Goal: Task Accomplishment & Management: Use online tool/utility

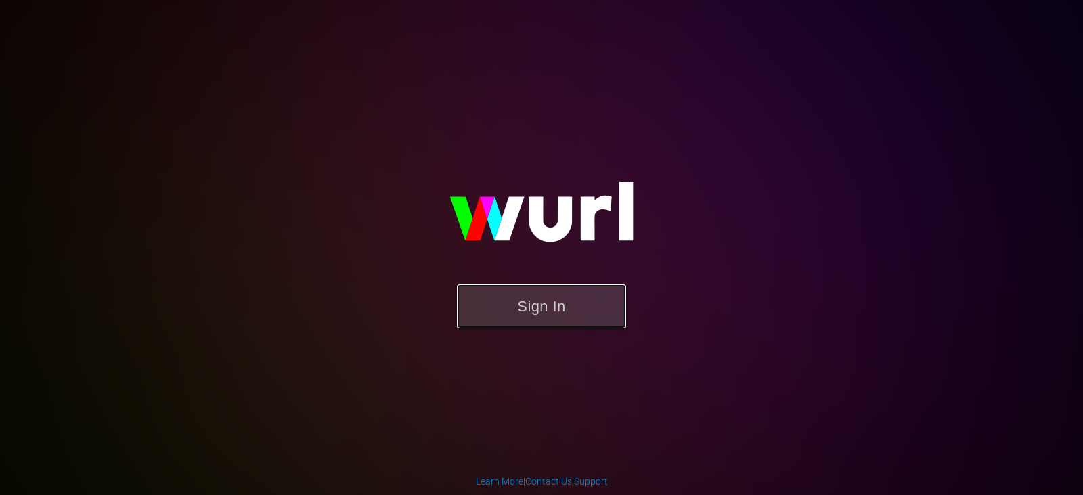
click at [521, 305] on button "Sign In" at bounding box center [541, 306] width 169 height 44
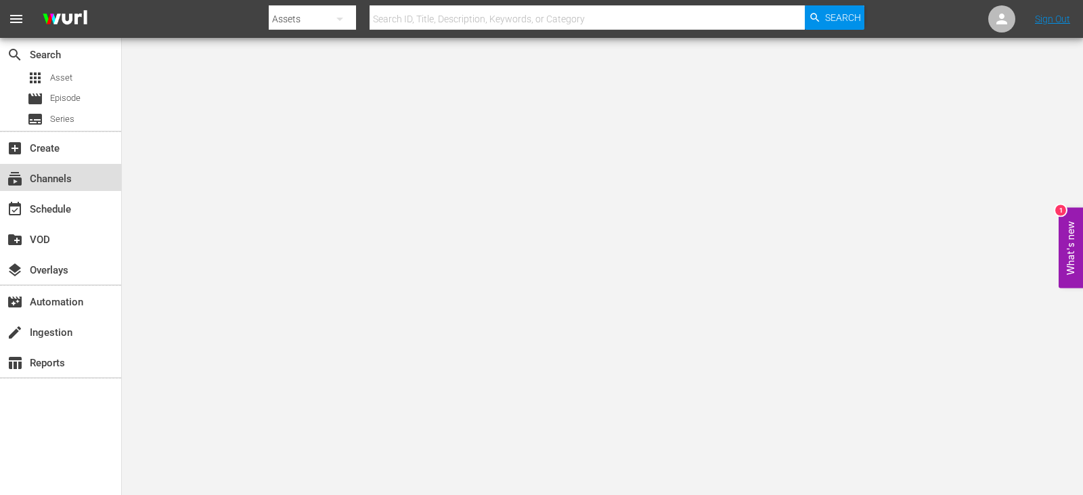
click at [64, 183] on div "subscriptions Channels" at bounding box center [38, 177] width 76 height 12
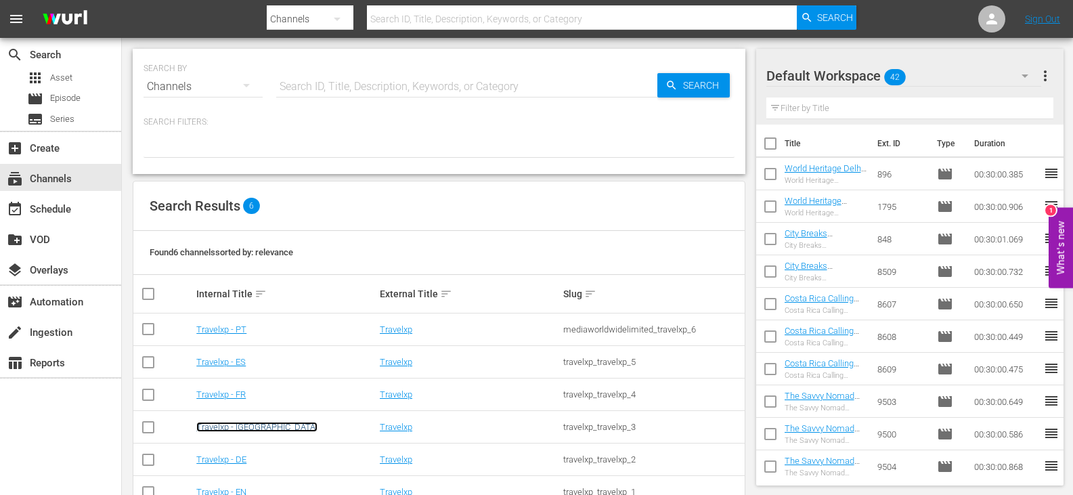
click at [225, 423] on link "Travelxp - NL" at bounding box center [256, 427] width 121 height 10
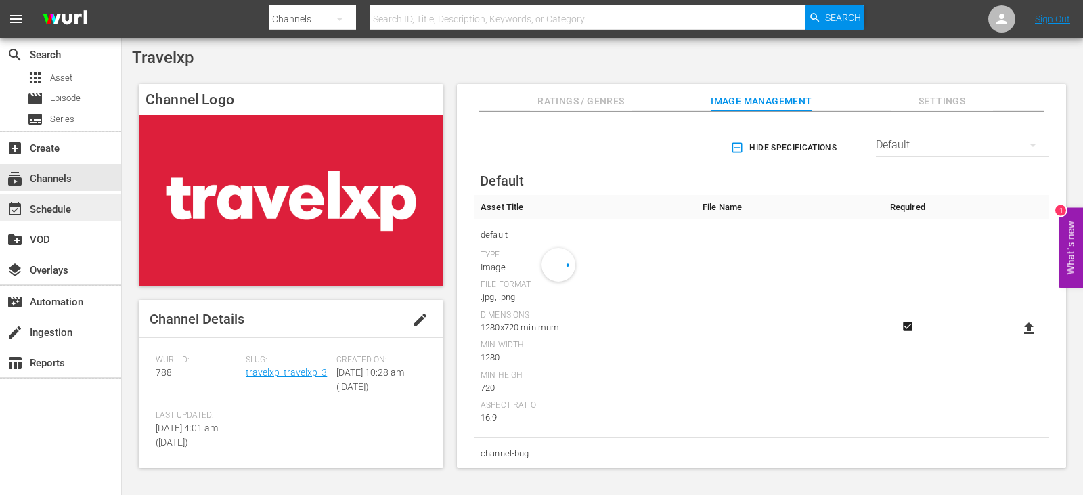
click at [41, 205] on div "event_available Schedule" at bounding box center [38, 207] width 76 height 12
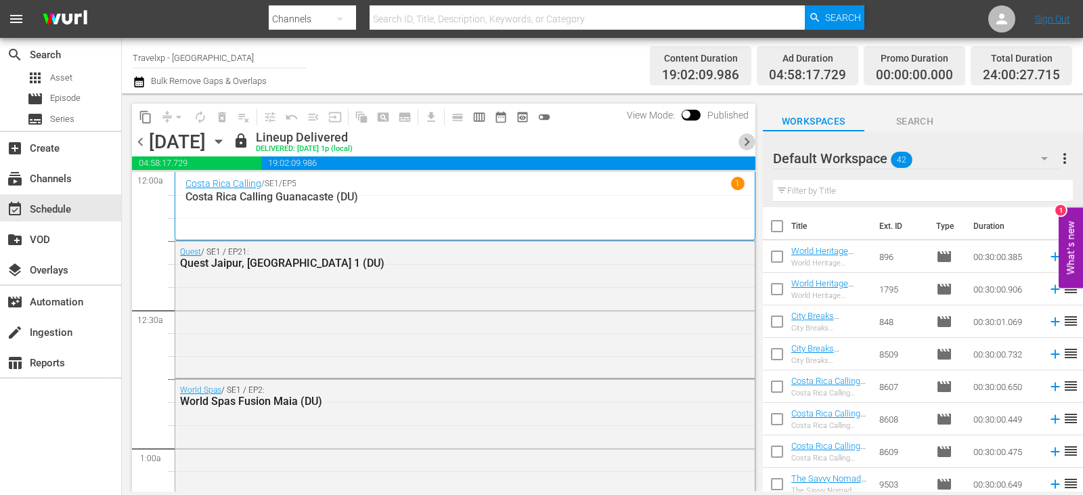
click at [744, 144] on span "chevron_right" at bounding box center [747, 141] width 17 height 17
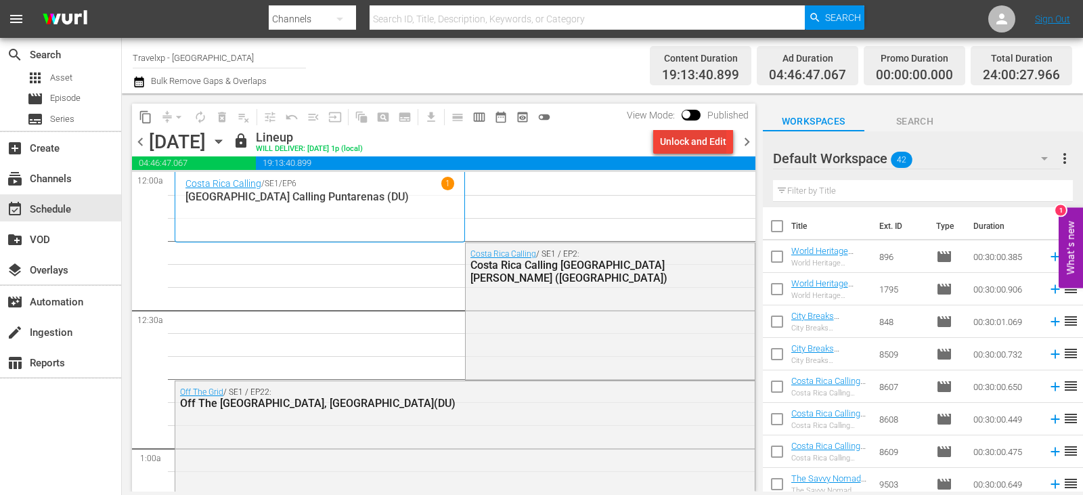
click at [691, 143] on div "Unlock and Edit" at bounding box center [693, 141] width 66 height 24
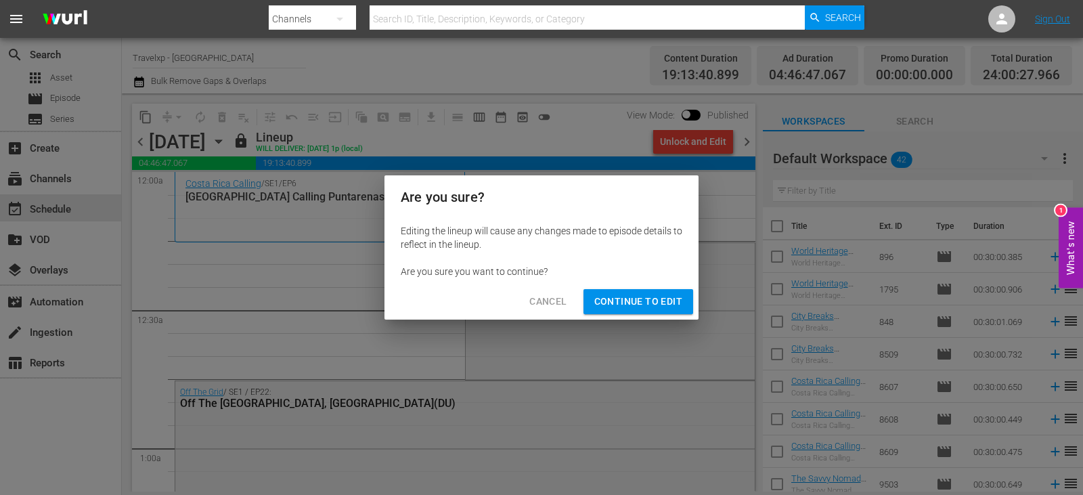
click at [628, 309] on span "Continue to Edit" at bounding box center [639, 301] width 88 height 17
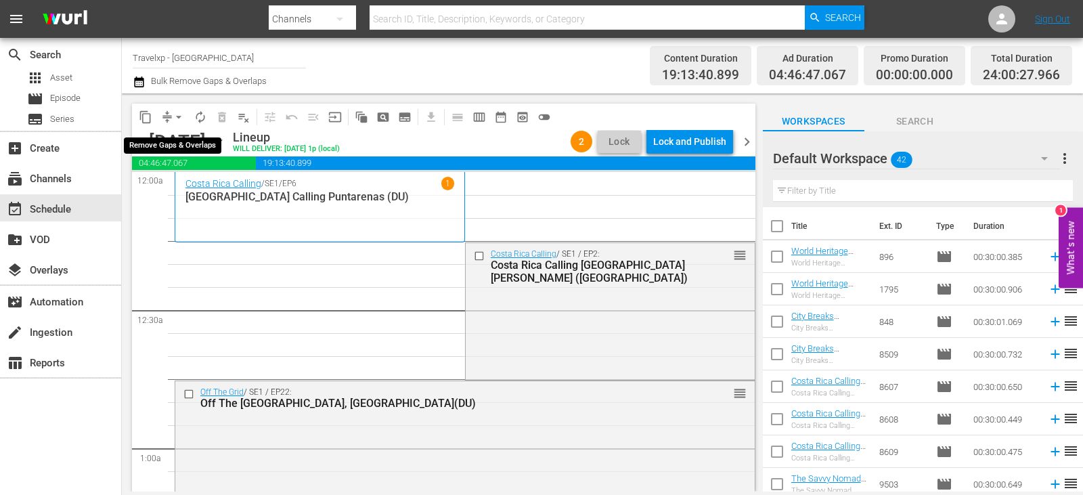
click at [175, 117] on span "arrow_drop_down" at bounding box center [179, 117] width 14 height 14
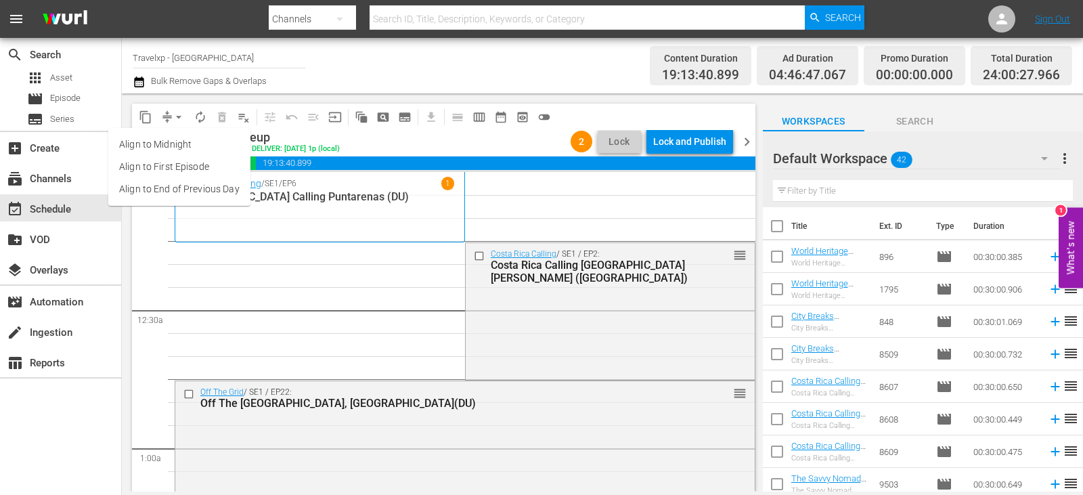
click at [186, 186] on li "Align to End of Previous Day" at bounding box center [179, 189] width 142 height 22
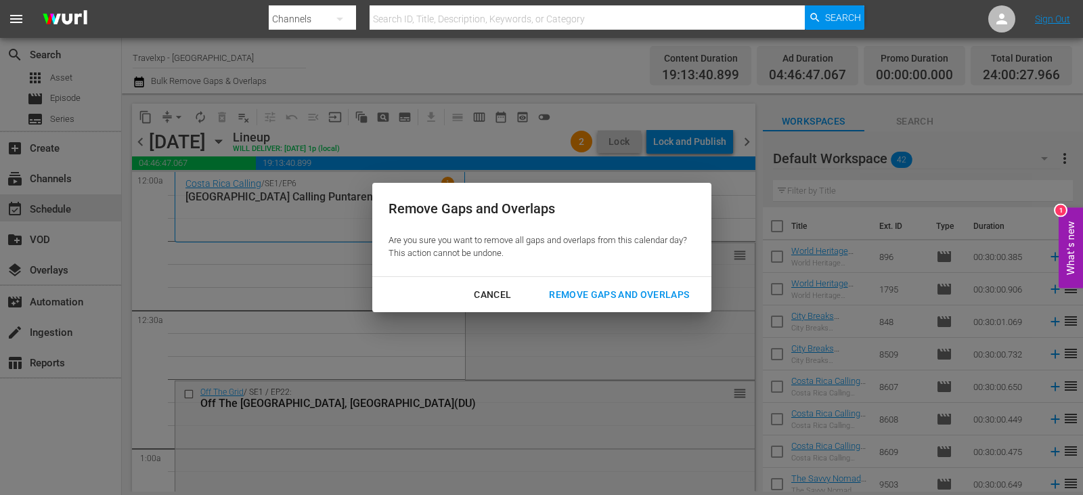
click at [632, 288] on div "Remove Gaps and Overlaps" at bounding box center [619, 294] width 162 height 17
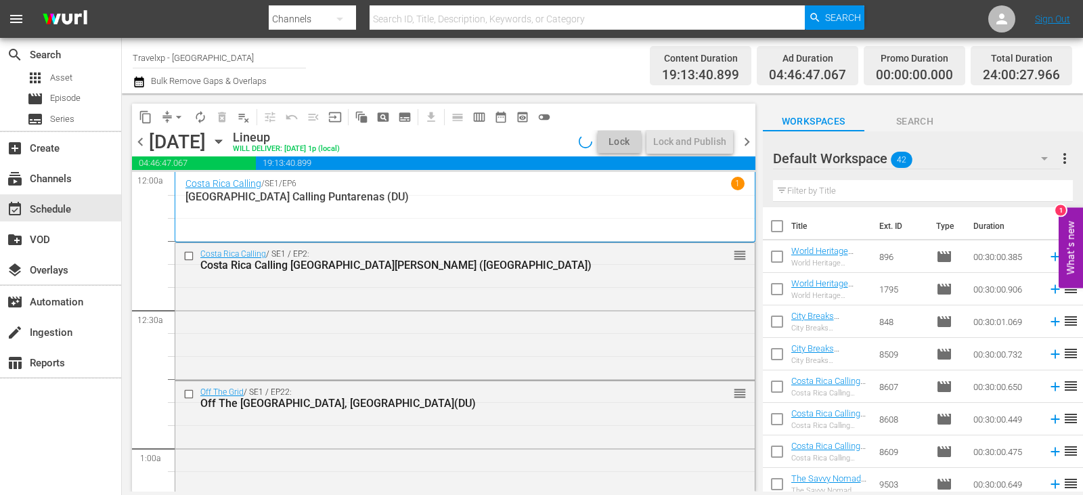
scroll to position [6384, 0]
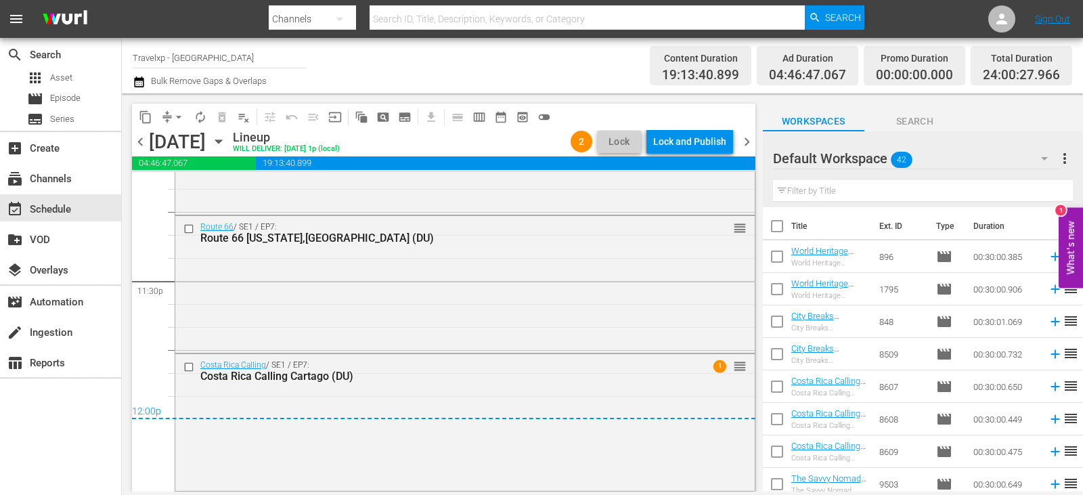
click at [743, 139] on span "chevron_right" at bounding box center [747, 141] width 17 height 17
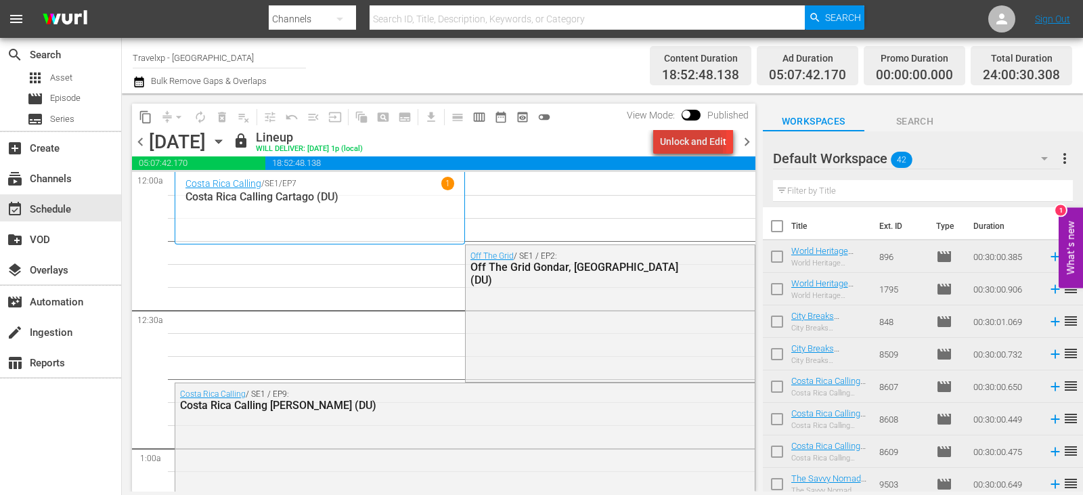
click at [680, 150] on div "Unlock and Edit" at bounding box center [693, 141] width 66 height 24
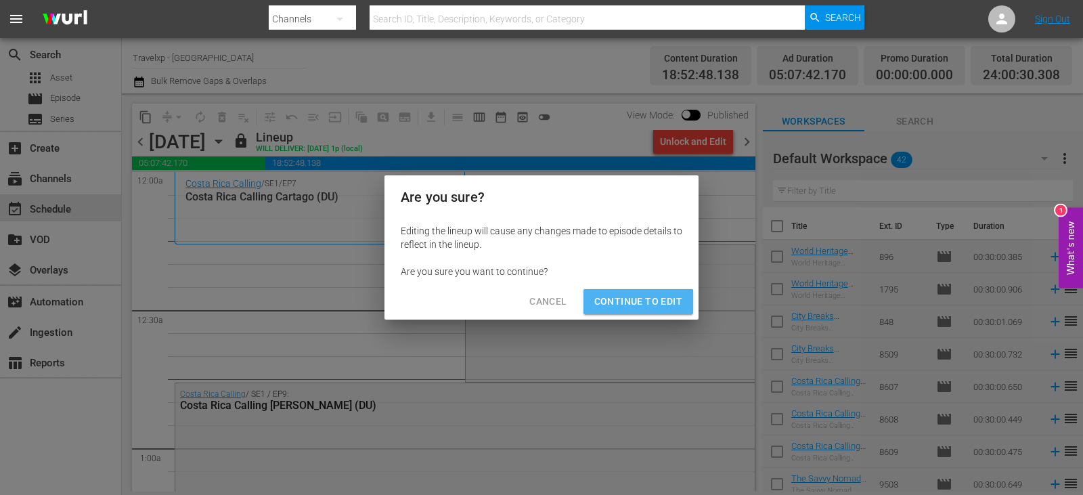
click at [628, 313] on button "Continue to Edit" at bounding box center [639, 301] width 110 height 25
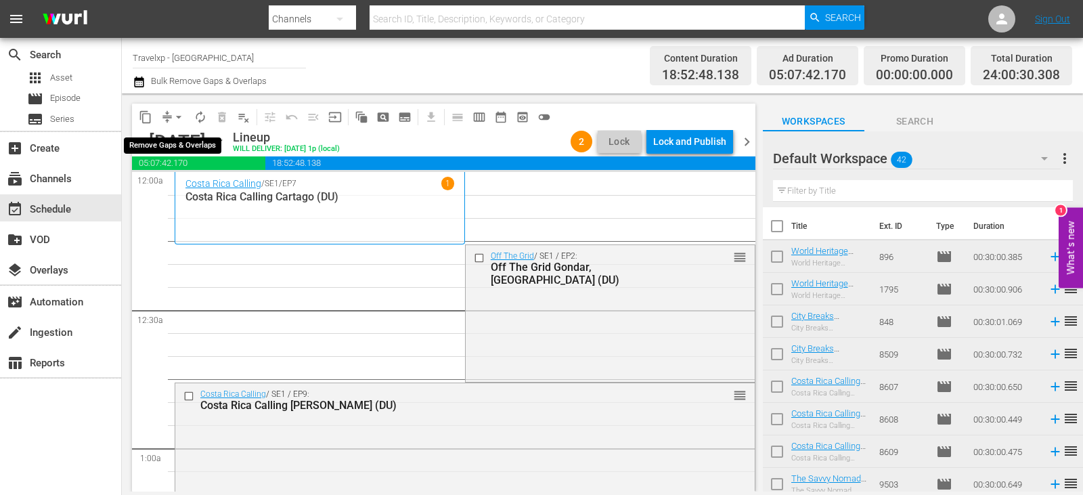
click at [181, 119] on span "arrow_drop_down" at bounding box center [179, 117] width 14 height 14
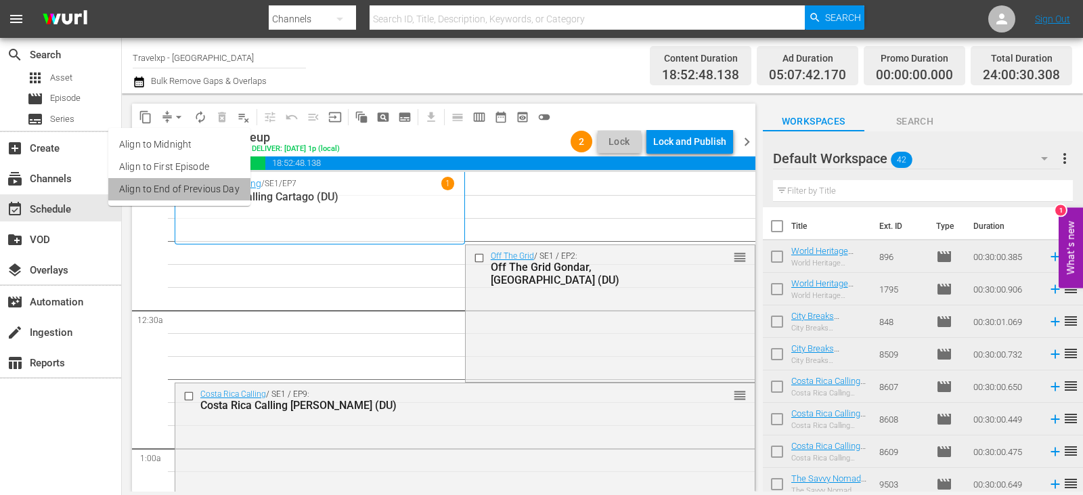
click at [205, 198] on li "Align to End of Previous Day" at bounding box center [179, 189] width 142 height 22
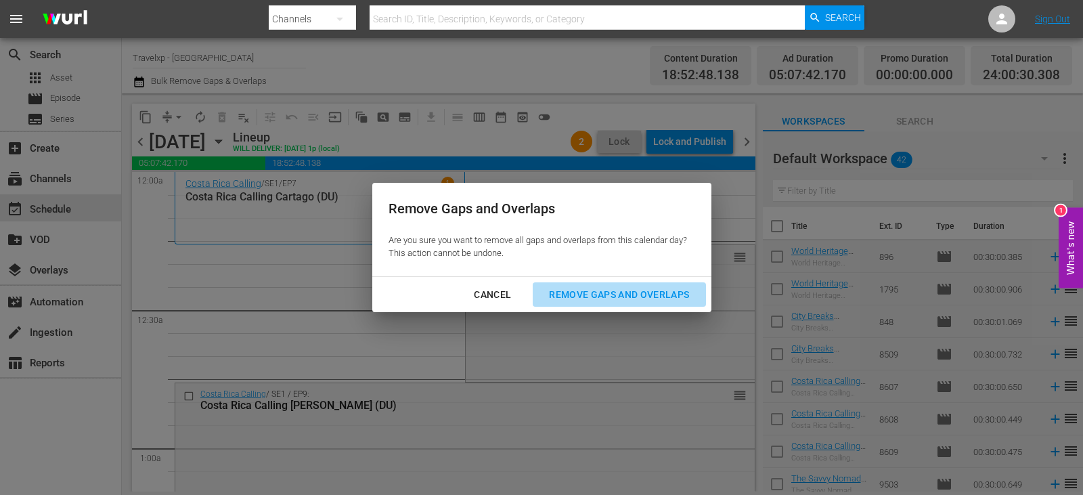
click at [609, 296] on div "Remove Gaps and Overlaps" at bounding box center [619, 294] width 162 height 17
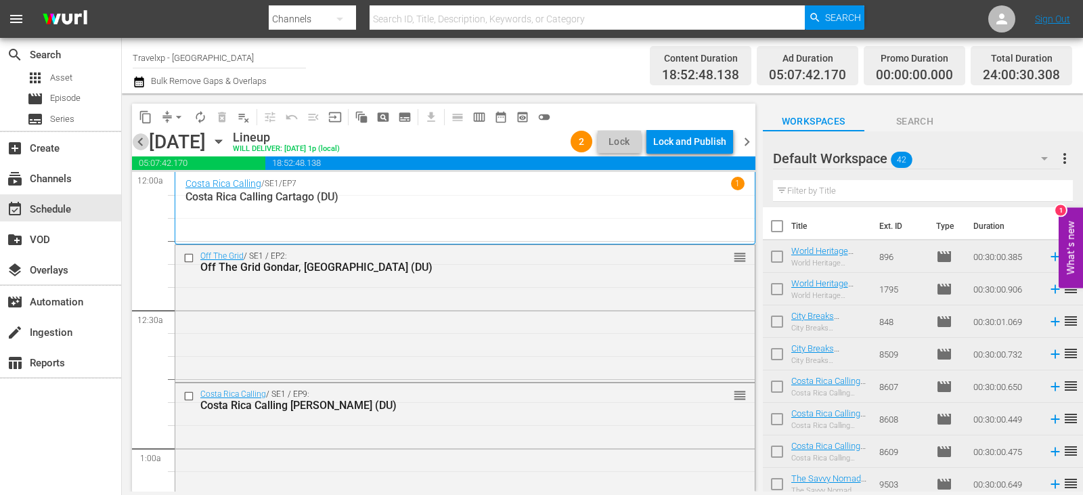
click at [136, 139] on span "chevron_left" at bounding box center [140, 141] width 17 height 17
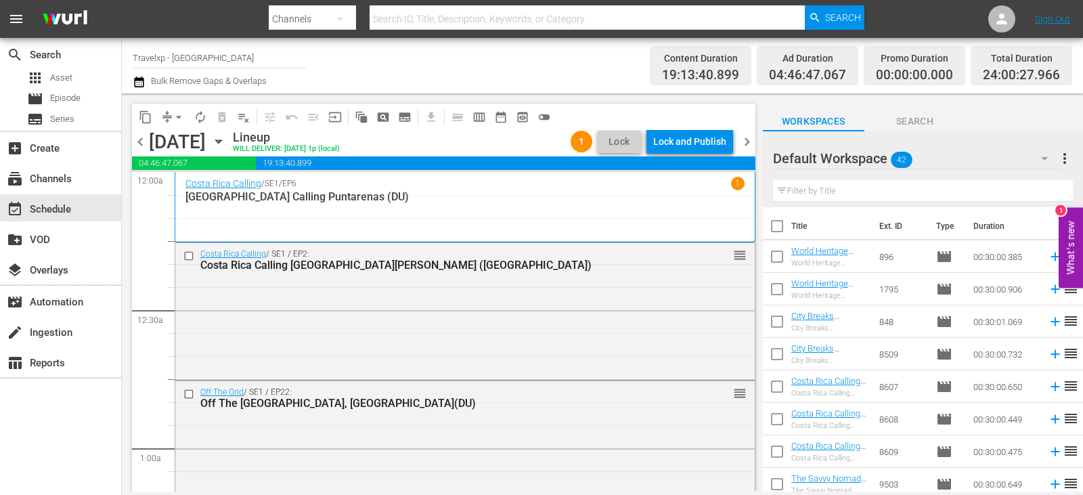
click at [703, 148] on div "Lock and Publish" at bounding box center [689, 141] width 73 height 24
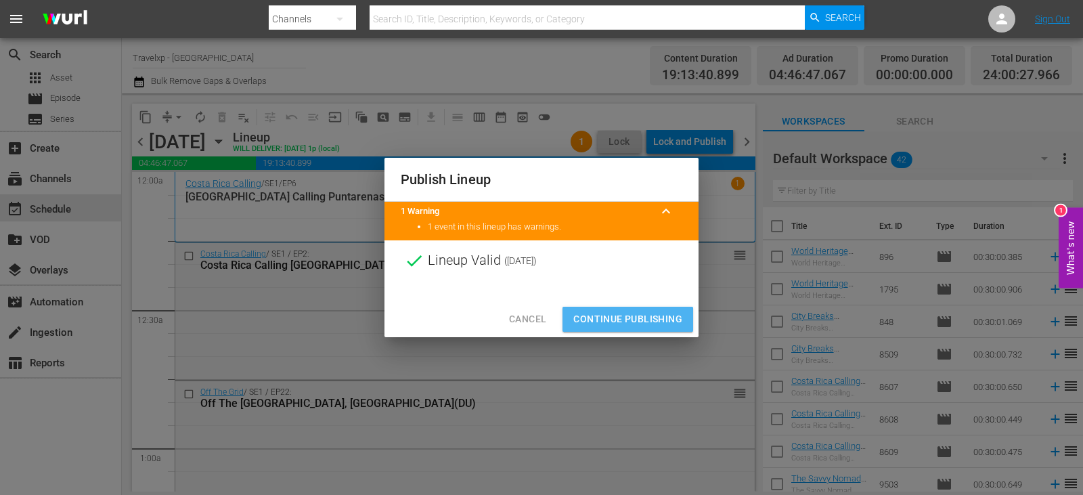
click at [590, 320] on span "Continue Publishing" at bounding box center [628, 319] width 109 height 17
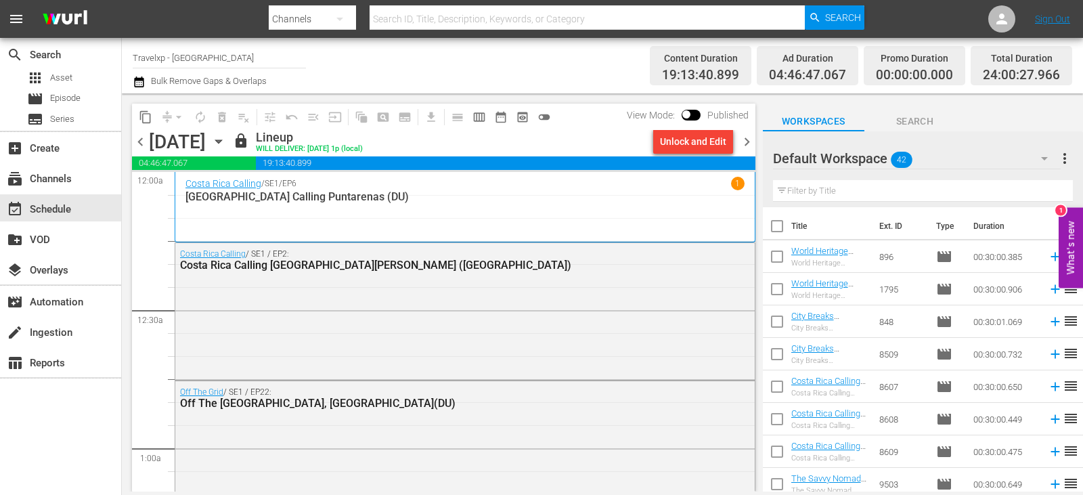
click at [743, 137] on span "chevron_right" at bounding box center [747, 141] width 17 height 17
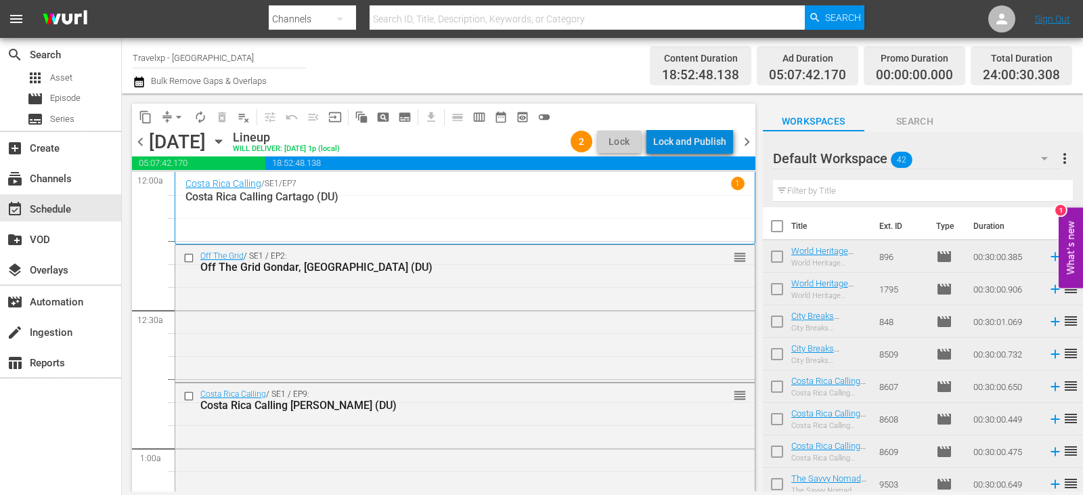
click at [700, 149] on div "Lock and Publish" at bounding box center [689, 141] width 73 height 24
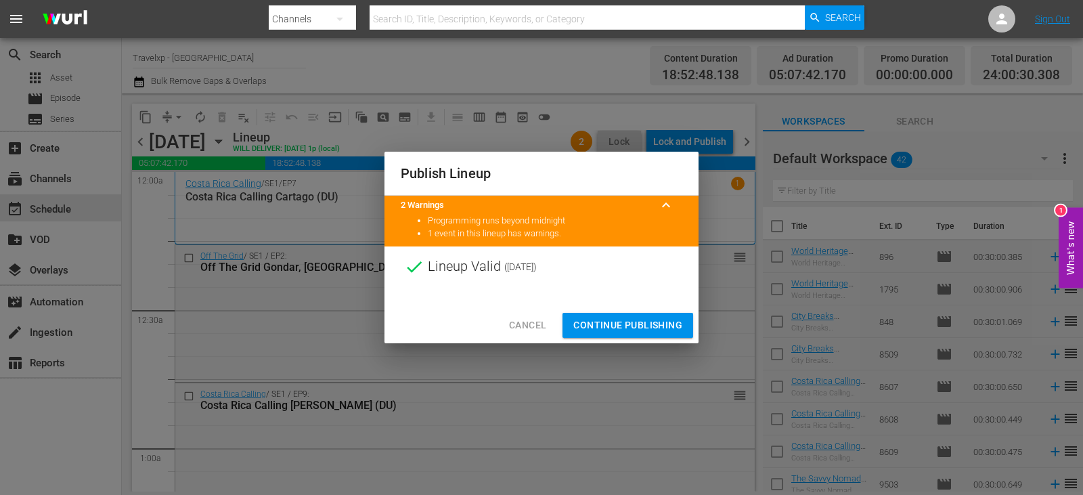
click at [628, 322] on span "Continue Publishing" at bounding box center [628, 325] width 109 height 17
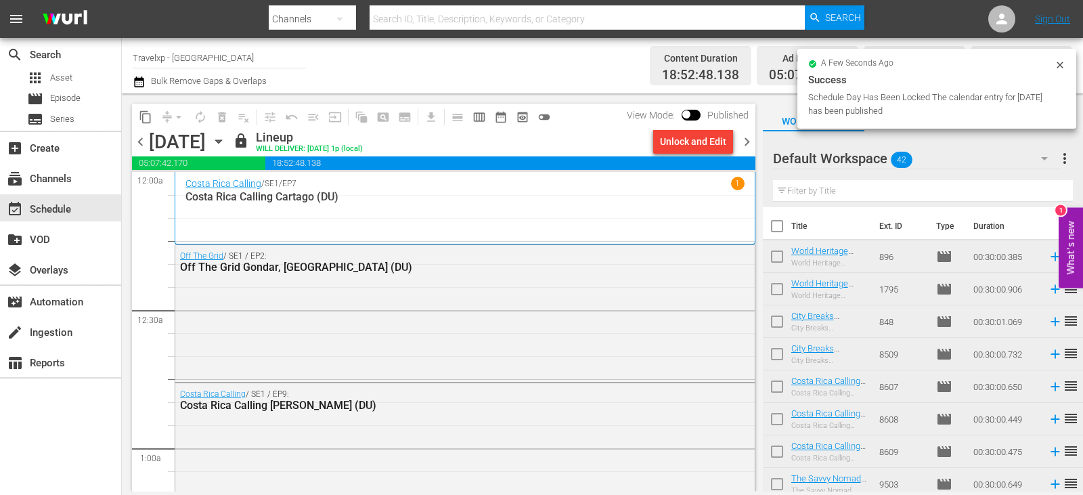
click at [744, 143] on span "chevron_right" at bounding box center [747, 141] width 17 height 17
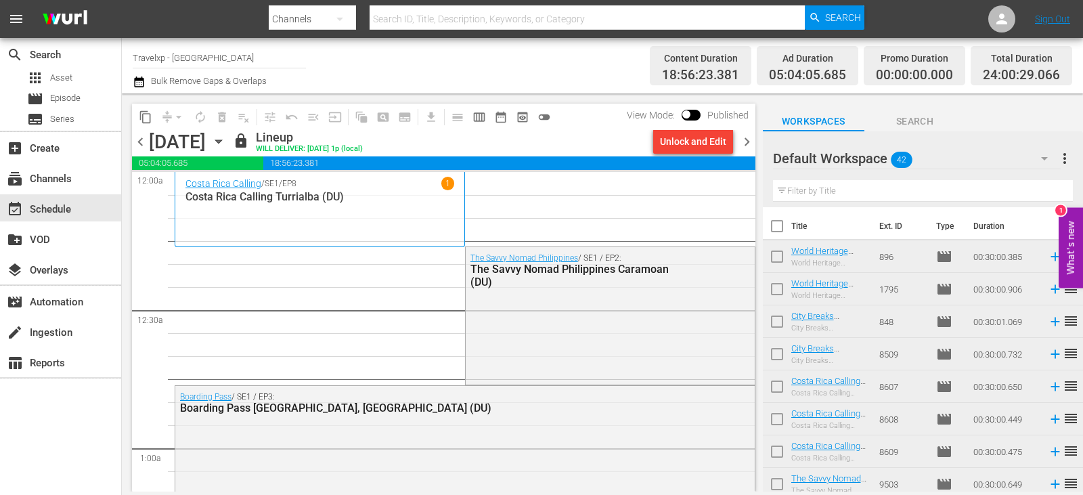
click at [733, 139] on div "Unlock and Edit" at bounding box center [693, 141] width 91 height 23
click at [726, 139] on div "Unlock and Edit" at bounding box center [693, 141] width 66 height 24
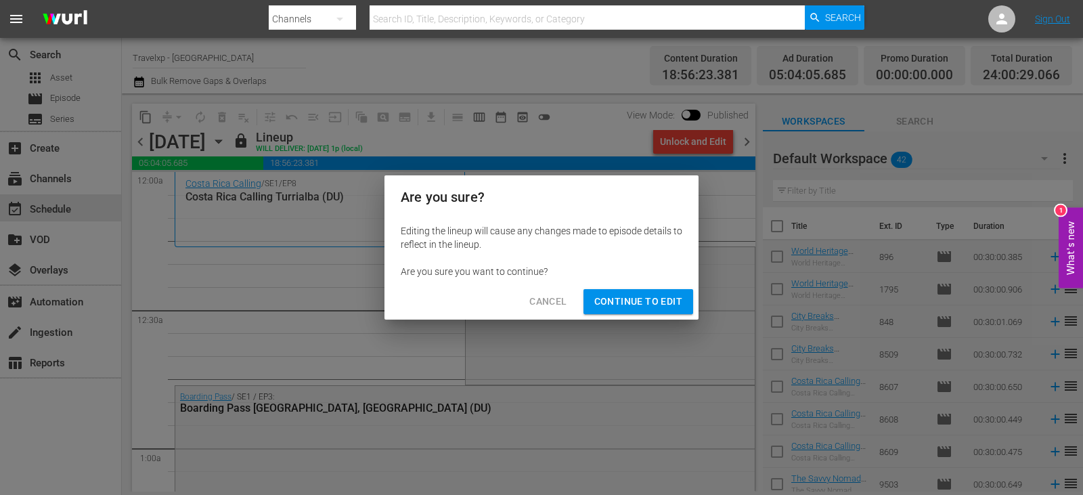
click at [650, 310] on button "Continue to Edit" at bounding box center [639, 301] width 110 height 25
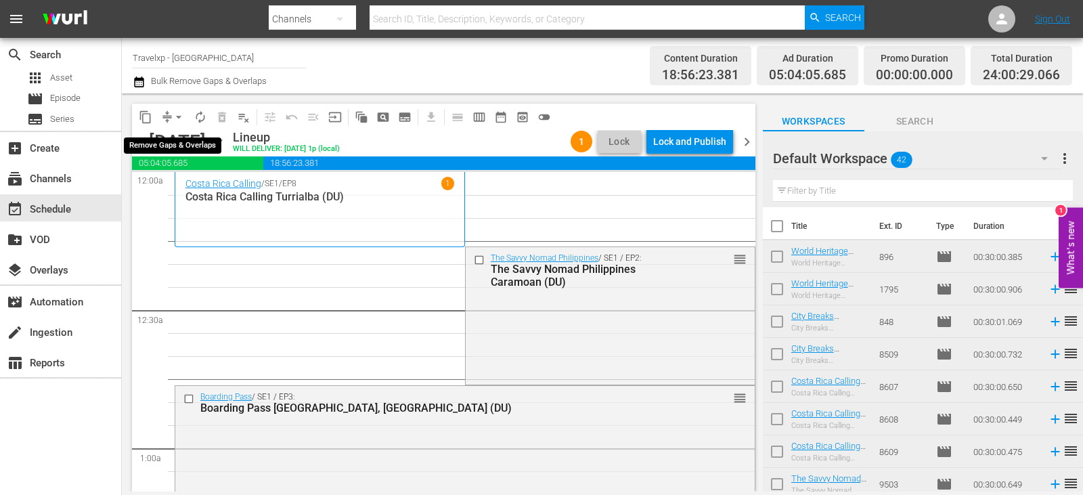
click at [177, 118] on span "arrow_drop_down" at bounding box center [179, 117] width 14 height 14
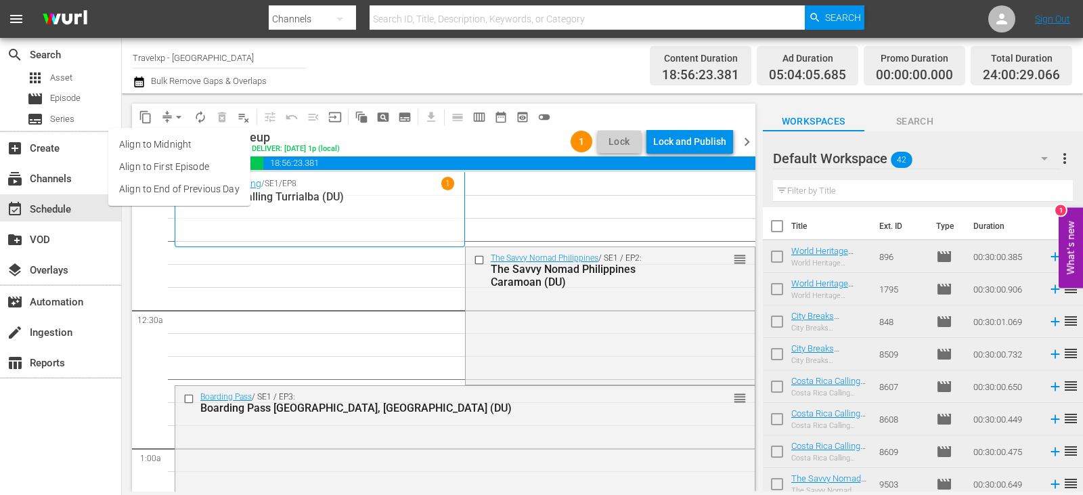
click at [194, 193] on li "Align to End of Previous Day" at bounding box center [179, 189] width 142 height 22
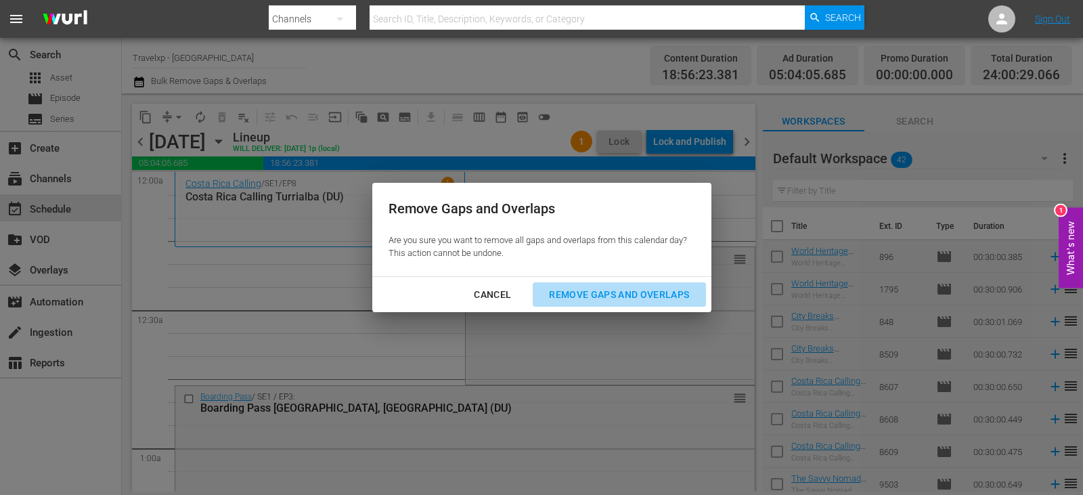
click at [582, 293] on div "Remove Gaps and Overlaps" at bounding box center [619, 294] width 162 height 17
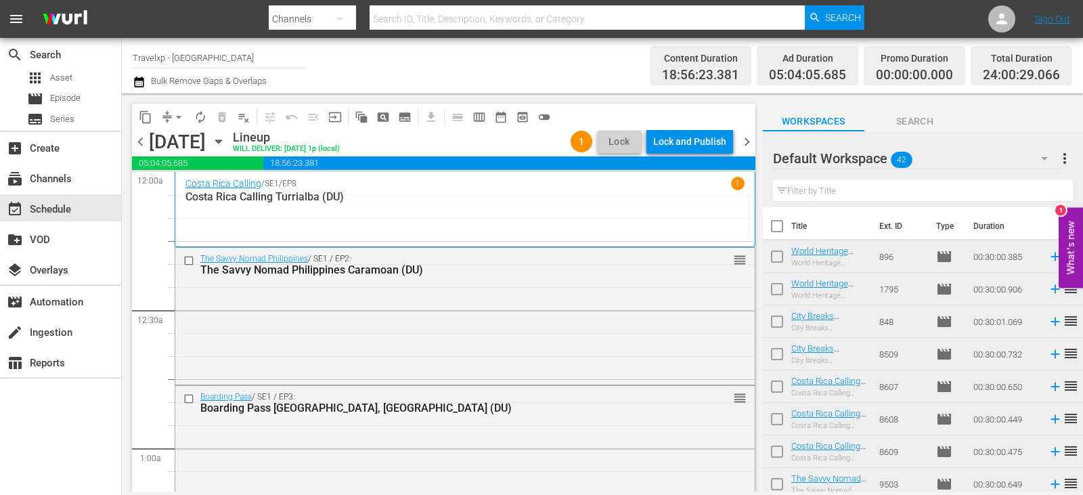
click at [755, 145] on span "chevron_right" at bounding box center [747, 141] width 17 height 17
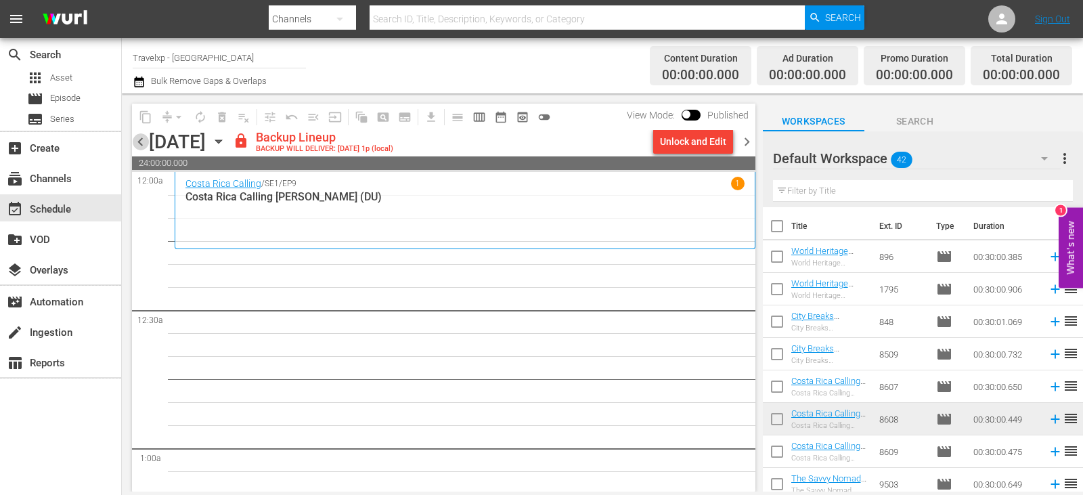
click at [146, 144] on span "chevron_left" at bounding box center [140, 141] width 17 height 17
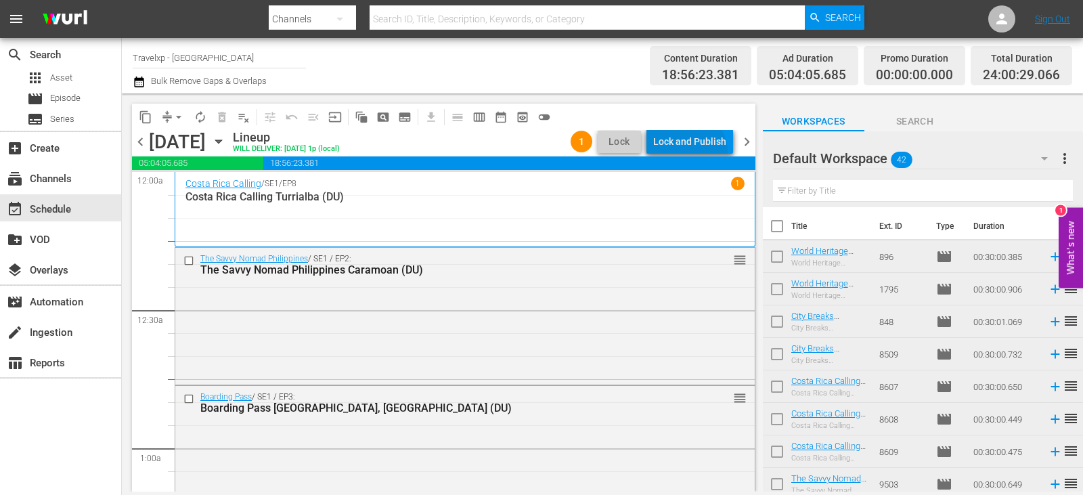
click at [691, 152] on div "Lock and Publish" at bounding box center [689, 141] width 73 height 24
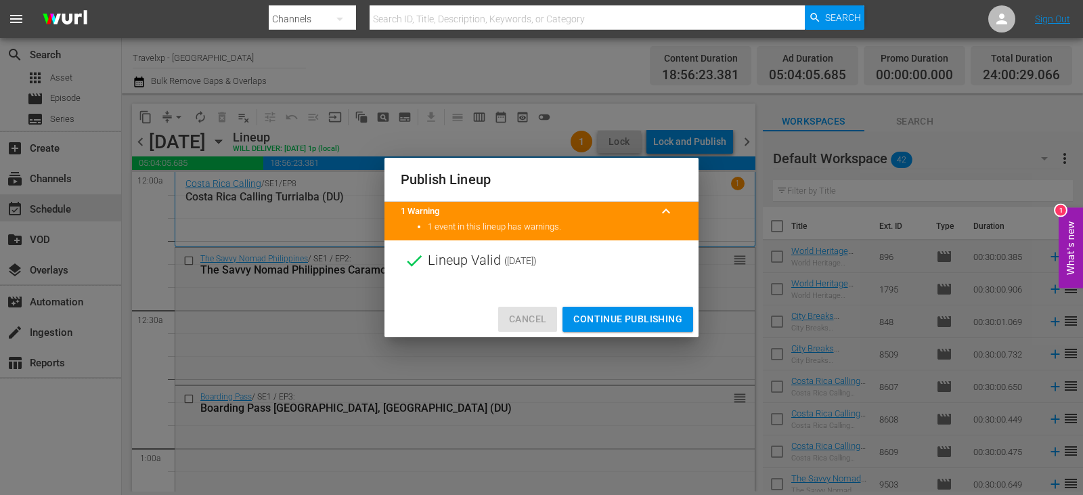
click at [523, 313] on span "Cancel" at bounding box center [527, 319] width 37 height 17
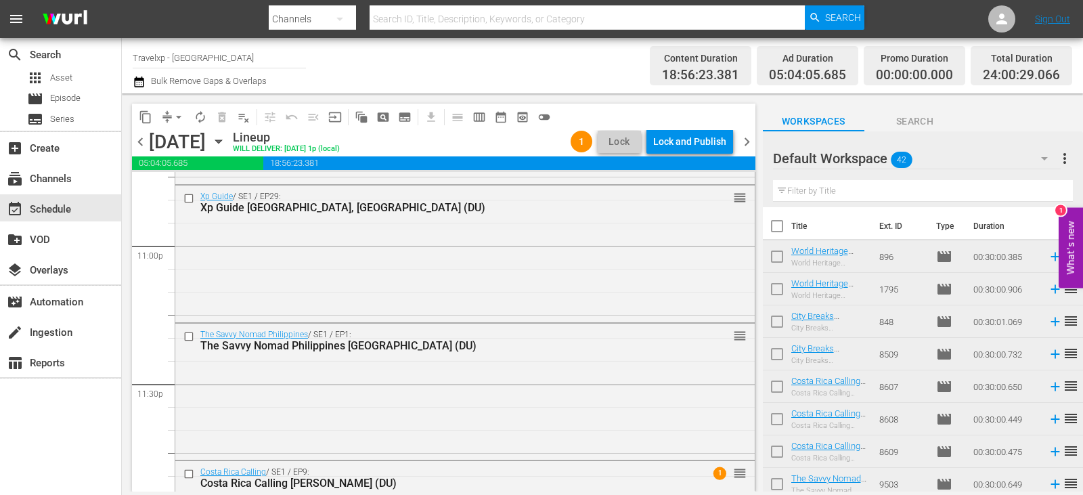
scroll to position [6388, 0]
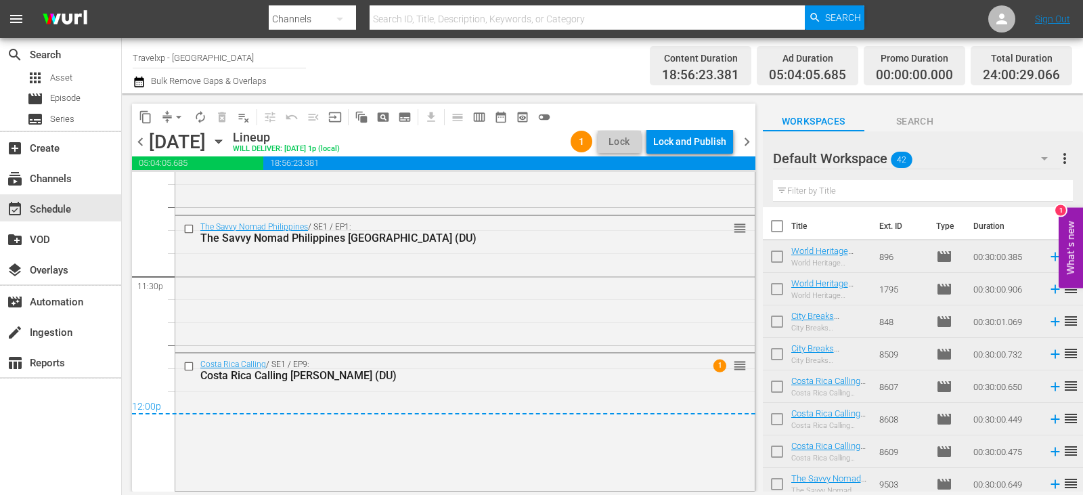
click at [713, 128] on div "content_copy compress arrow_drop_down autorenew_outlined delete_forever_outline…" at bounding box center [444, 117] width 624 height 26
click at [708, 144] on div "Lock and Publish" at bounding box center [689, 141] width 73 height 24
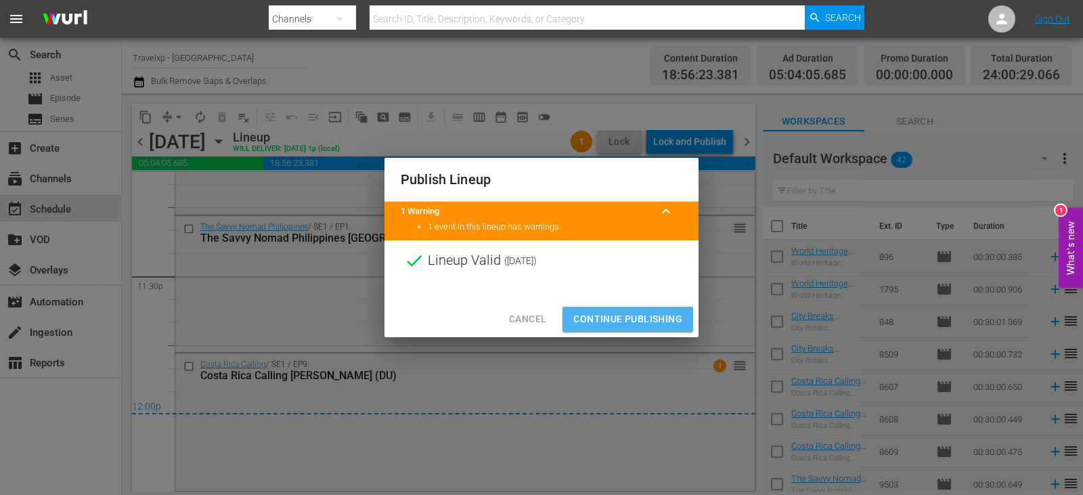
click at [607, 320] on span "Continue Publishing" at bounding box center [628, 319] width 109 height 17
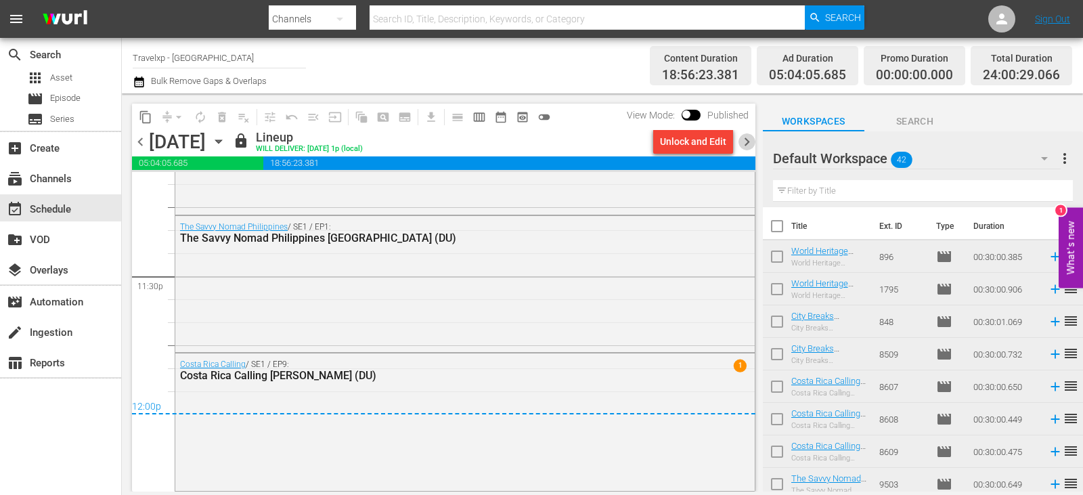
click at [749, 137] on span "chevron_right" at bounding box center [747, 141] width 17 height 17
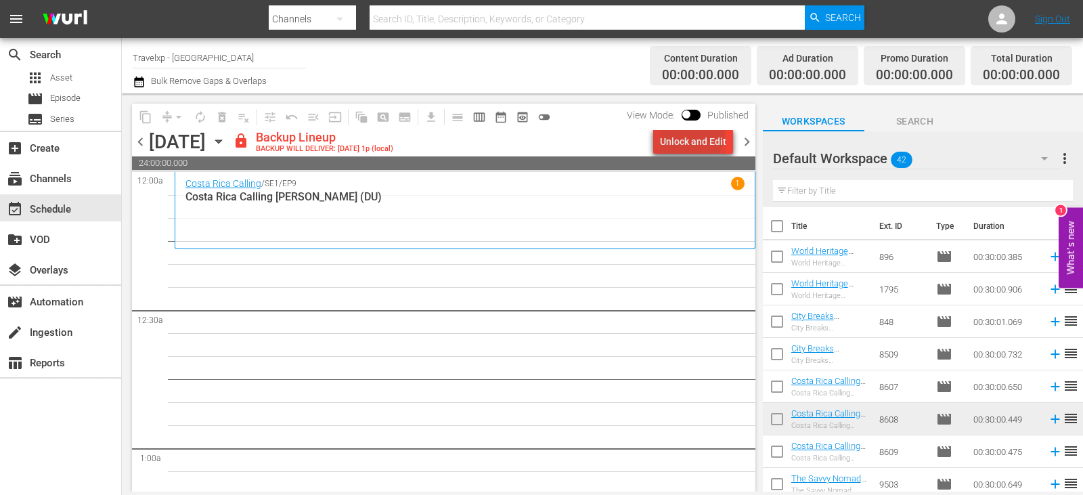
click at [691, 133] on div "Unlock and Edit" at bounding box center [693, 141] width 66 height 24
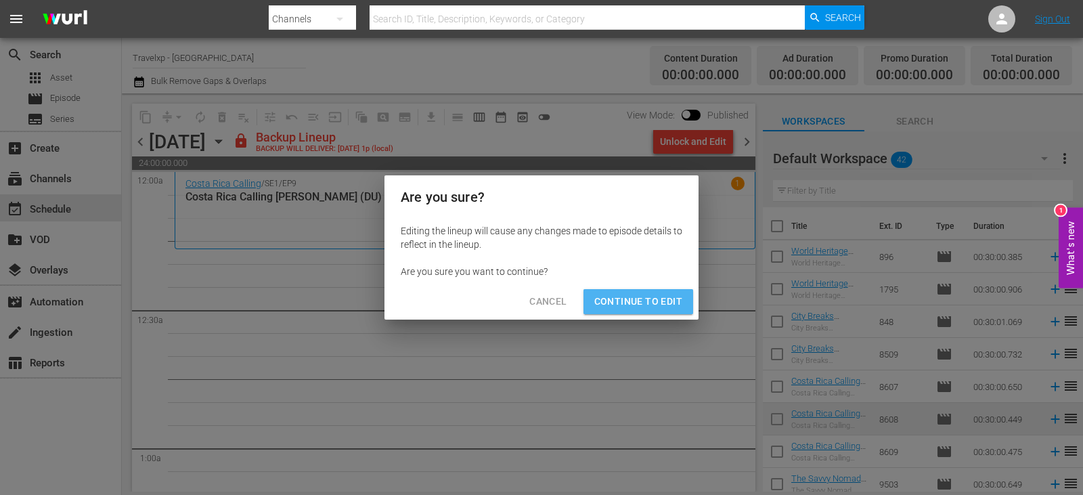
click at [640, 311] on button "Continue to Edit" at bounding box center [639, 301] width 110 height 25
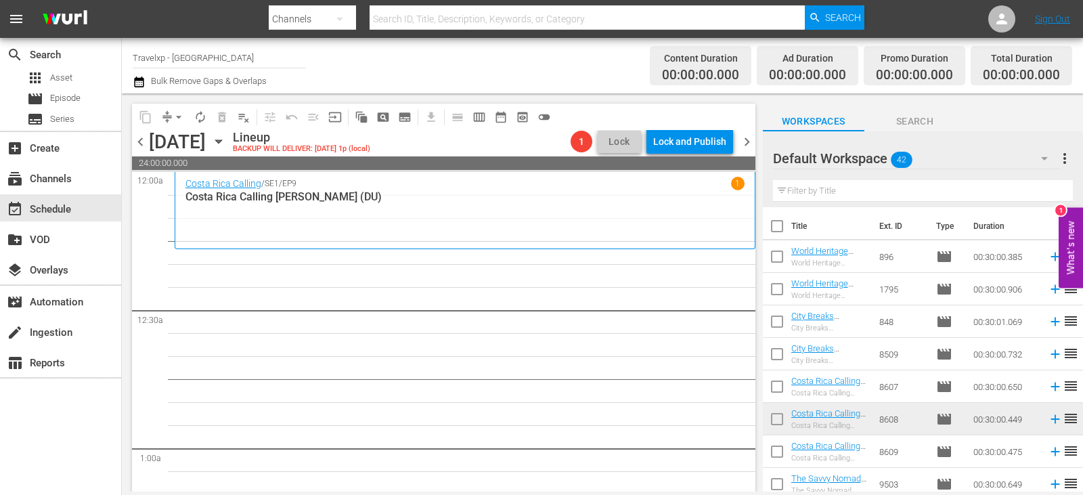
click at [918, 180] on div "Filter by Title" at bounding box center [923, 191] width 300 height 33
click at [915, 189] on input "text" at bounding box center [923, 191] width 300 height 22
click at [968, 189] on input "text" at bounding box center [923, 191] width 300 height 22
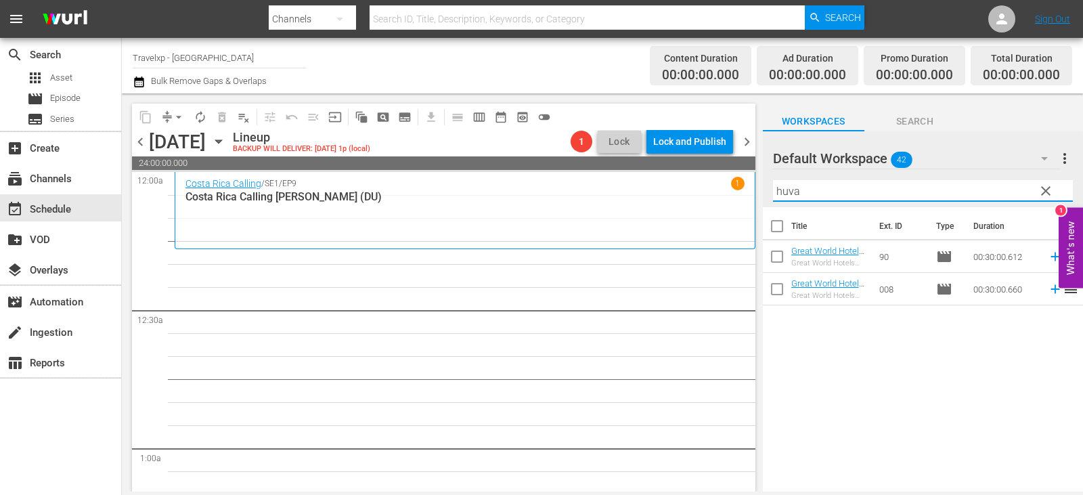
type input "huva"
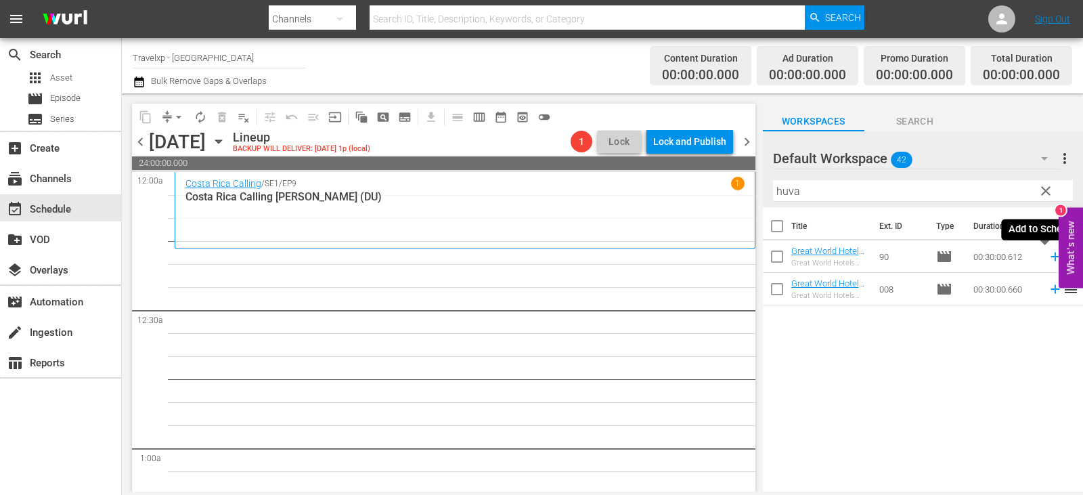
click at [1048, 255] on icon at bounding box center [1055, 256] width 15 height 15
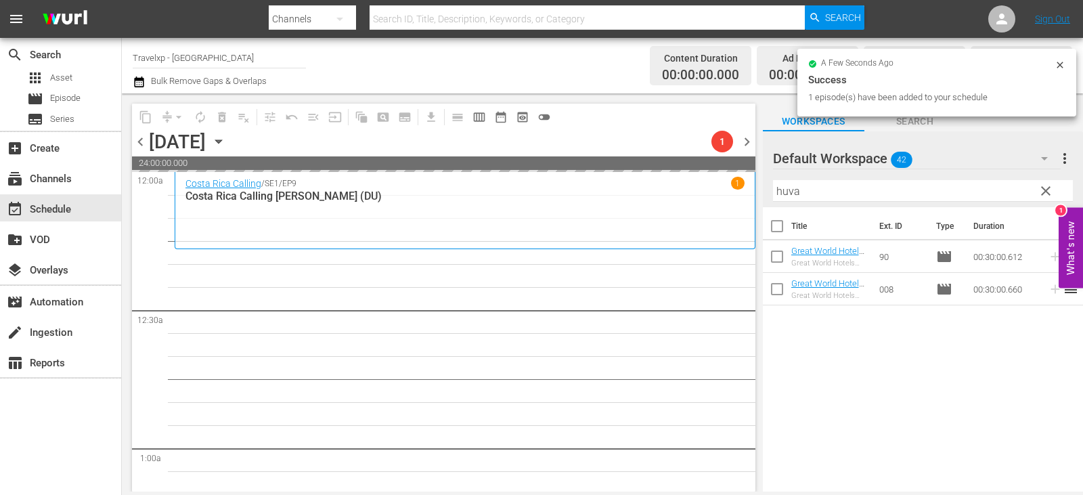
click at [1045, 195] on span "clear" at bounding box center [1046, 191] width 16 height 16
click at [1045, 195] on input "huva" at bounding box center [923, 191] width 300 height 22
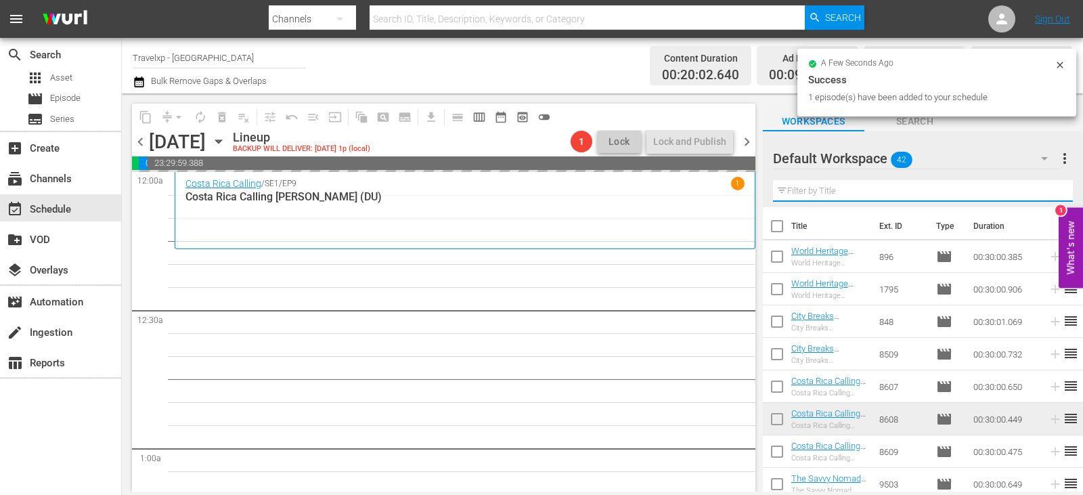
click at [1045, 195] on input "text" at bounding box center [923, 191] width 300 height 22
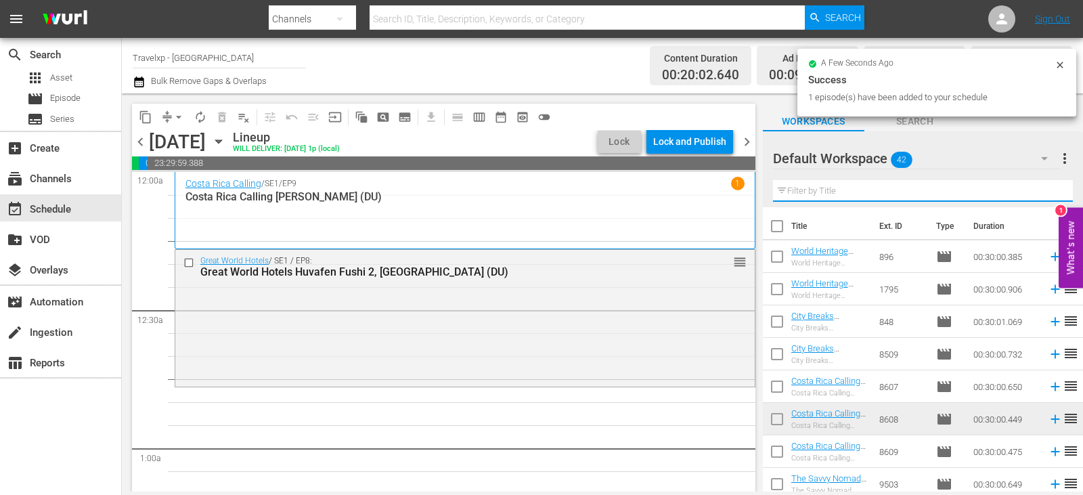
click at [1045, 195] on input "text" at bounding box center [923, 191] width 300 height 22
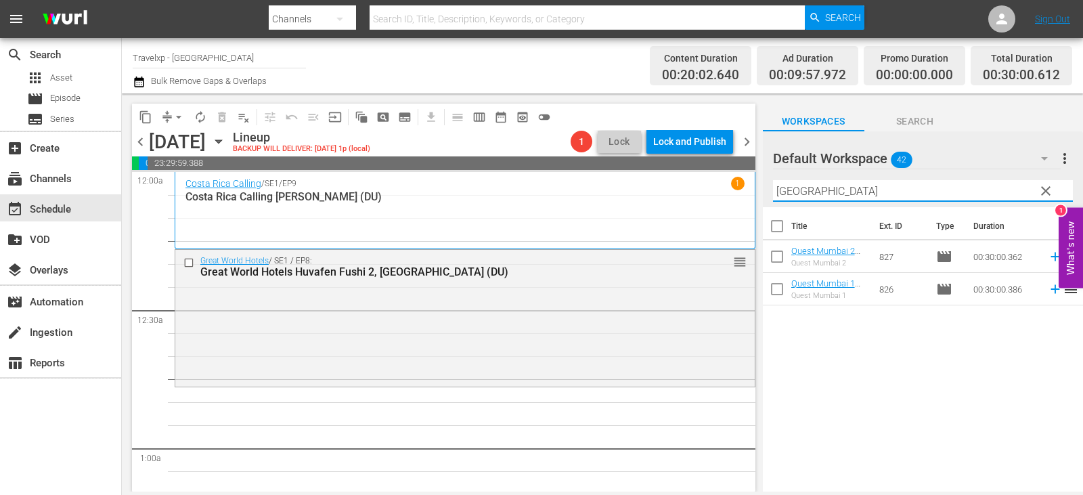
type input "[GEOGRAPHIC_DATA]"
click at [1051, 290] on icon at bounding box center [1055, 289] width 9 height 9
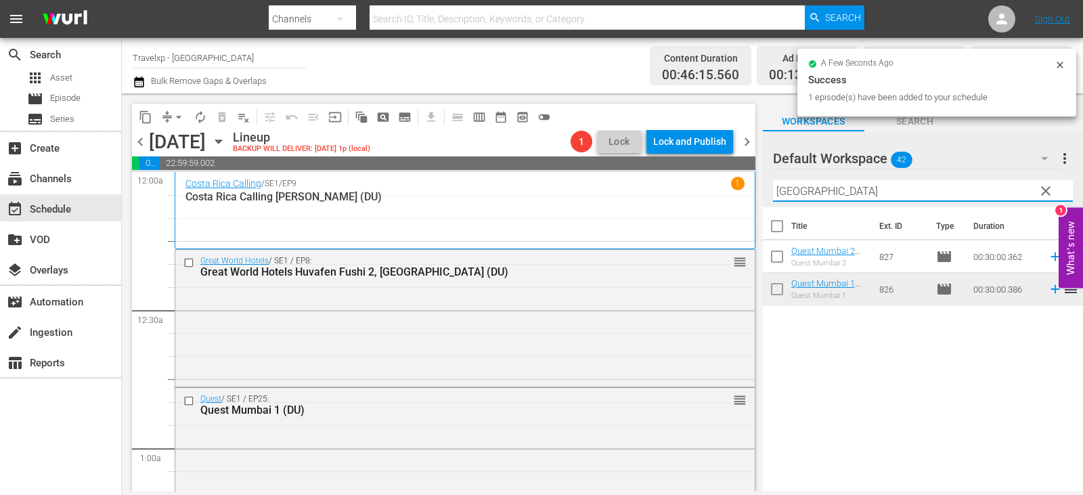
click at [1060, 190] on input "[GEOGRAPHIC_DATA]" at bounding box center [923, 191] width 300 height 22
click at [1051, 189] on span "clear" at bounding box center [1046, 191] width 16 height 16
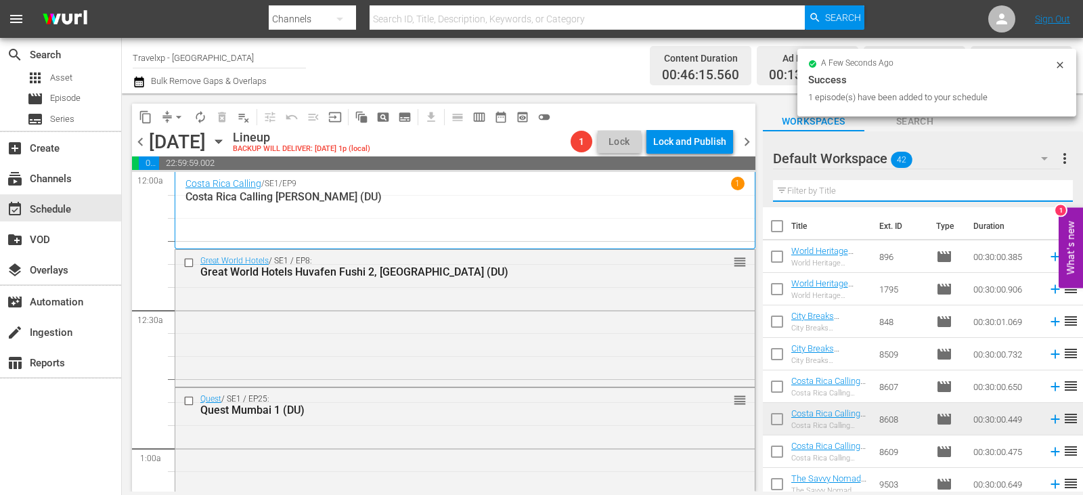
click at [1051, 189] on input "text" at bounding box center [923, 191] width 300 height 22
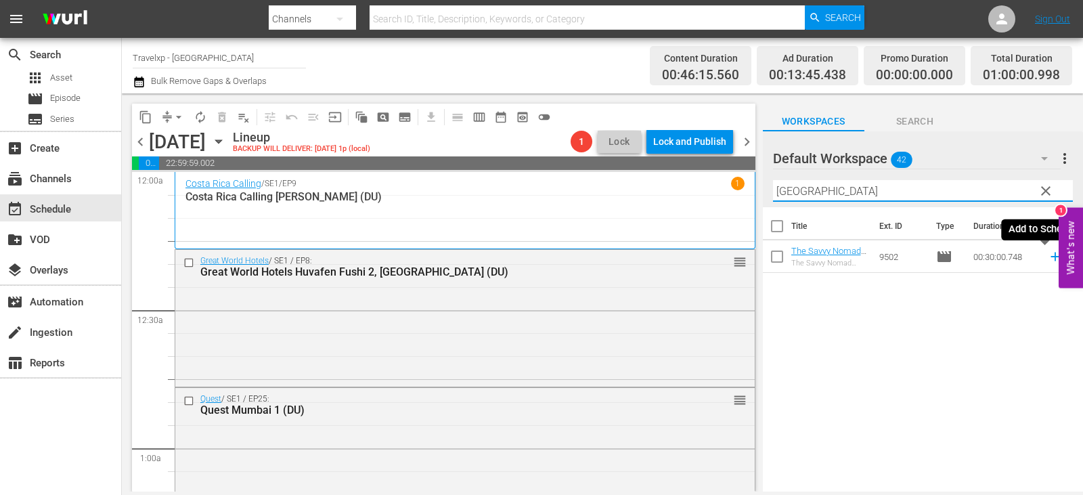
type input "cebu"
click at [1051, 257] on icon at bounding box center [1055, 257] width 9 height 9
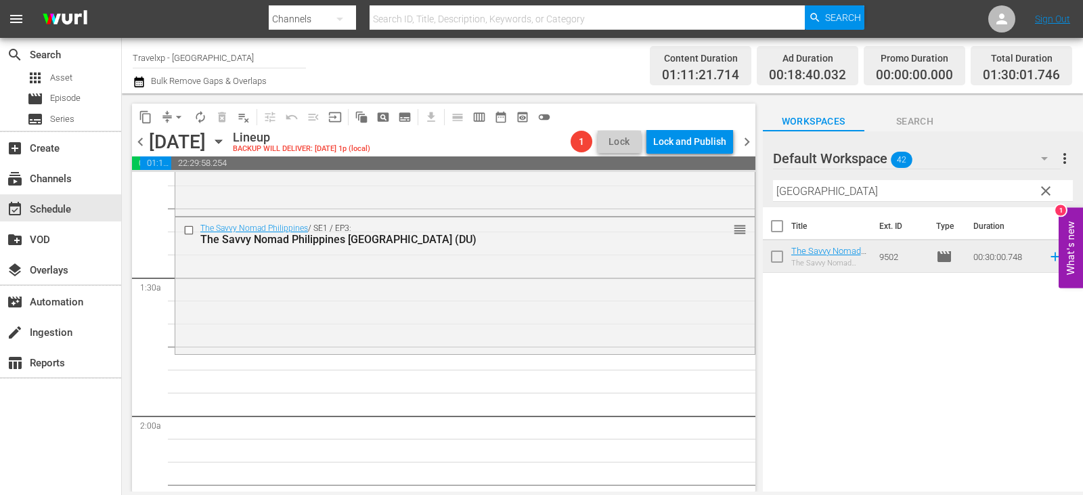
scroll to position [203, 0]
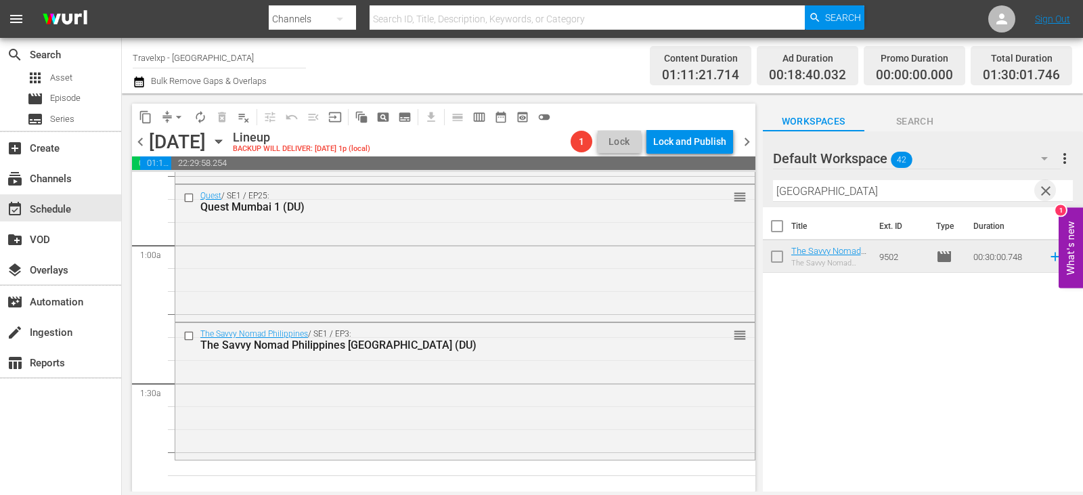
click at [1041, 194] on span "clear" at bounding box center [1046, 191] width 16 height 16
click at [1041, 194] on input "text" at bounding box center [923, 191] width 300 height 22
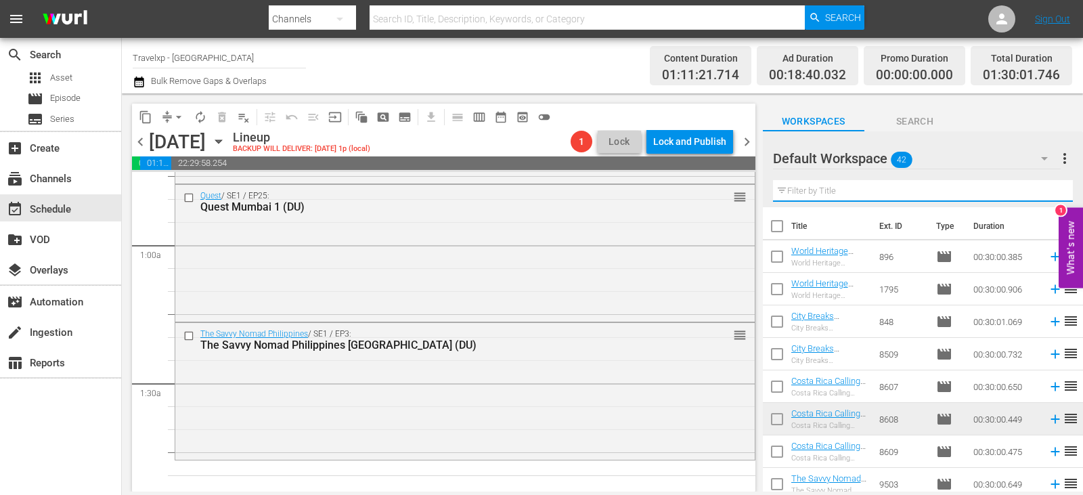
click at [1041, 194] on input "text" at bounding box center [923, 191] width 300 height 22
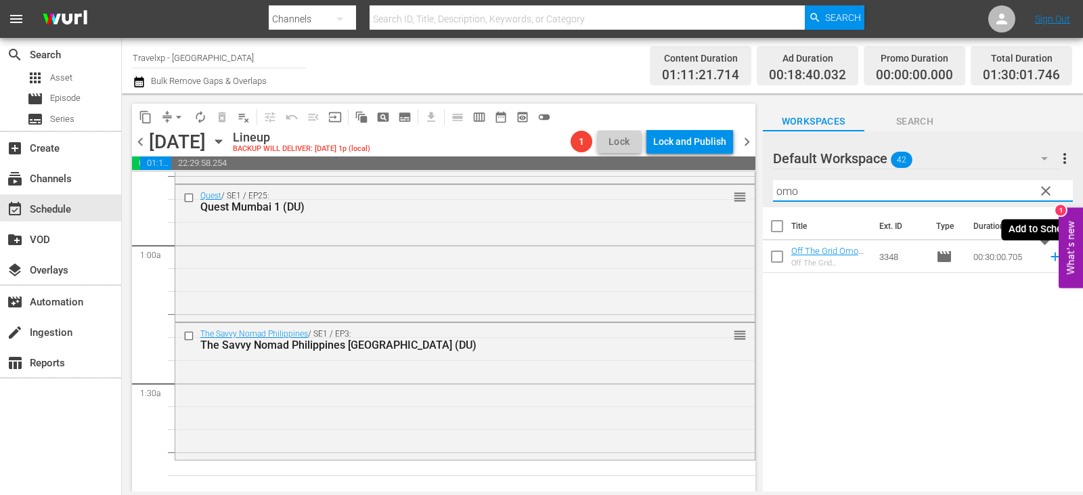
type input "omo"
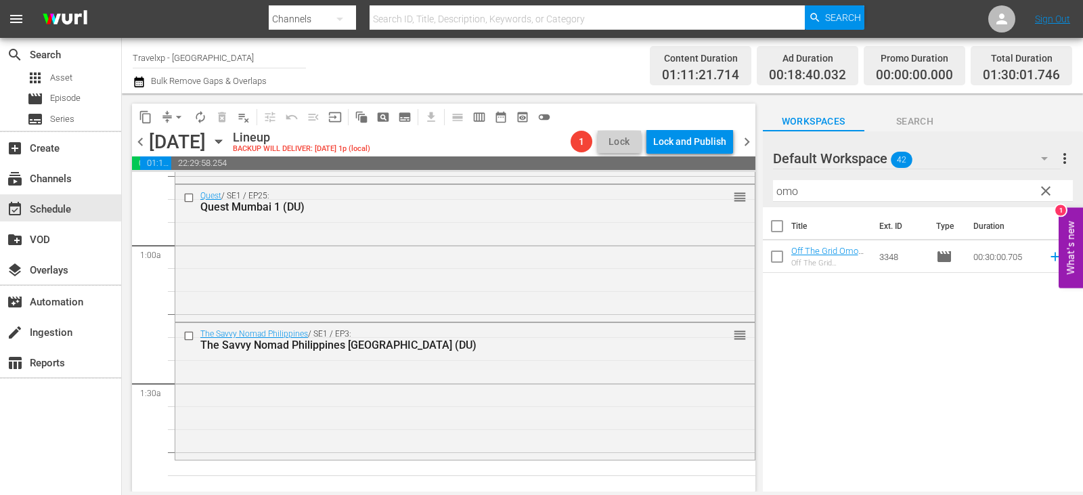
click at [1063, 257] on span "reorder" at bounding box center [1071, 256] width 16 height 16
click at [1048, 258] on icon at bounding box center [1055, 256] width 15 height 15
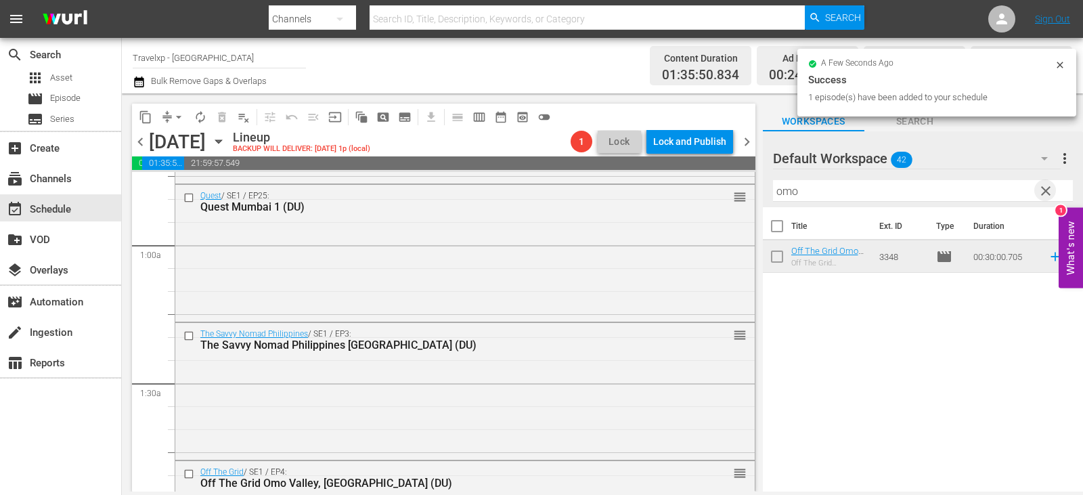
click at [1047, 193] on span "clear" at bounding box center [1046, 191] width 16 height 16
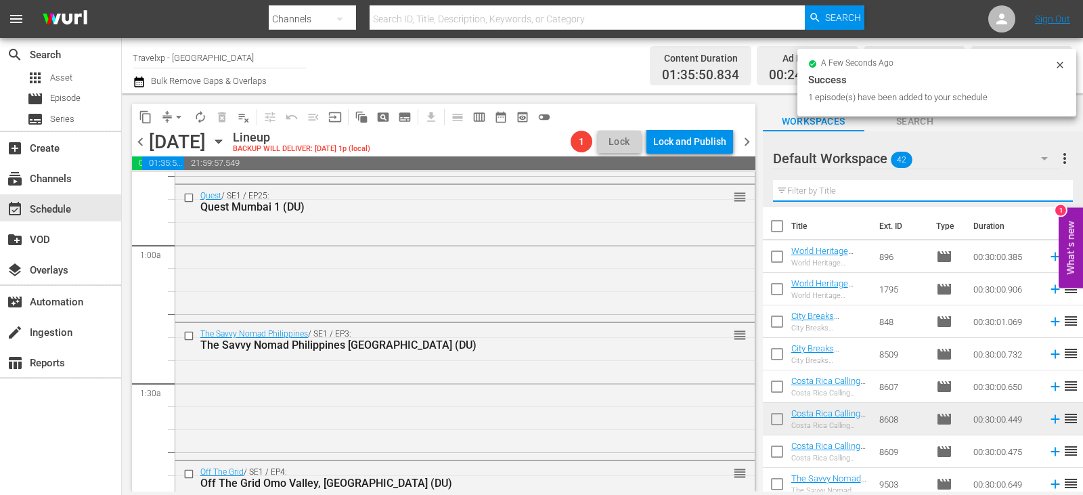
click at [1047, 193] on input "text" at bounding box center [923, 191] width 300 height 22
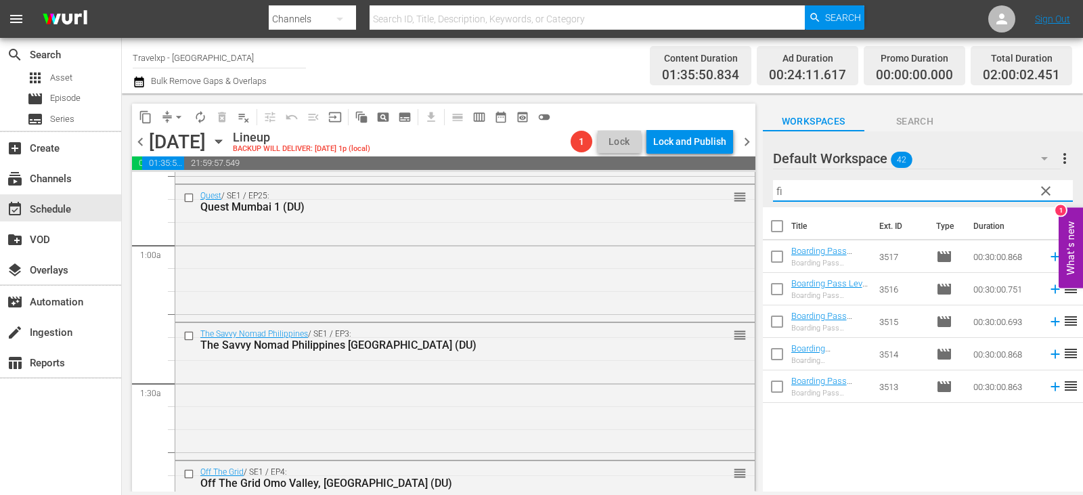
type input "f"
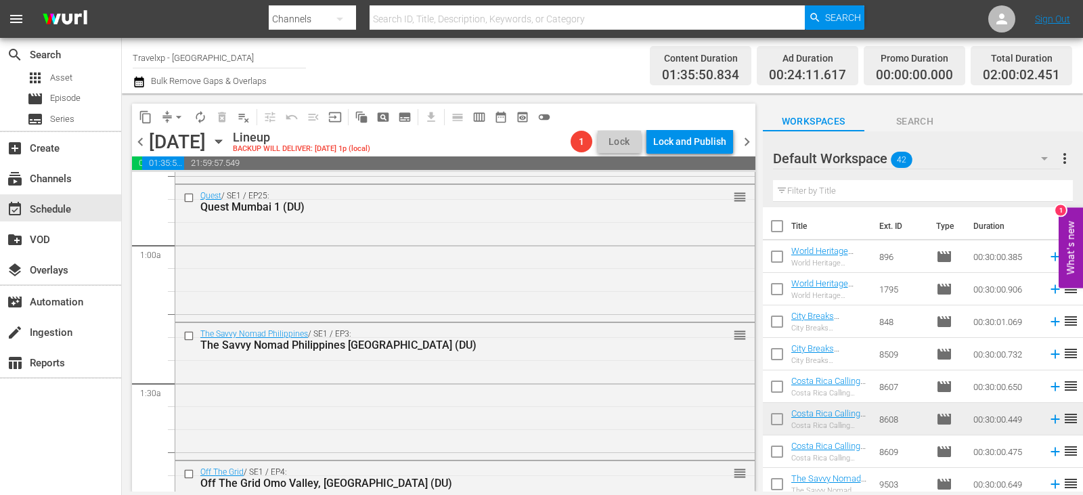
click at [1012, 206] on div "Filter by Title" at bounding box center [923, 191] width 300 height 33
click at [1006, 194] on input "text" at bounding box center [923, 191] width 300 height 22
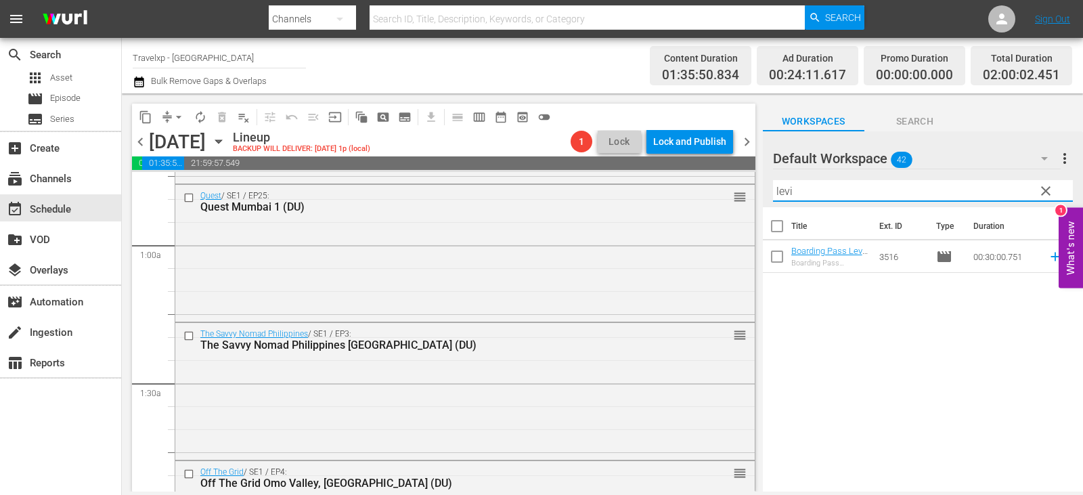
type input "levi"
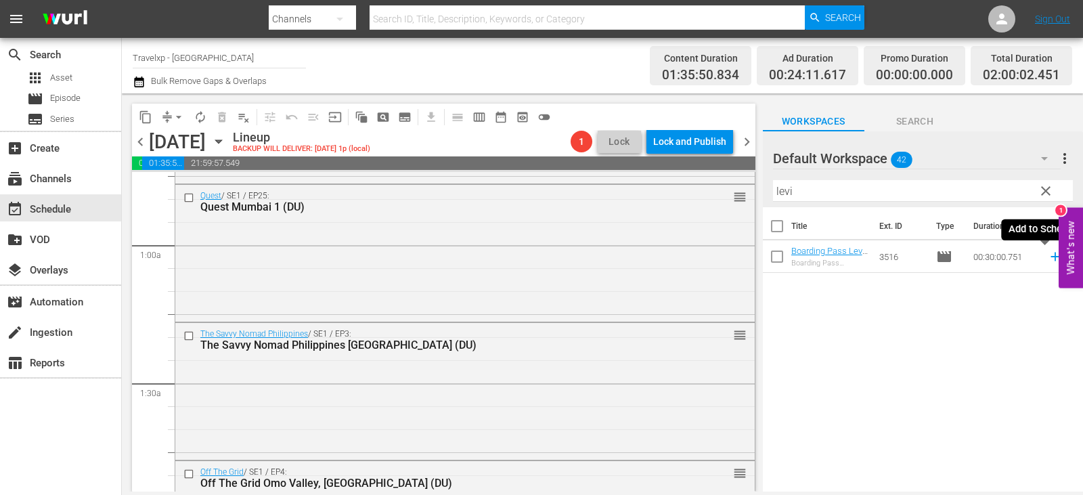
click at [1048, 254] on icon at bounding box center [1055, 256] width 15 height 15
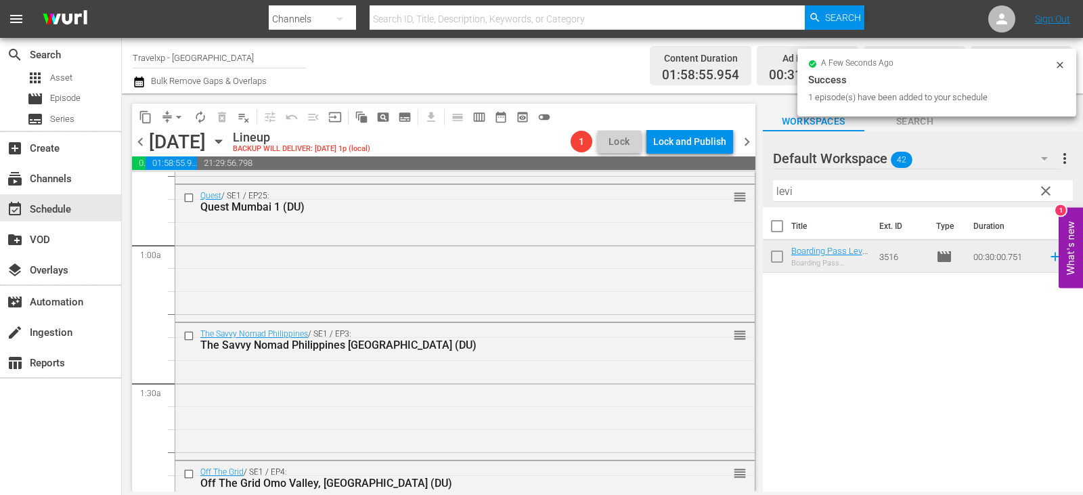
click at [1043, 192] on span "clear" at bounding box center [1046, 191] width 16 height 16
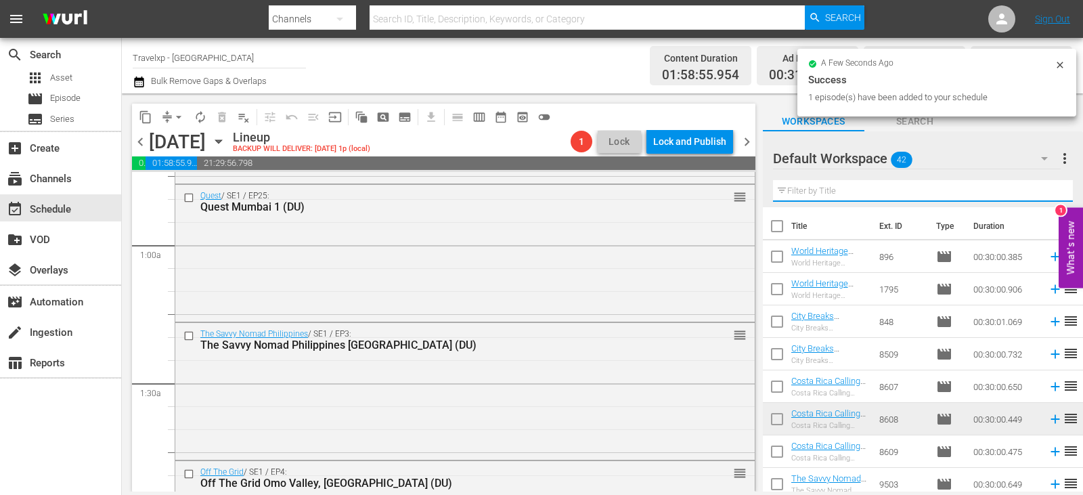
click at [1043, 192] on input "text" at bounding box center [923, 191] width 300 height 22
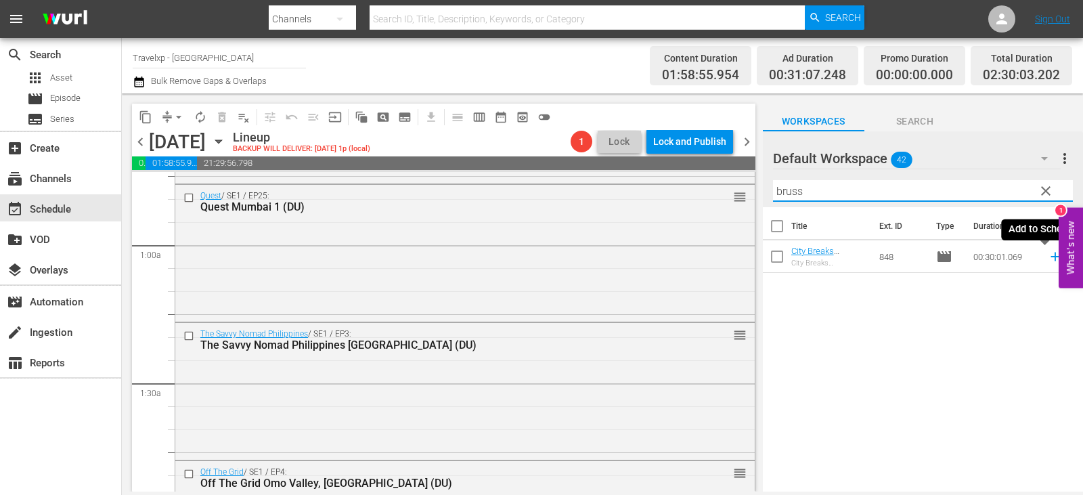
type input "bruss"
click at [1048, 255] on icon at bounding box center [1055, 256] width 15 height 15
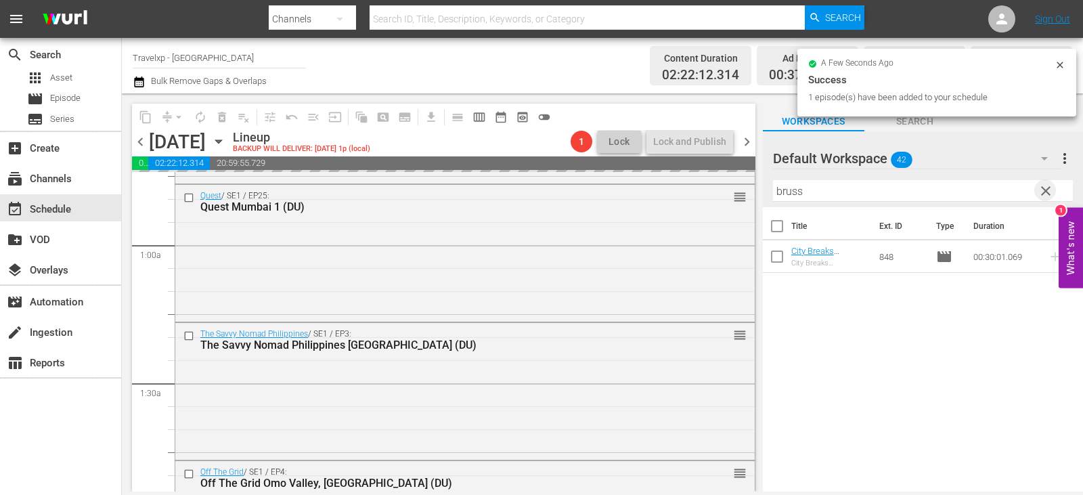
click at [1046, 191] on span "clear" at bounding box center [1046, 191] width 16 height 16
click at [1046, 191] on input "text" at bounding box center [923, 191] width 300 height 22
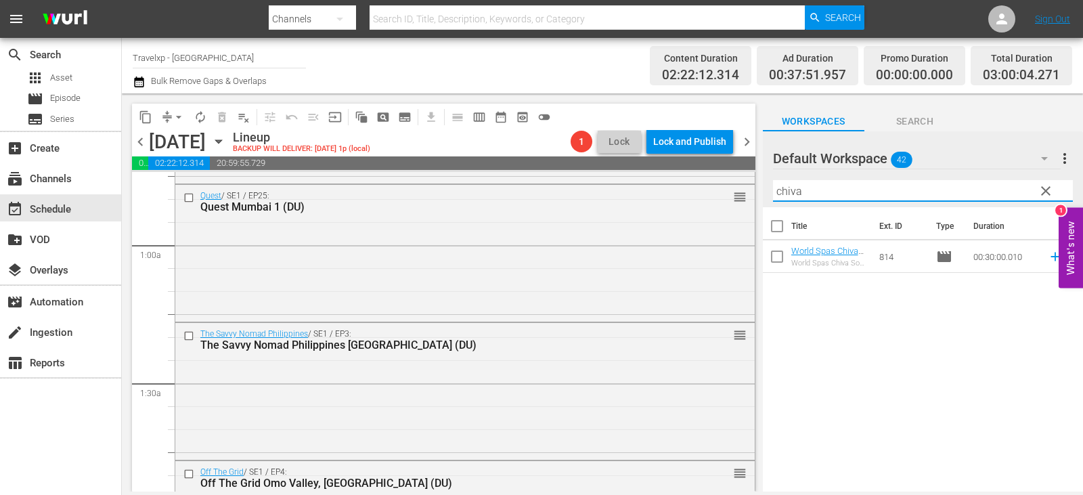
type input "chiva"
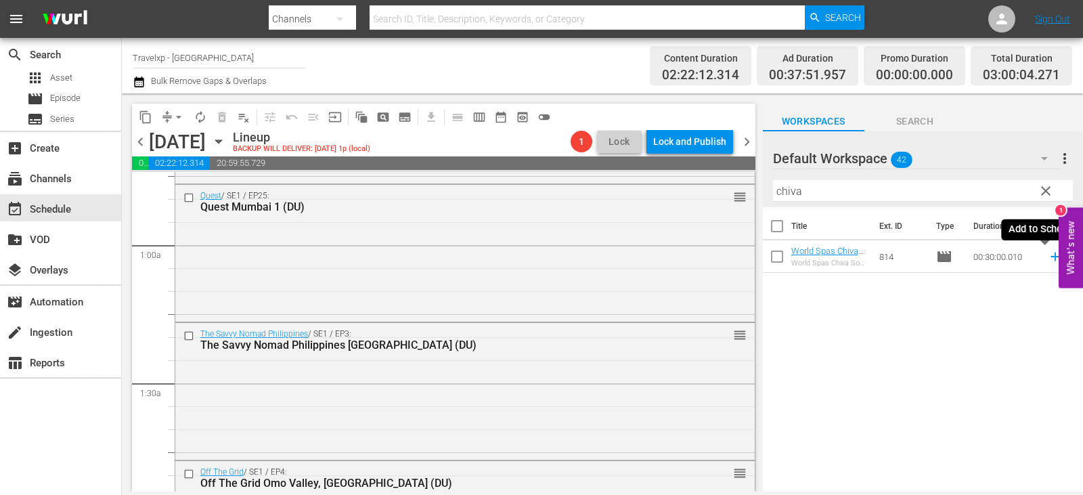
click at [1048, 258] on icon at bounding box center [1055, 256] width 15 height 15
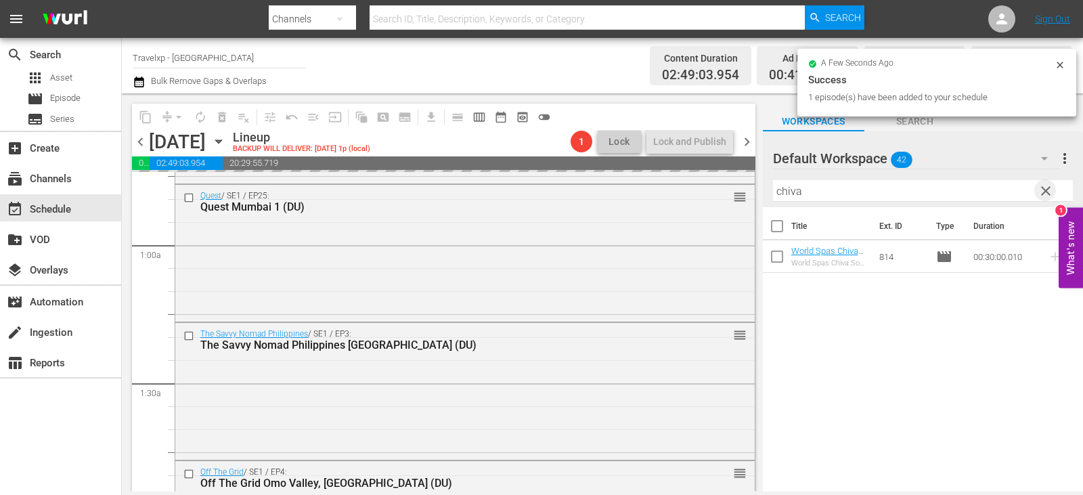
click at [1039, 192] on span "clear" at bounding box center [1046, 191] width 16 height 16
click at [1039, 192] on input "chiva" at bounding box center [923, 191] width 300 height 22
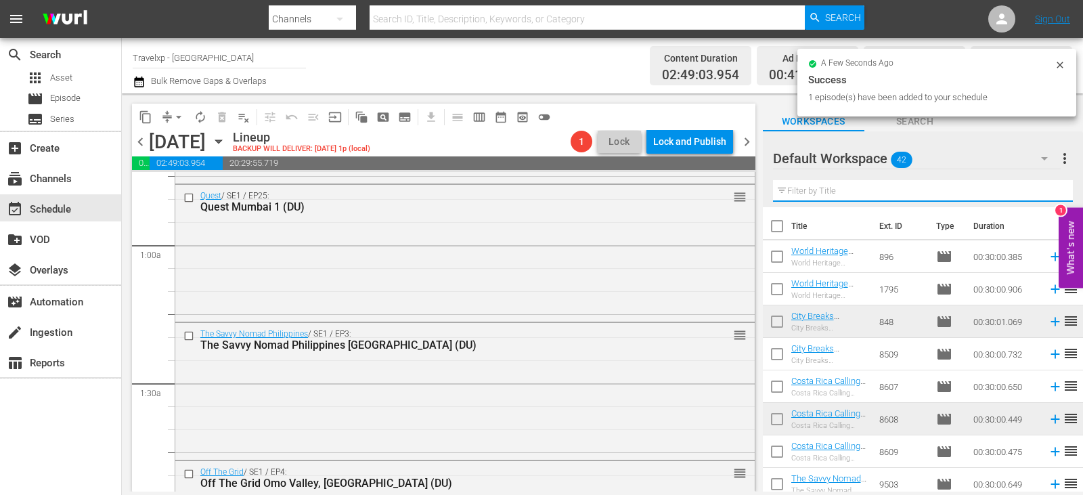
click at [1039, 192] on input "text" at bounding box center [923, 191] width 300 height 22
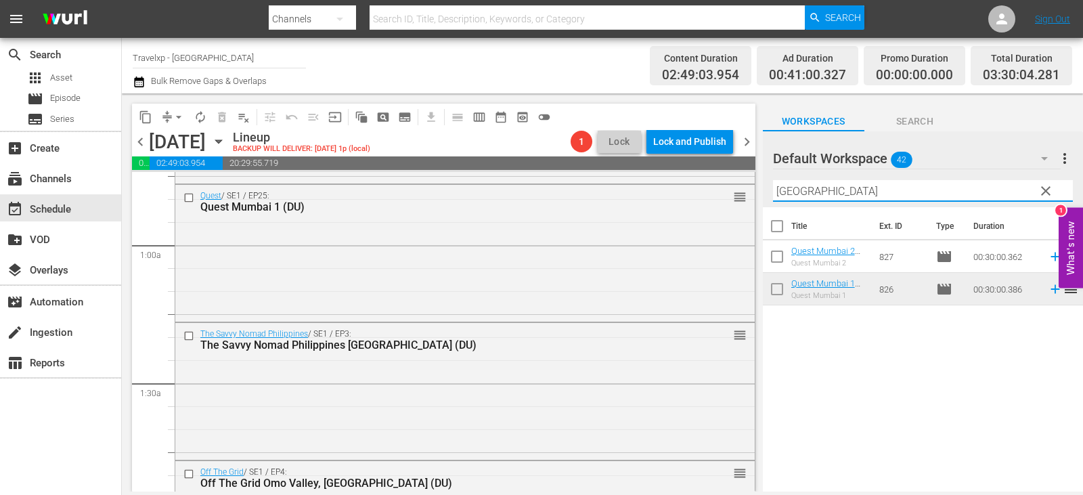
type input "[GEOGRAPHIC_DATA]"
click at [1048, 255] on icon at bounding box center [1055, 256] width 15 height 15
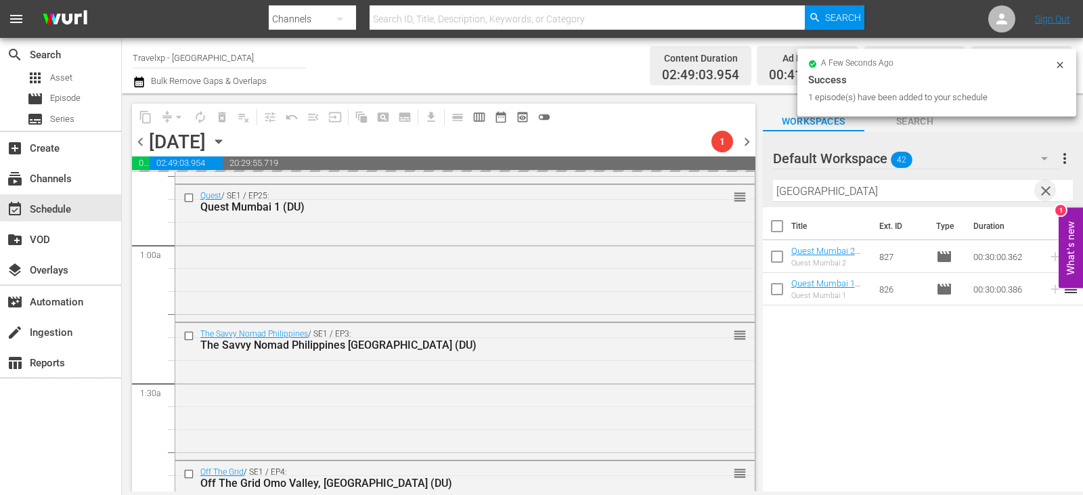
click at [1042, 190] on span "clear" at bounding box center [1046, 191] width 16 height 16
click at [1042, 190] on input "text" at bounding box center [923, 191] width 300 height 22
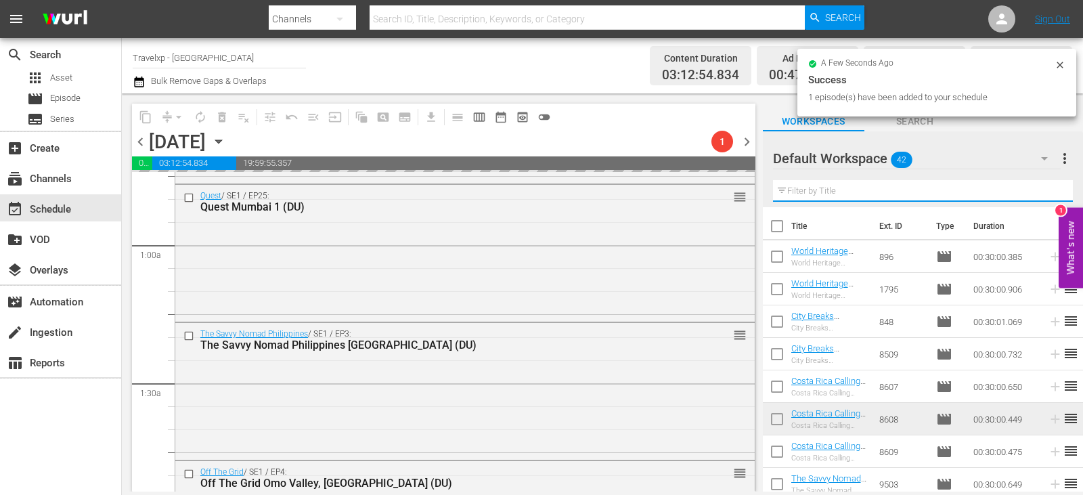
click at [1042, 190] on input "text" at bounding box center [923, 191] width 300 height 22
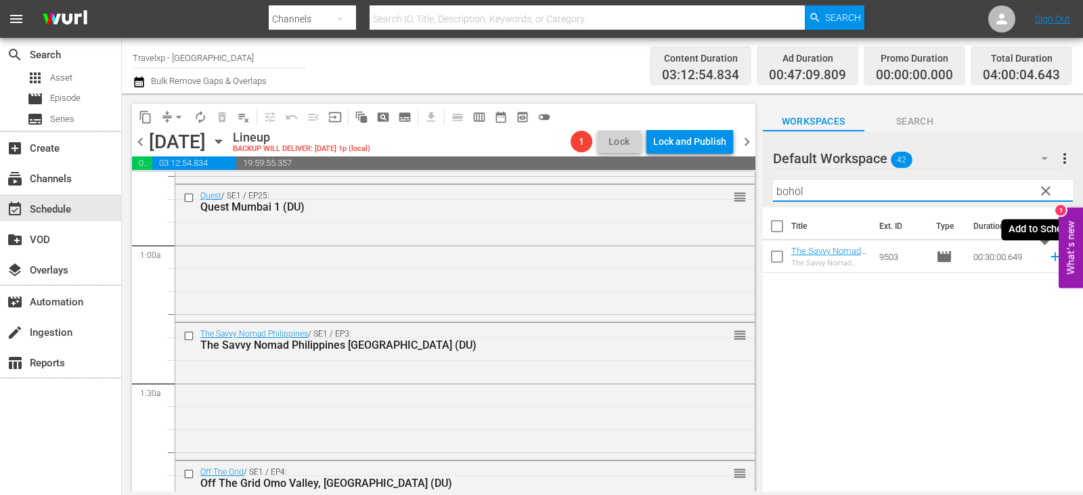
type input "bohol"
click at [1048, 262] on icon at bounding box center [1055, 256] width 15 height 15
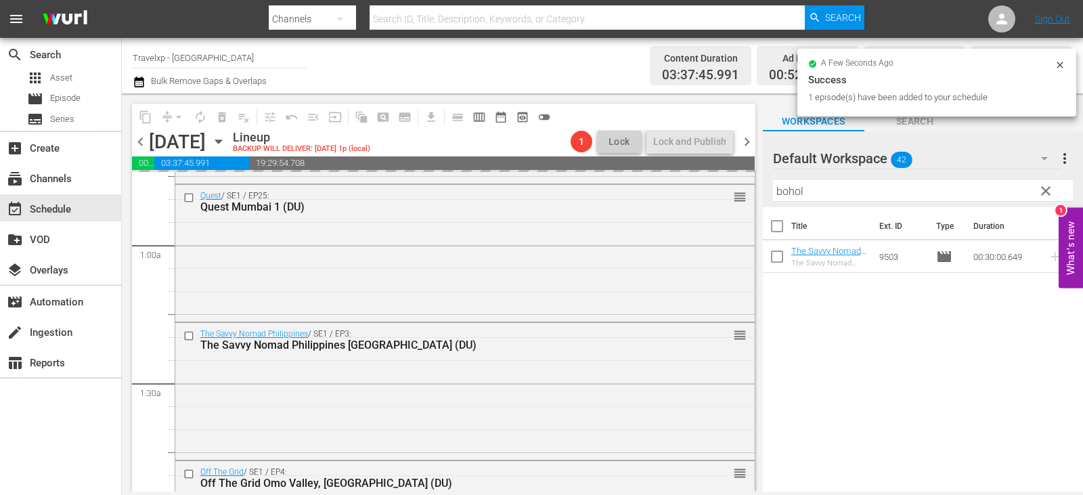
click at [1043, 192] on span "clear" at bounding box center [1046, 191] width 16 height 16
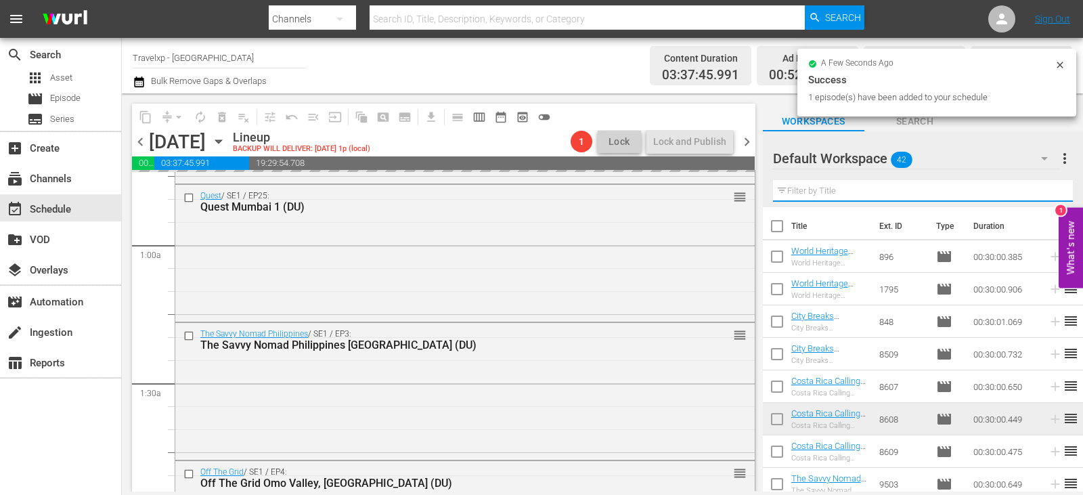
click at [1043, 192] on input "text" at bounding box center [923, 191] width 300 height 22
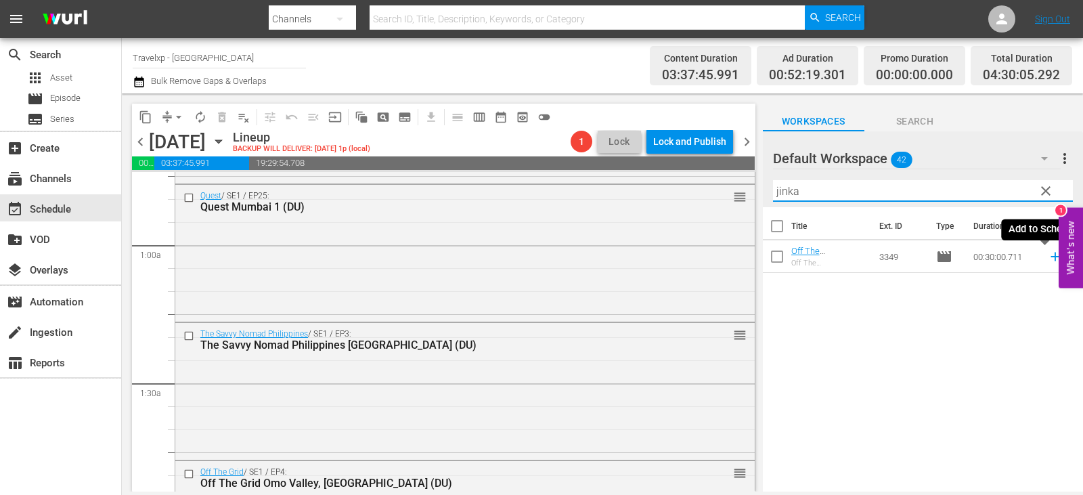
type input "jinka"
click at [1048, 253] on icon at bounding box center [1055, 256] width 15 height 15
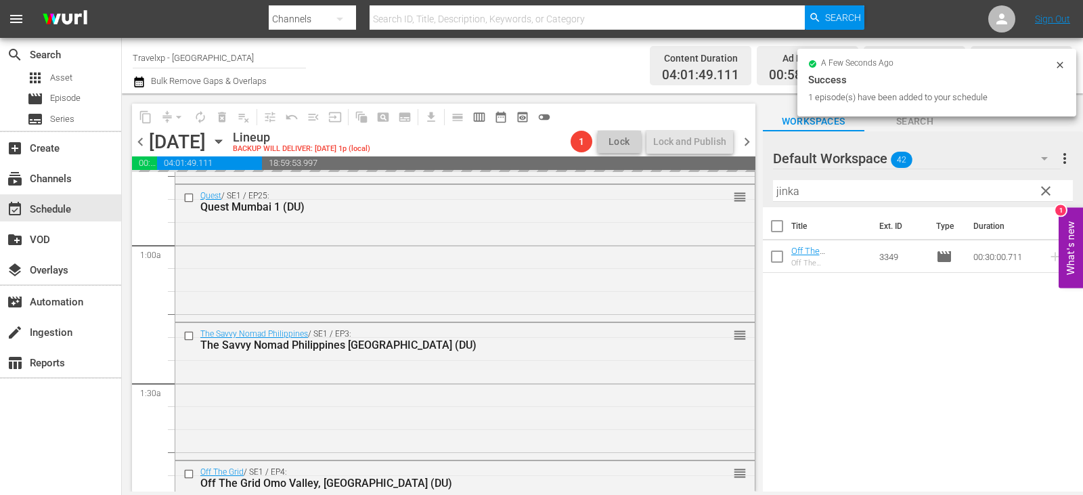
click at [1044, 192] on span "clear" at bounding box center [1046, 191] width 16 height 16
click at [1044, 192] on input "jinka" at bounding box center [923, 191] width 300 height 22
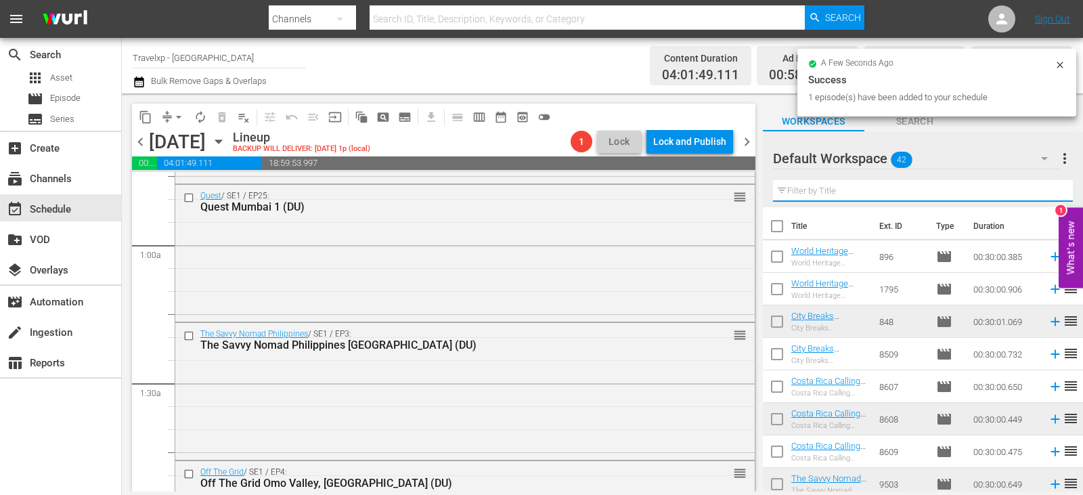
drag, startPoint x: 1044, startPoint y: 192, endPoint x: 989, endPoint y: 183, distance: 56.3
click at [1044, 192] on input "text" at bounding box center [923, 191] width 300 height 22
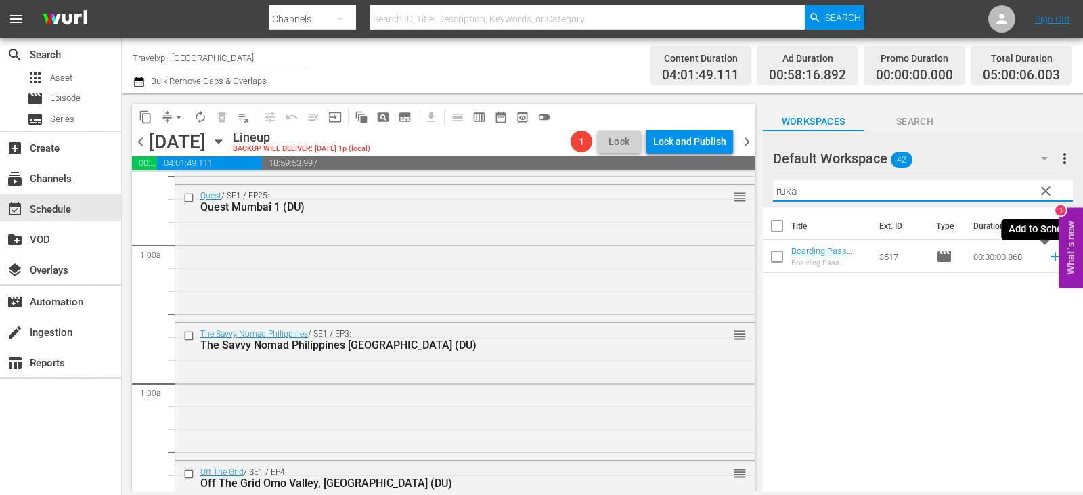
type input "ruka"
click at [1051, 257] on icon at bounding box center [1055, 257] width 9 height 9
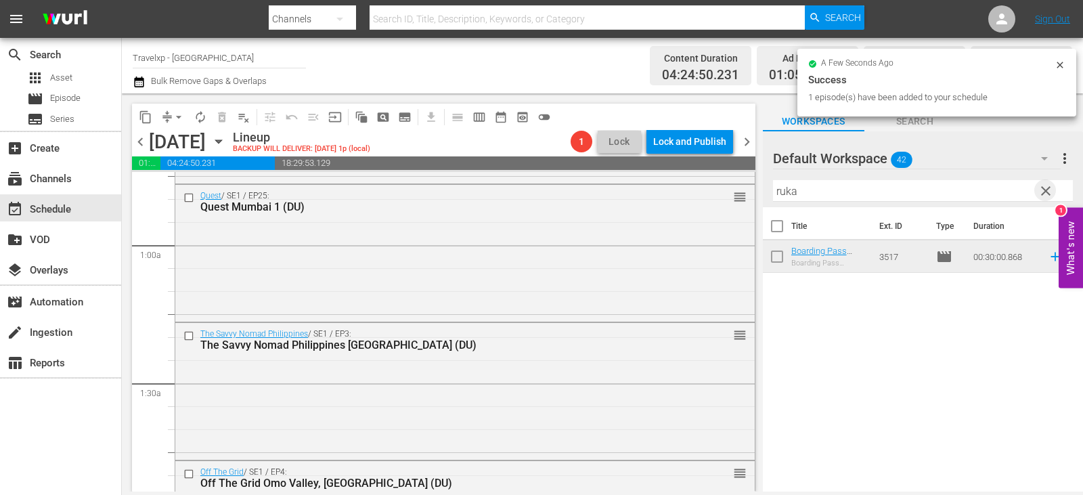
click at [1050, 188] on span "clear" at bounding box center [1046, 191] width 16 height 16
click at [1050, 188] on input "text" at bounding box center [923, 191] width 300 height 22
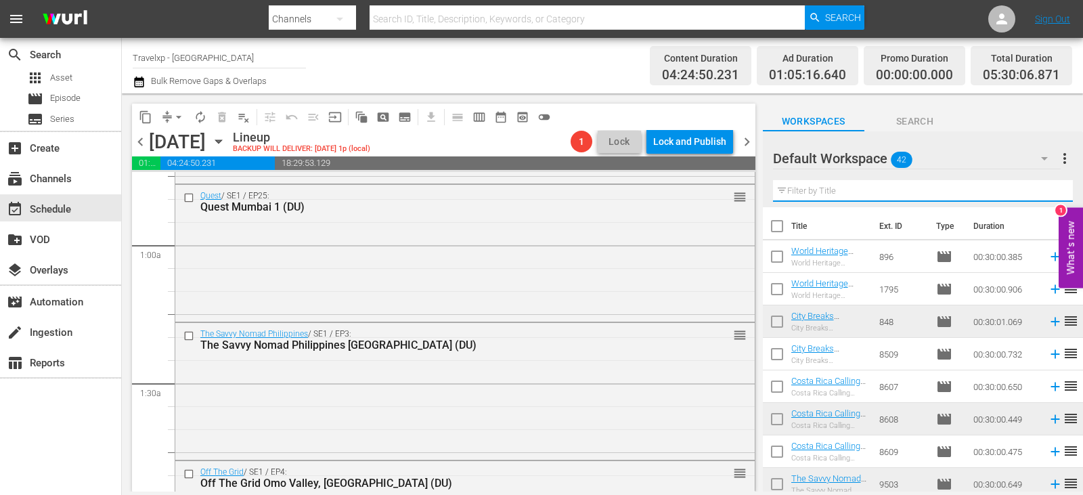
click at [1050, 188] on input "text" at bounding box center [923, 191] width 300 height 22
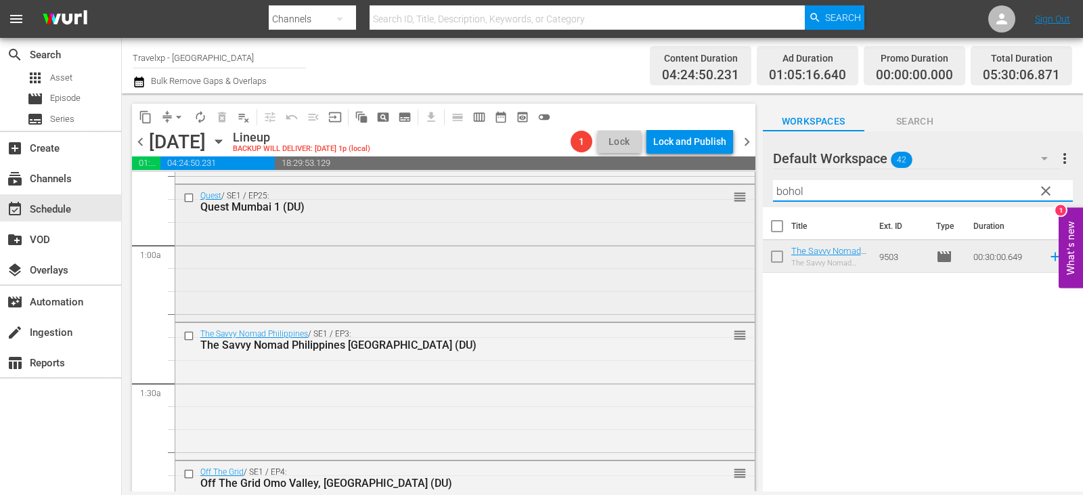
type input "bohol"
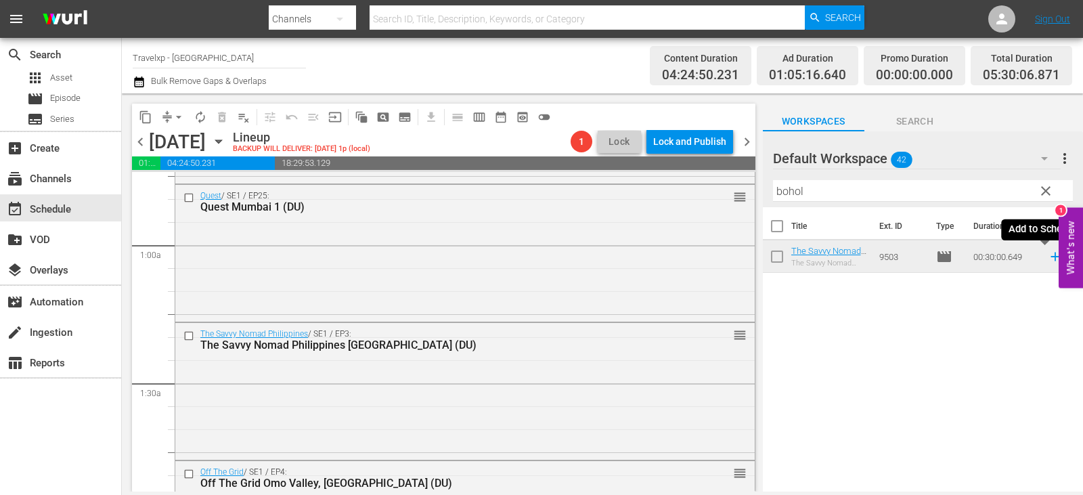
click at [1050, 264] on icon at bounding box center [1055, 256] width 15 height 15
click at [1038, 189] on span "clear" at bounding box center [1046, 191] width 16 height 16
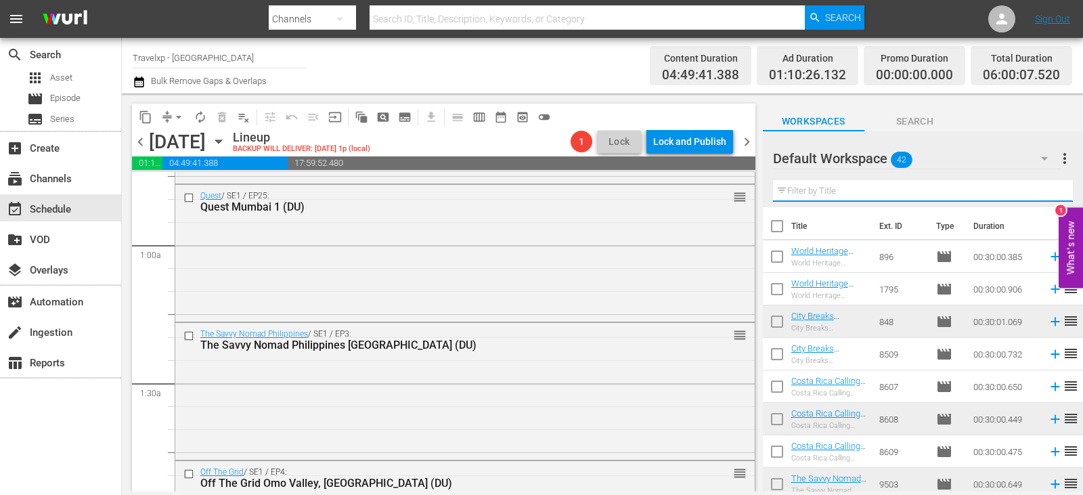
click at [1038, 189] on input "text" at bounding box center [923, 191] width 300 height 22
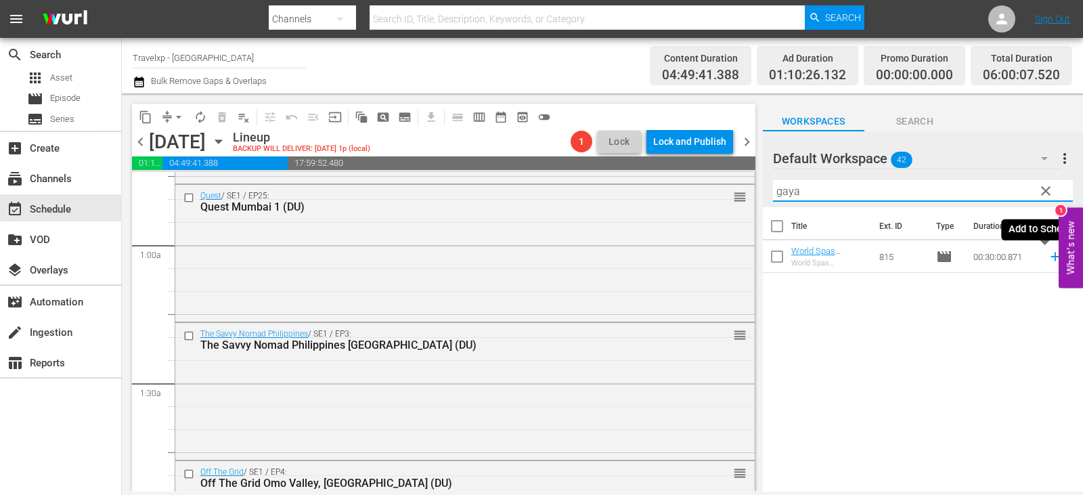
type input "gaya"
click at [1048, 261] on icon at bounding box center [1055, 256] width 15 height 15
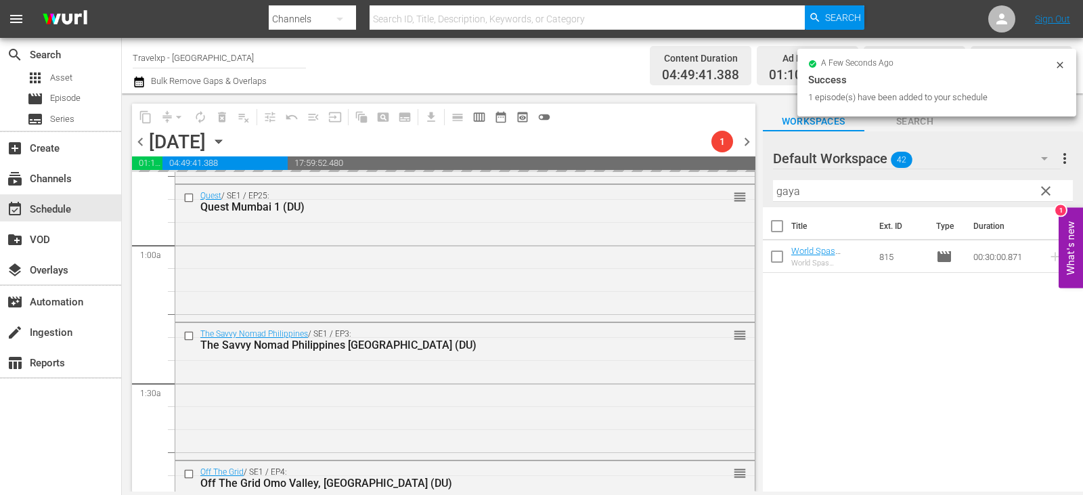
click at [1046, 188] on span "clear" at bounding box center [1046, 191] width 16 height 16
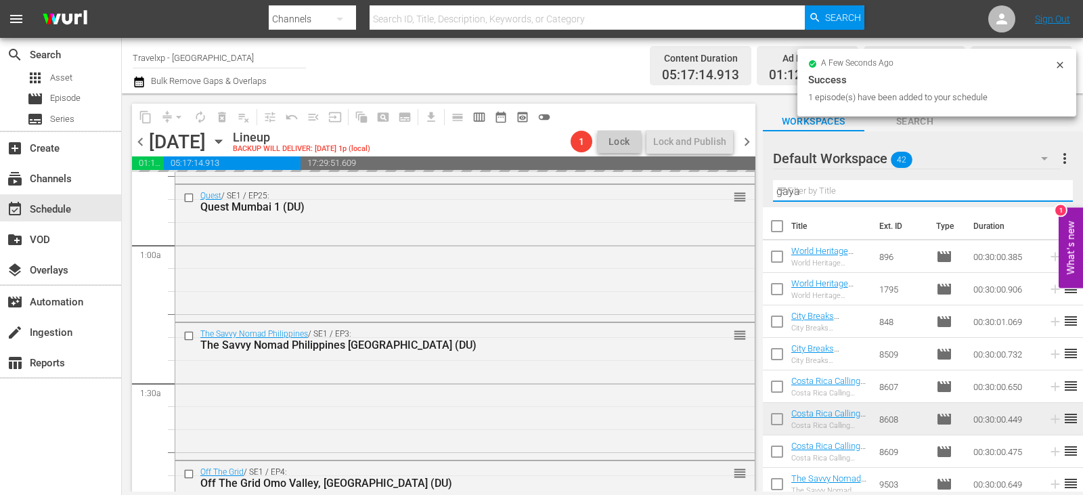
click at [1046, 188] on input "gaya" at bounding box center [923, 191] width 300 height 22
click at [1046, 188] on input "text" at bounding box center [923, 191] width 300 height 22
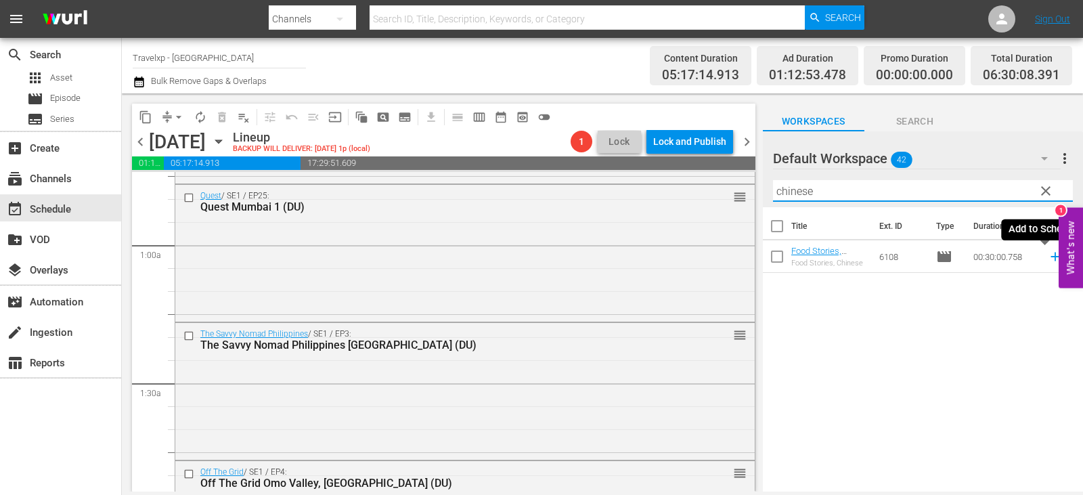
type input "chinese"
click at [1051, 257] on icon at bounding box center [1055, 257] width 9 height 9
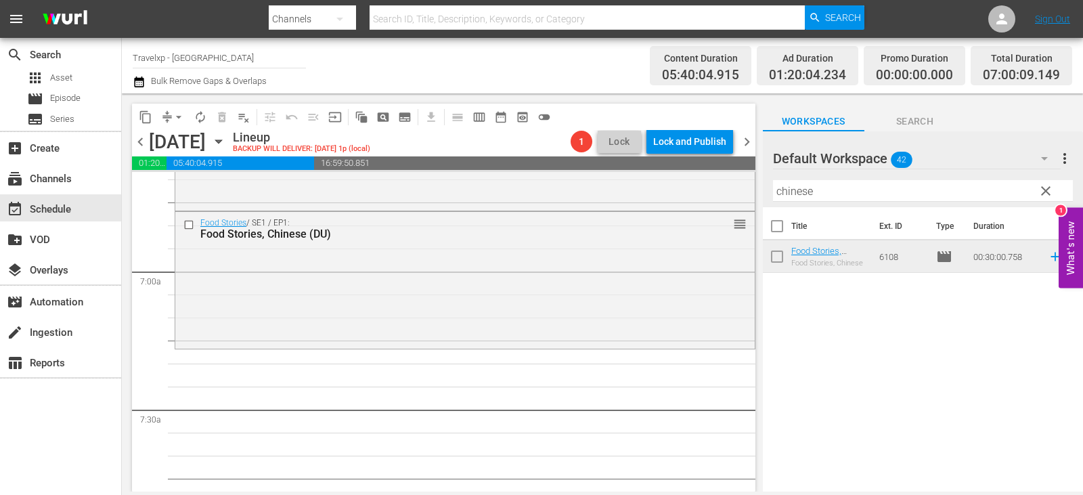
scroll to position [1828, 0]
click at [1051, 185] on span "clear" at bounding box center [1046, 191] width 16 height 16
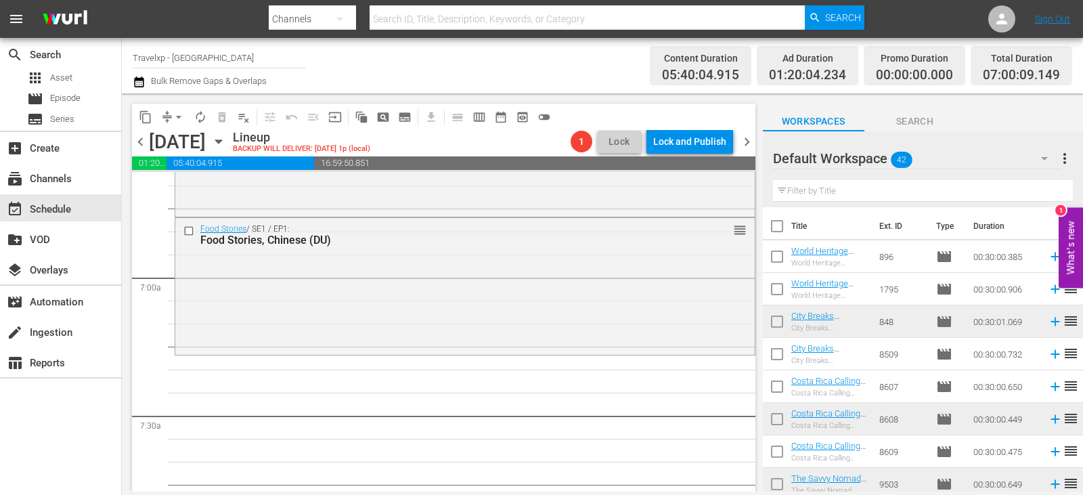
click at [1051, 185] on input "text" at bounding box center [923, 191] width 300 height 22
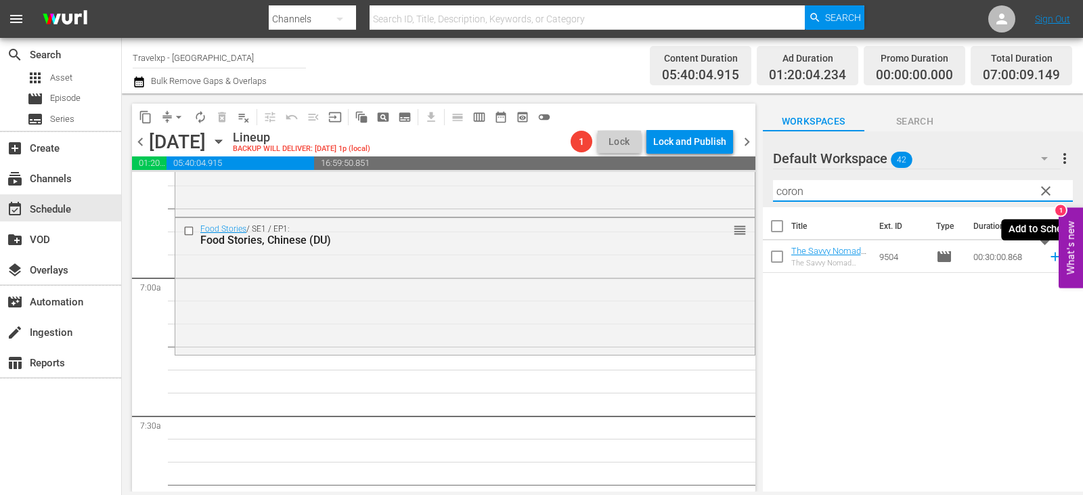
type input "coron"
click at [1048, 257] on icon at bounding box center [1055, 256] width 15 height 15
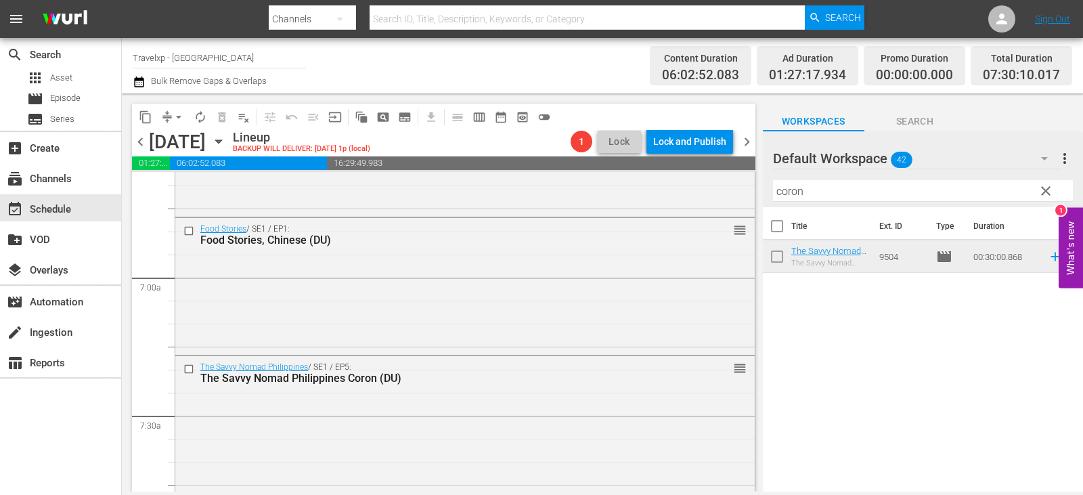
click at [1042, 186] on span "clear" at bounding box center [1046, 191] width 16 height 16
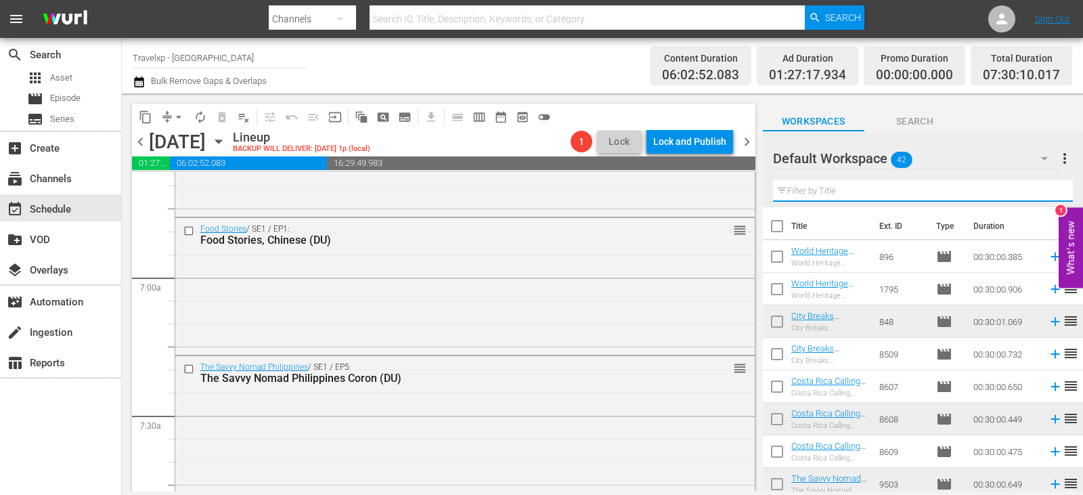
click at [1042, 186] on input "text" at bounding box center [923, 191] width 300 height 22
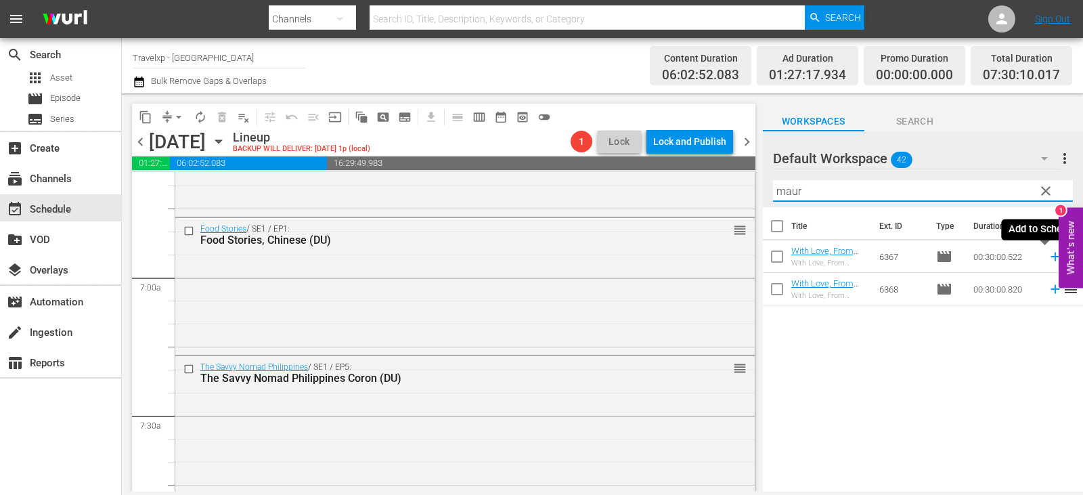
type input "maur"
click at [1050, 255] on icon at bounding box center [1055, 256] width 15 height 15
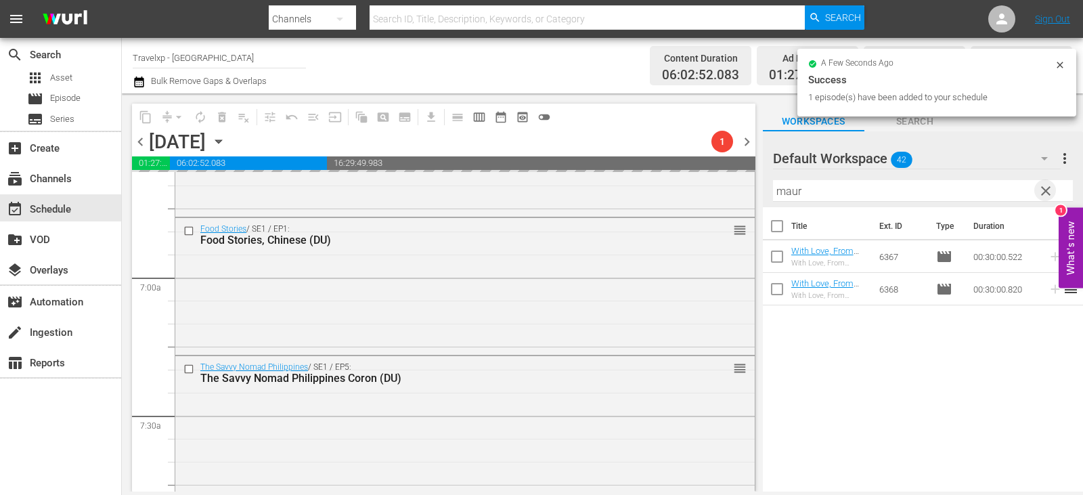
click at [1052, 190] on span "clear" at bounding box center [1046, 191] width 16 height 16
click at [1052, 190] on input "text" at bounding box center [923, 191] width 300 height 22
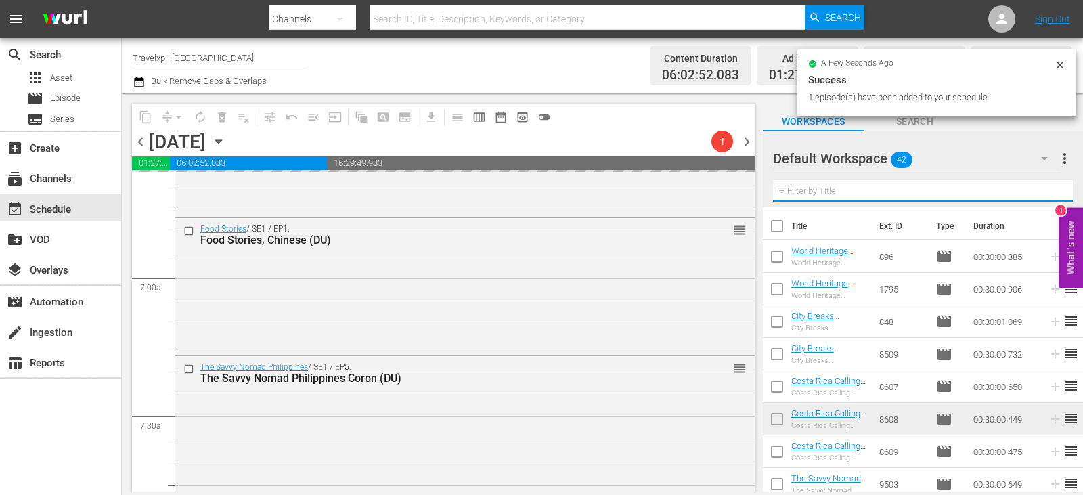
click at [1052, 190] on input "text" at bounding box center [923, 191] width 300 height 22
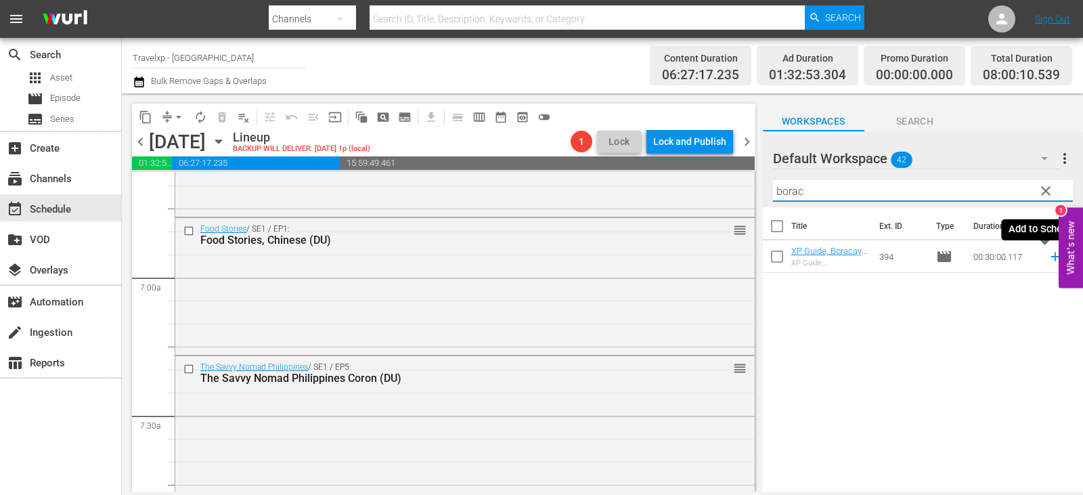
type input "borac"
click at [1048, 258] on icon at bounding box center [1055, 256] width 15 height 15
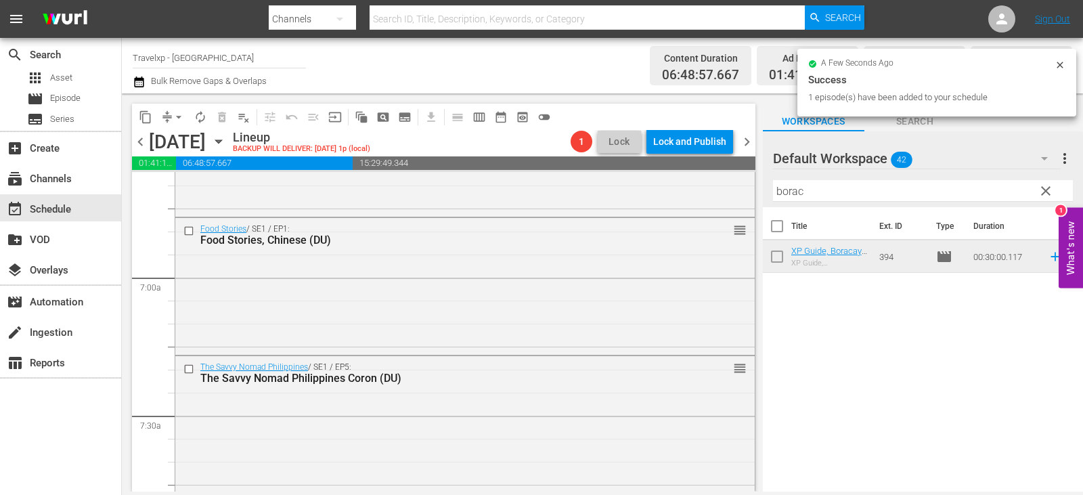
click at [1044, 189] on span "clear" at bounding box center [1046, 191] width 16 height 16
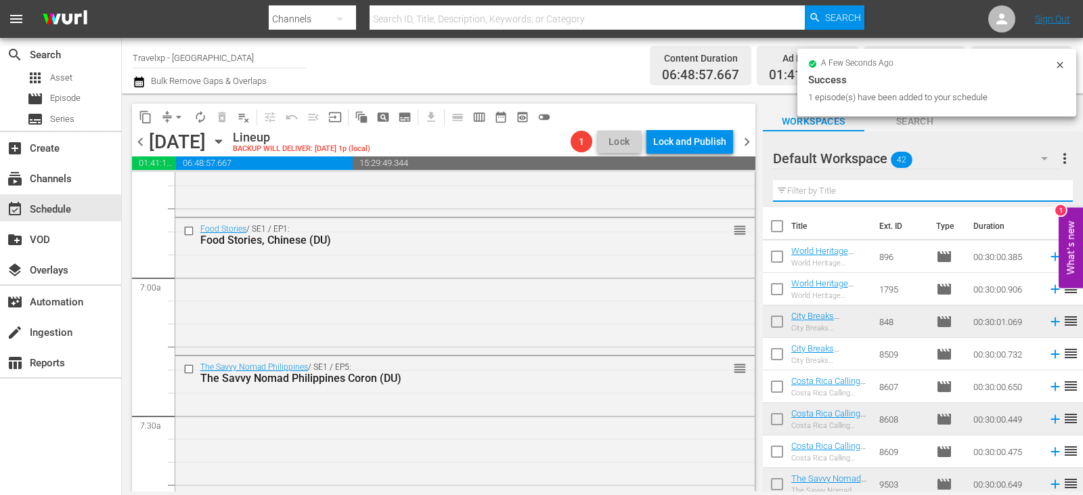
click at [1044, 189] on input "text" at bounding box center [923, 191] width 300 height 22
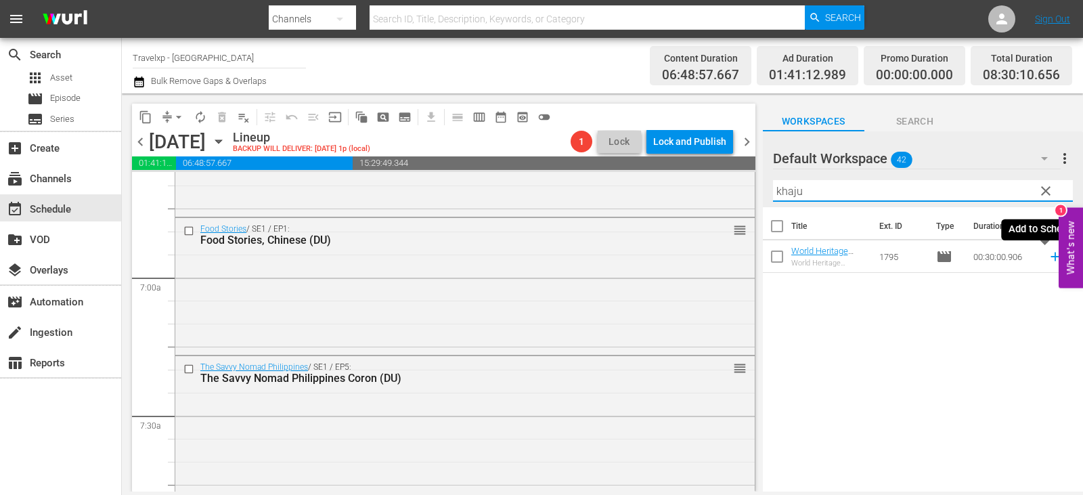
type input "khaju"
click at [1050, 255] on icon at bounding box center [1055, 256] width 15 height 15
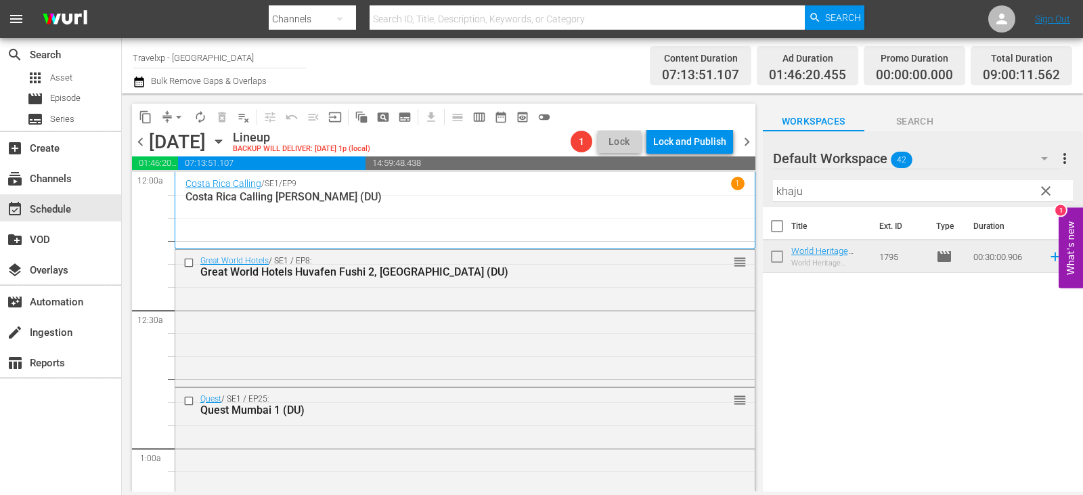
scroll to position [2438, 0]
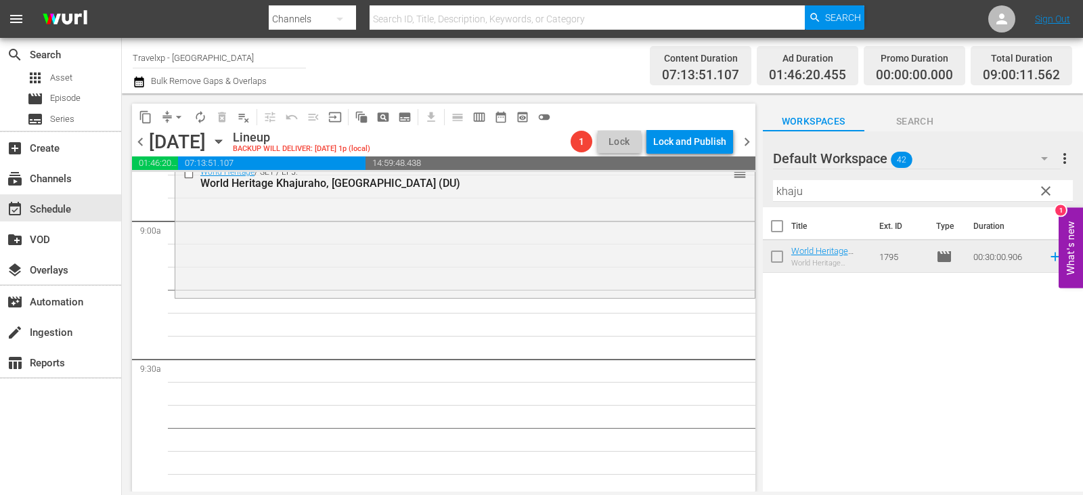
click at [1046, 195] on span "clear" at bounding box center [1046, 191] width 16 height 16
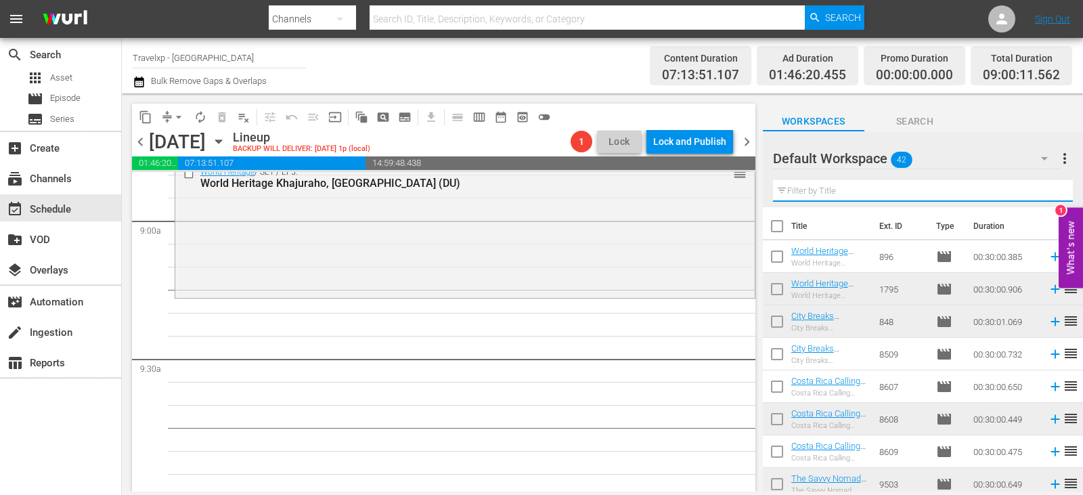
click at [1046, 195] on input "text" at bounding box center [923, 191] width 300 height 22
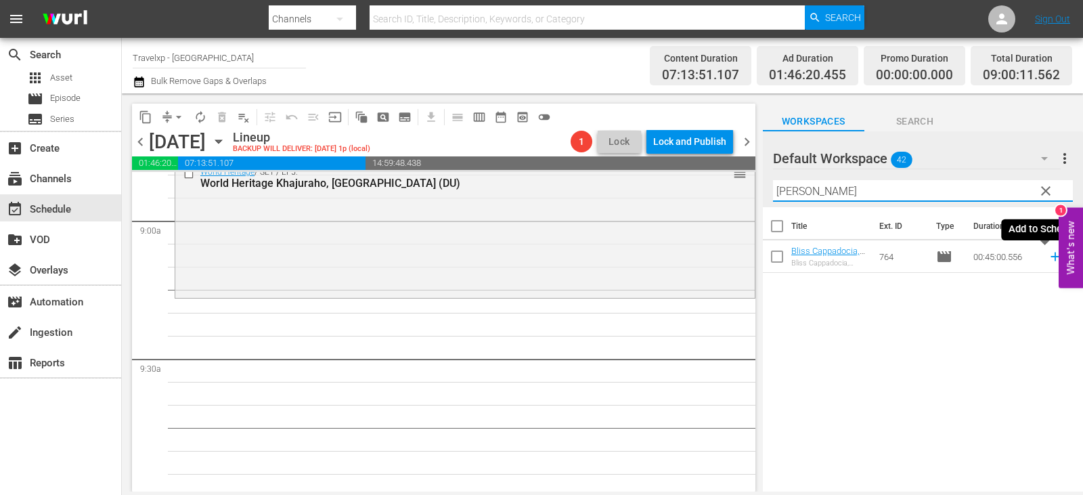
type input "[PERSON_NAME]"
click at [1048, 255] on icon at bounding box center [1055, 256] width 15 height 15
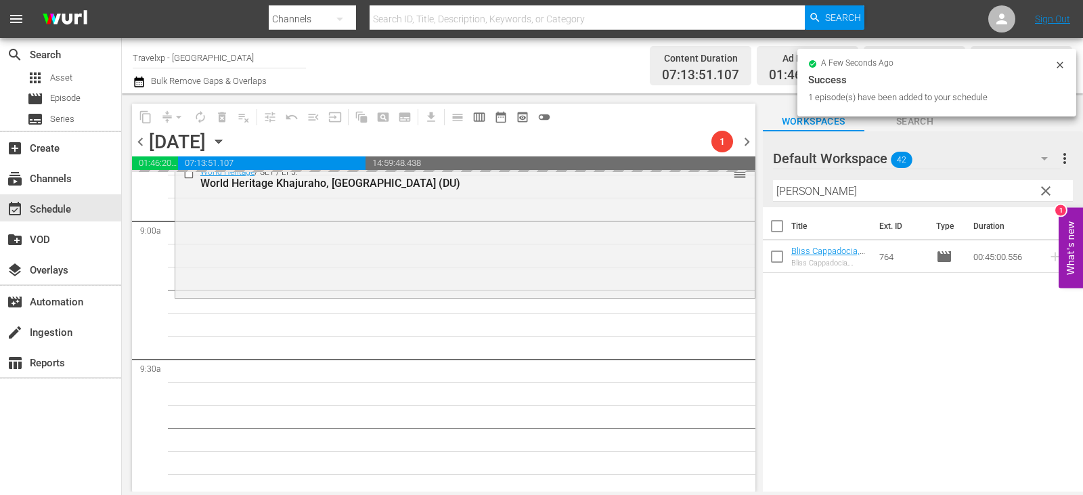
click at [1044, 184] on span "clear" at bounding box center [1046, 191] width 16 height 16
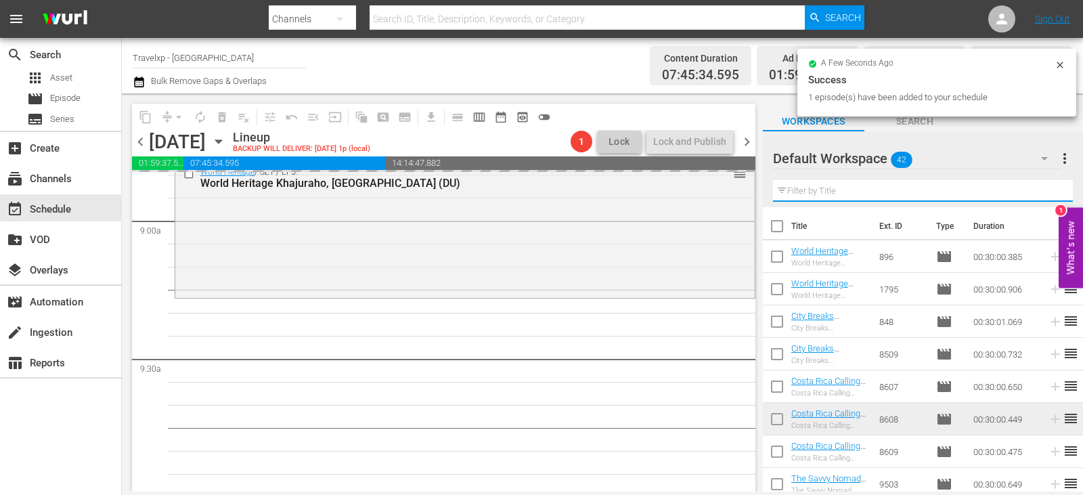
click at [1044, 184] on input "text" at bounding box center [923, 191] width 300 height 22
click at [1044, 192] on input "text" at bounding box center [923, 191] width 300 height 22
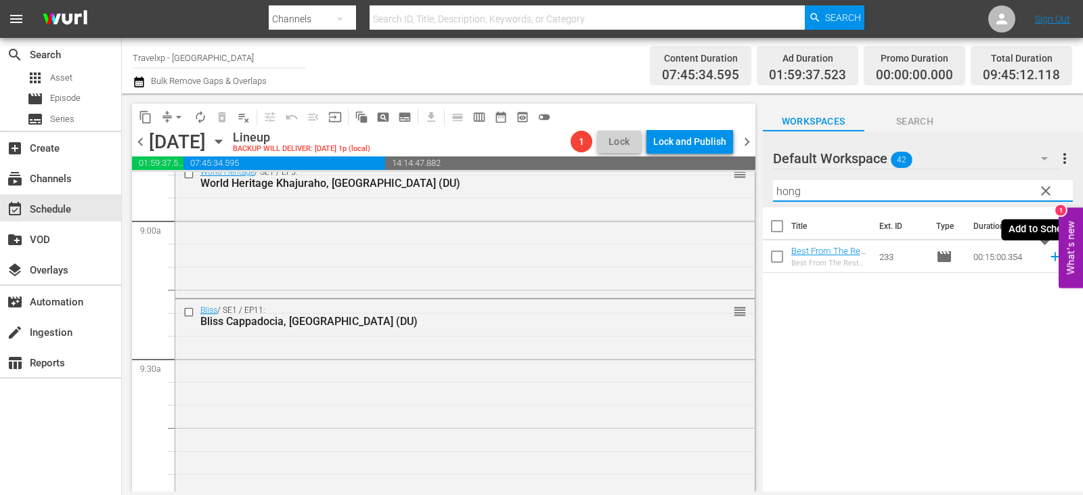
type input "hong"
click at [1048, 259] on icon at bounding box center [1055, 256] width 15 height 15
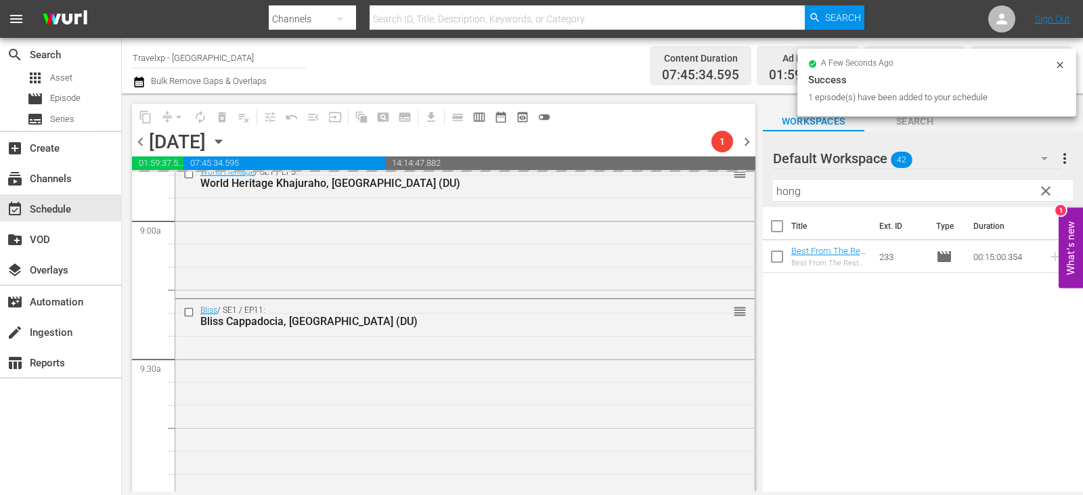
click at [1040, 187] on span "clear" at bounding box center [1046, 191] width 16 height 16
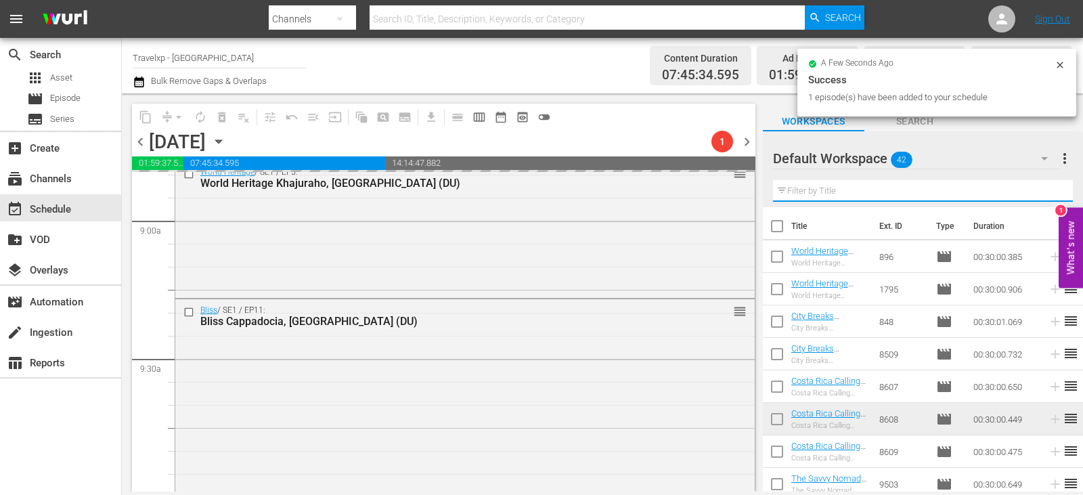
click at [1040, 187] on input "text" at bounding box center [923, 191] width 300 height 22
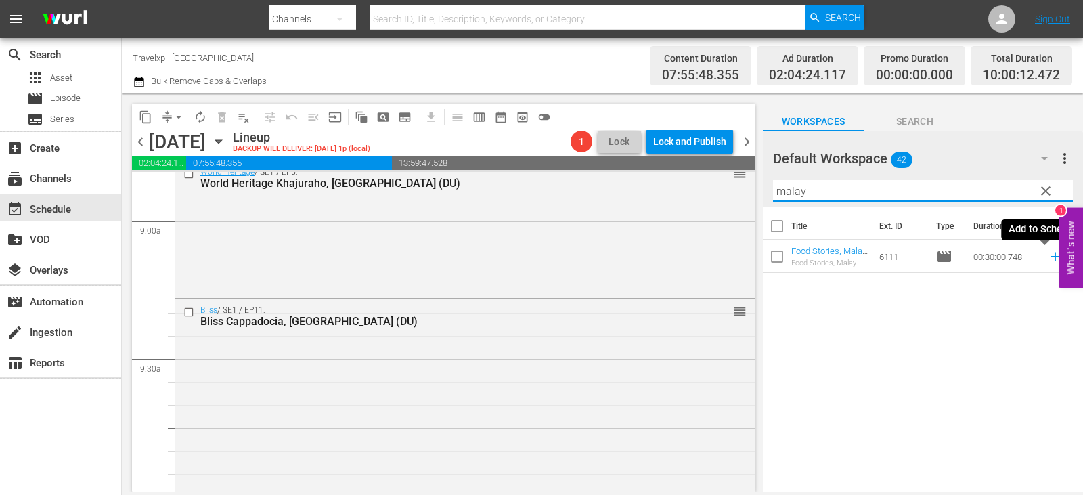
type input "malay"
click at [1048, 261] on icon at bounding box center [1055, 256] width 15 height 15
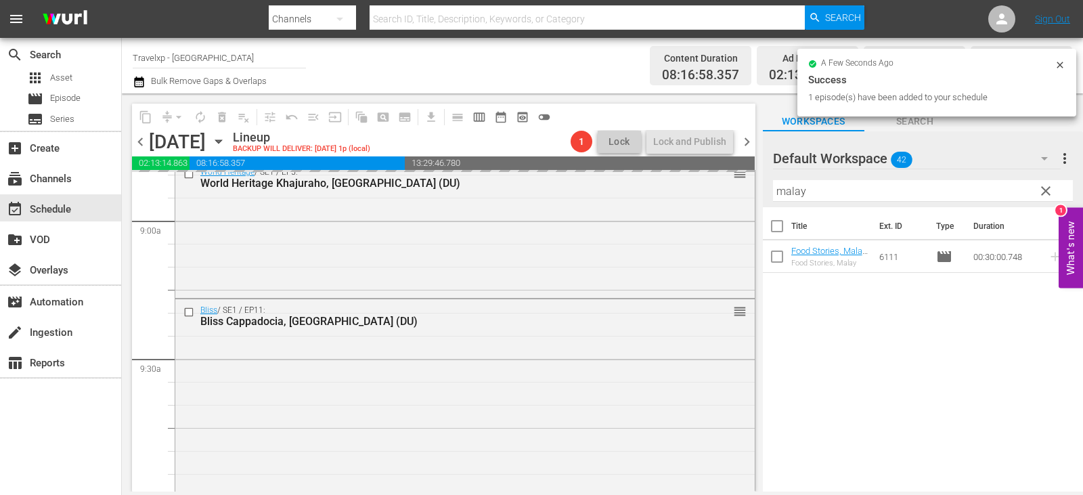
click at [1045, 188] on span "clear" at bounding box center [1046, 191] width 16 height 16
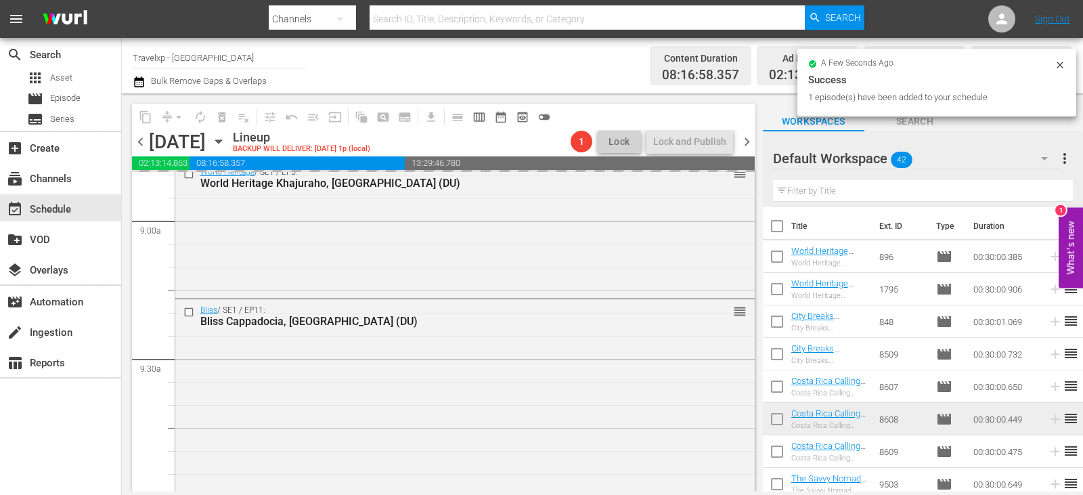
click at [1045, 188] on input "text" at bounding box center [923, 191] width 300 height 22
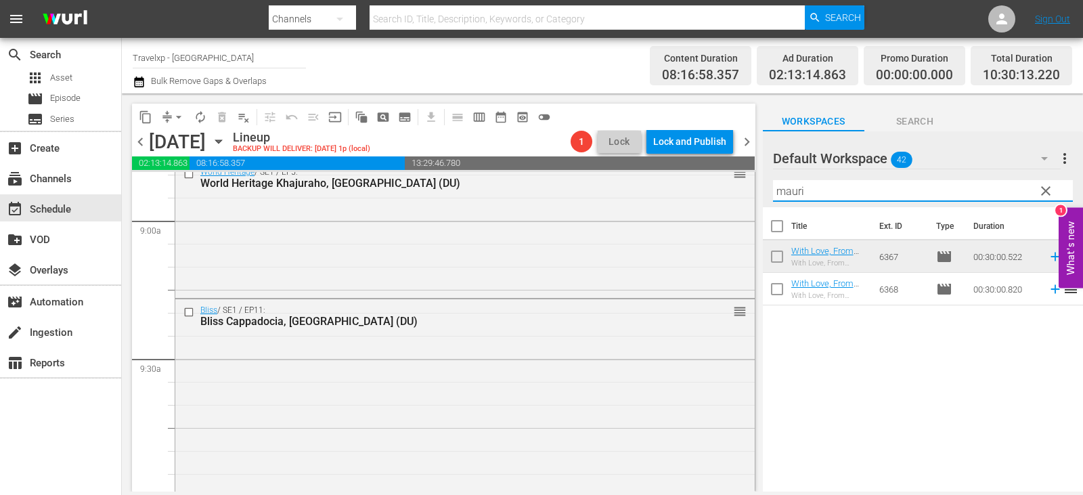
type input "mauri"
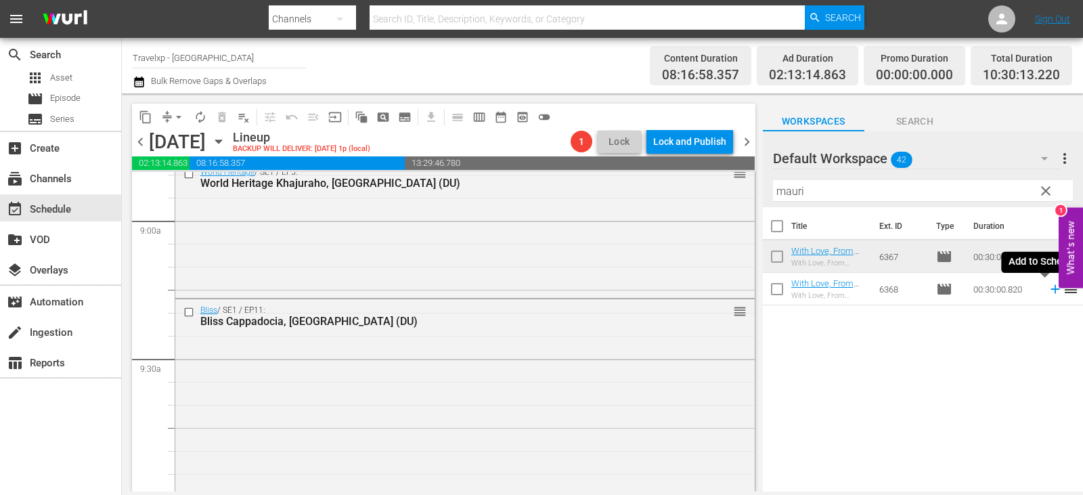
click at [1048, 291] on icon at bounding box center [1055, 289] width 15 height 15
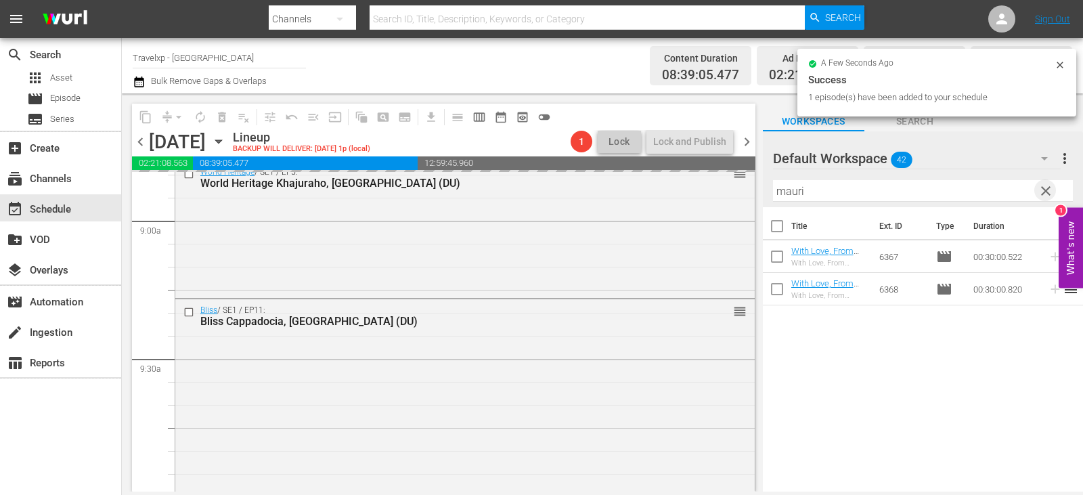
click at [1050, 190] on span "clear" at bounding box center [1046, 191] width 16 height 16
click at [1050, 190] on input "text" at bounding box center [923, 191] width 300 height 22
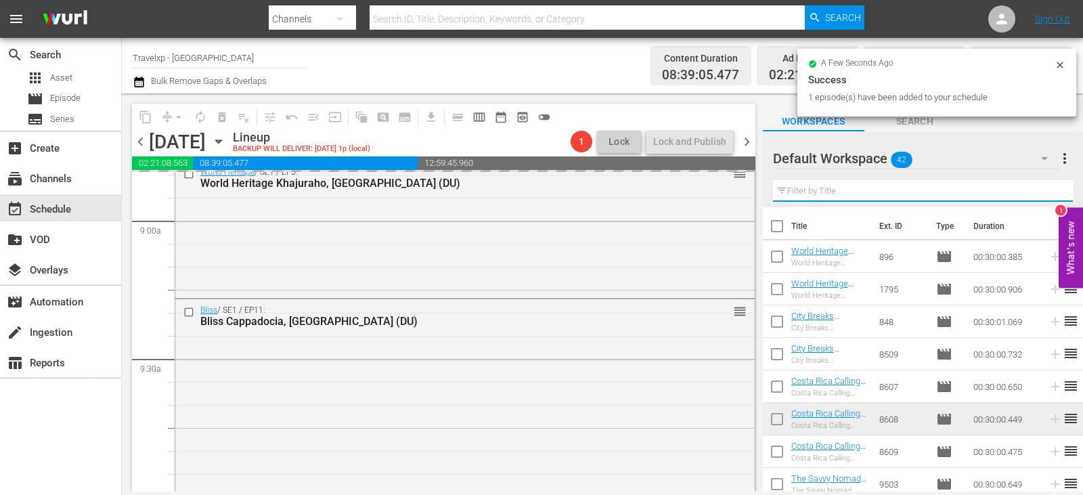
click at [1050, 190] on input "text" at bounding box center [923, 191] width 300 height 22
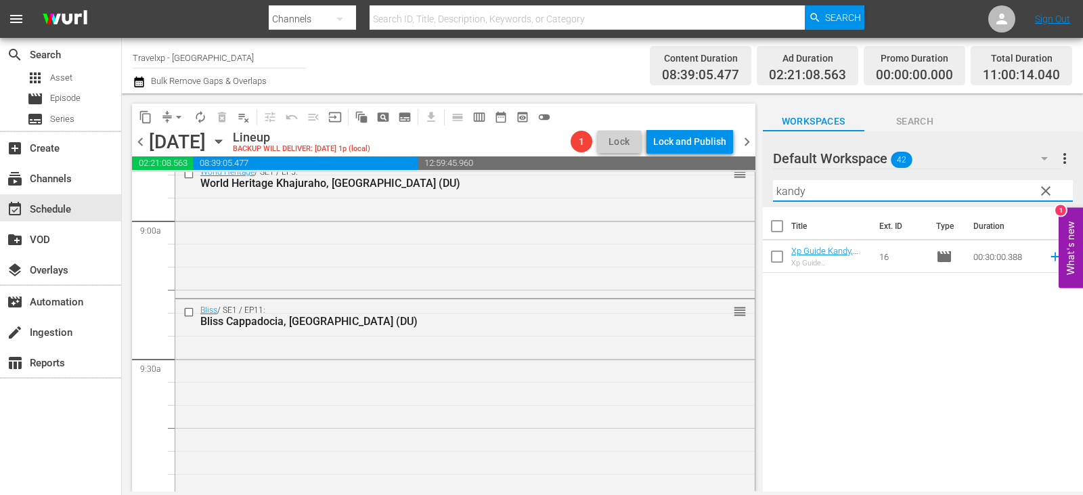
type input "kandy"
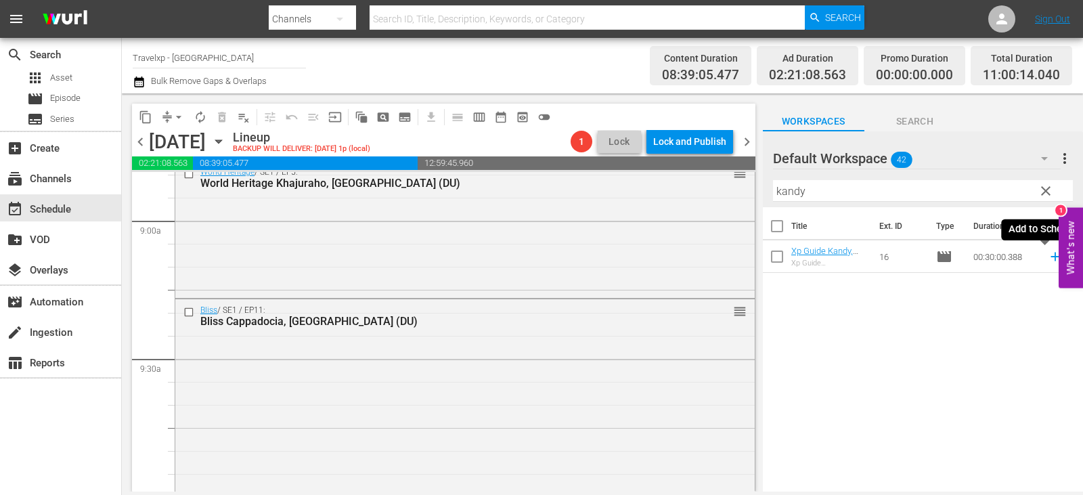
click at [1048, 257] on icon at bounding box center [1055, 256] width 15 height 15
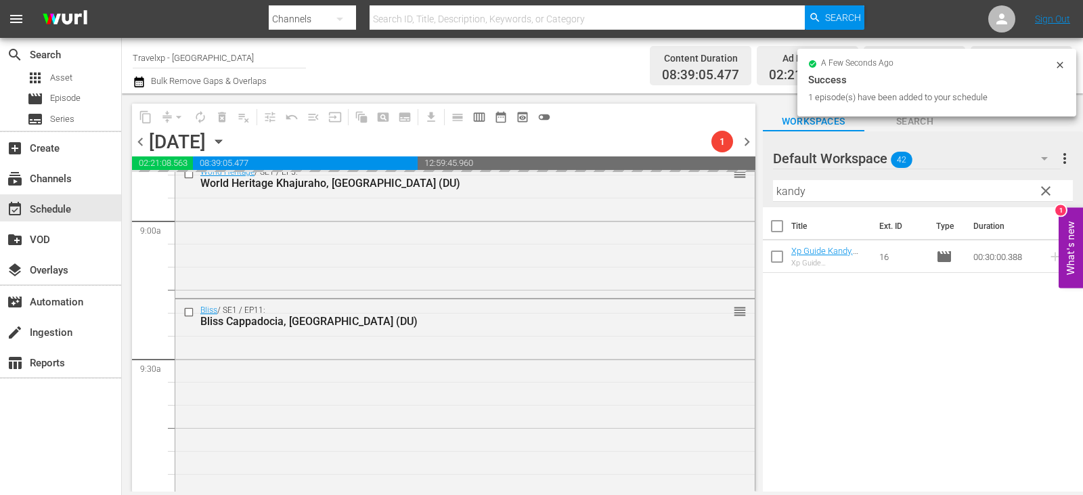
click at [1053, 191] on span "clear" at bounding box center [1046, 191] width 16 height 16
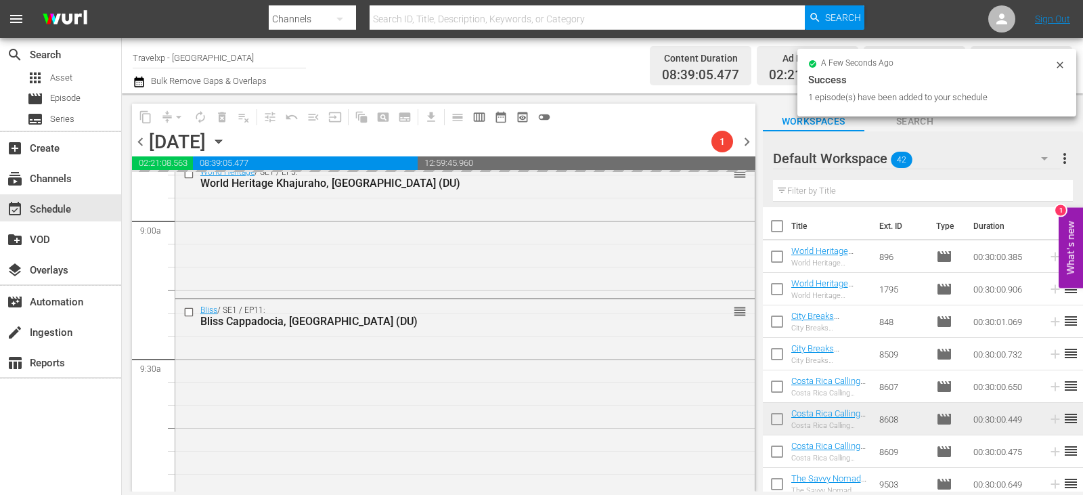
click at [1053, 191] on input "text" at bounding box center [923, 191] width 300 height 22
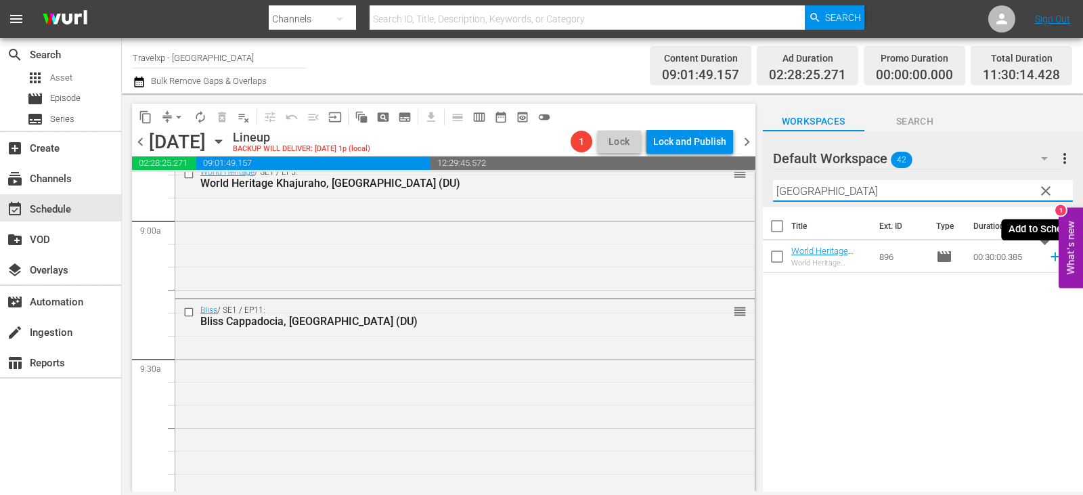
type input "[GEOGRAPHIC_DATA]"
click at [1048, 260] on icon at bounding box center [1055, 256] width 15 height 15
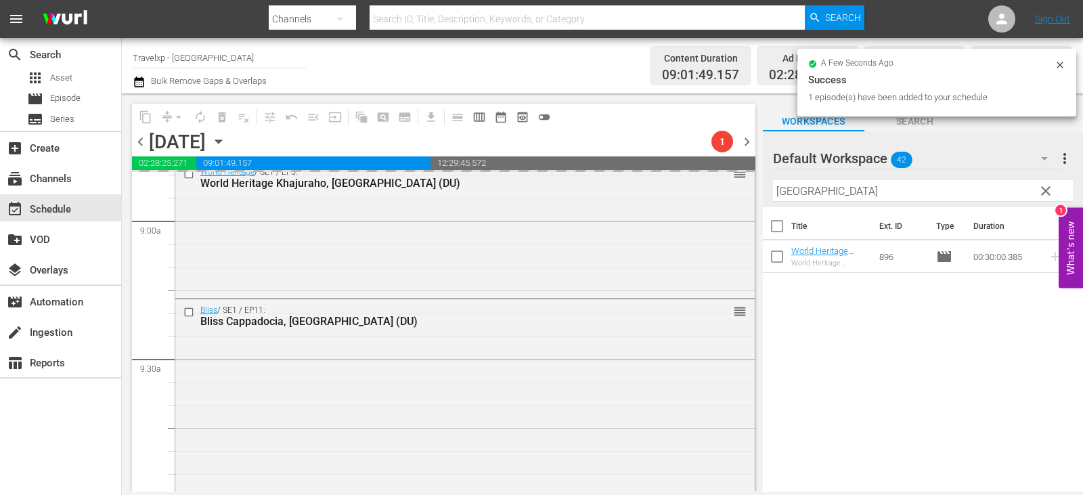
click at [1045, 190] on span "clear" at bounding box center [1046, 191] width 16 height 16
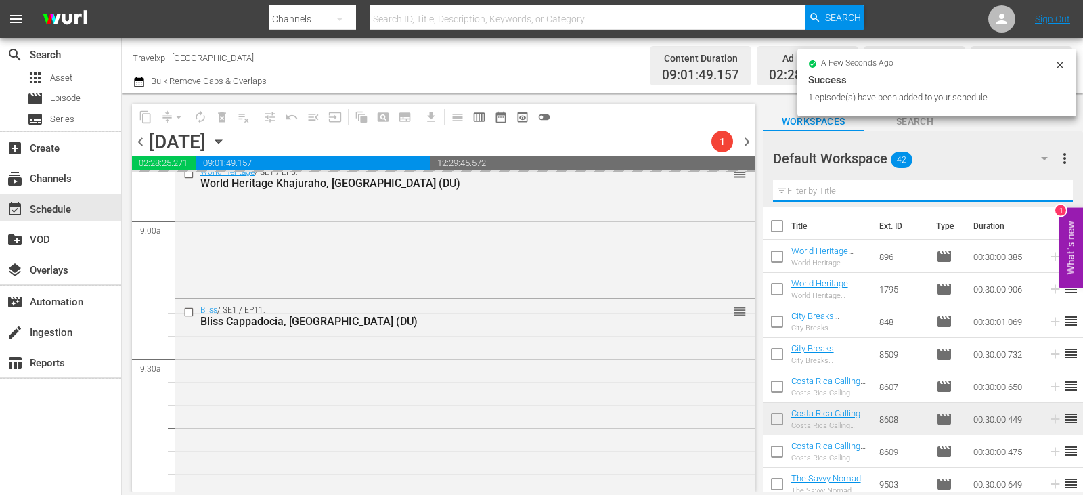
click at [1045, 190] on input "text" at bounding box center [923, 191] width 300 height 22
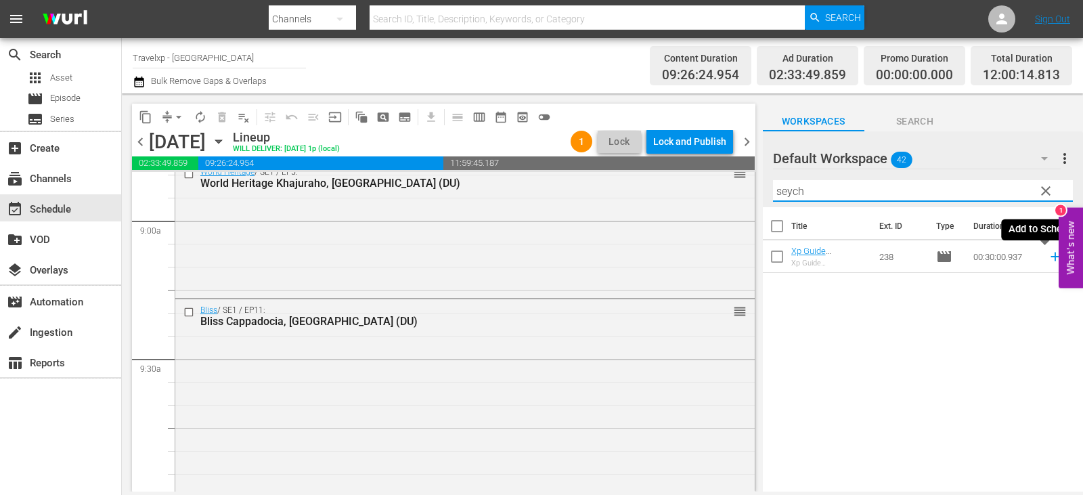
type input "seych"
click at [1048, 254] on icon at bounding box center [1055, 256] width 15 height 15
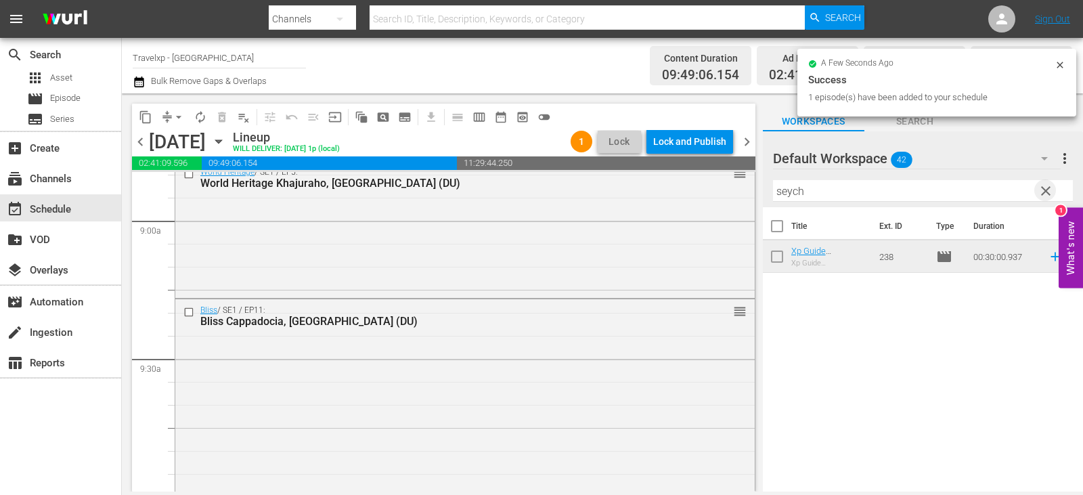
click at [1048, 192] on span "clear" at bounding box center [1046, 191] width 16 height 16
click at [1048, 192] on input "text" at bounding box center [923, 191] width 300 height 22
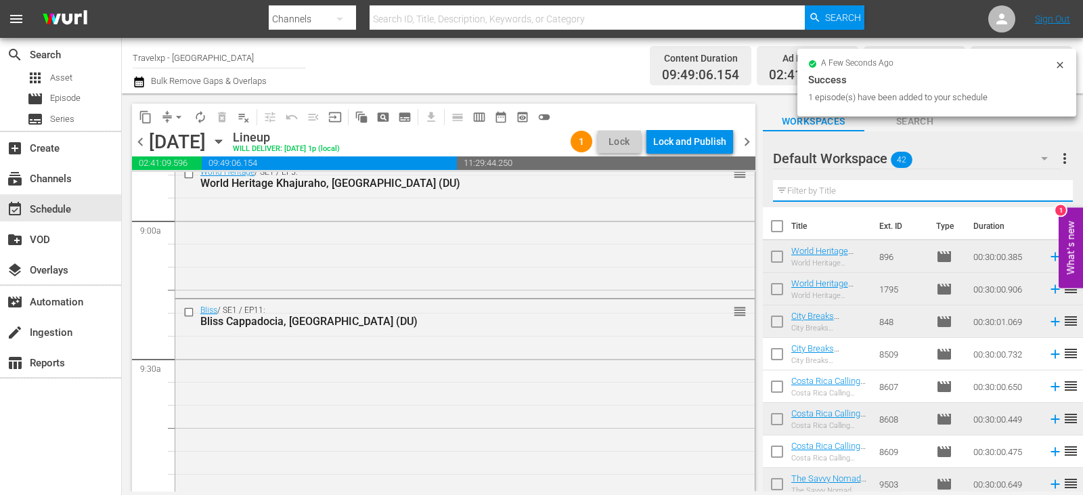
type input "d"
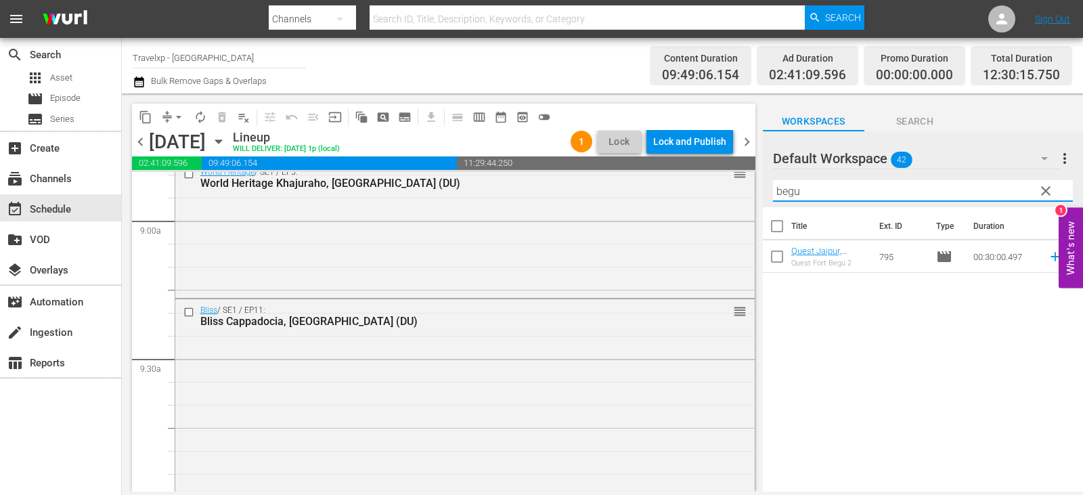
type input "begu"
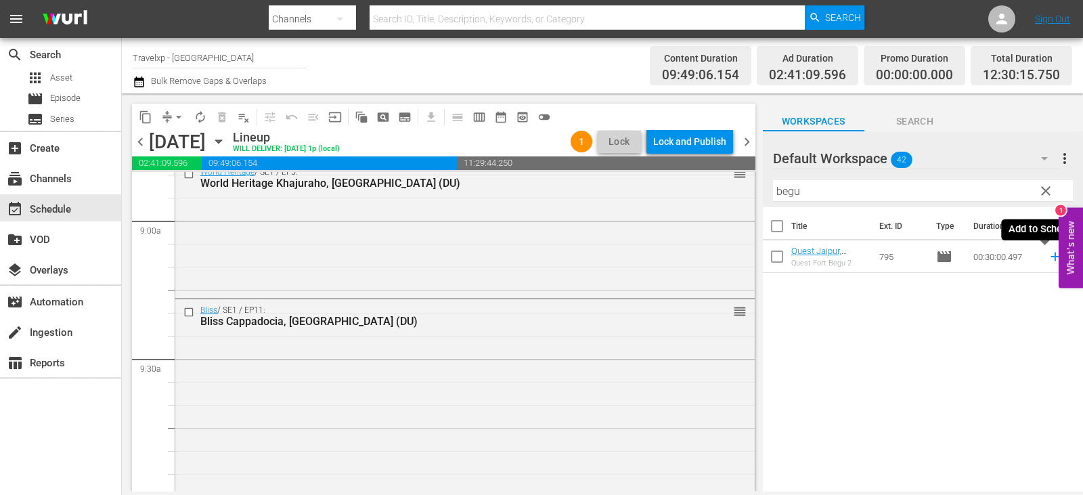
click at [1048, 255] on icon at bounding box center [1055, 256] width 15 height 15
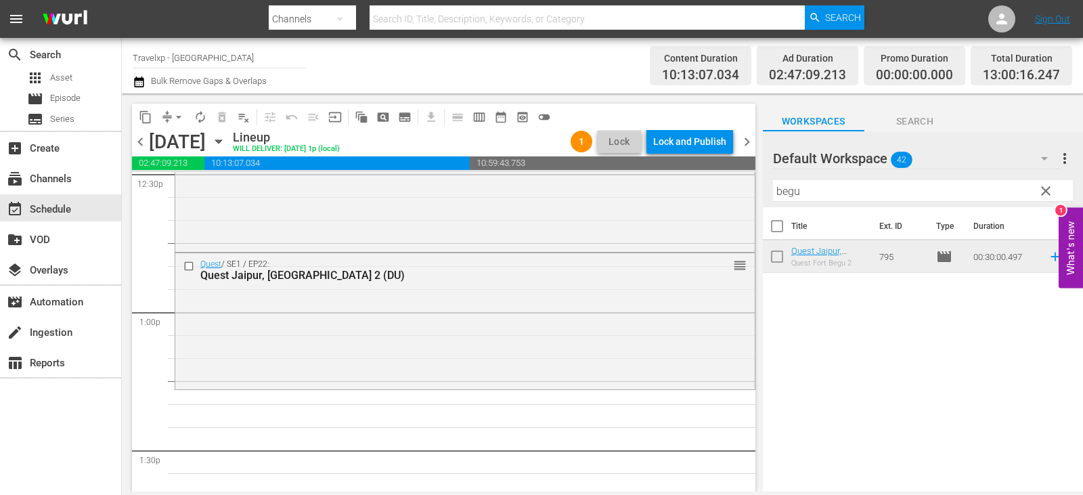
scroll to position [3454, 0]
click at [1054, 191] on span "clear" at bounding box center [1046, 191] width 16 height 16
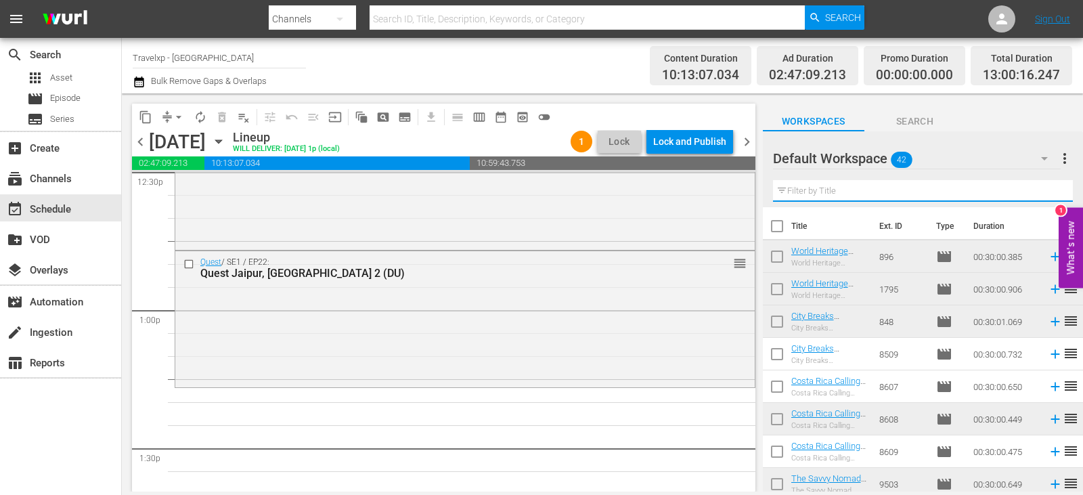
click at [1054, 191] on input "text" at bounding box center [923, 191] width 300 height 22
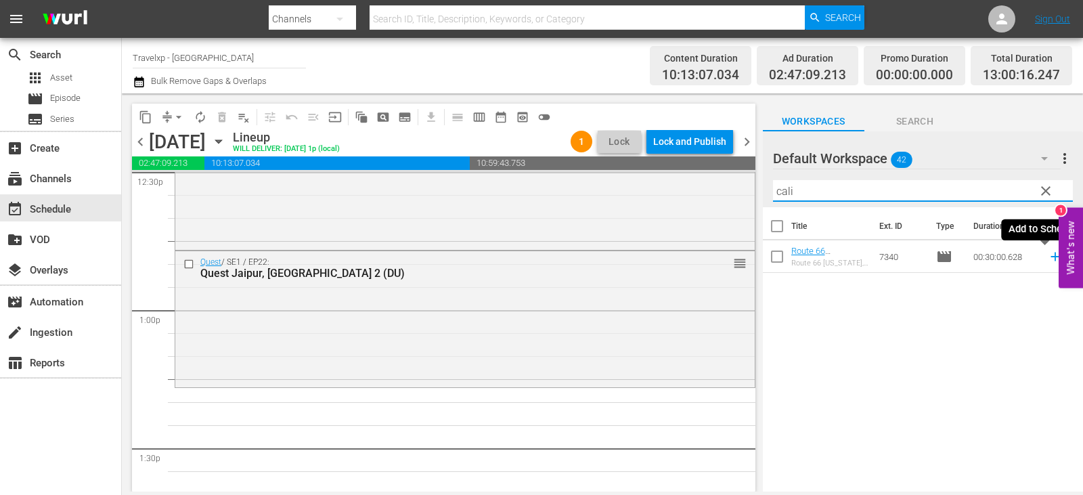
type input "cali"
click at [1048, 258] on icon at bounding box center [1055, 256] width 15 height 15
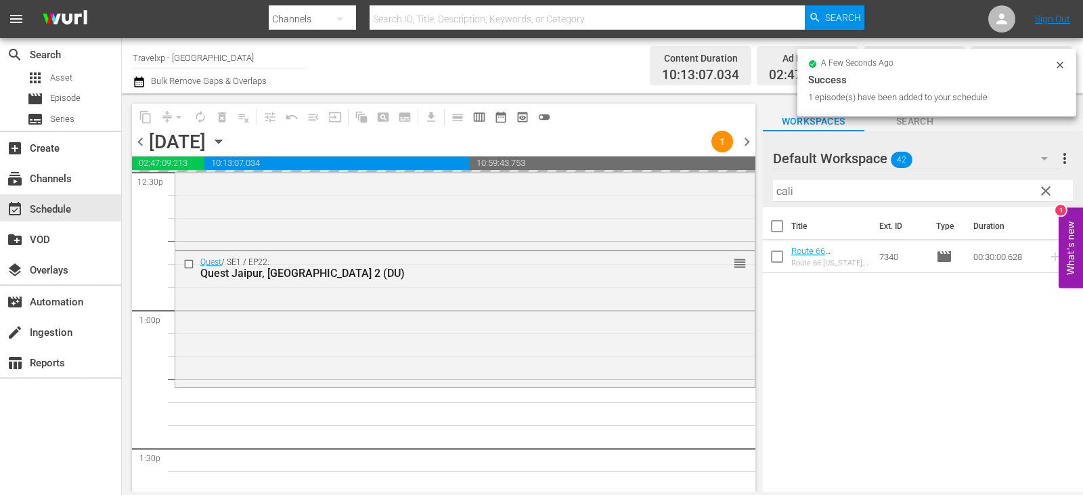
click at [1045, 198] on span "clear" at bounding box center [1046, 191] width 16 height 16
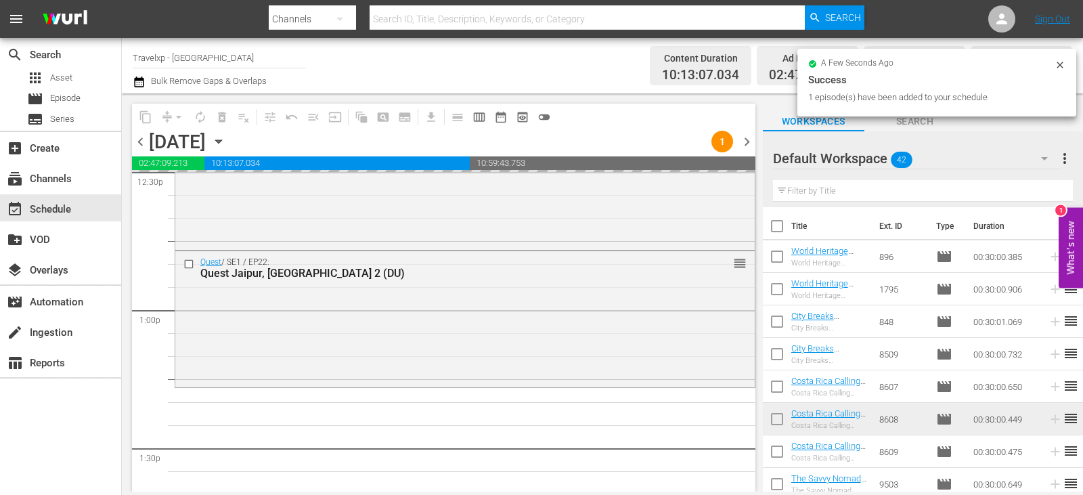
click at [1045, 198] on input "text" at bounding box center [923, 191] width 300 height 22
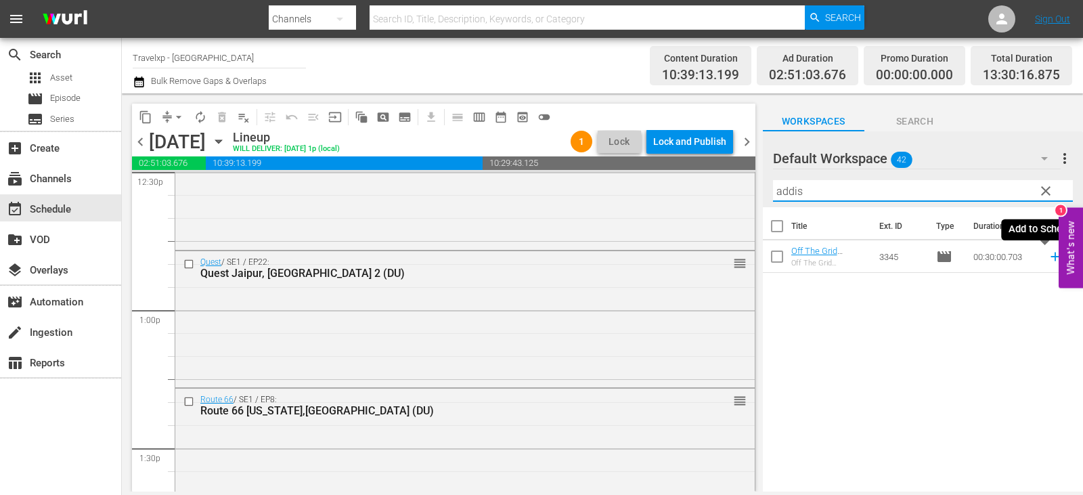
type input "addis"
click at [1048, 255] on icon at bounding box center [1055, 256] width 15 height 15
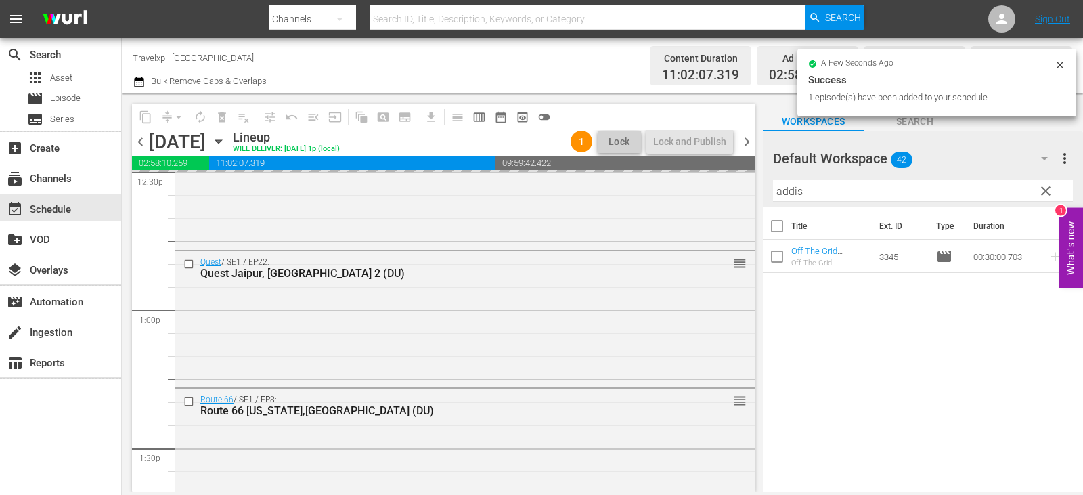
click at [1044, 192] on span "clear" at bounding box center [1046, 191] width 16 height 16
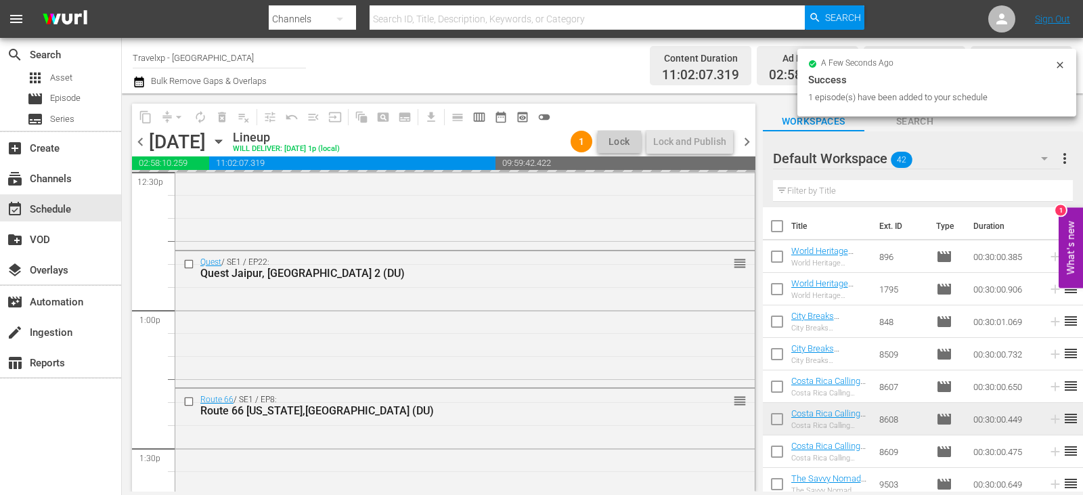
click at [1044, 192] on input "text" at bounding box center [923, 191] width 300 height 22
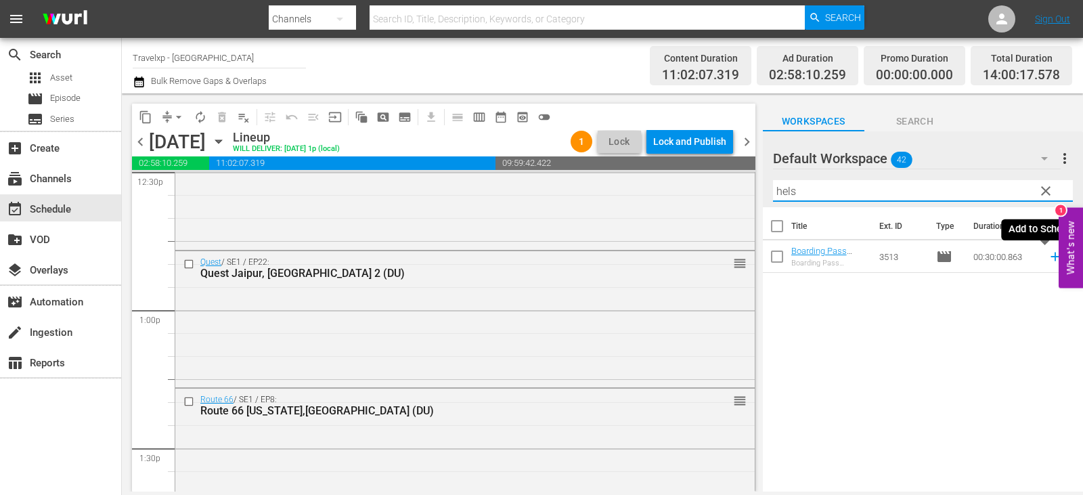
type input "hels"
click at [1048, 259] on icon at bounding box center [1055, 256] width 15 height 15
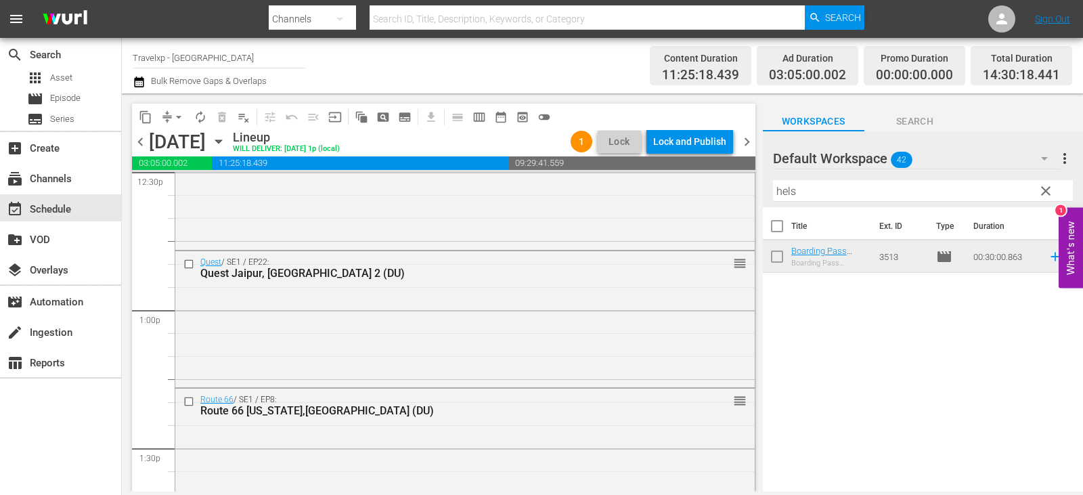
click at [1043, 186] on span "clear" at bounding box center [1046, 191] width 16 height 16
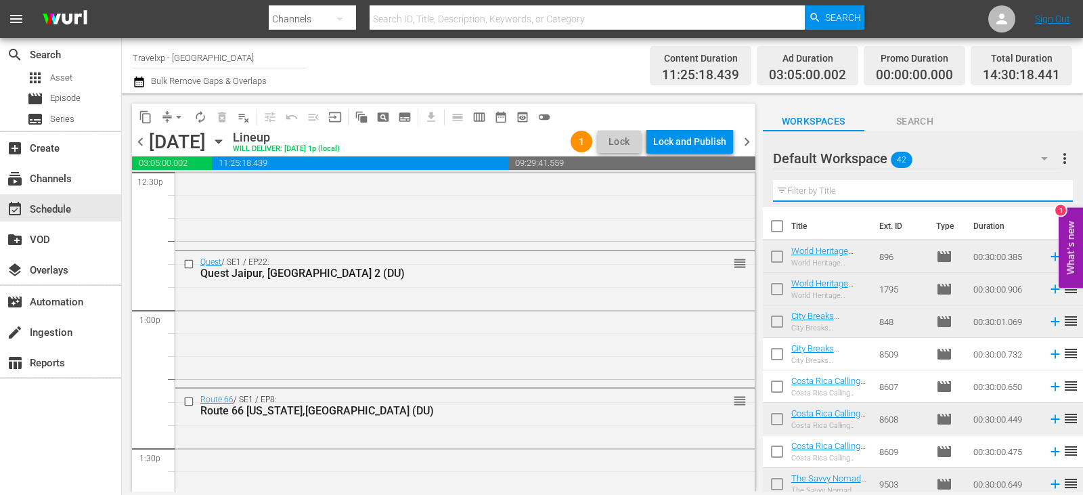
click at [1043, 186] on input "text" at bounding box center [923, 191] width 300 height 22
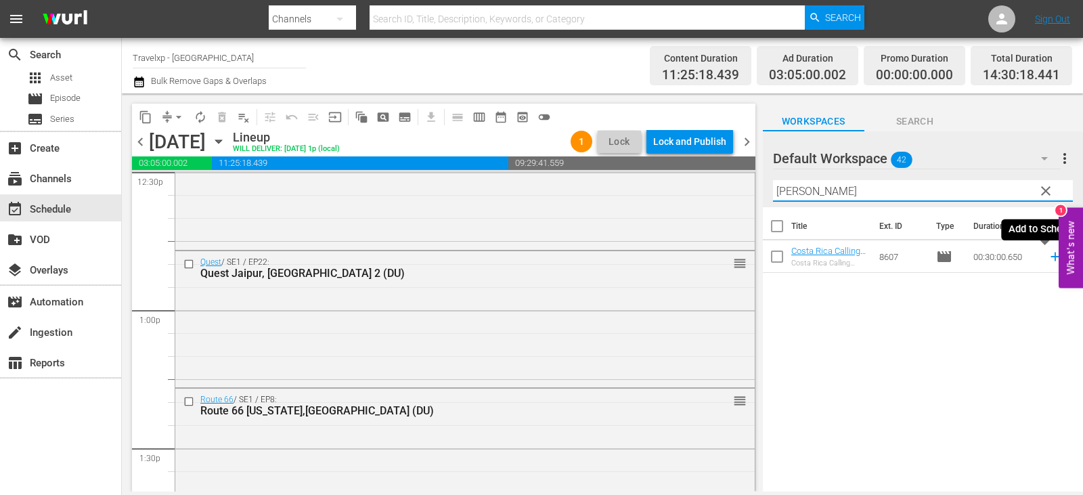
type input "[PERSON_NAME]"
click at [1048, 258] on icon at bounding box center [1055, 256] width 15 height 15
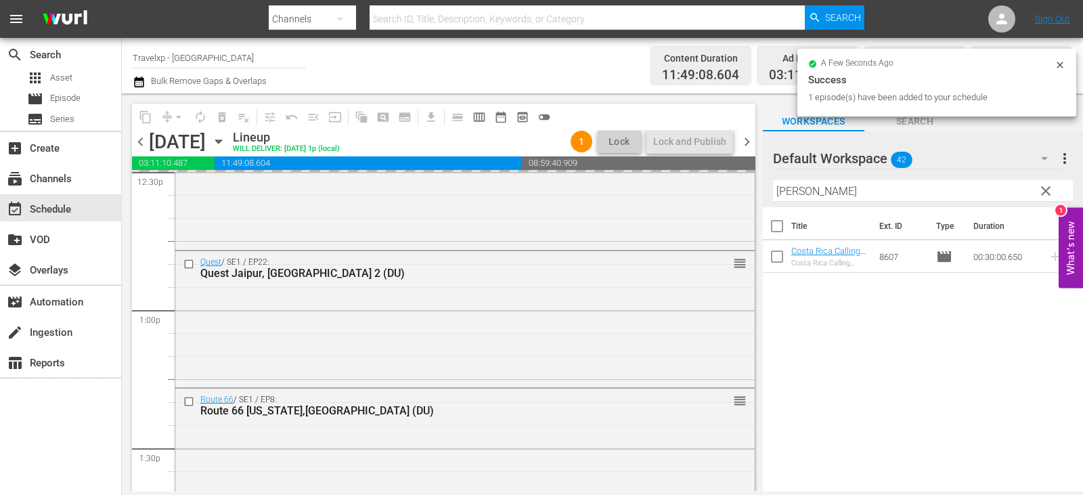
click at [1050, 193] on span "clear" at bounding box center [1046, 191] width 16 height 16
click at [1050, 193] on input "[PERSON_NAME]" at bounding box center [923, 191] width 300 height 22
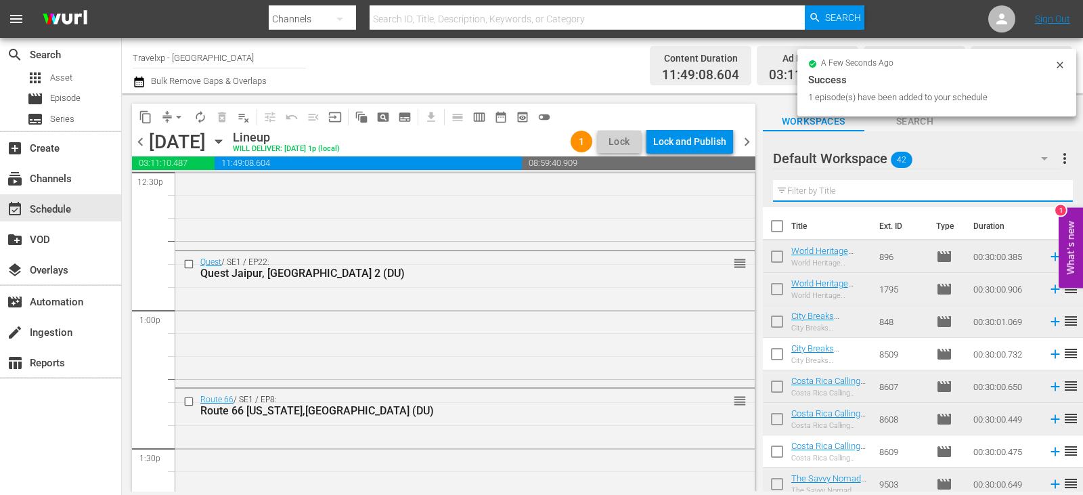
click at [1050, 193] on input "text" at bounding box center [923, 191] width 300 height 22
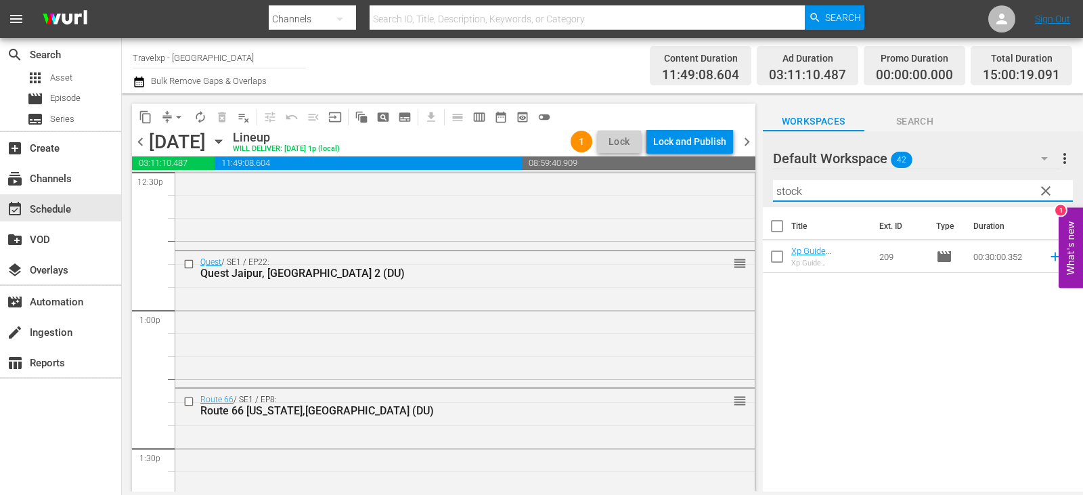
type input "stock"
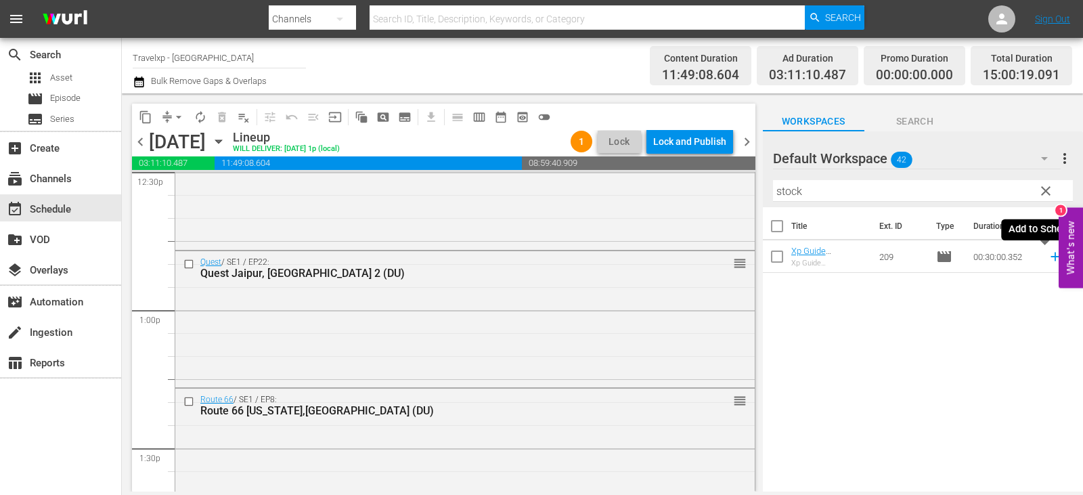
click at [1048, 258] on icon at bounding box center [1055, 256] width 15 height 15
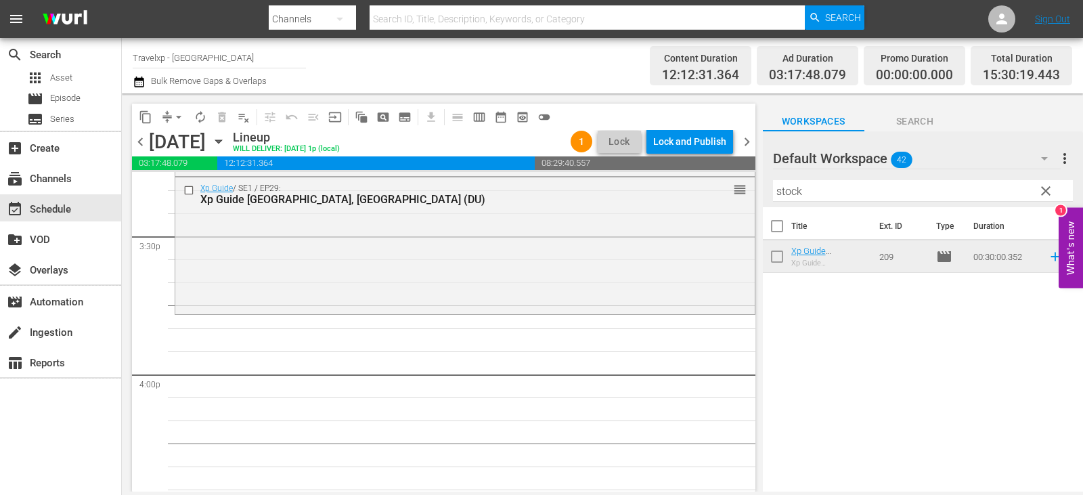
scroll to position [4198, 0]
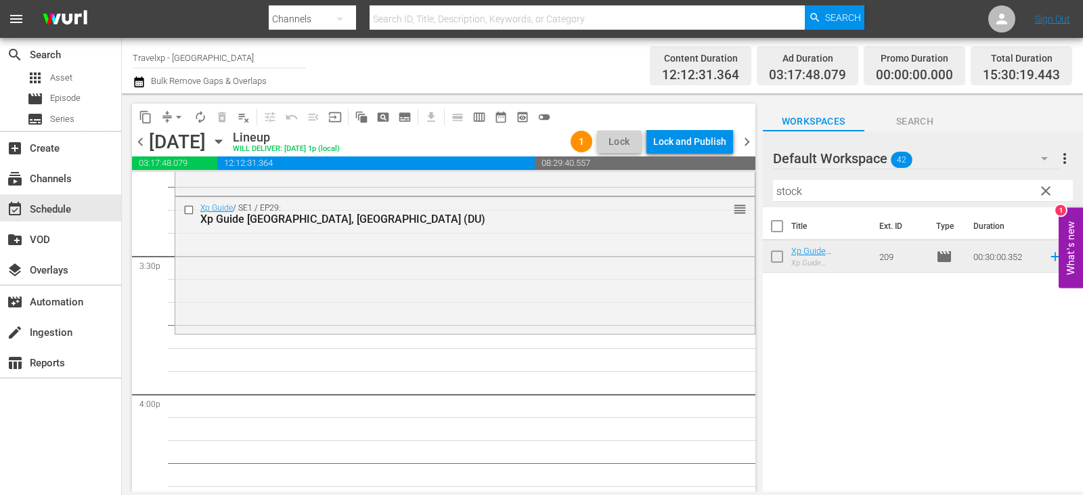
click at [1047, 192] on span "clear" at bounding box center [1046, 191] width 16 height 16
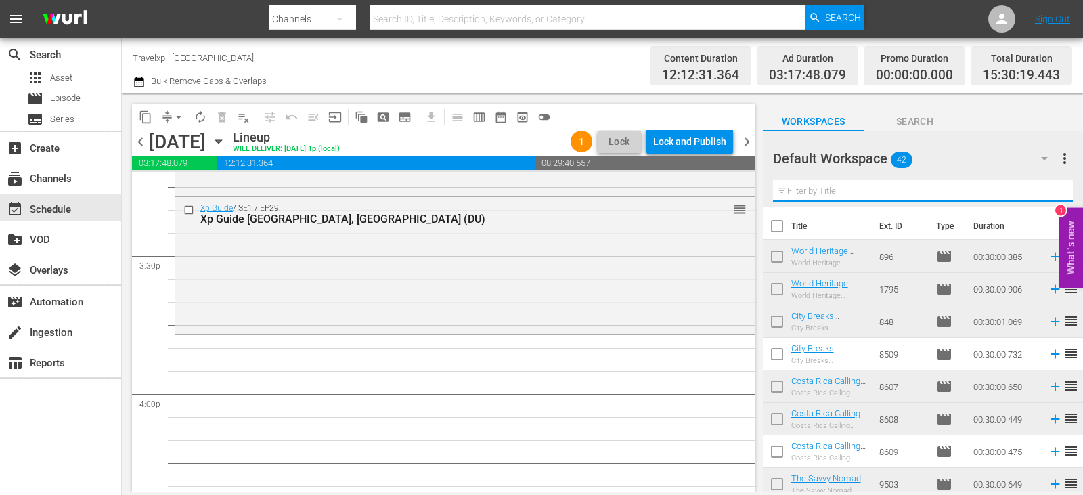
click at [1047, 192] on input "text" at bounding box center [923, 191] width 300 height 22
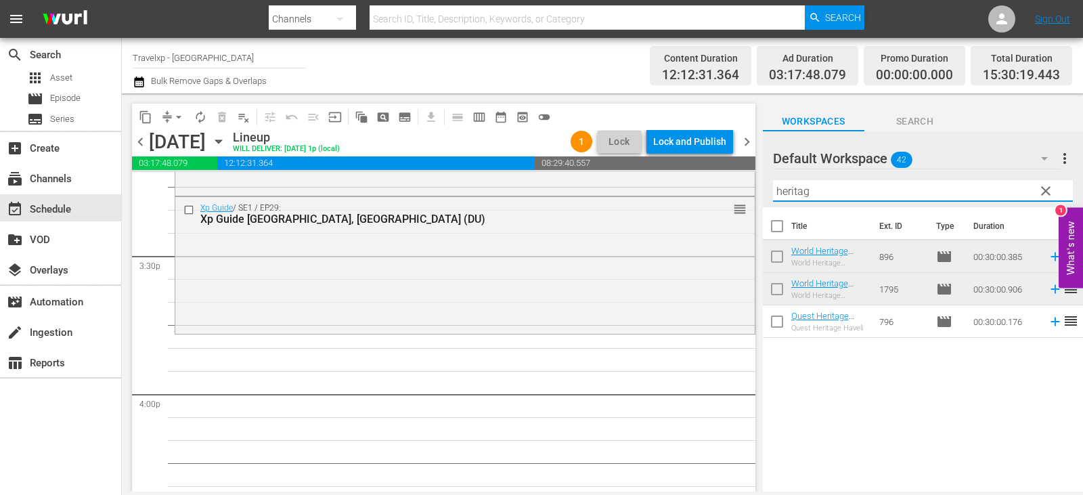
type input "heritag"
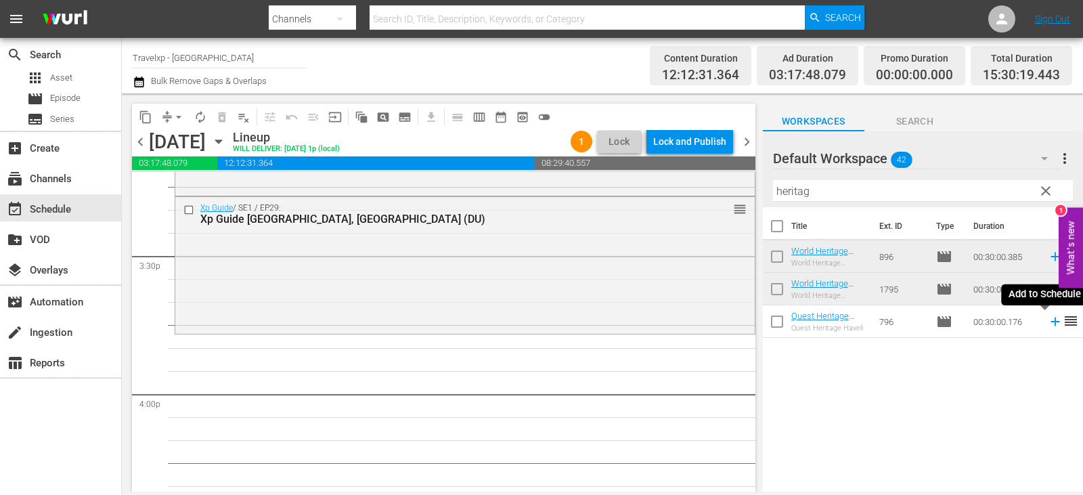
click at [1051, 322] on icon at bounding box center [1055, 322] width 9 height 9
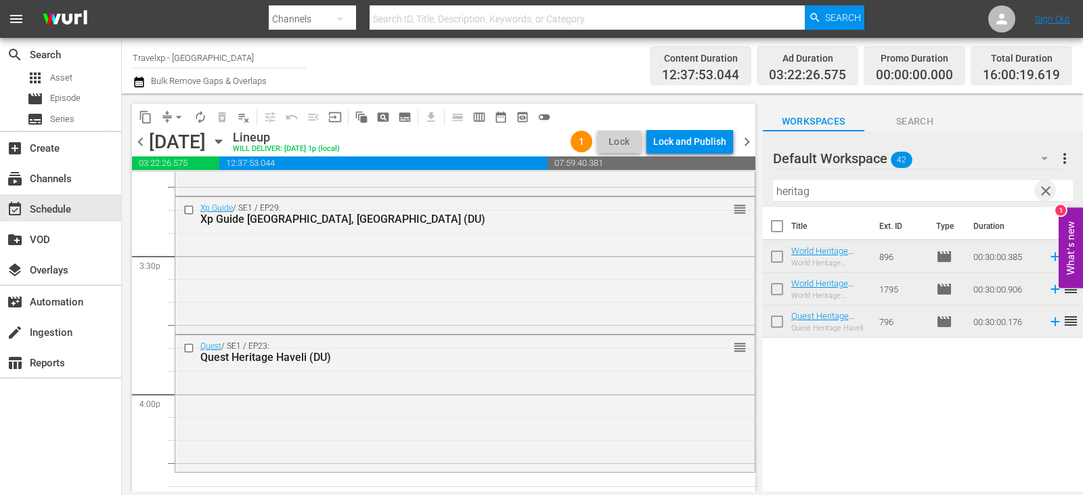
click at [1045, 194] on span "clear" at bounding box center [1046, 191] width 16 height 16
click at [1045, 194] on input "text" at bounding box center [923, 191] width 300 height 22
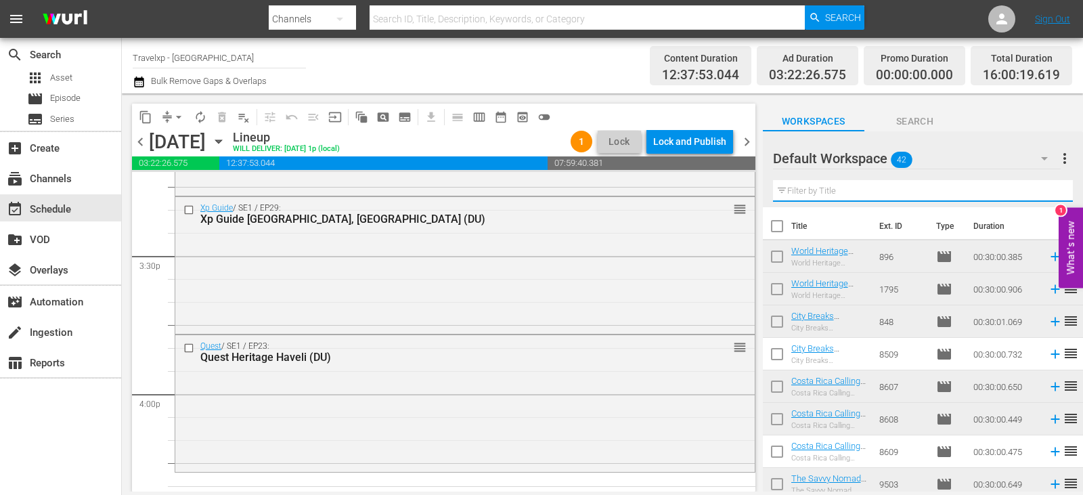
click at [1046, 193] on input "text" at bounding box center [923, 191] width 300 height 22
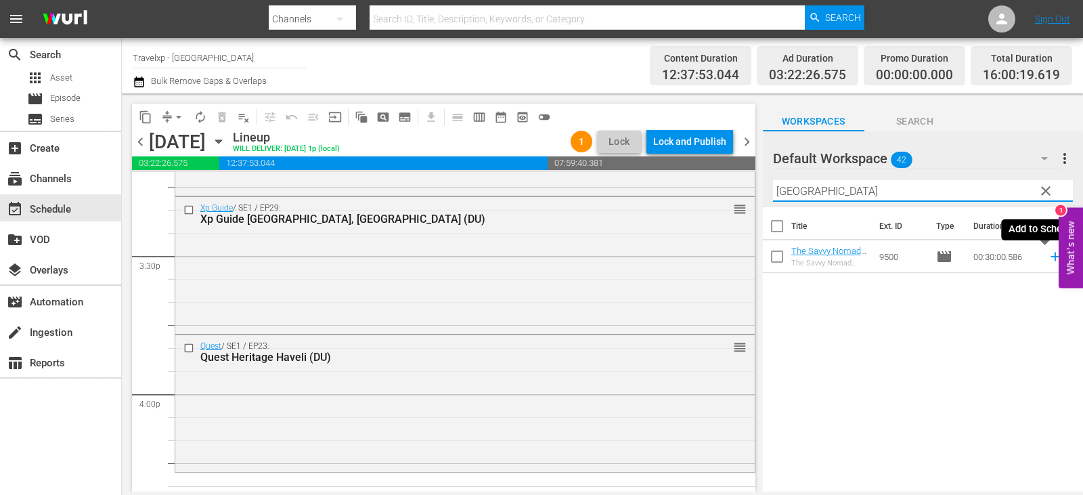
type input "[GEOGRAPHIC_DATA]"
click at [1048, 260] on icon at bounding box center [1055, 256] width 15 height 15
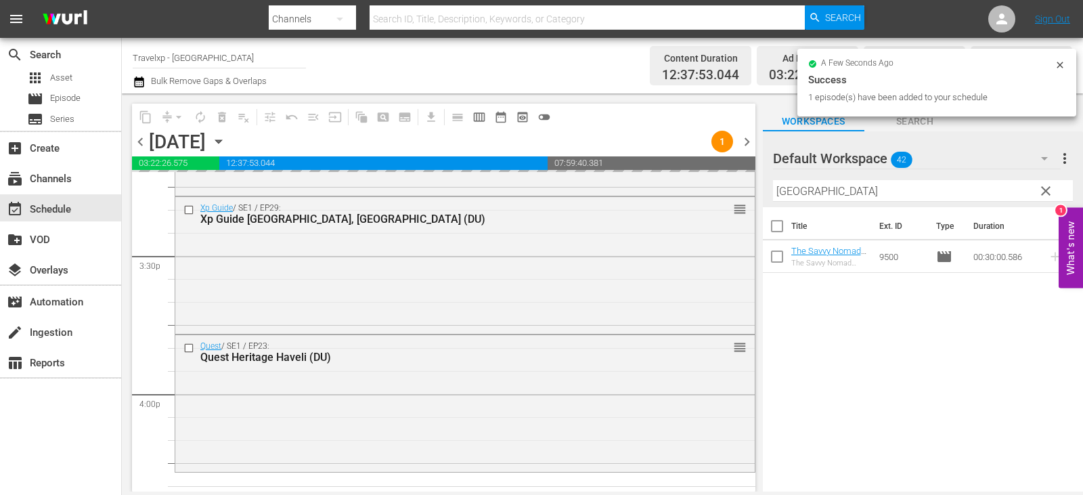
click at [1048, 191] on span "clear" at bounding box center [1046, 191] width 16 height 16
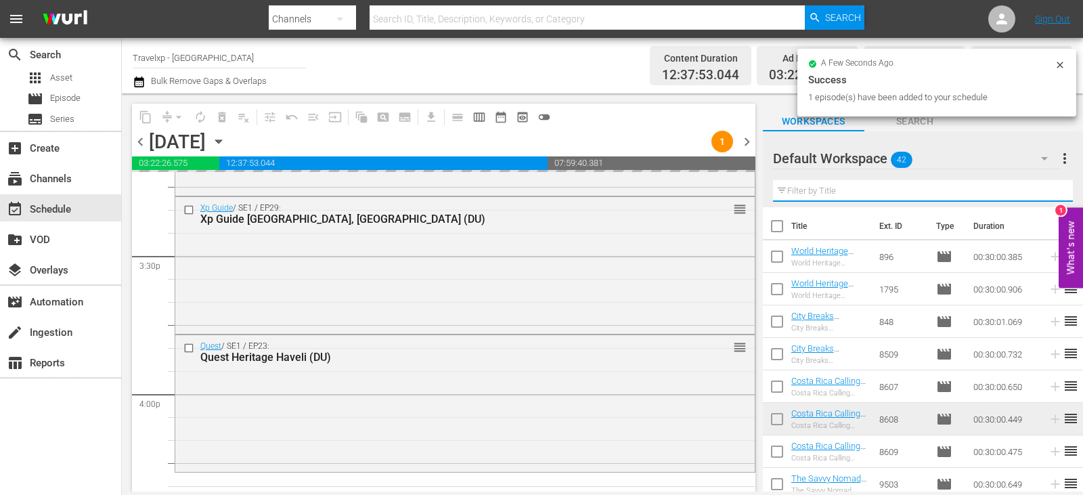
click at [1048, 191] on input "text" at bounding box center [923, 191] width 300 height 22
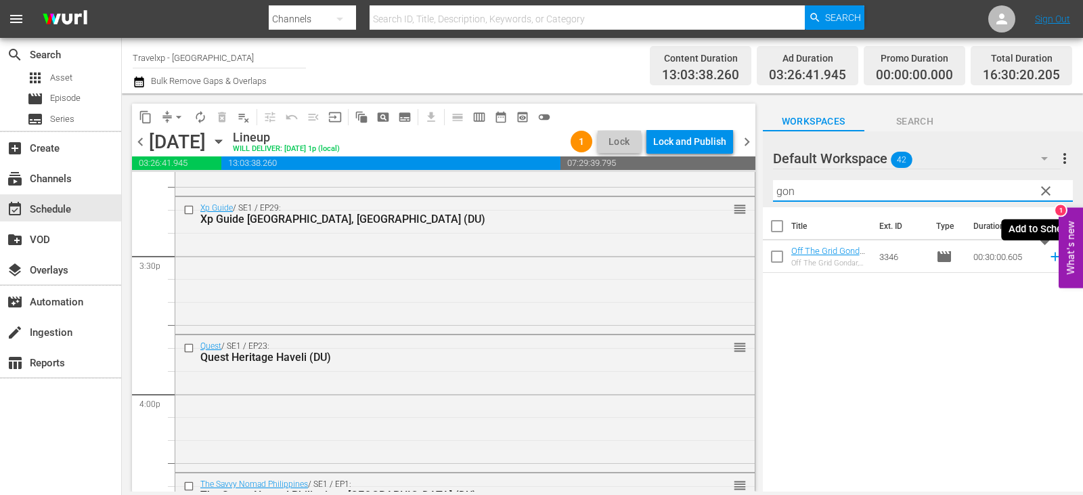
type input "gon"
click at [1048, 253] on icon at bounding box center [1055, 256] width 15 height 15
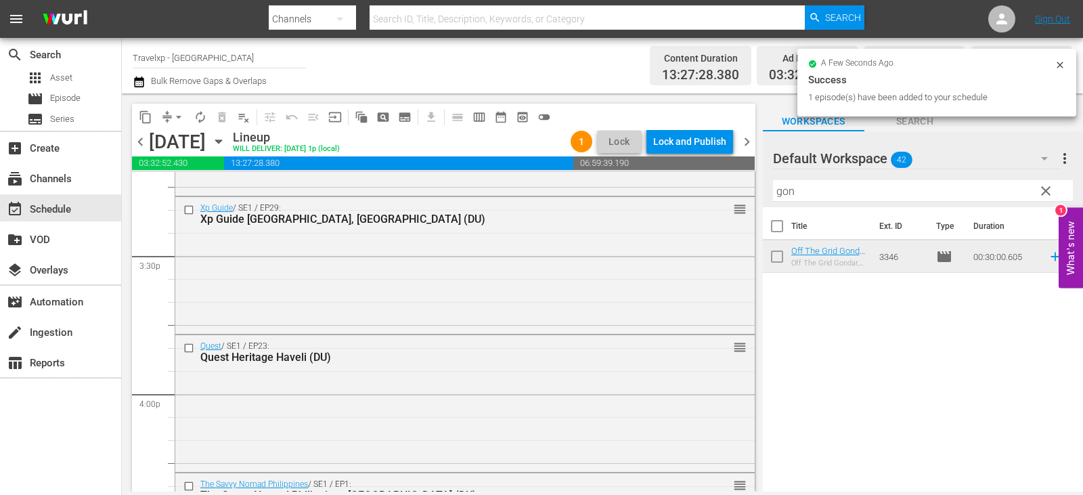
click at [1043, 193] on span "clear" at bounding box center [1046, 191] width 16 height 16
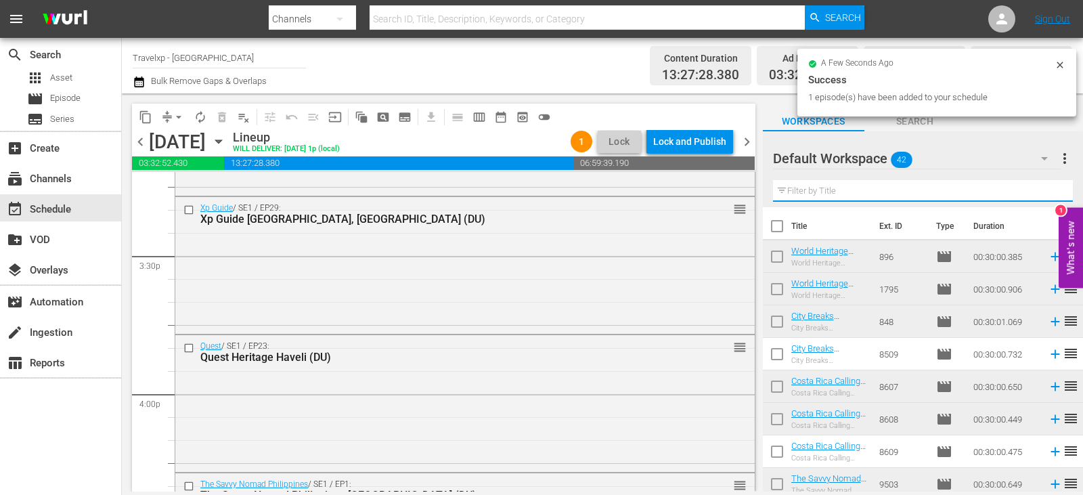
click at [1043, 193] on input "text" at bounding box center [923, 191] width 300 height 22
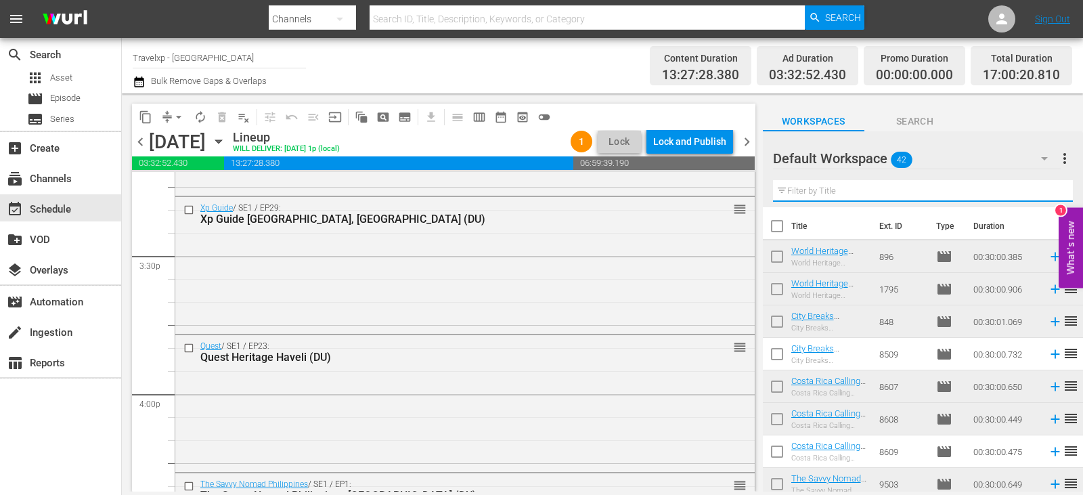
click at [1043, 193] on input "text" at bounding box center [923, 191] width 300 height 22
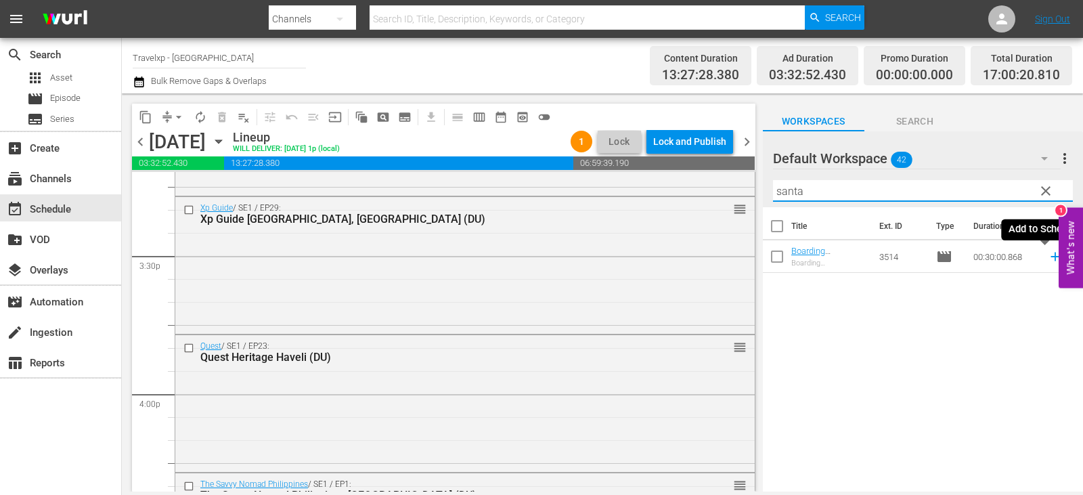
type input "santa"
click at [1048, 257] on icon at bounding box center [1055, 256] width 15 height 15
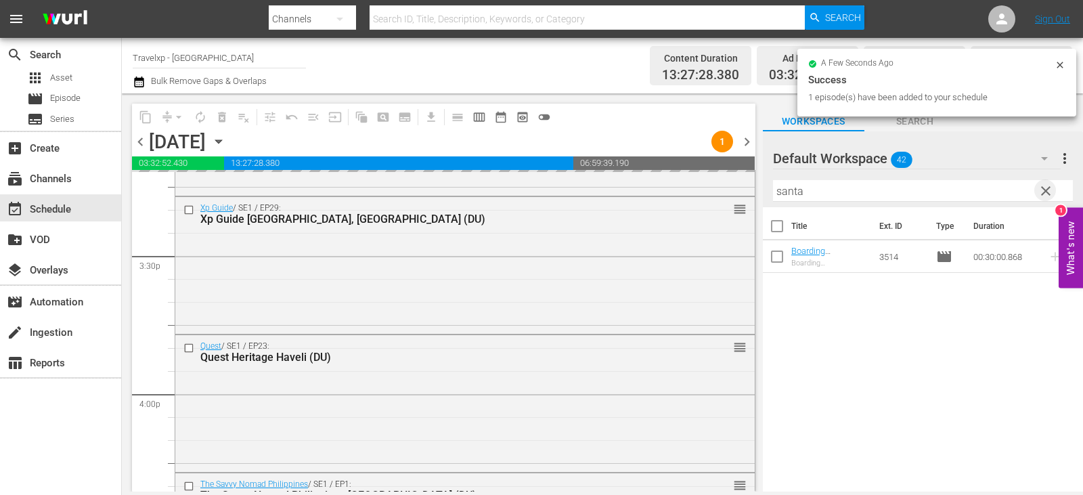
click at [1053, 193] on span "clear" at bounding box center [1046, 191] width 16 height 16
click at [1053, 193] on input "text" at bounding box center [923, 191] width 300 height 22
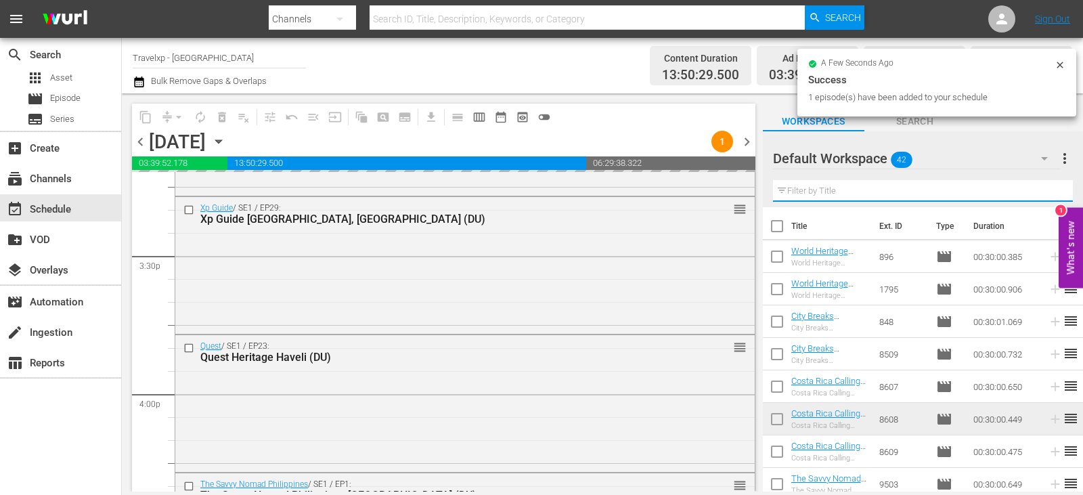
click at [1053, 193] on input "text" at bounding box center [923, 191] width 300 height 22
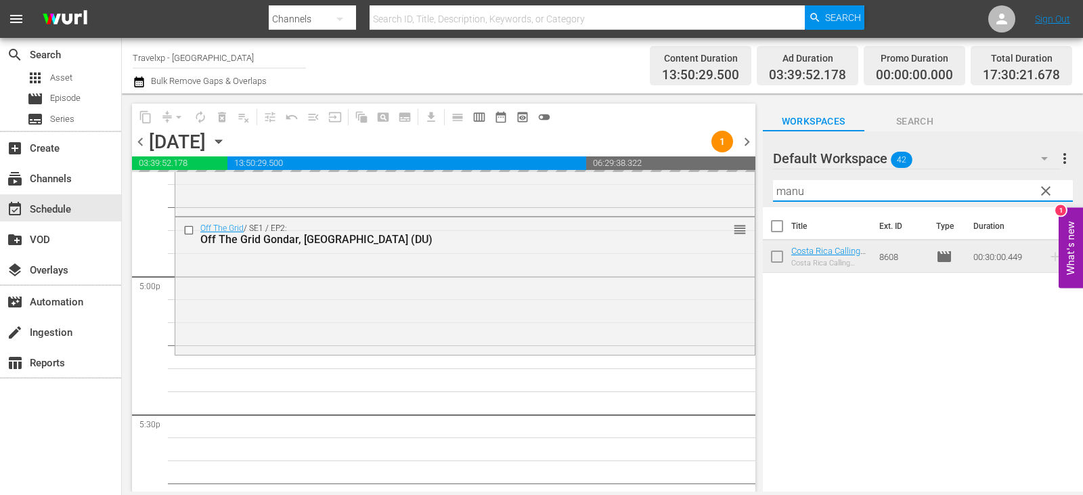
scroll to position [4672, 0]
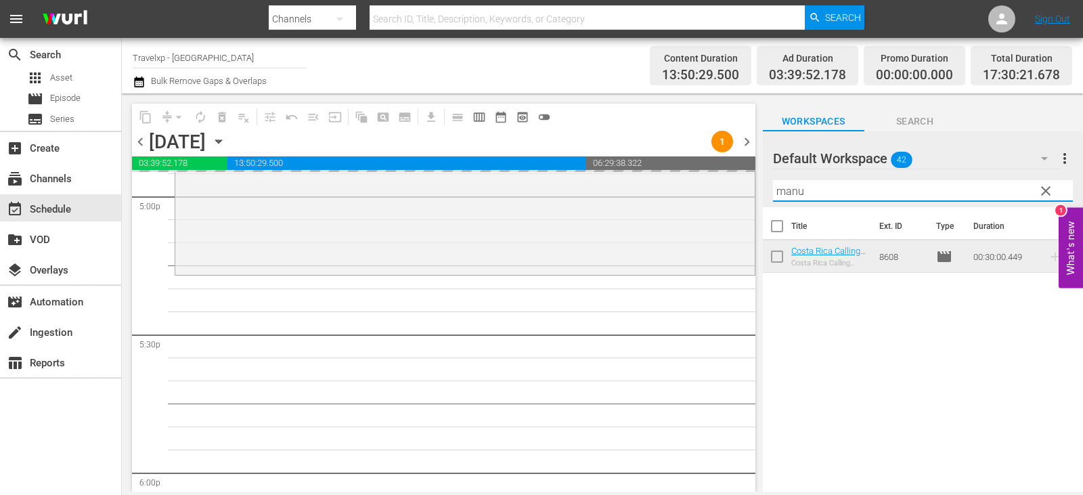
type input "manu"
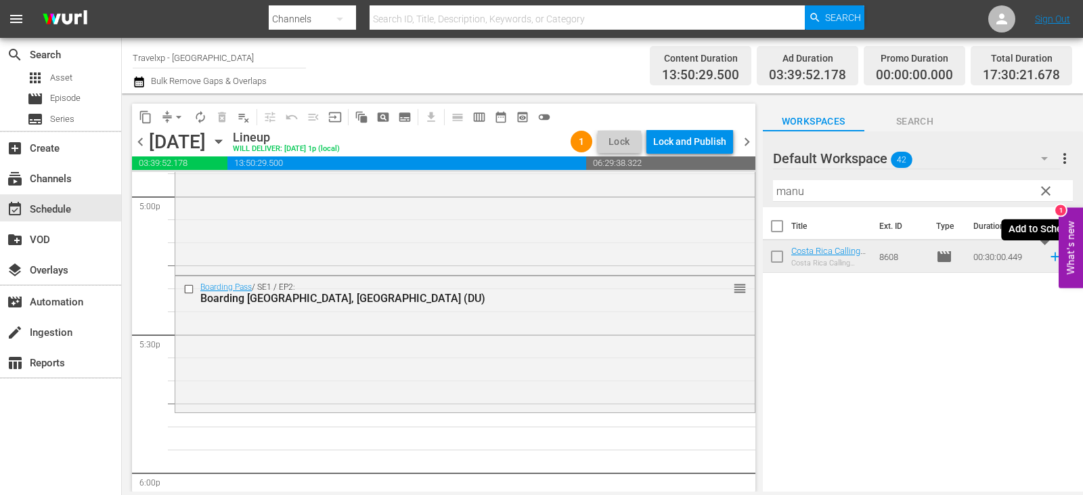
click at [1051, 259] on icon at bounding box center [1055, 257] width 9 height 9
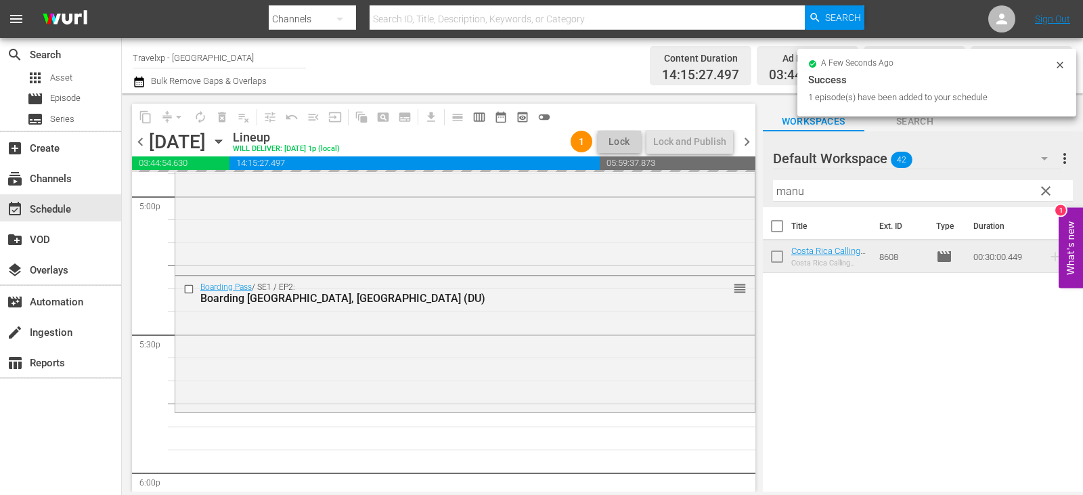
click at [1045, 188] on span "clear" at bounding box center [1046, 191] width 16 height 16
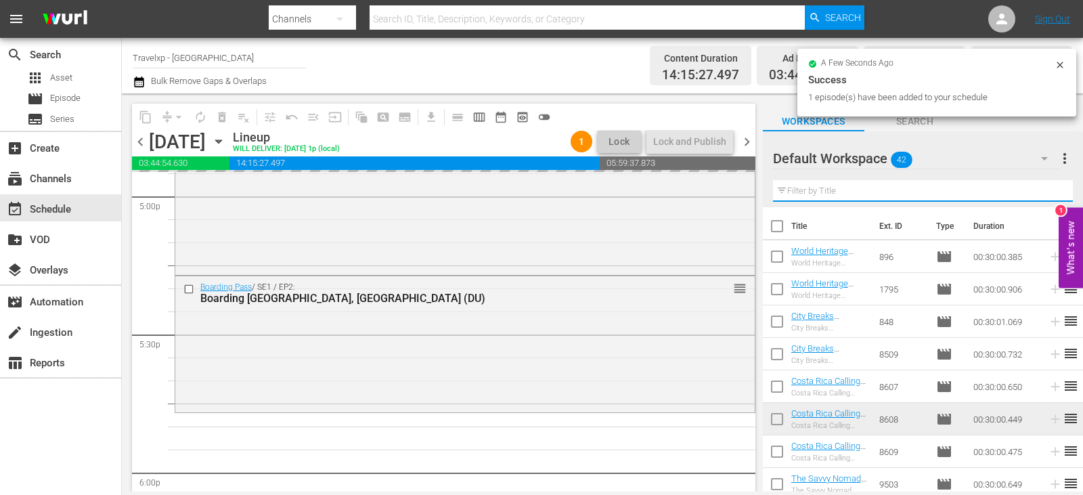
click at [1045, 188] on input "text" at bounding box center [923, 191] width 300 height 22
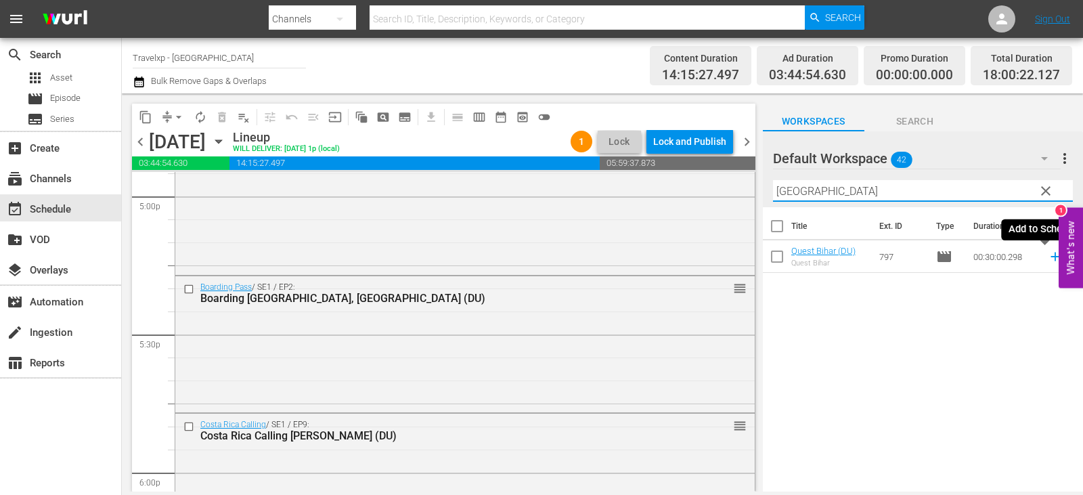
type input "[GEOGRAPHIC_DATA]"
click at [1051, 257] on icon at bounding box center [1055, 257] width 9 height 9
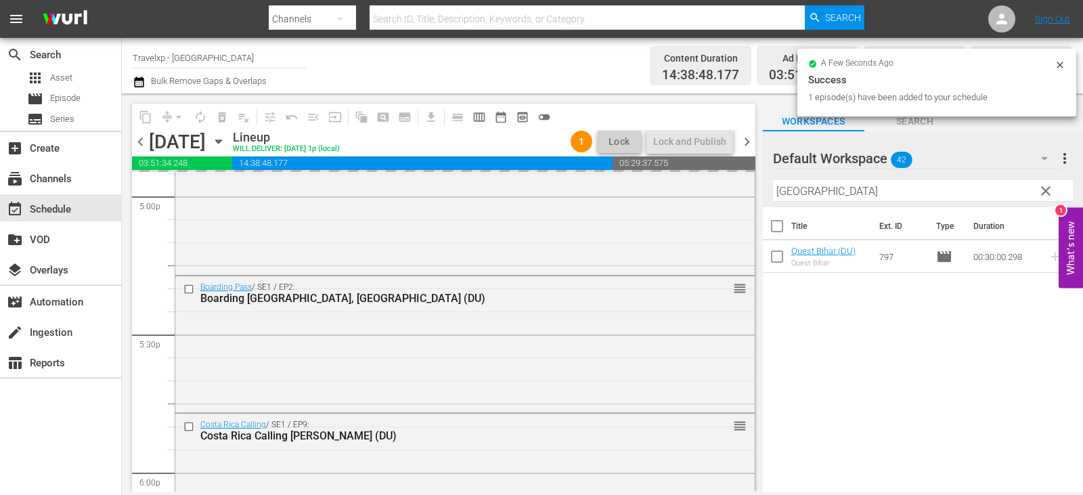
click at [1046, 185] on span "clear" at bounding box center [1046, 191] width 16 height 16
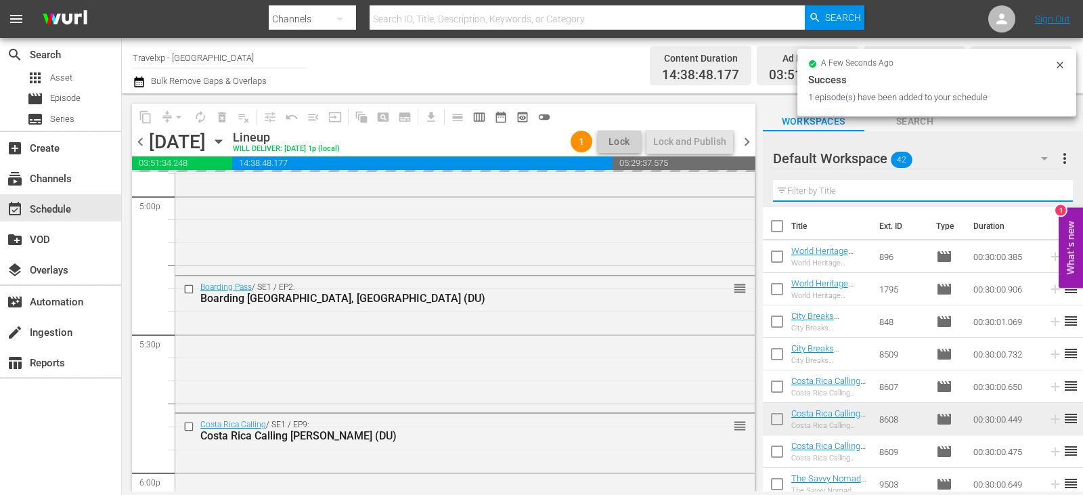
click at [1046, 185] on input "text" at bounding box center [923, 191] width 300 height 22
click at [1046, 189] on input "text" at bounding box center [923, 191] width 300 height 22
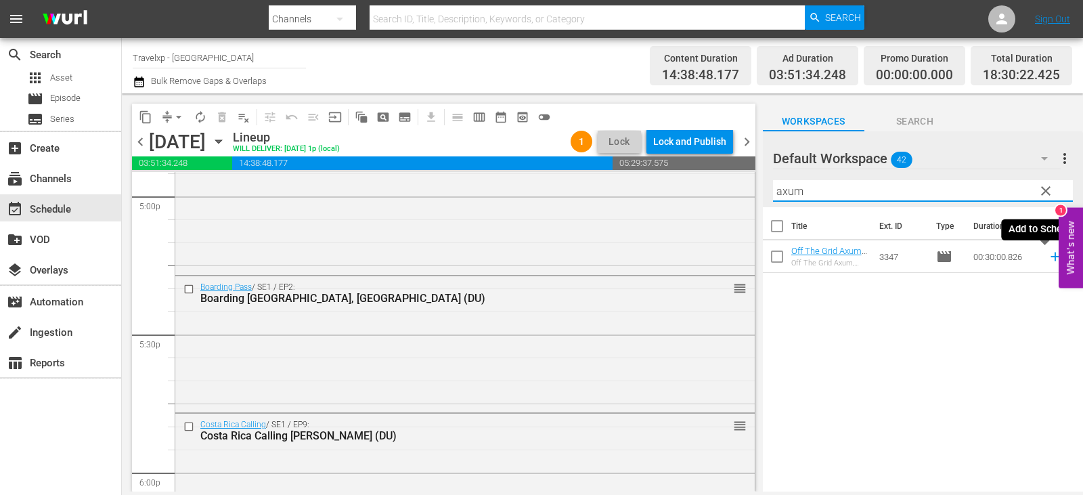
type input "axum"
click at [1048, 256] on icon at bounding box center [1055, 256] width 15 height 15
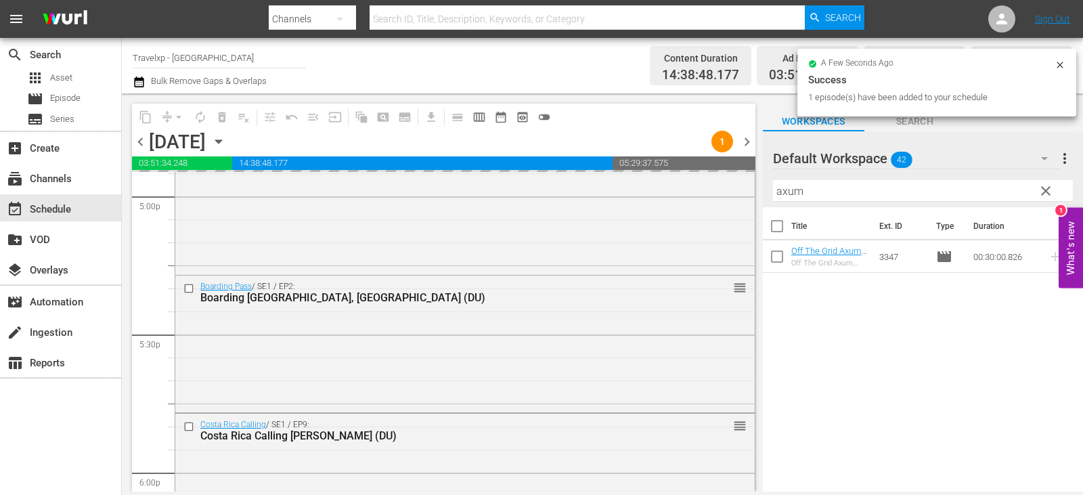
click at [1054, 188] on button "clear" at bounding box center [1046, 190] width 22 height 22
click at [1054, 188] on input "text" at bounding box center [923, 191] width 300 height 22
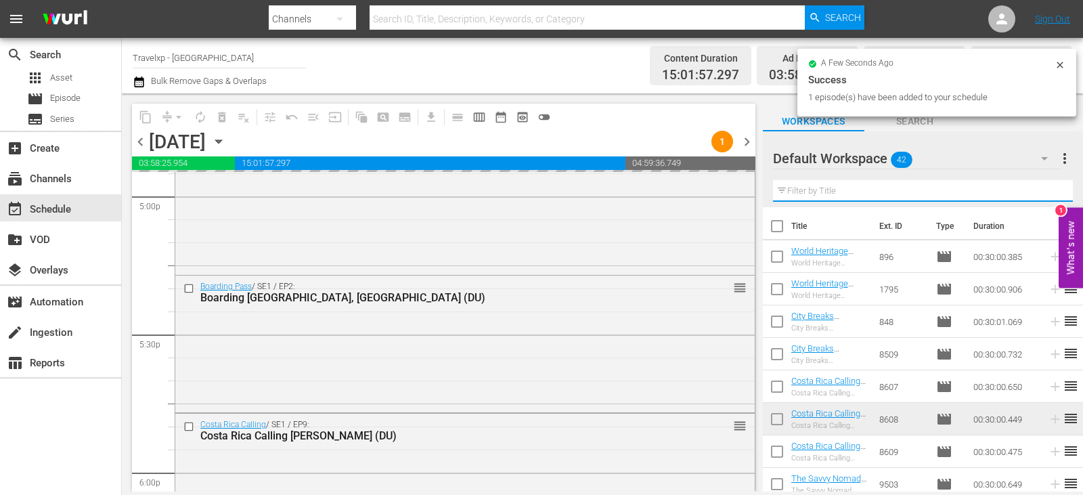
click at [1054, 188] on input "text" at bounding box center [923, 191] width 300 height 22
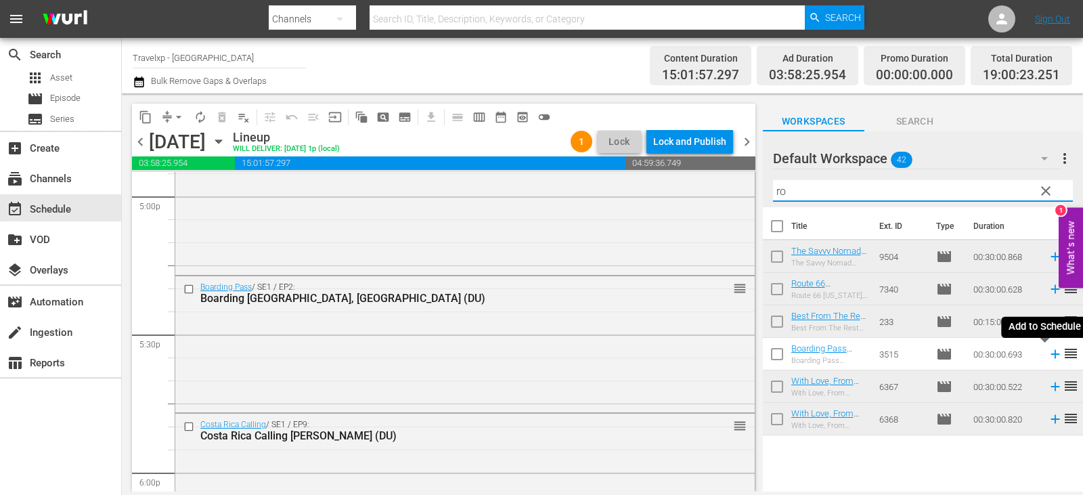
type input "ro"
click at [1048, 352] on icon at bounding box center [1055, 354] width 15 height 15
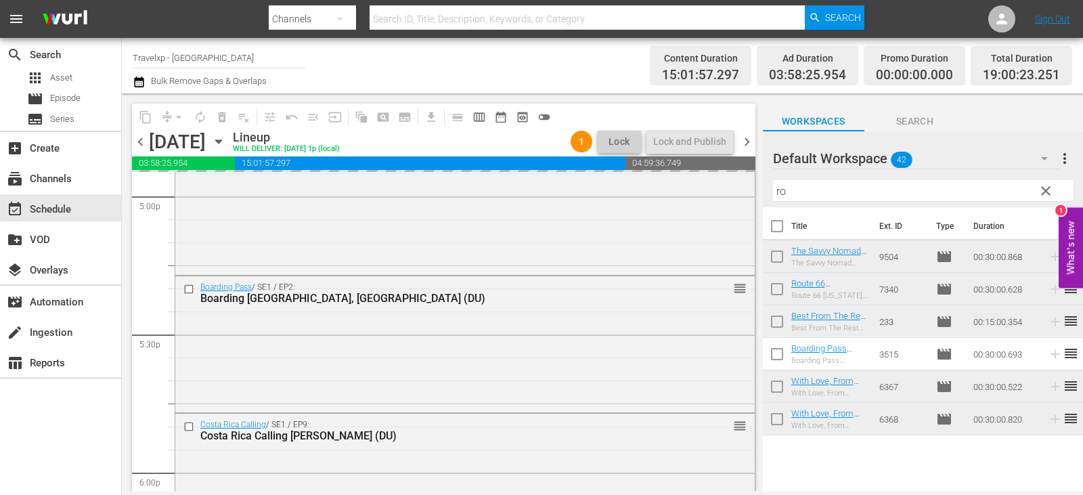
click at [1052, 193] on span "clear" at bounding box center [1046, 191] width 16 height 16
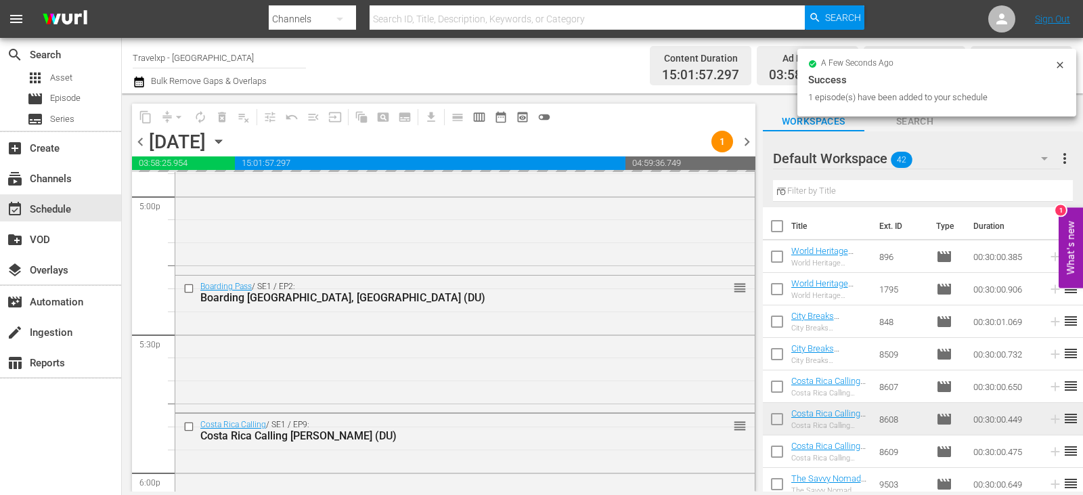
click at [1052, 193] on input "ro" at bounding box center [923, 191] width 300 height 22
click at [1052, 193] on input "text" at bounding box center [923, 191] width 300 height 22
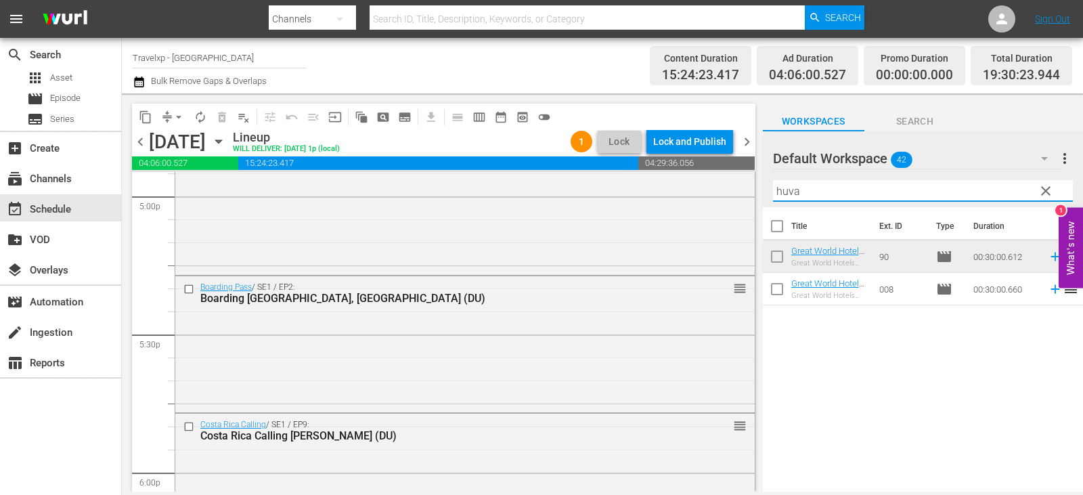
type input "huva"
click at [1051, 290] on icon at bounding box center [1055, 289] width 9 height 9
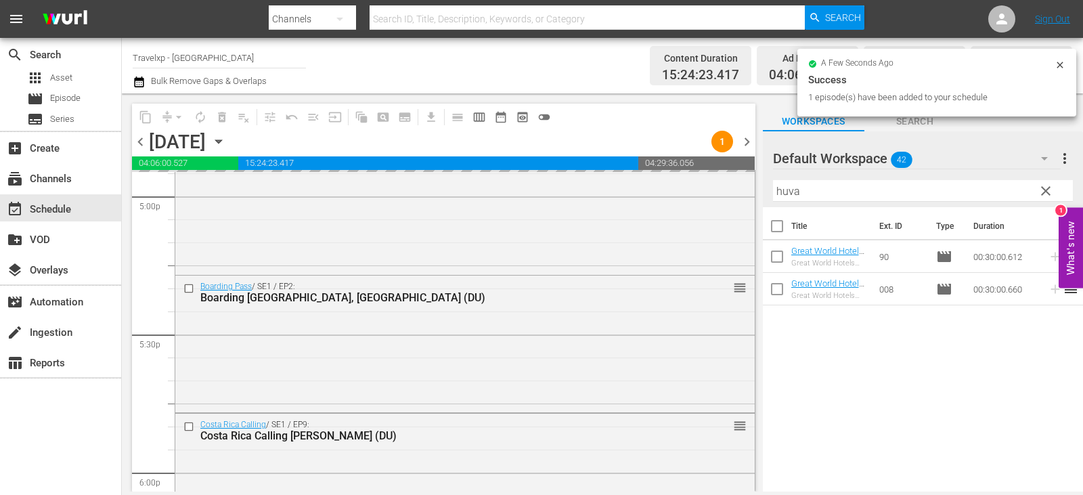
click at [1041, 196] on span "clear" at bounding box center [1046, 191] width 16 height 16
click at [1041, 196] on input "huva" at bounding box center [923, 191] width 300 height 22
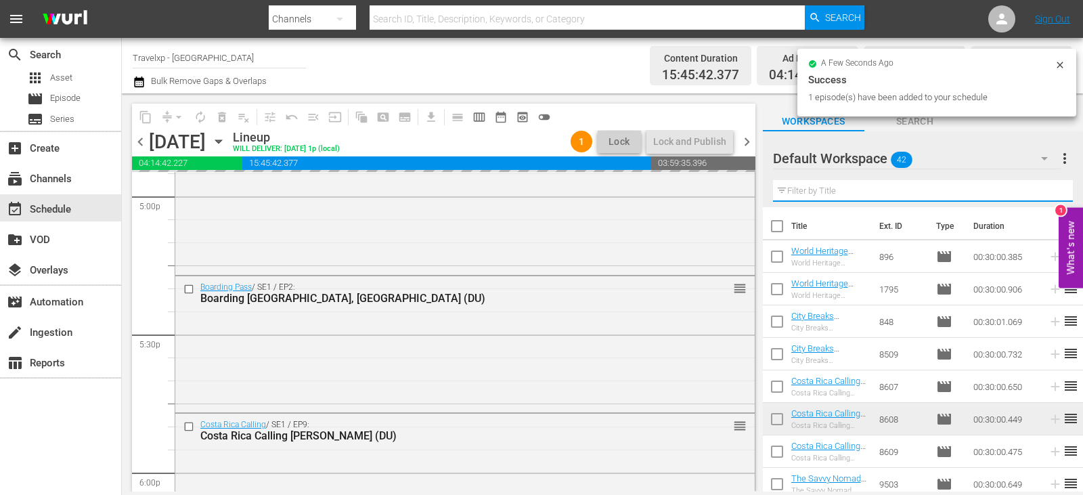
click at [1041, 196] on input "text" at bounding box center [923, 191] width 300 height 22
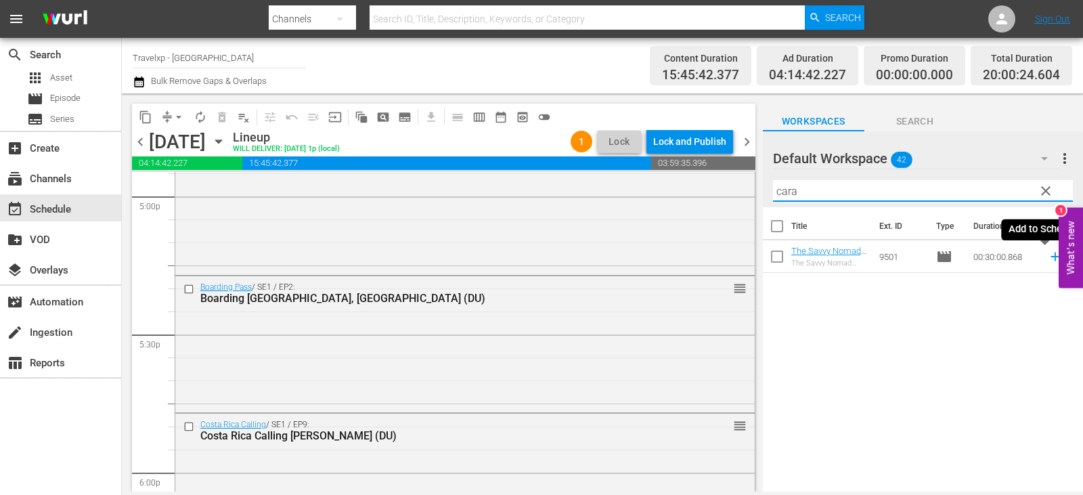
type input "cara"
click at [1048, 259] on icon at bounding box center [1055, 256] width 15 height 15
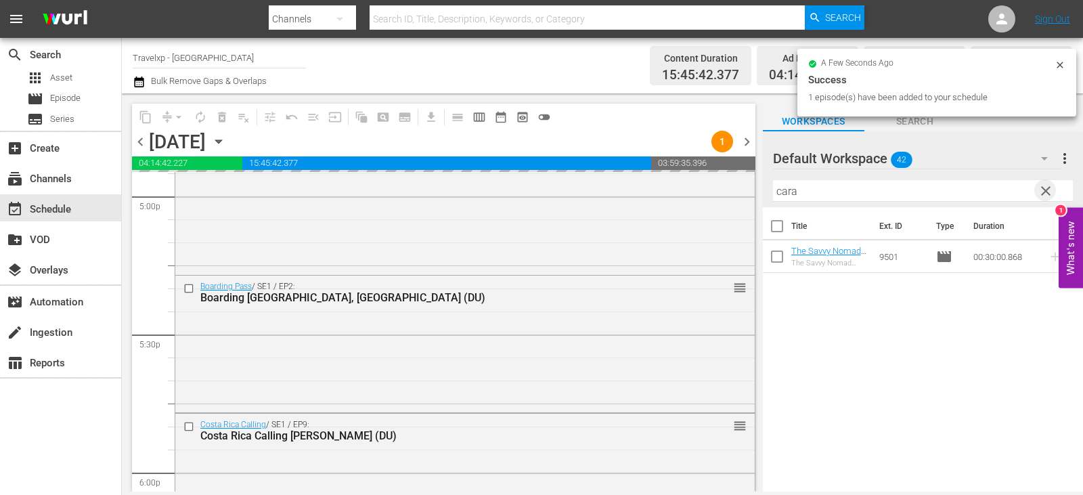
click at [1045, 192] on span "clear" at bounding box center [1046, 191] width 16 height 16
click at [1045, 192] on input "text" at bounding box center [923, 191] width 300 height 22
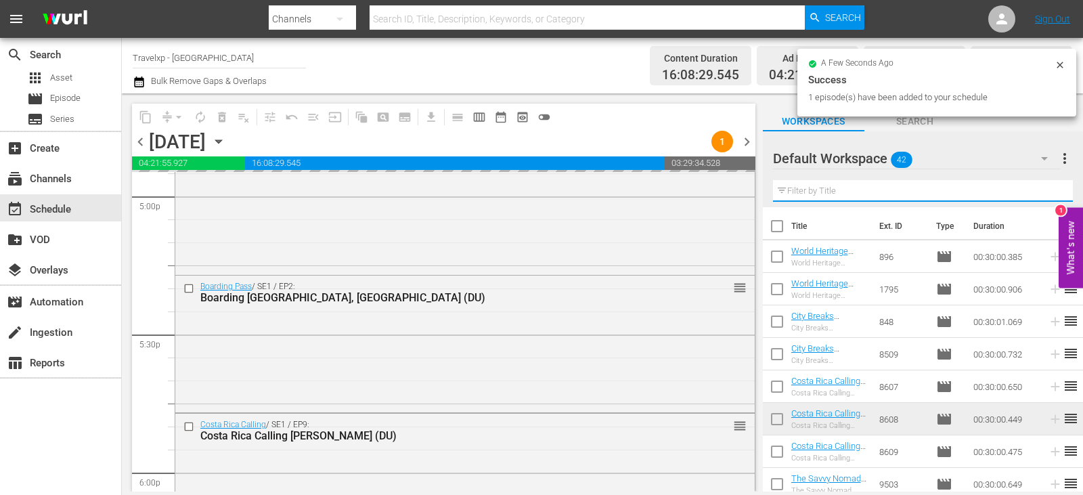
click at [1045, 192] on input "text" at bounding box center [923, 191] width 300 height 22
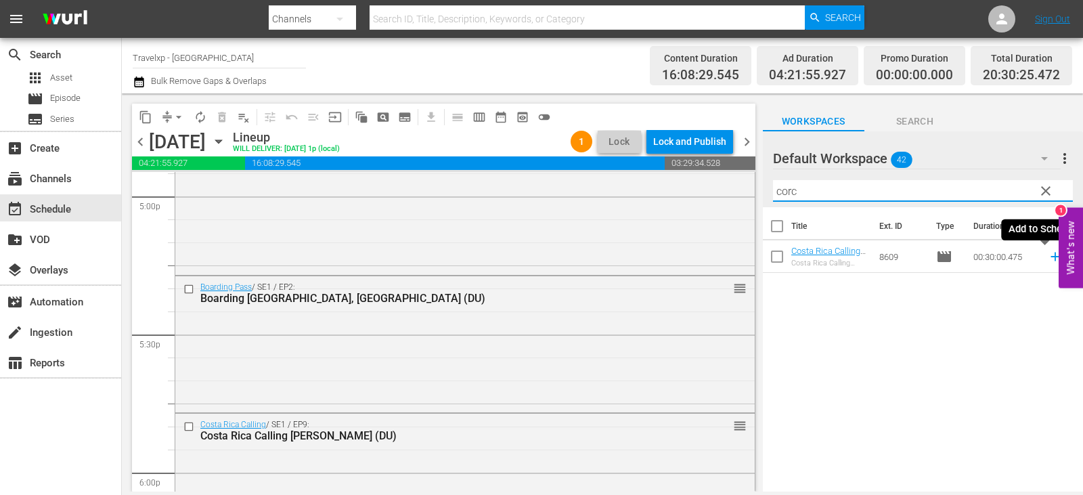
type input "corc"
click at [1051, 258] on icon at bounding box center [1055, 257] width 9 height 9
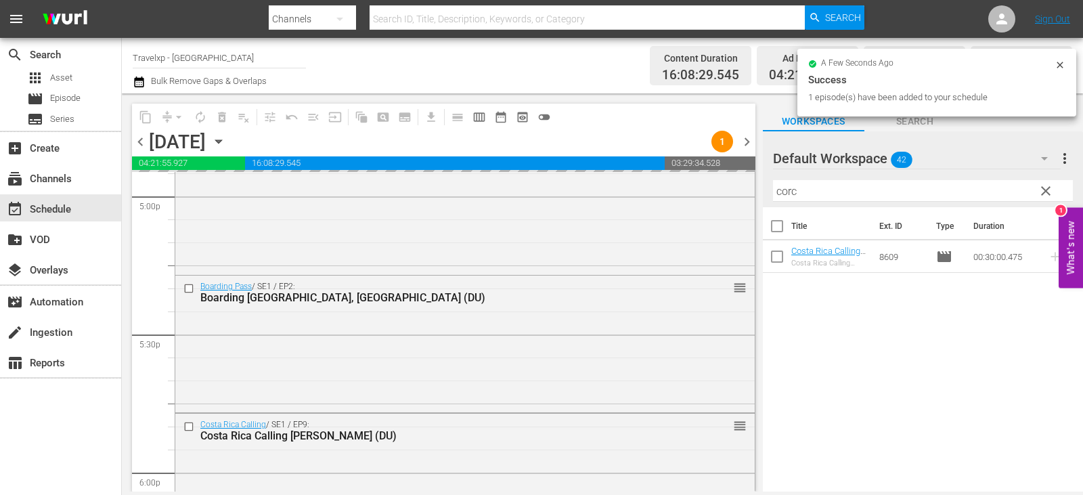
click at [1054, 196] on button "clear" at bounding box center [1046, 190] width 22 height 22
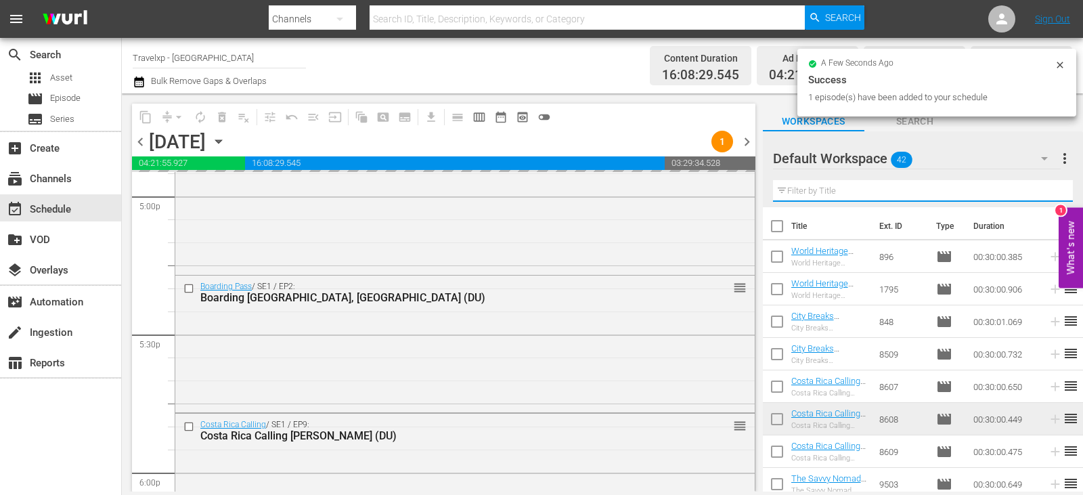
click at [1054, 196] on input "text" at bounding box center [923, 191] width 300 height 22
drag, startPoint x: 1054, startPoint y: 196, endPoint x: 1048, endPoint y: 191, distance: 8.2
click at [1054, 196] on input "text" at bounding box center [923, 191] width 300 height 22
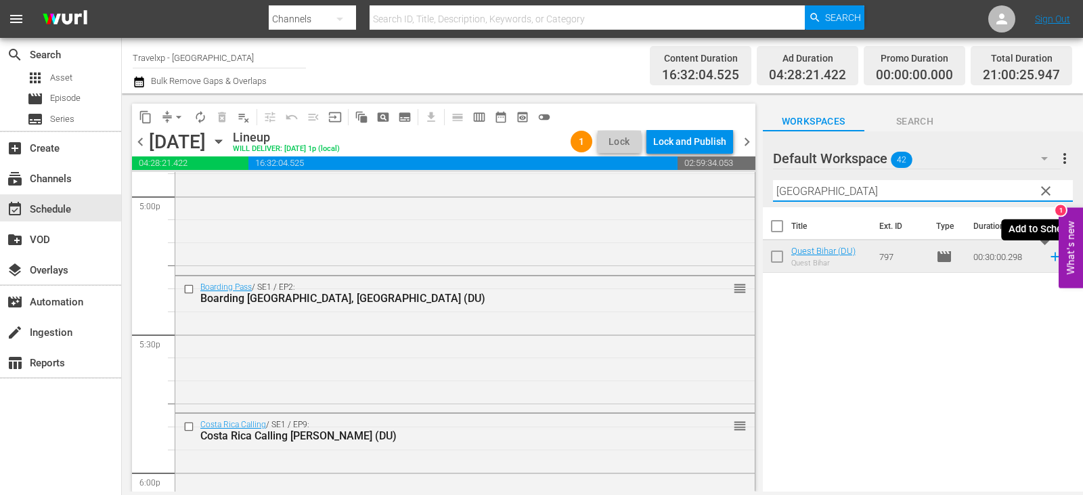
type input "[GEOGRAPHIC_DATA]"
click at [1048, 257] on icon at bounding box center [1055, 256] width 15 height 15
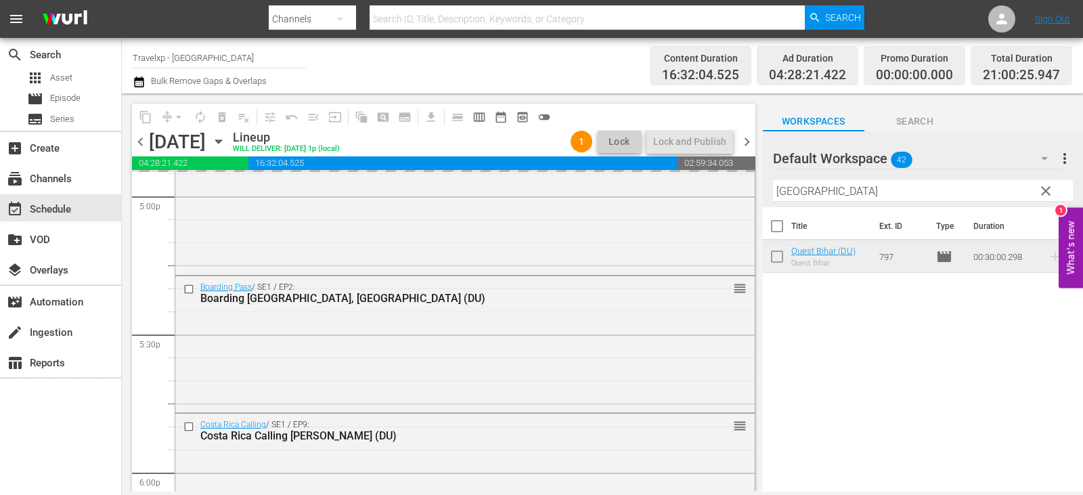
click at [1046, 196] on span "clear" at bounding box center [1046, 191] width 16 height 16
click at [1046, 196] on input "[GEOGRAPHIC_DATA]" at bounding box center [923, 191] width 300 height 22
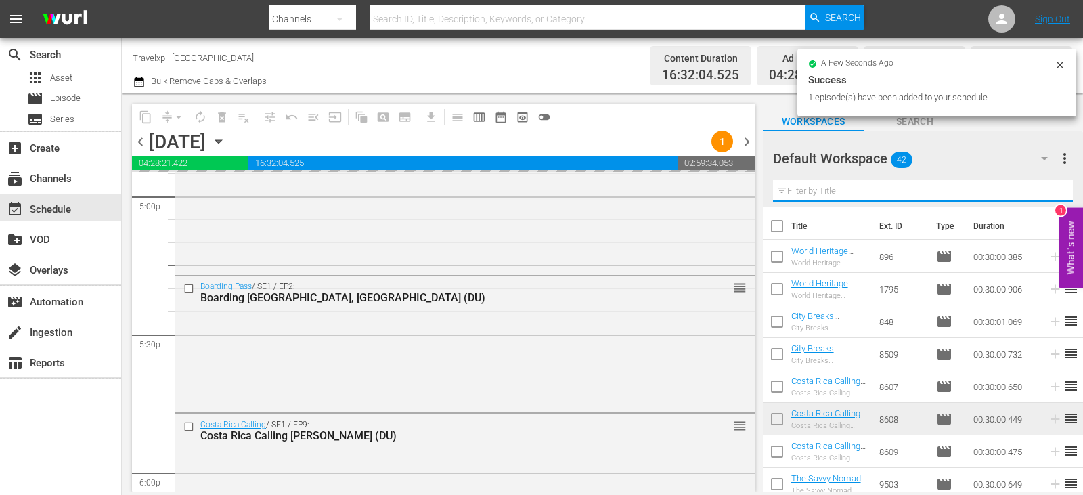
click at [1046, 196] on input "text" at bounding box center [923, 191] width 300 height 22
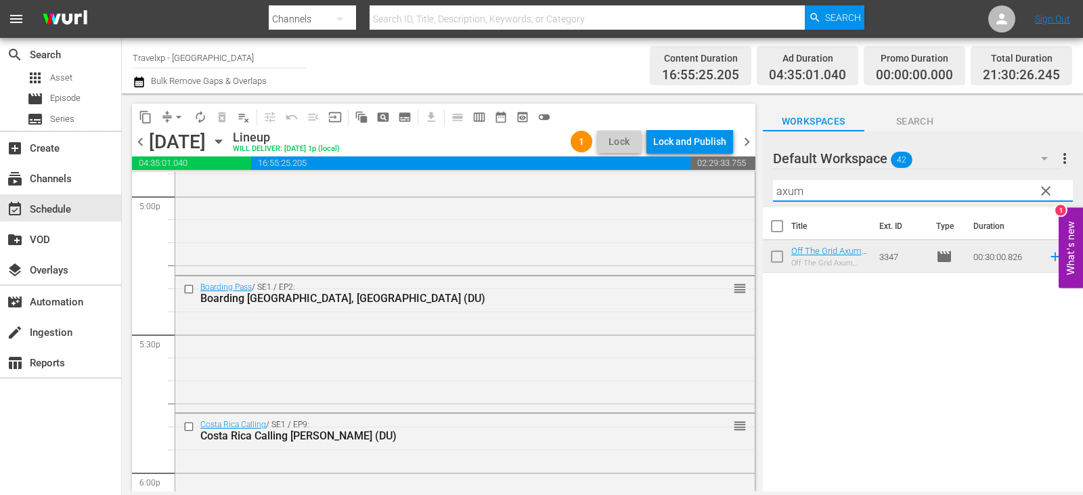
type input "axum"
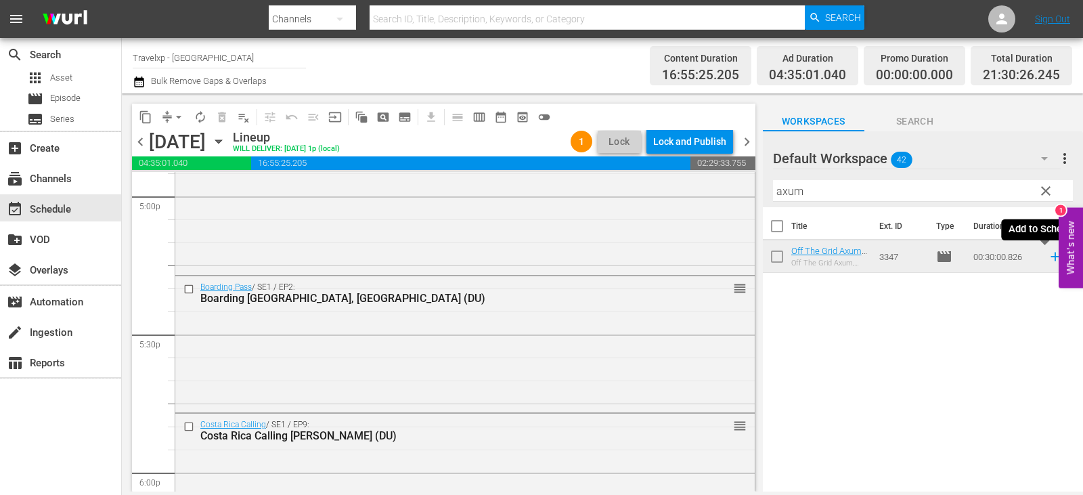
click at [1052, 259] on icon at bounding box center [1055, 256] width 15 height 15
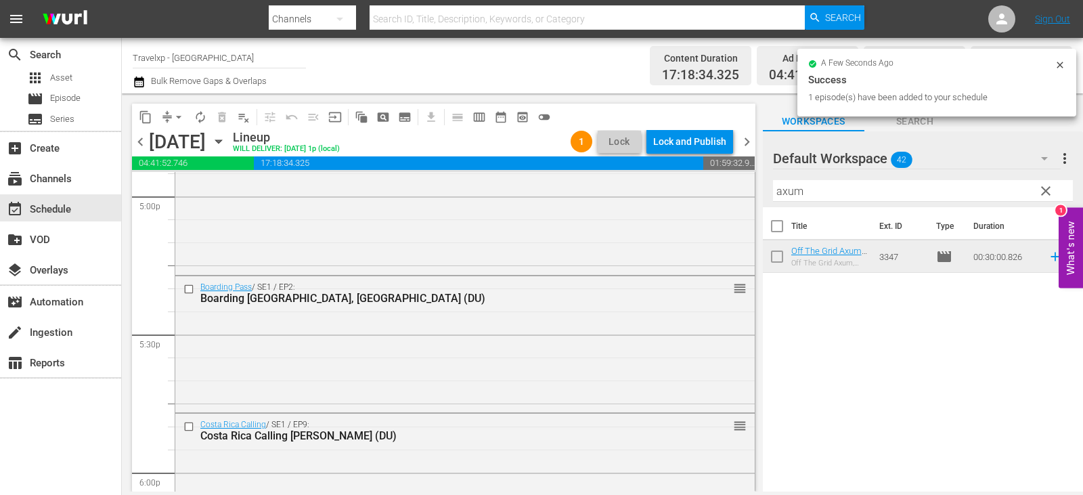
click at [1051, 186] on span "clear" at bounding box center [1046, 191] width 16 height 16
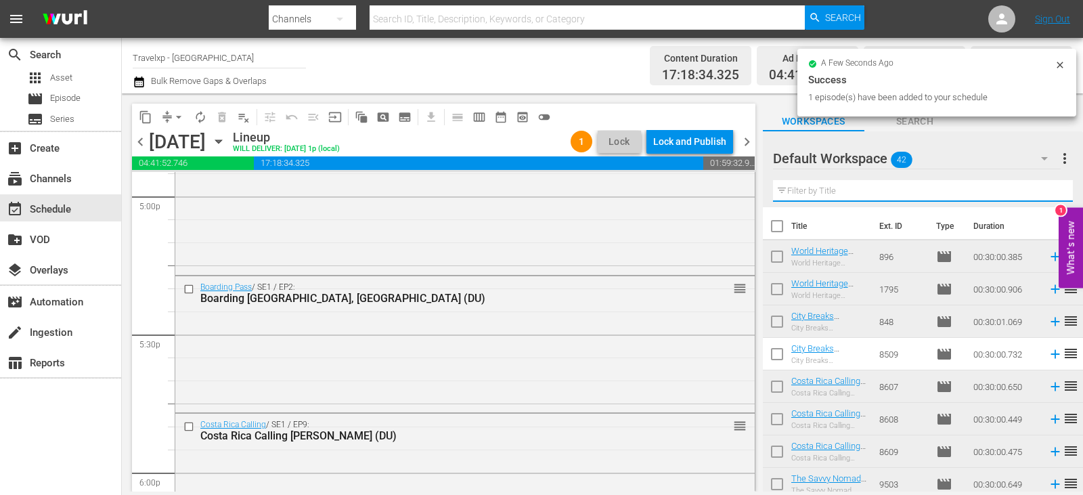
click at [1051, 186] on input "text" at bounding box center [923, 191] width 300 height 22
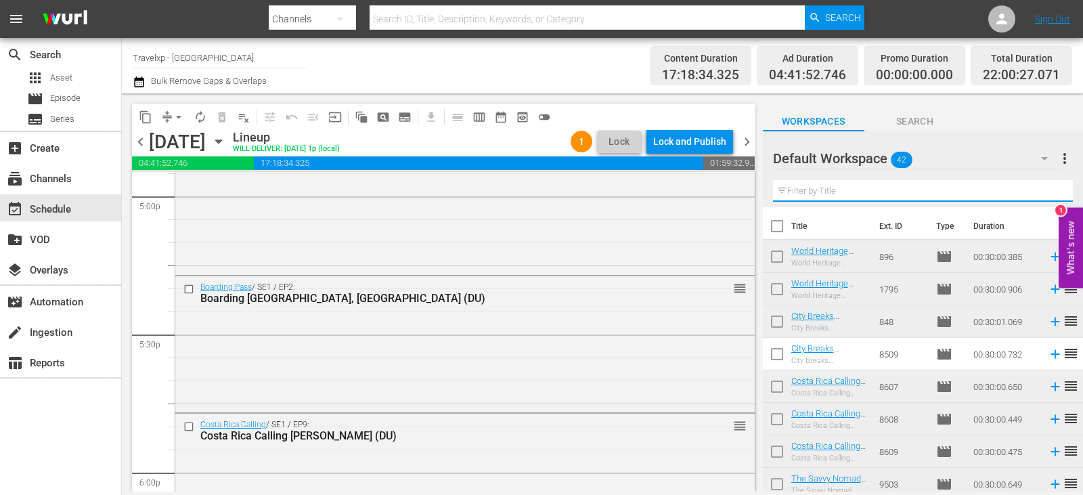
click at [1051, 186] on input "text" at bounding box center [923, 191] width 300 height 22
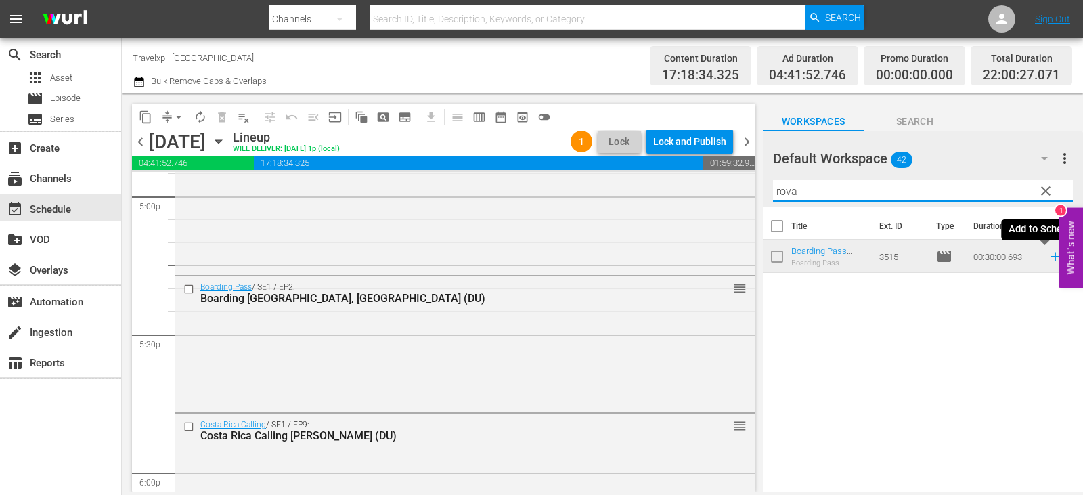
type input "rova"
click at [1048, 254] on icon at bounding box center [1055, 256] width 15 height 15
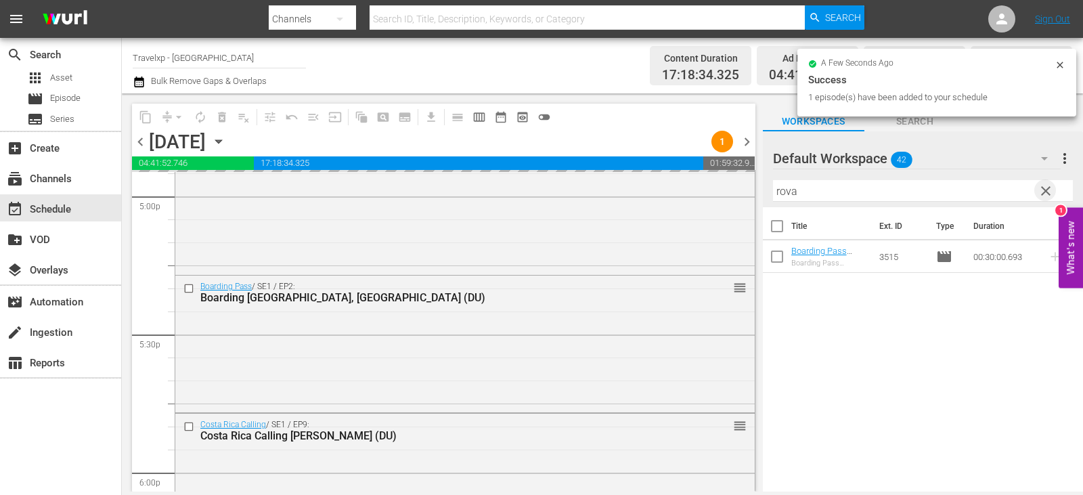
click at [1047, 188] on span "clear" at bounding box center [1046, 191] width 16 height 16
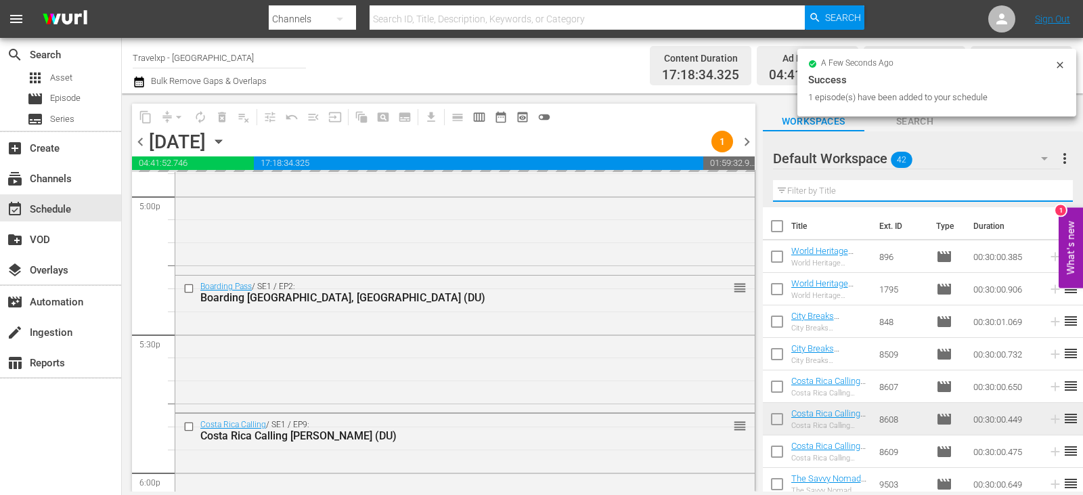
click at [1047, 188] on input "text" at bounding box center [923, 191] width 300 height 22
drag, startPoint x: 1047, startPoint y: 188, endPoint x: 1033, endPoint y: 180, distance: 16.1
click at [1047, 188] on input "text" at bounding box center [923, 191] width 300 height 22
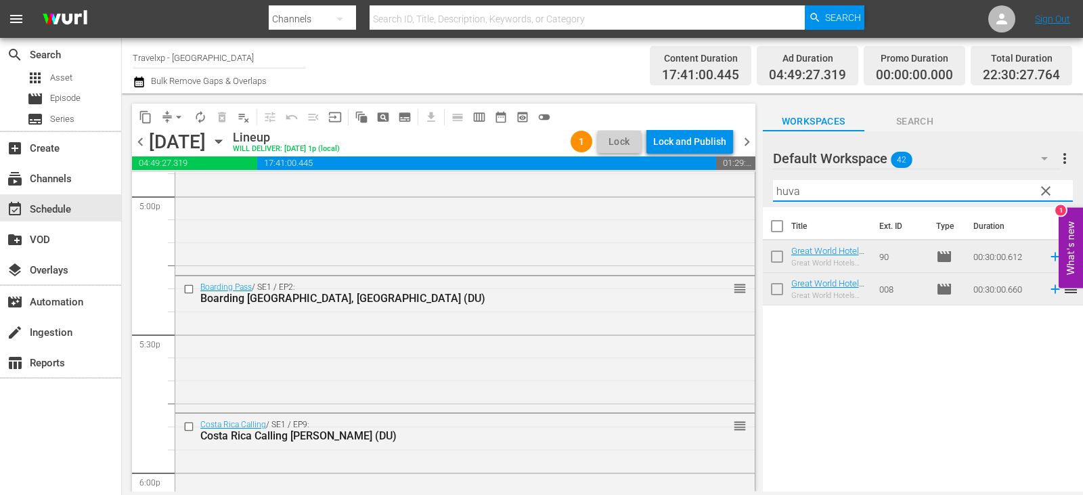
type input "huva"
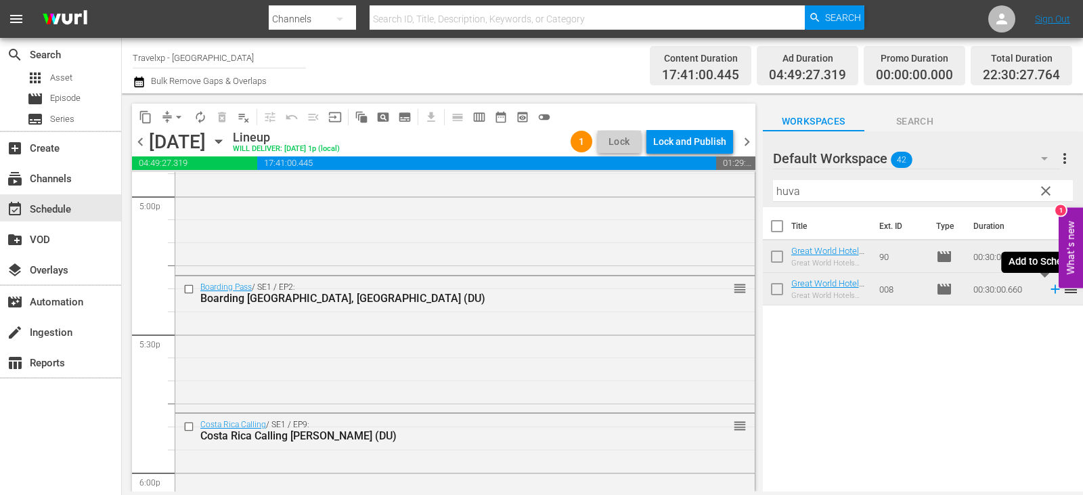
click at [1051, 290] on icon at bounding box center [1055, 289] width 9 height 9
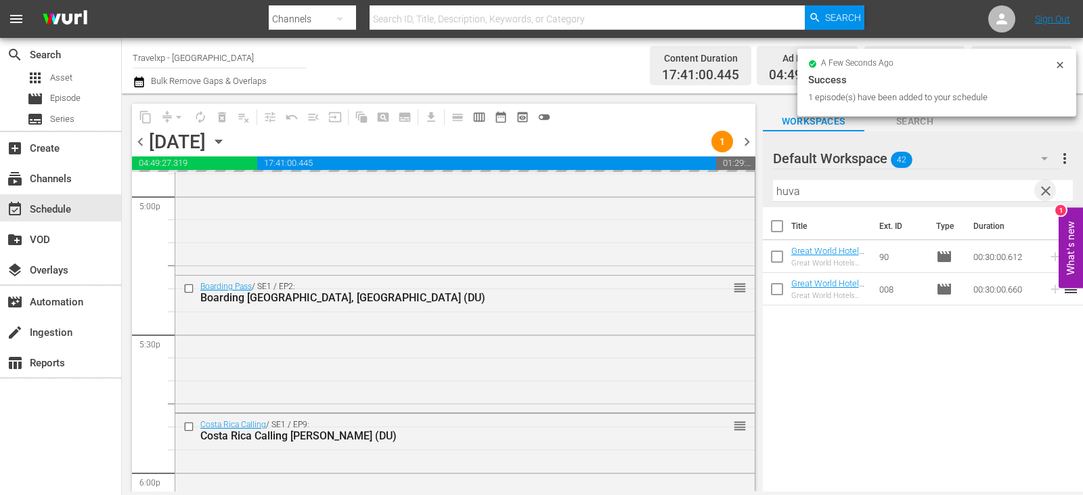
click at [1052, 193] on span "clear" at bounding box center [1046, 191] width 16 height 16
click at [1052, 193] on input "text" at bounding box center [923, 191] width 300 height 22
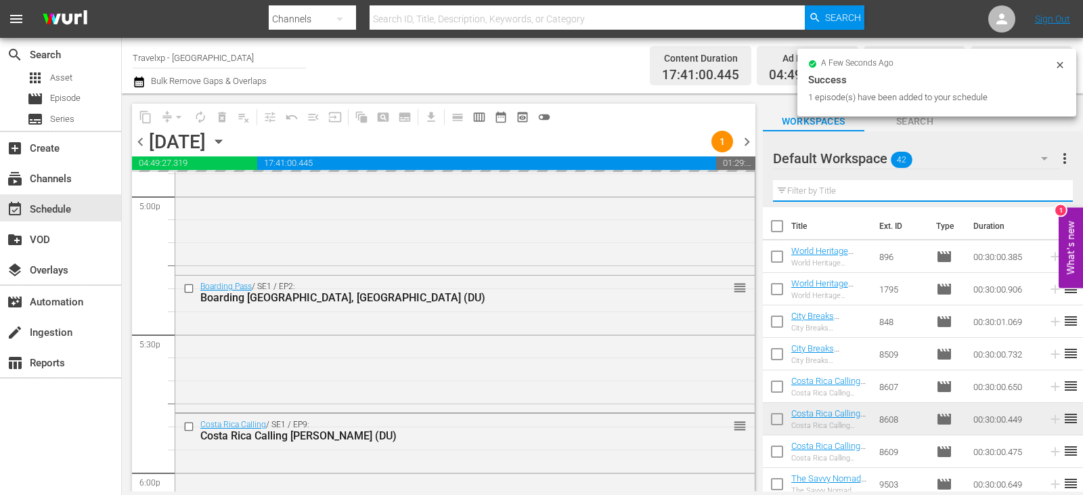
drag, startPoint x: 1052, startPoint y: 193, endPoint x: 1042, endPoint y: 187, distance: 11.3
click at [1052, 193] on input "text" at bounding box center [923, 191] width 300 height 22
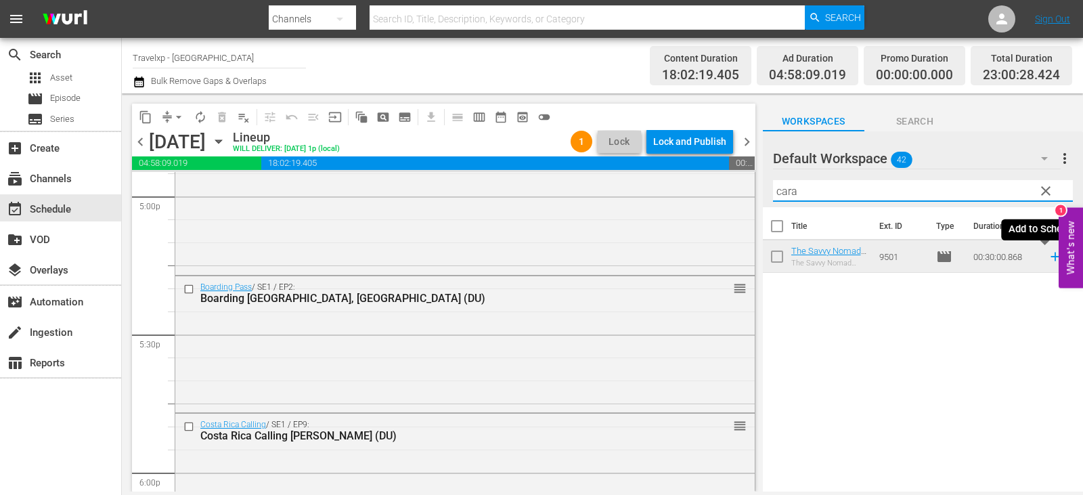
type input "cara"
click at [1048, 261] on icon at bounding box center [1055, 256] width 15 height 15
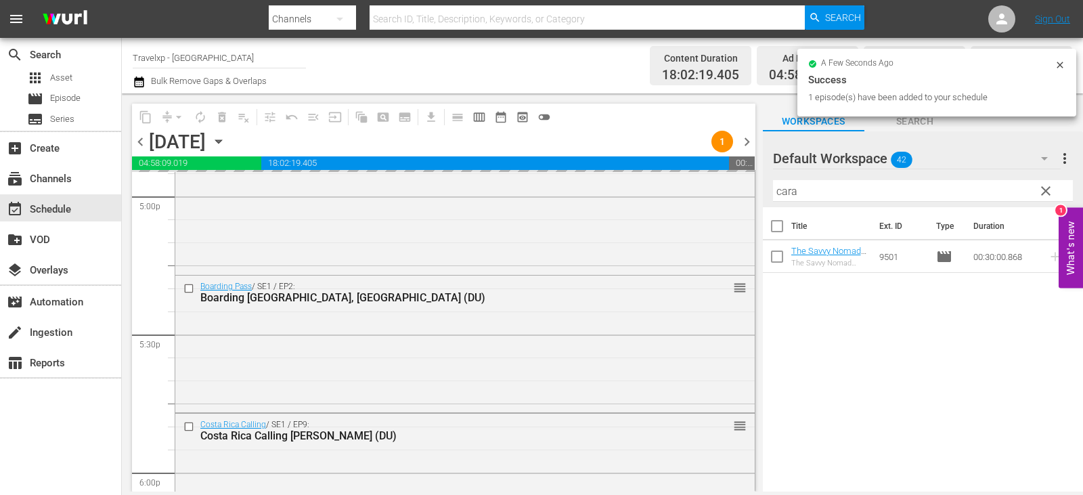
click at [1044, 188] on span "clear" at bounding box center [1046, 191] width 16 height 16
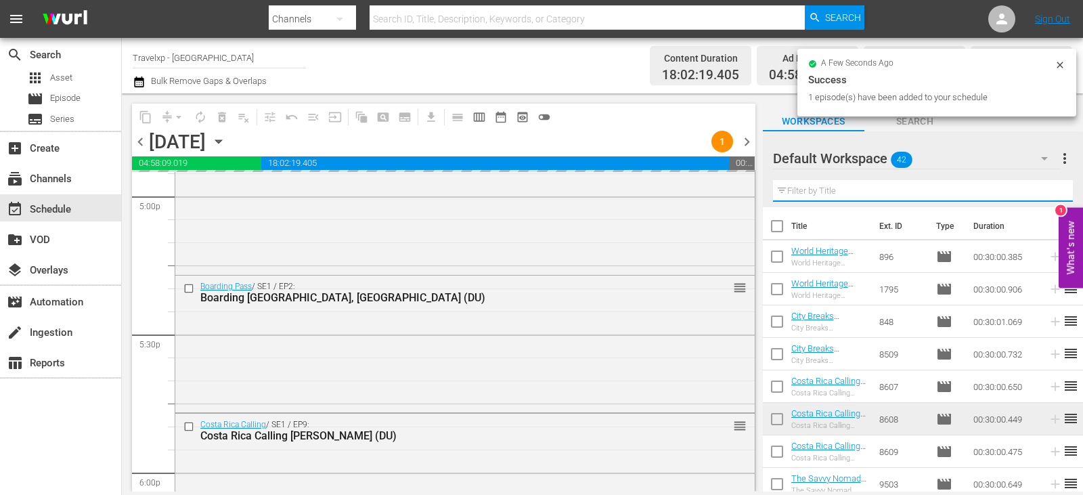
click at [1044, 188] on input "text" at bounding box center [923, 191] width 300 height 22
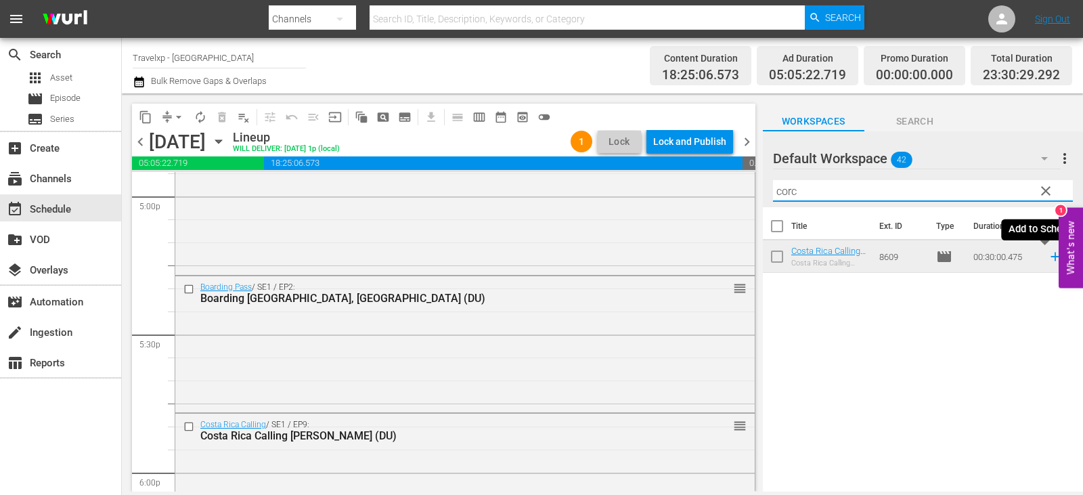
type input "corc"
click at [1048, 255] on icon at bounding box center [1055, 256] width 15 height 15
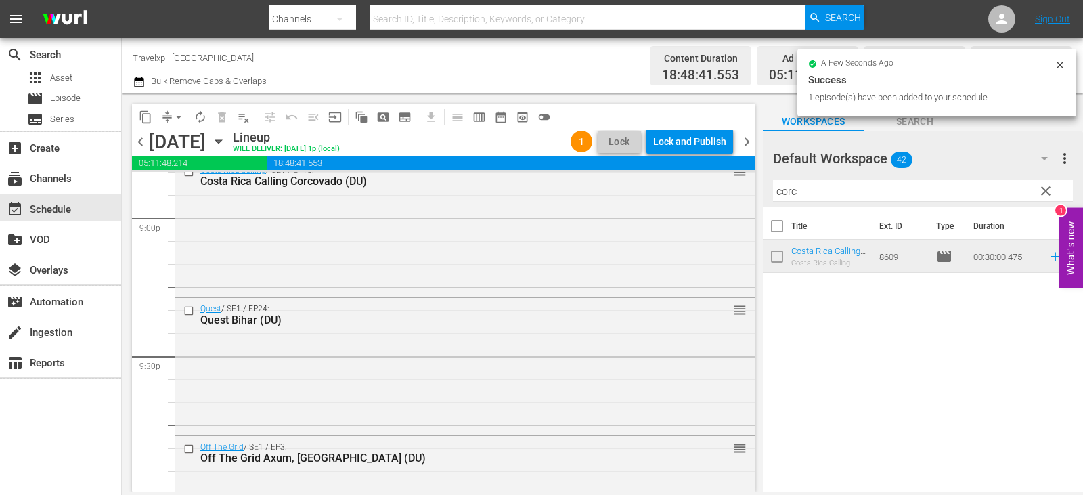
scroll to position [6311, 0]
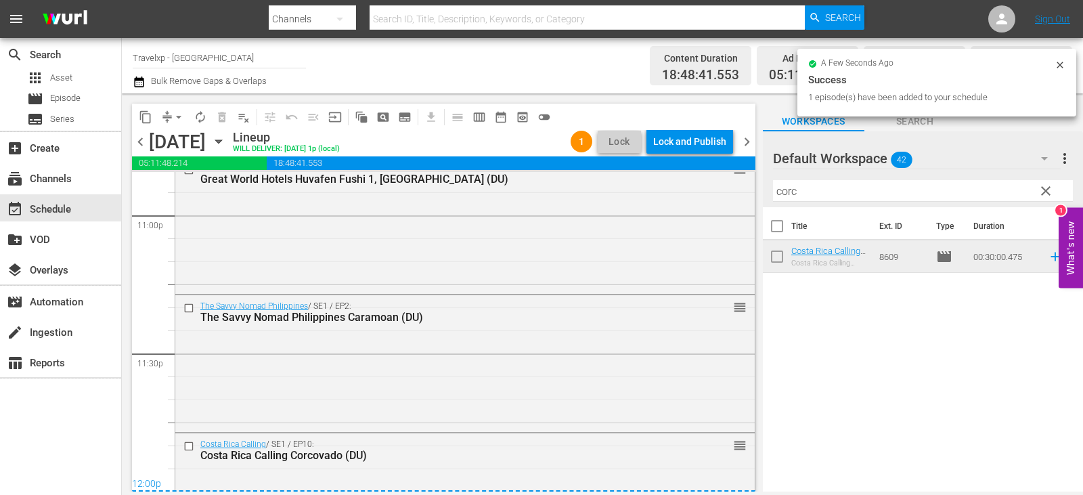
click at [687, 135] on div "Lock and Publish" at bounding box center [689, 141] width 73 height 24
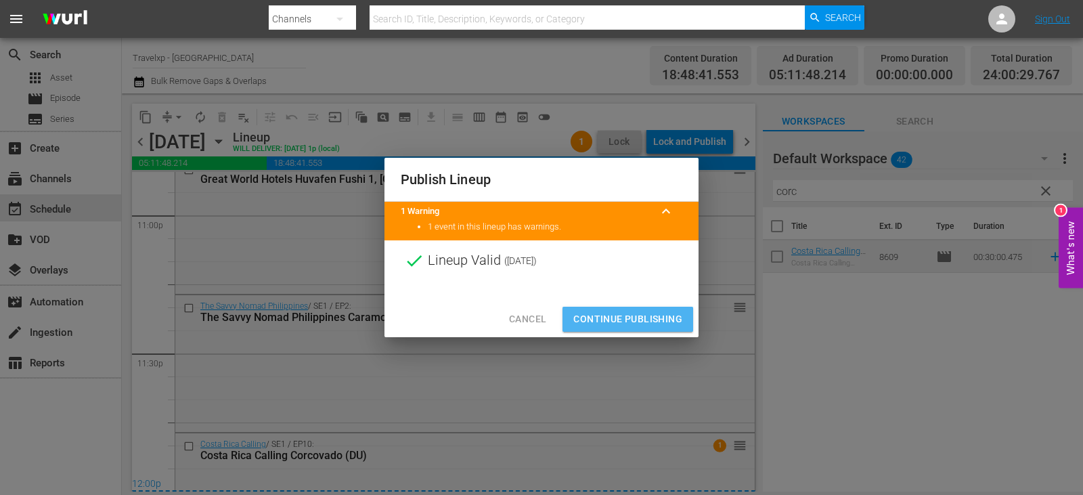
click at [614, 328] on button "Continue Publishing" at bounding box center [628, 319] width 131 height 25
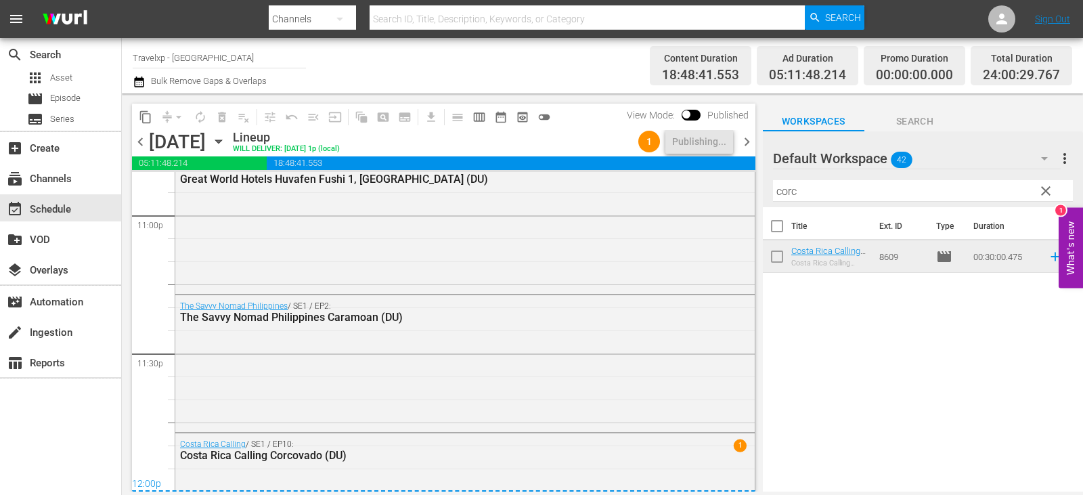
scroll to position [6390, 0]
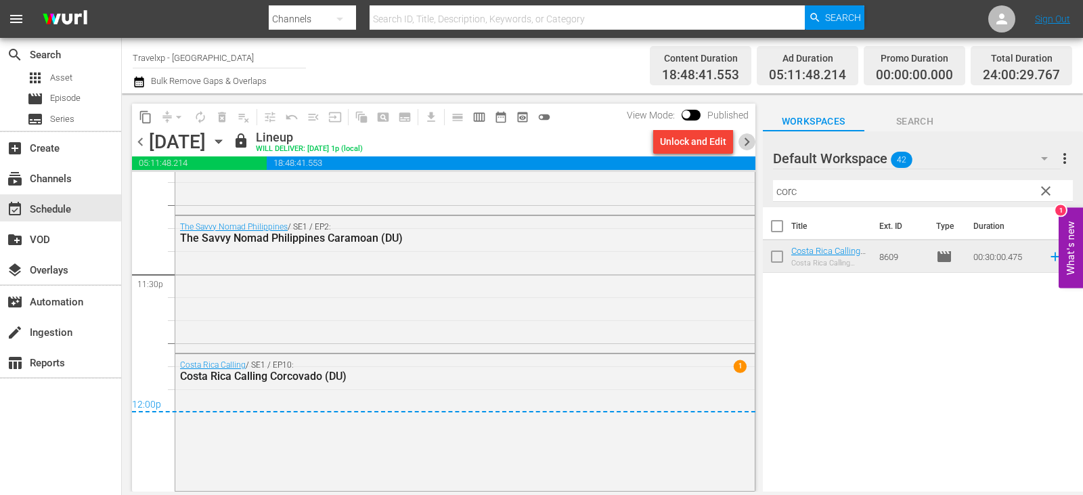
click at [750, 137] on span "chevron_right" at bounding box center [747, 141] width 17 height 17
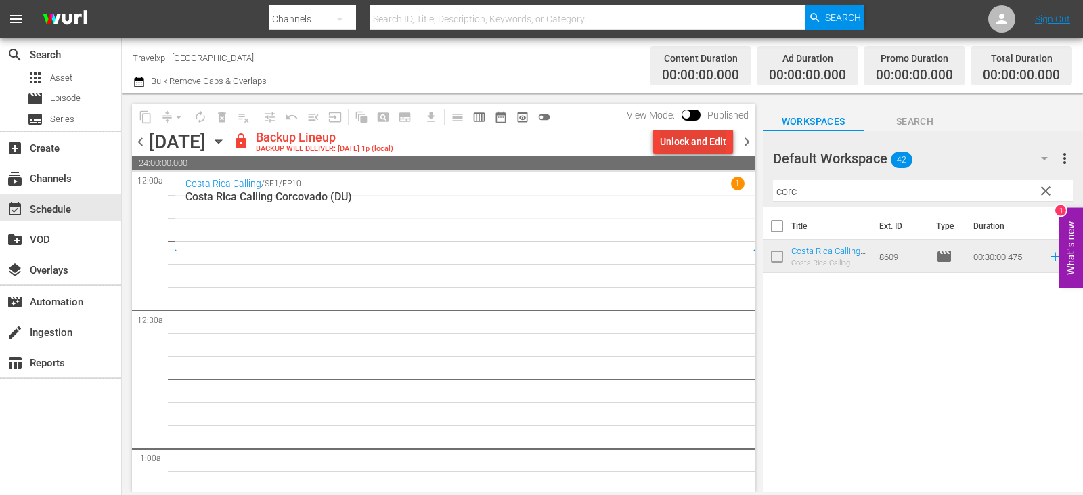
click at [690, 150] on div "Unlock and Edit" at bounding box center [693, 141] width 66 height 24
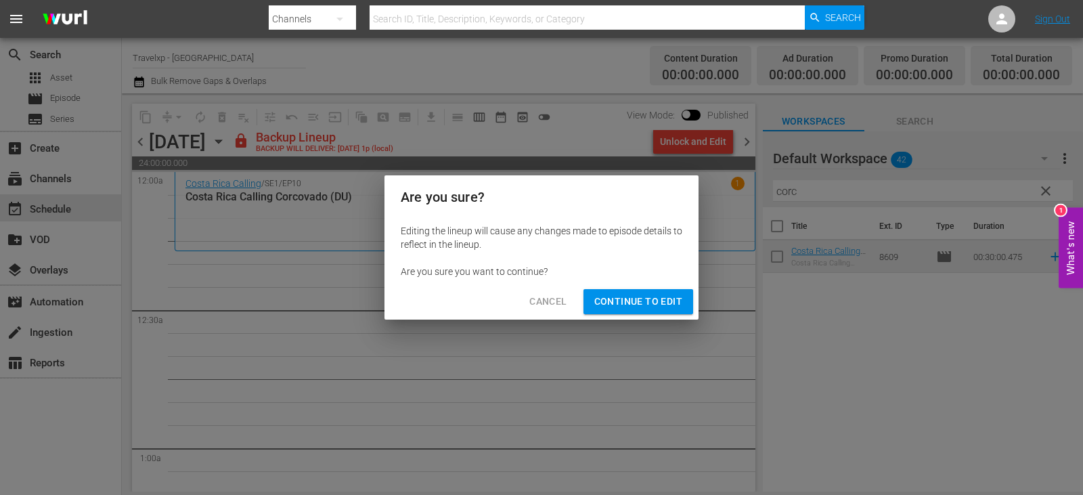
click at [639, 310] on button "Continue to Edit" at bounding box center [639, 301] width 110 height 25
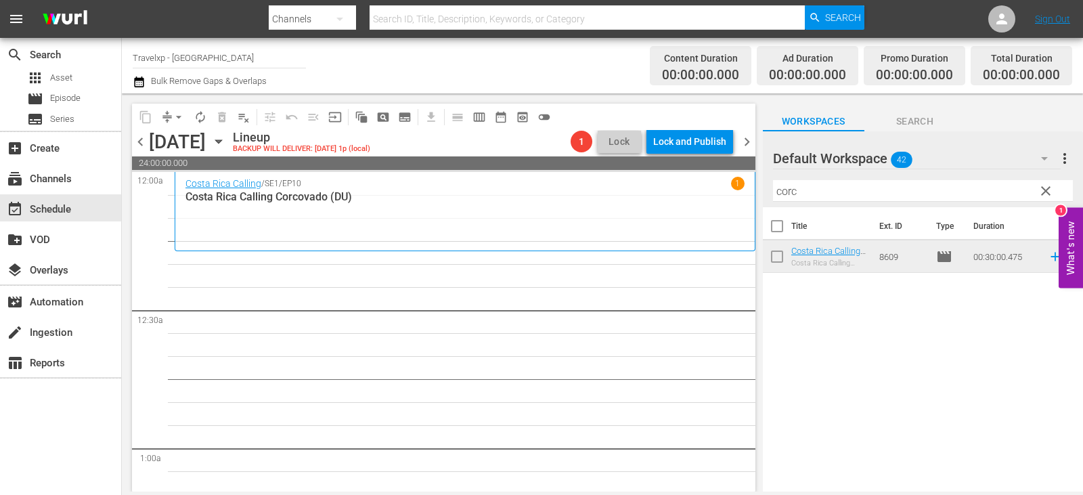
click at [1045, 195] on span "clear" at bounding box center [1046, 191] width 16 height 16
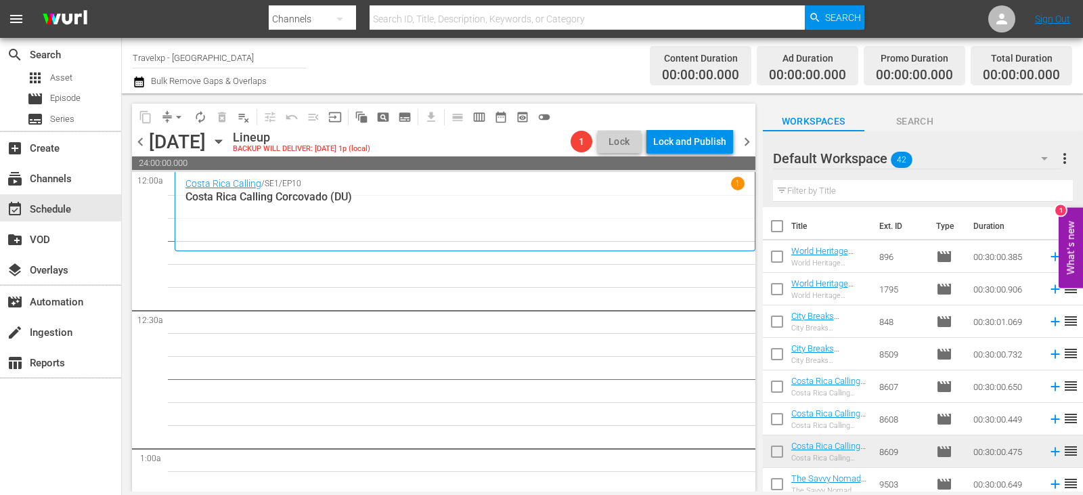
click at [1045, 195] on input "text" at bounding box center [923, 191] width 300 height 22
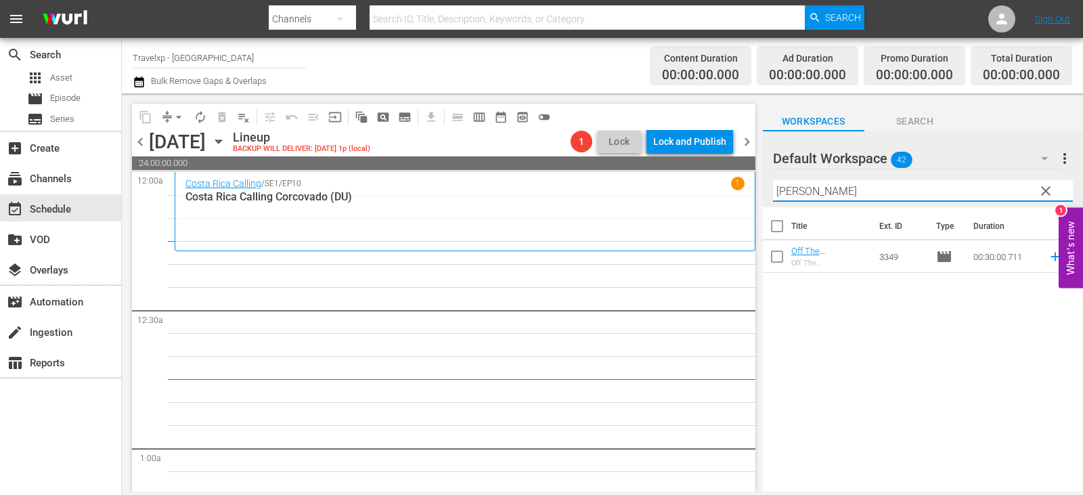
type input "[PERSON_NAME]"
click at [1048, 257] on icon at bounding box center [1055, 256] width 15 height 15
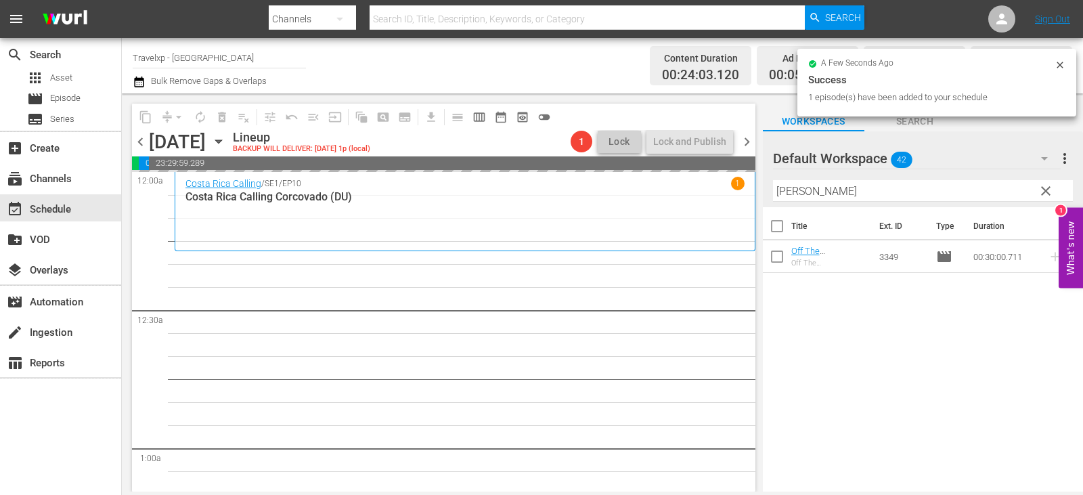
click at [1048, 192] on span "clear" at bounding box center [1046, 191] width 16 height 16
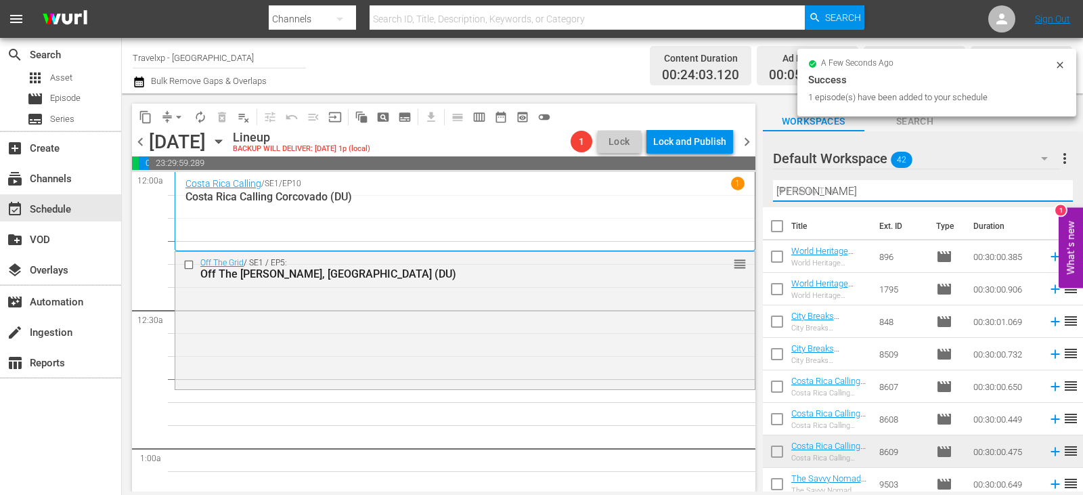
click at [1048, 192] on input "[PERSON_NAME]" at bounding box center [923, 191] width 300 height 22
click at [1048, 192] on input "text" at bounding box center [923, 191] width 300 height 22
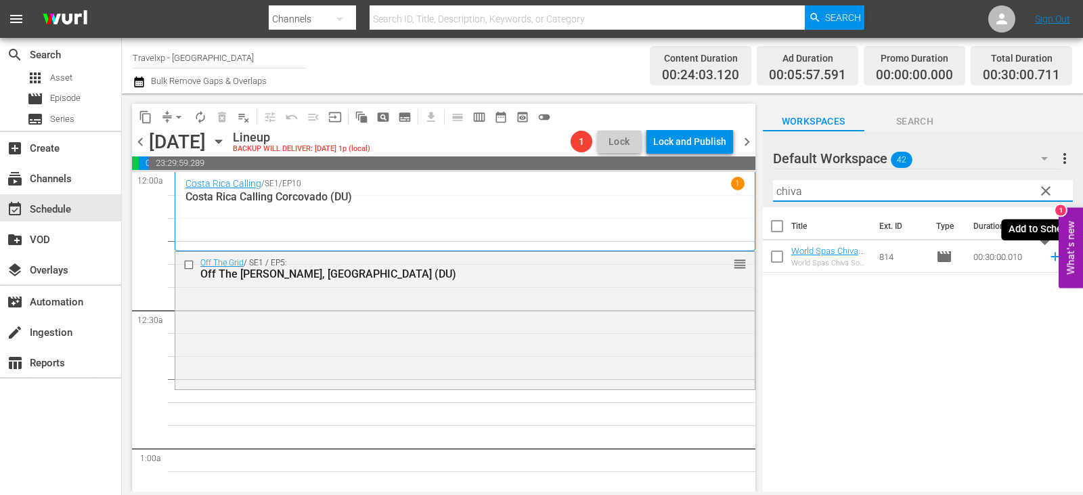
type input "chiva"
click at [1048, 259] on icon at bounding box center [1055, 256] width 15 height 15
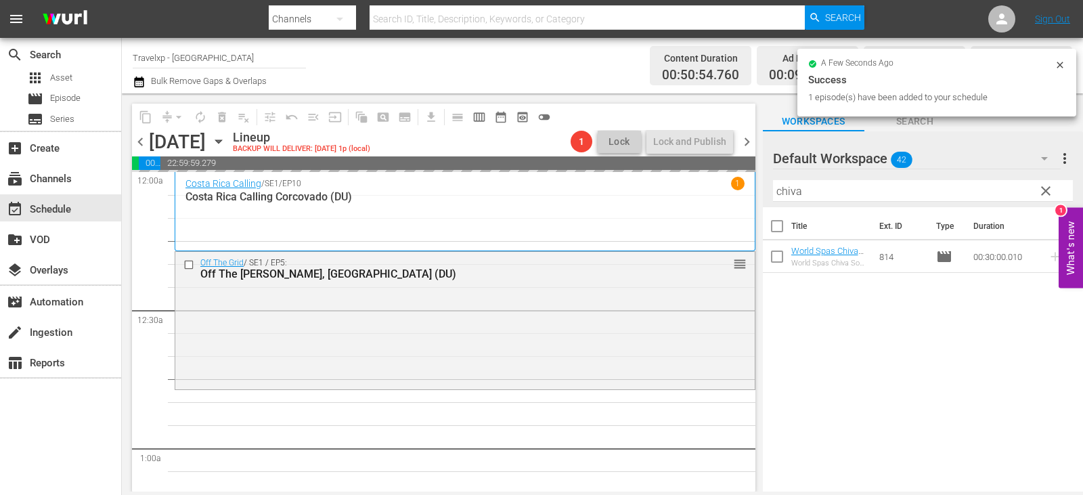
click at [1046, 196] on span "clear" at bounding box center [1046, 191] width 16 height 16
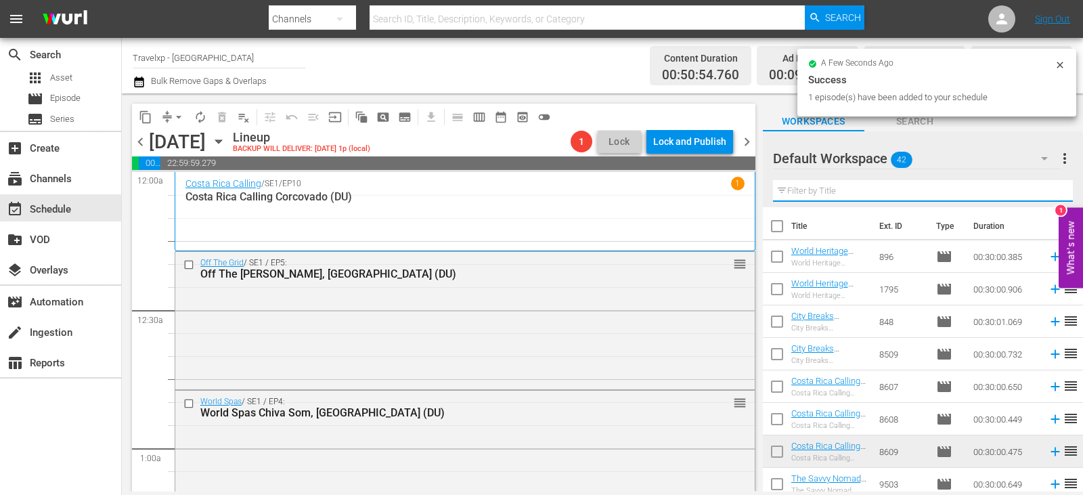
click at [1046, 196] on input "text" at bounding box center [923, 191] width 300 height 22
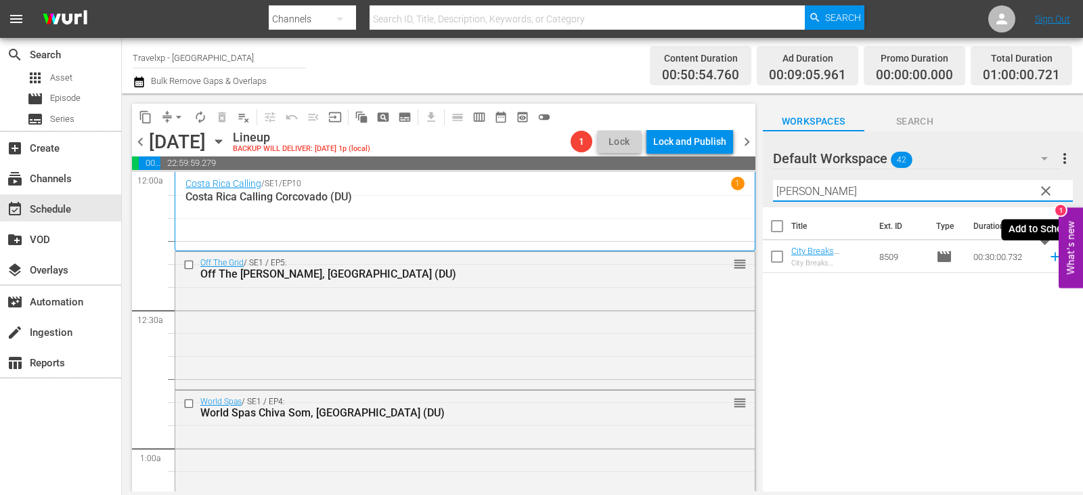
type input "[PERSON_NAME]"
click at [1051, 255] on icon at bounding box center [1055, 257] width 9 height 9
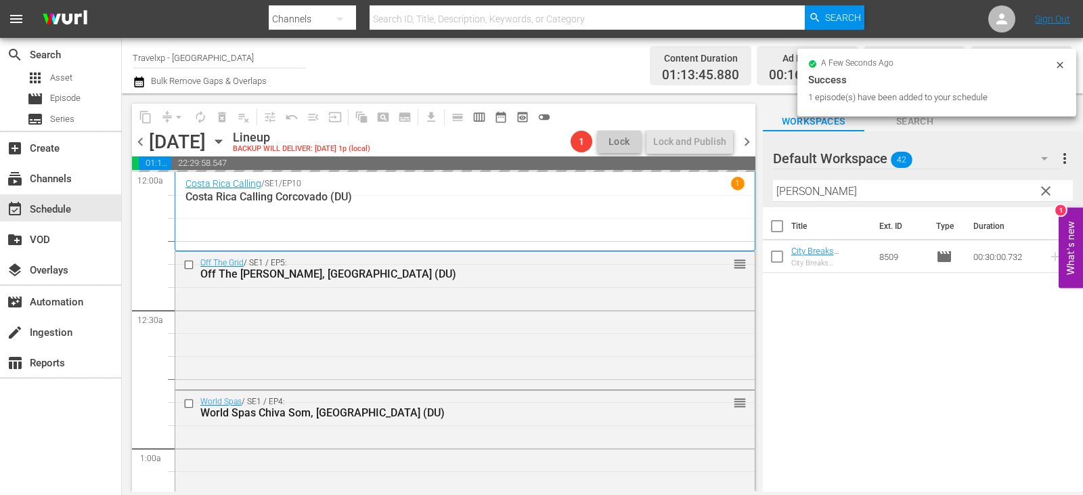
click at [1050, 190] on span "clear" at bounding box center [1046, 191] width 16 height 16
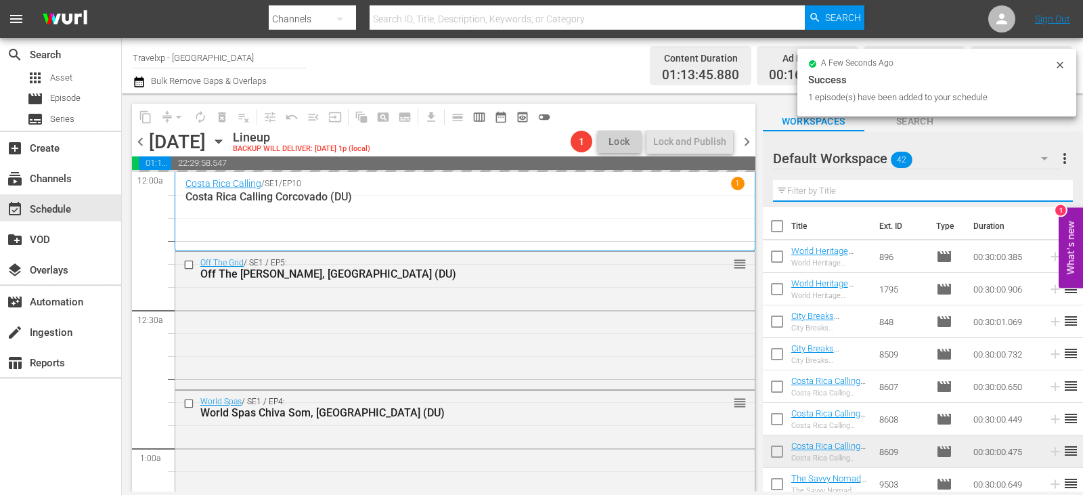
click at [1050, 190] on input "text" at bounding box center [923, 191] width 300 height 22
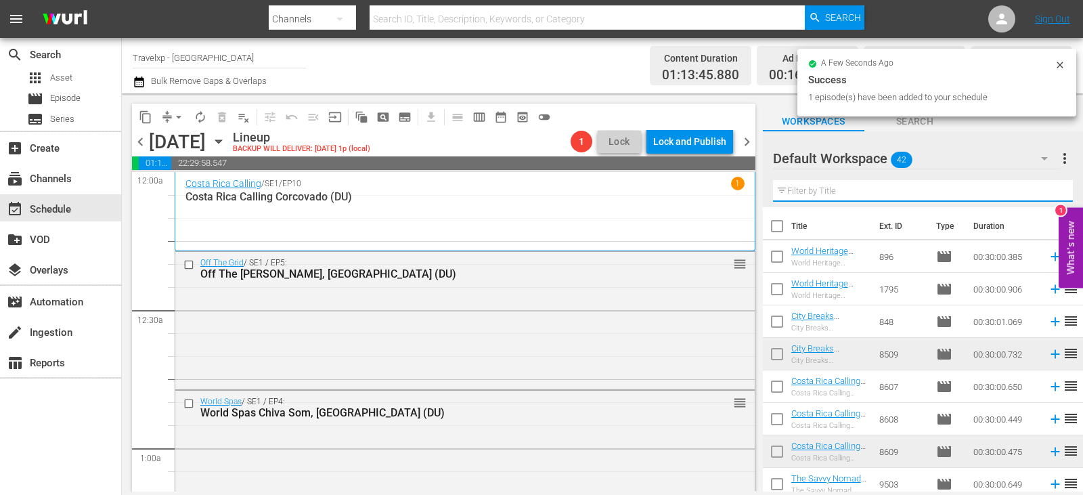
click at [1050, 190] on input "text" at bounding box center [923, 191] width 300 height 22
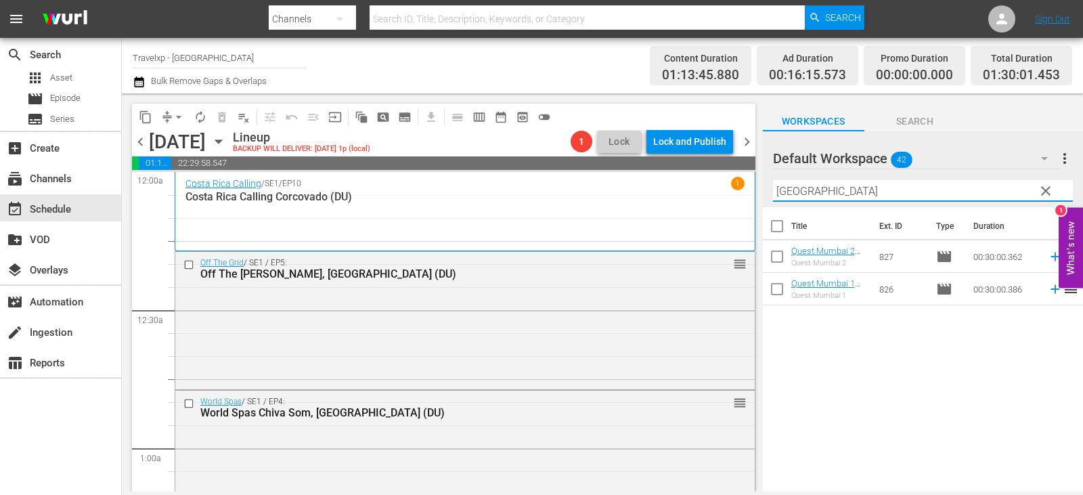
type input "[GEOGRAPHIC_DATA]"
click at [1048, 255] on icon at bounding box center [1055, 256] width 15 height 15
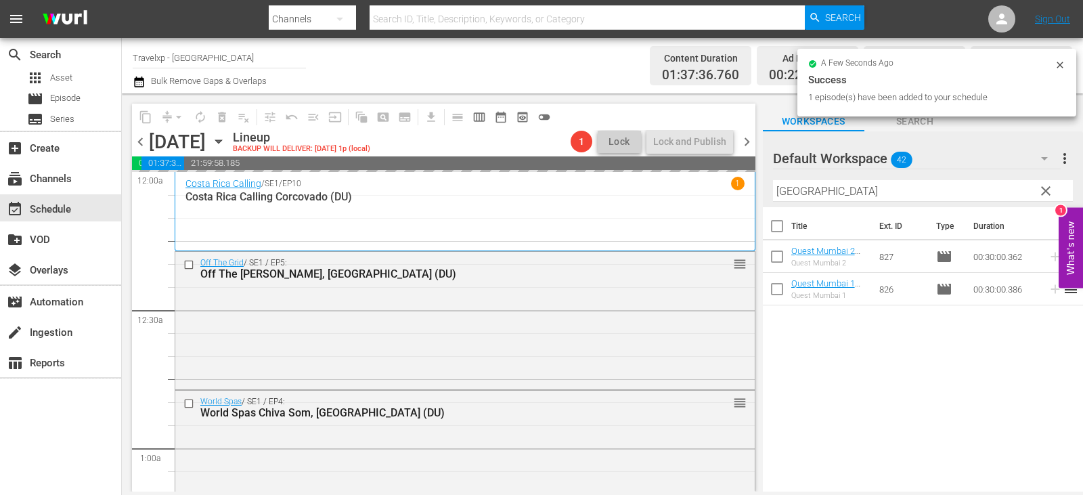
click at [1043, 188] on span "clear" at bounding box center [1046, 191] width 16 height 16
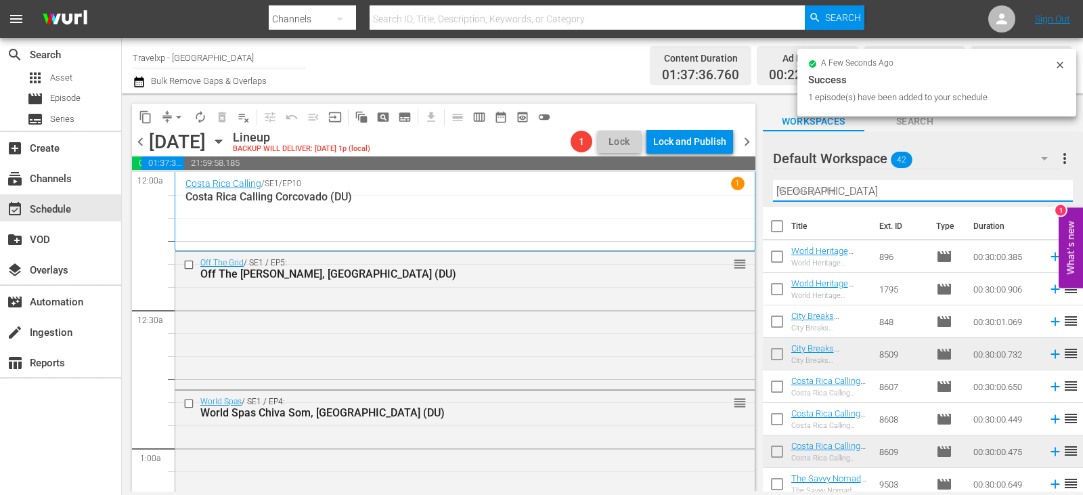
click at [1043, 188] on input "[GEOGRAPHIC_DATA]" at bounding box center [923, 191] width 300 height 22
click at [1043, 188] on input "text" at bounding box center [923, 191] width 300 height 22
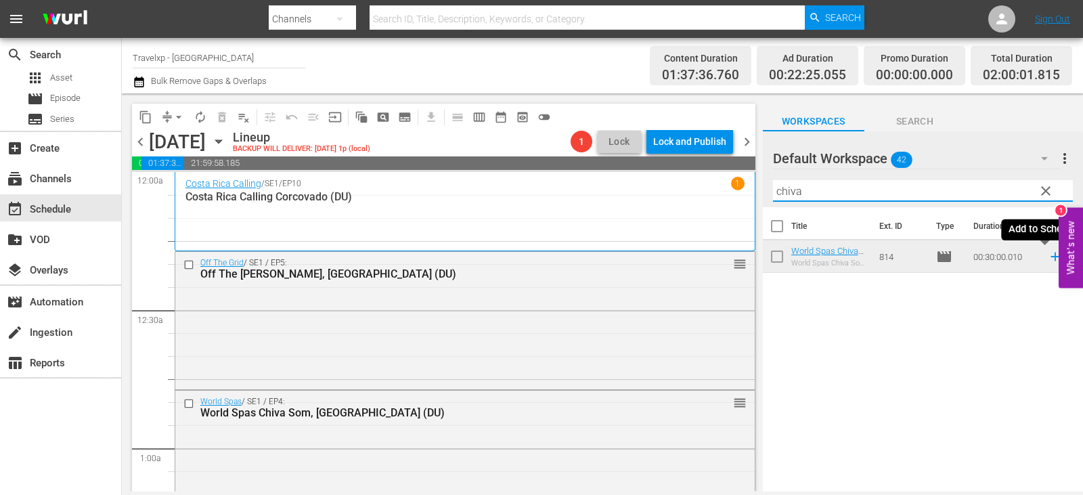
type input "chiva"
click at [1048, 258] on icon at bounding box center [1055, 256] width 15 height 15
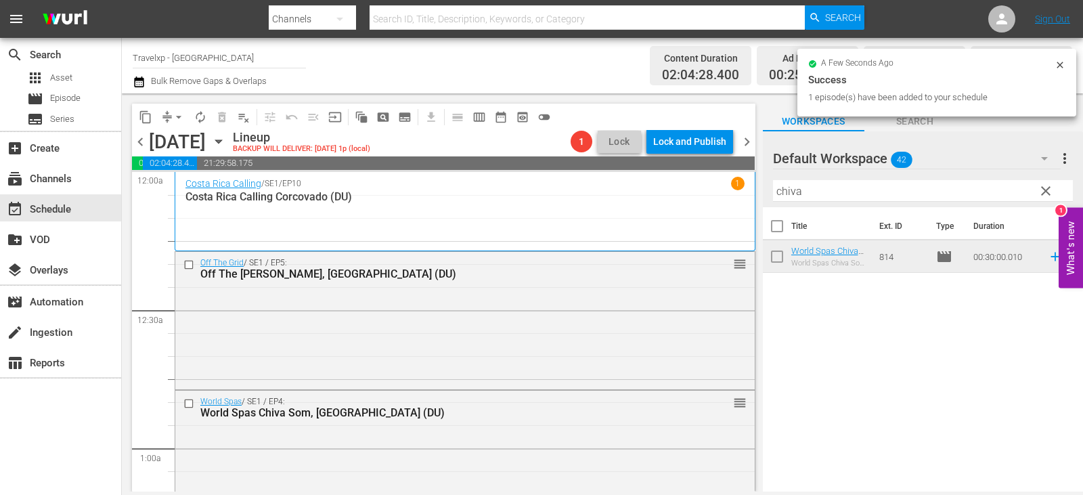
click at [1041, 192] on span "clear" at bounding box center [1046, 191] width 16 height 16
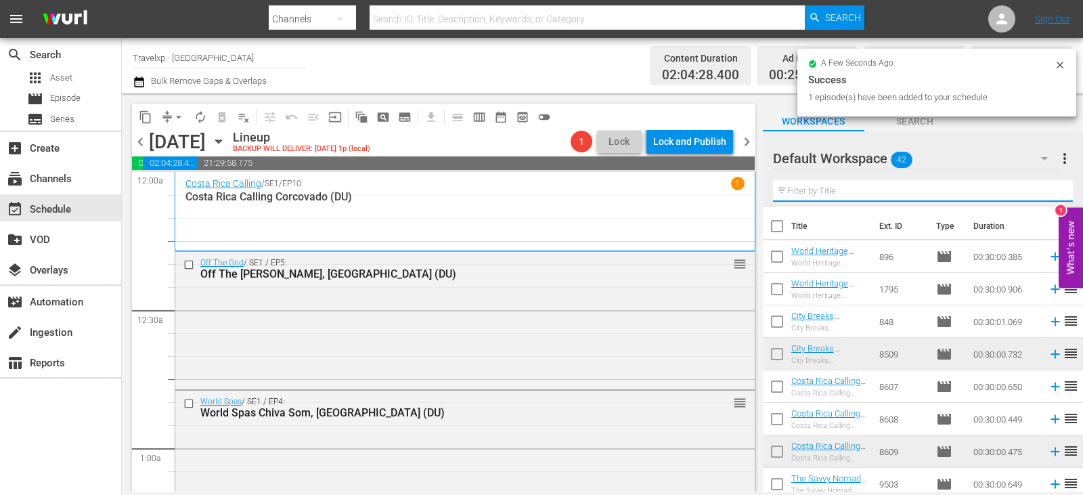
click at [1041, 192] on input "text" at bounding box center [923, 191] width 300 height 22
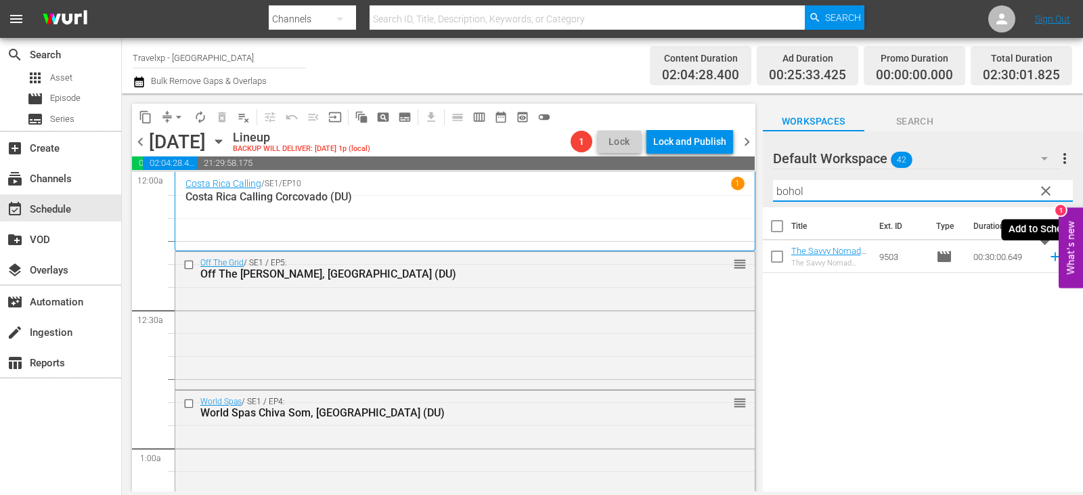
type input "bohol"
click at [1048, 255] on icon at bounding box center [1055, 256] width 15 height 15
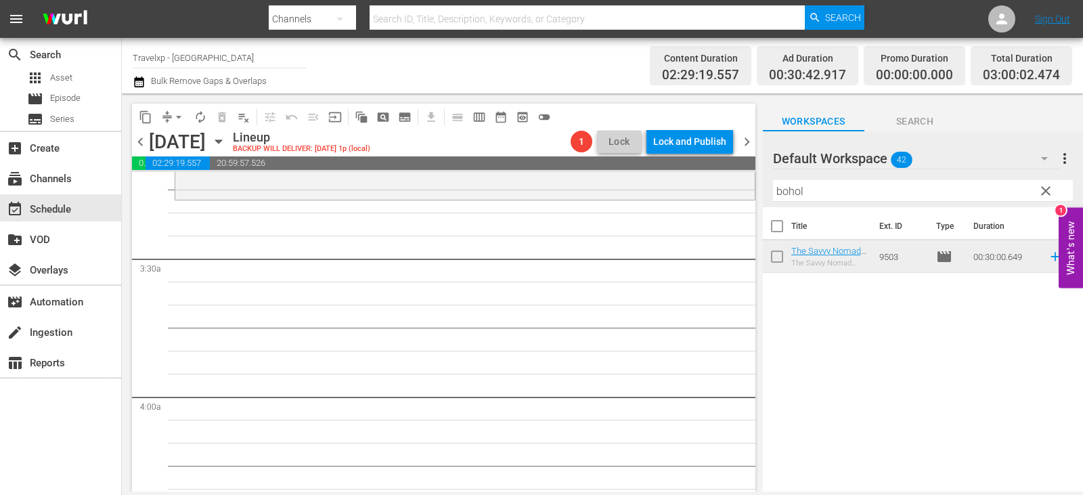
scroll to position [745, 0]
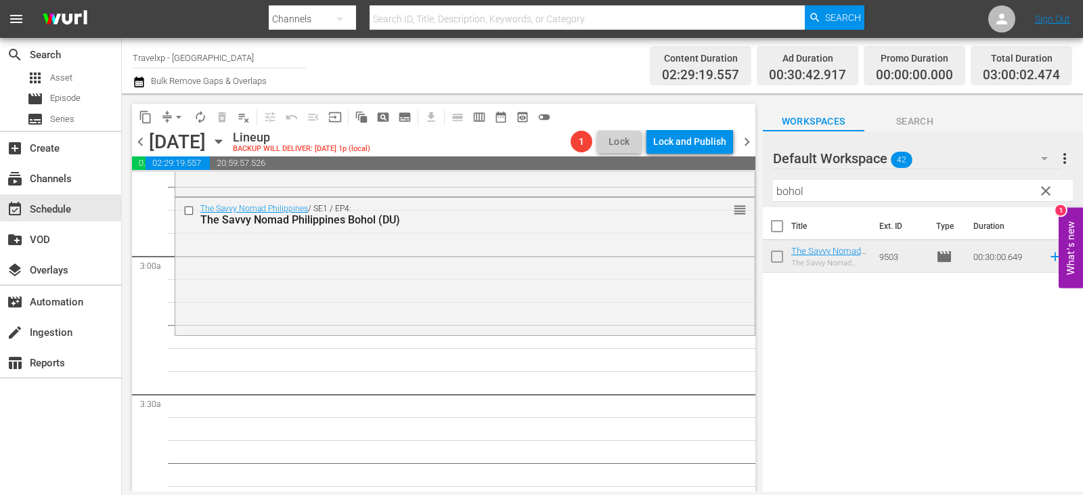
click at [1039, 194] on span "clear" at bounding box center [1046, 191] width 16 height 16
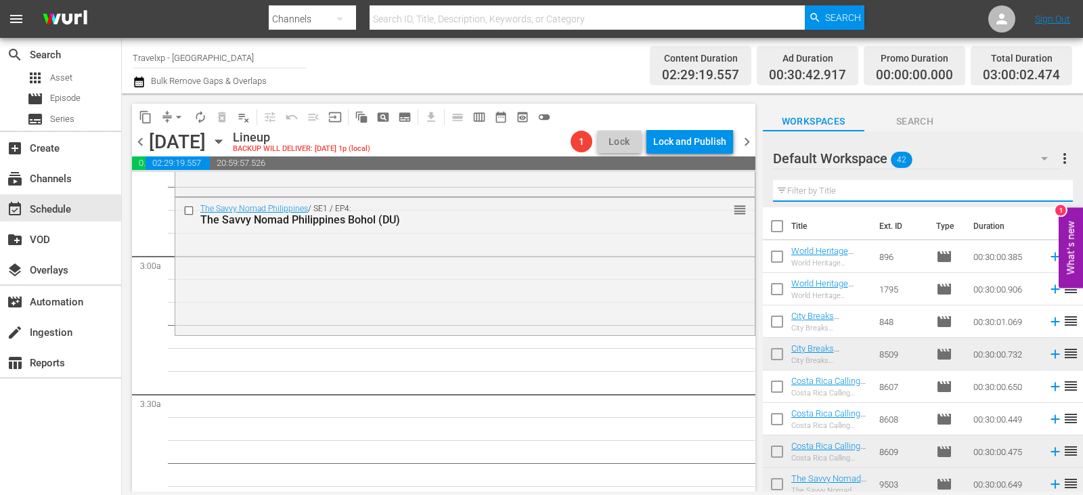
click at [1039, 194] on input "text" at bounding box center [923, 191] width 300 height 22
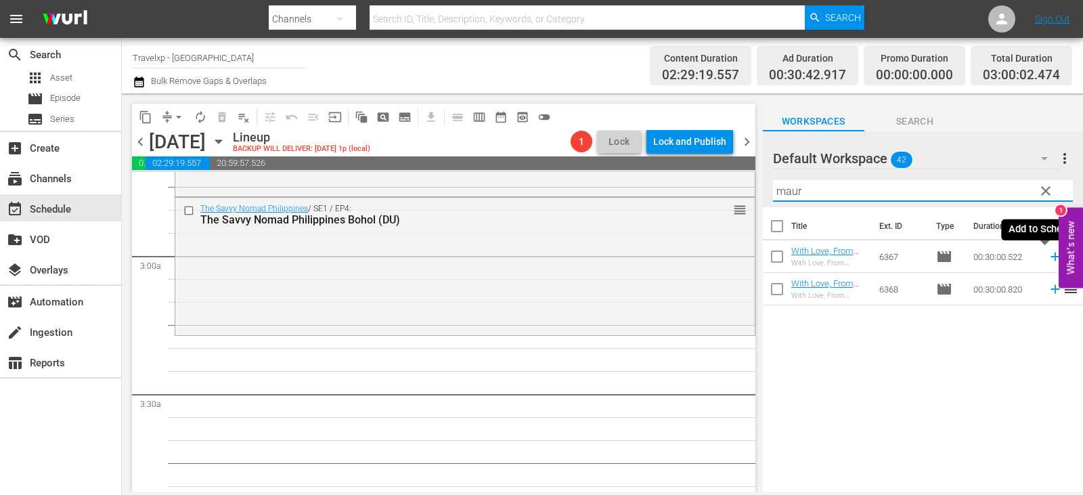
type input "maur"
click at [1048, 260] on icon at bounding box center [1055, 256] width 15 height 15
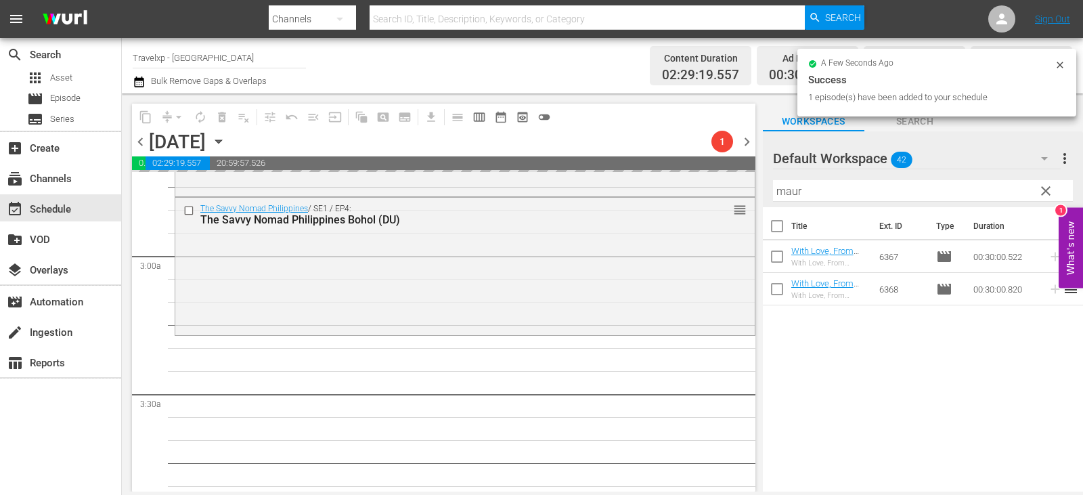
click at [1048, 189] on span "clear" at bounding box center [1046, 191] width 16 height 16
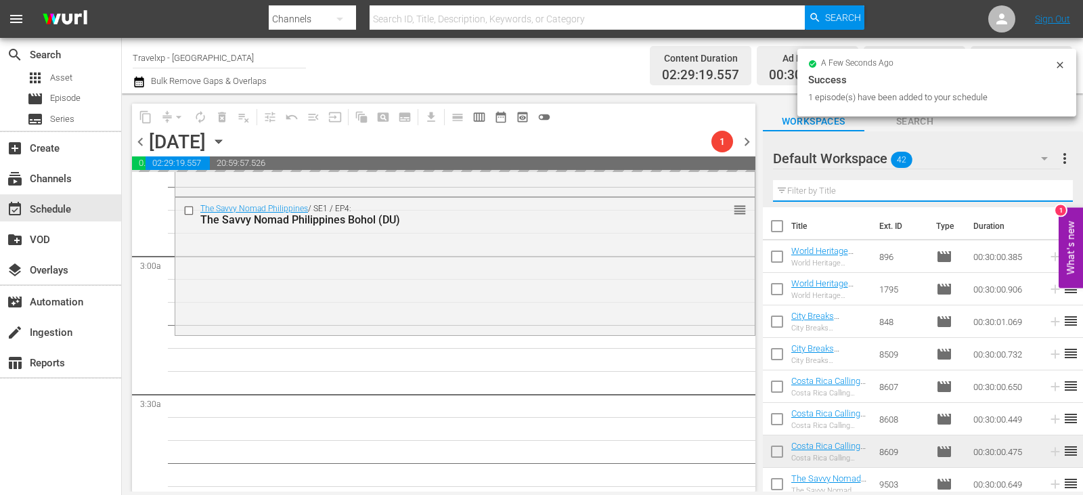
click at [1048, 189] on input "text" at bounding box center [923, 191] width 300 height 22
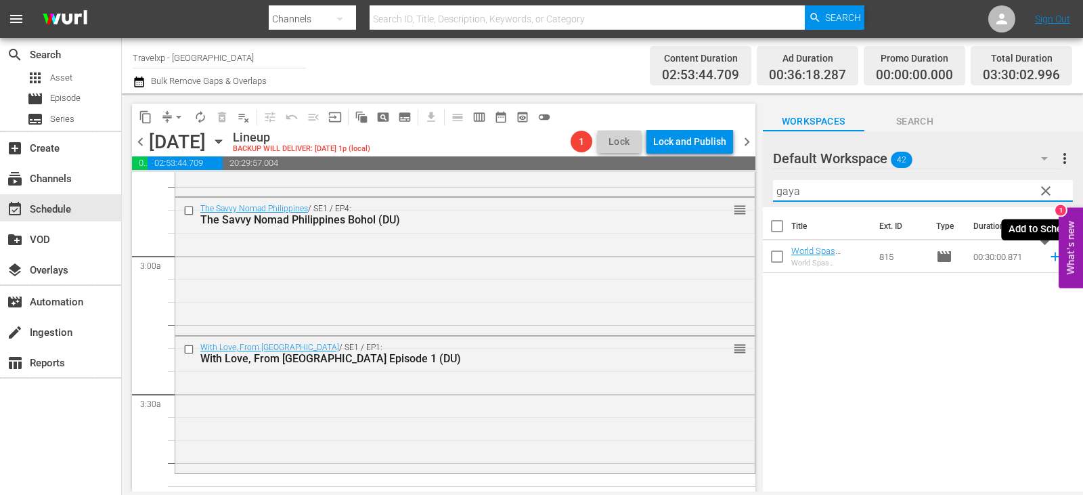
type input "gaya"
click at [1048, 259] on icon at bounding box center [1055, 256] width 15 height 15
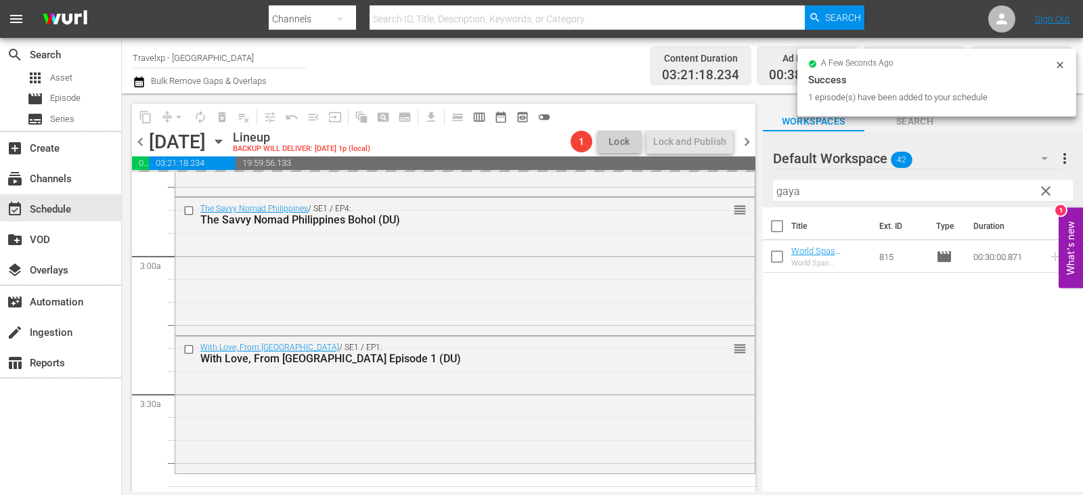
click at [1045, 188] on span "clear" at bounding box center [1046, 191] width 16 height 16
click at [1045, 188] on input "text" at bounding box center [923, 191] width 300 height 22
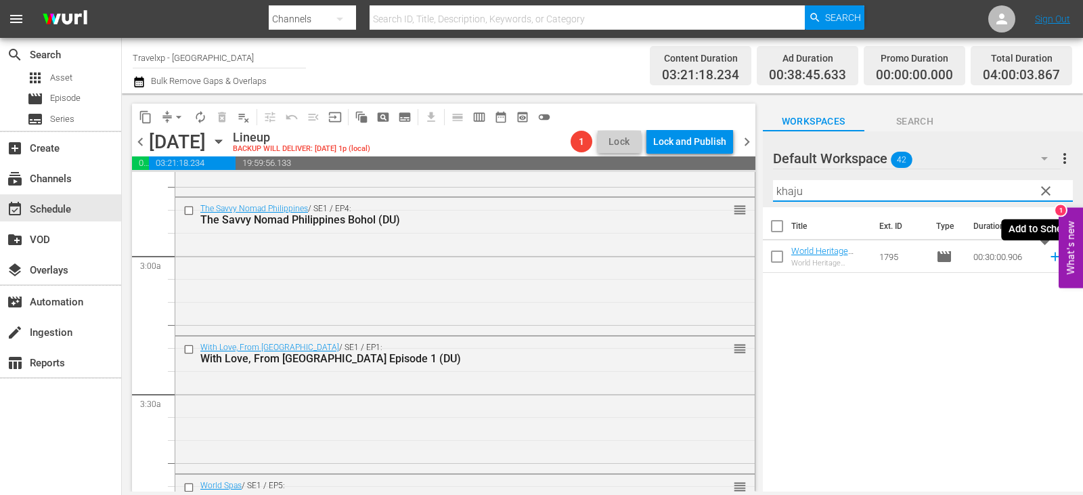
type input "khaju"
click at [1048, 258] on icon at bounding box center [1055, 256] width 15 height 15
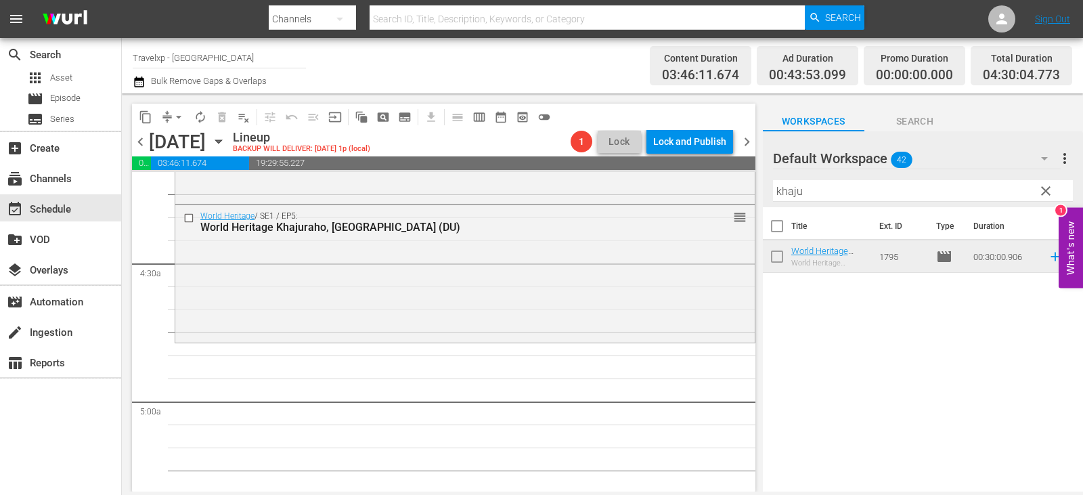
scroll to position [1151, 0]
click at [1047, 196] on span "clear" at bounding box center [1046, 191] width 16 height 16
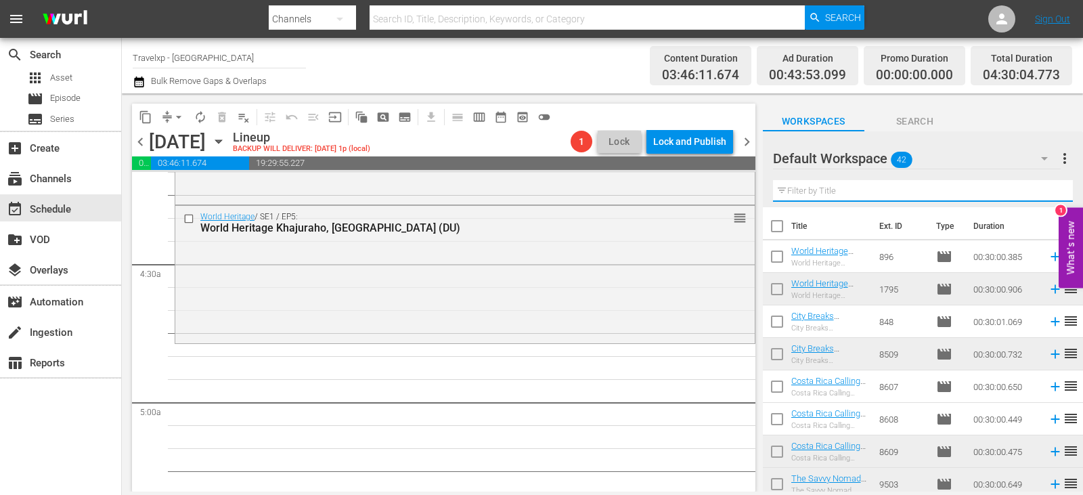
click at [1047, 196] on input "text" at bounding box center [923, 191] width 300 height 22
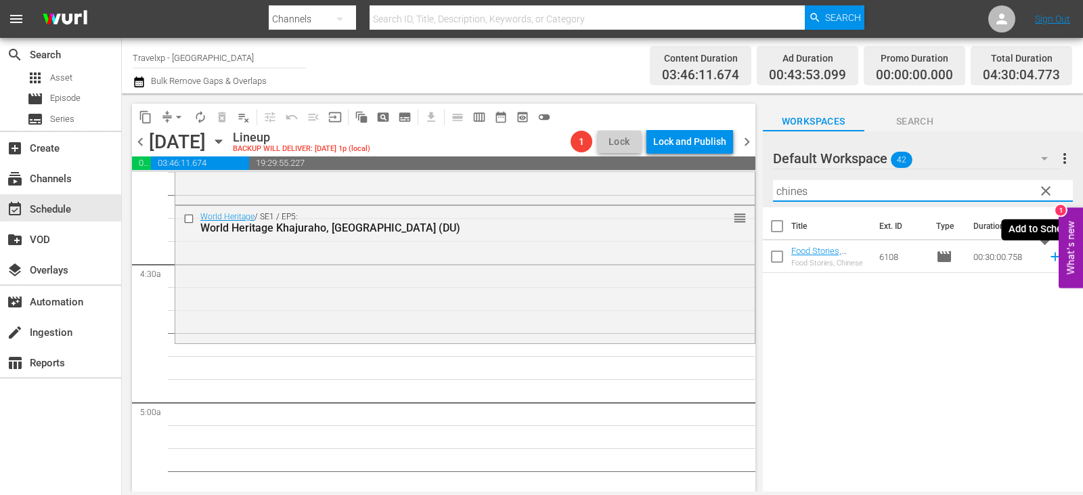
type input "chines"
click at [1048, 260] on icon at bounding box center [1055, 256] width 15 height 15
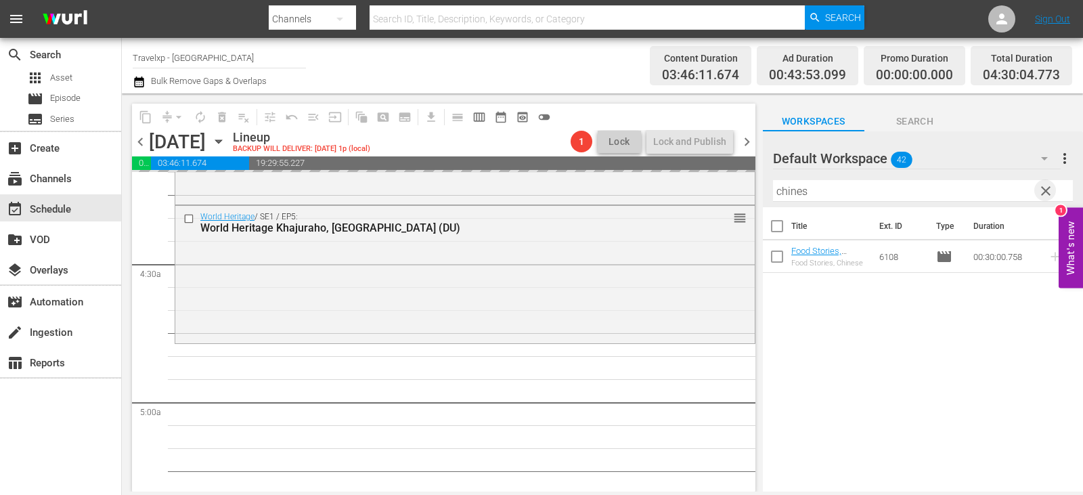
click at [1041, 198] on span "clear" at bounding box center [1046, 191] width 16 height 16
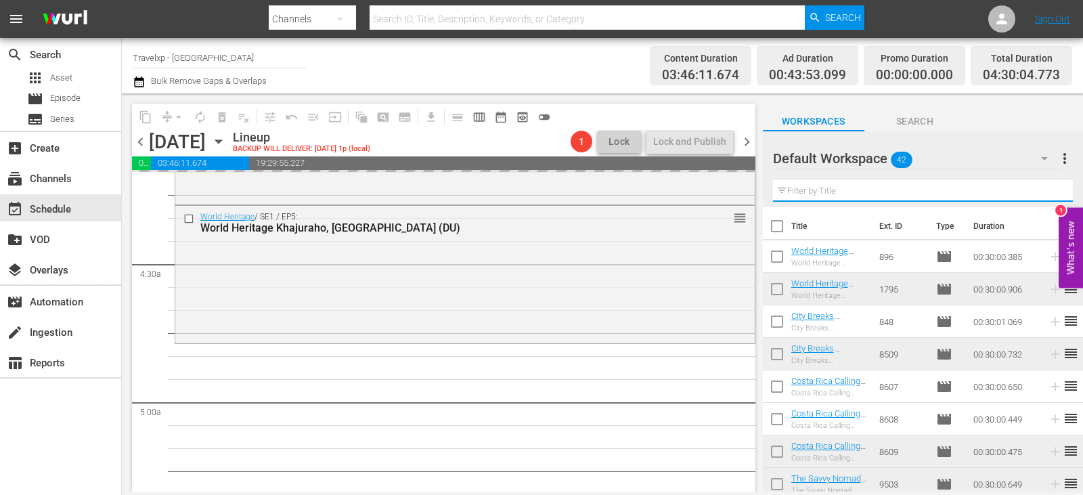
click at [1041, 198] on input "text" at bounding box center [923, 191] width 300 height 22
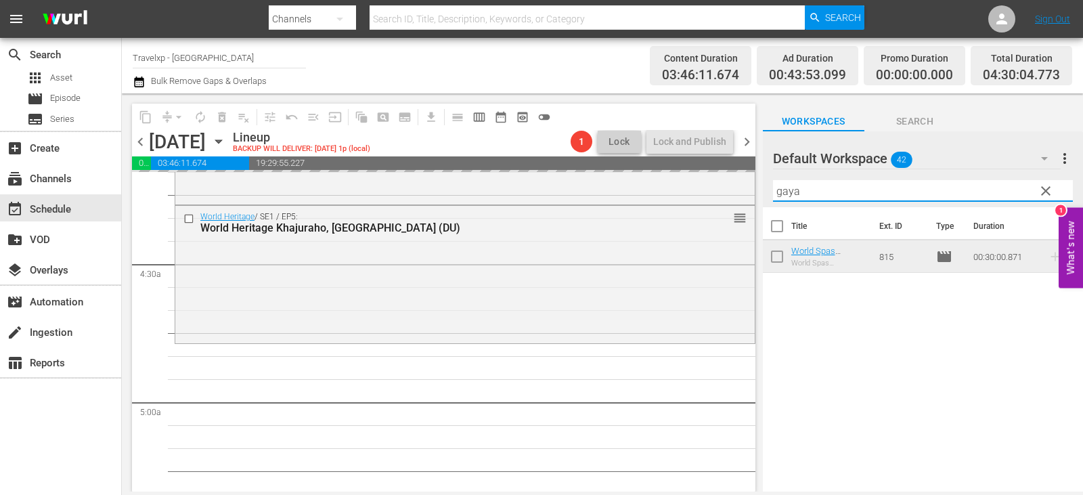
type input "gaya"
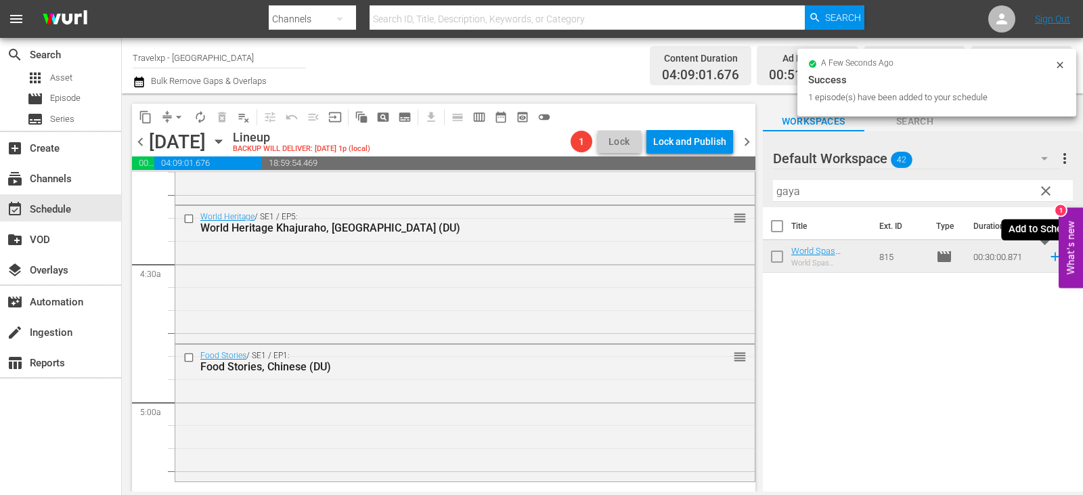
click at [1051, 257] on icon at bounding box center [1055, 257] width 9 height 9
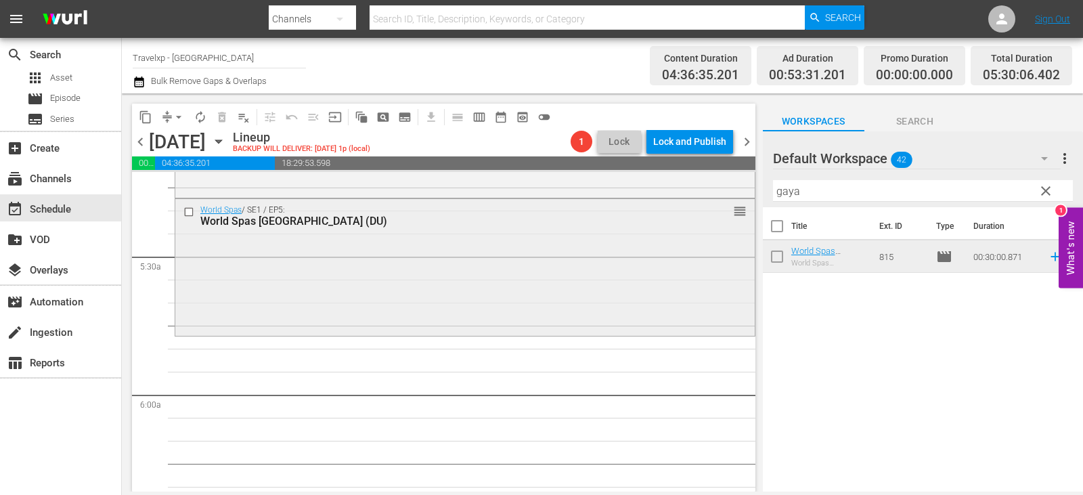
scroll to position [1422, 0]
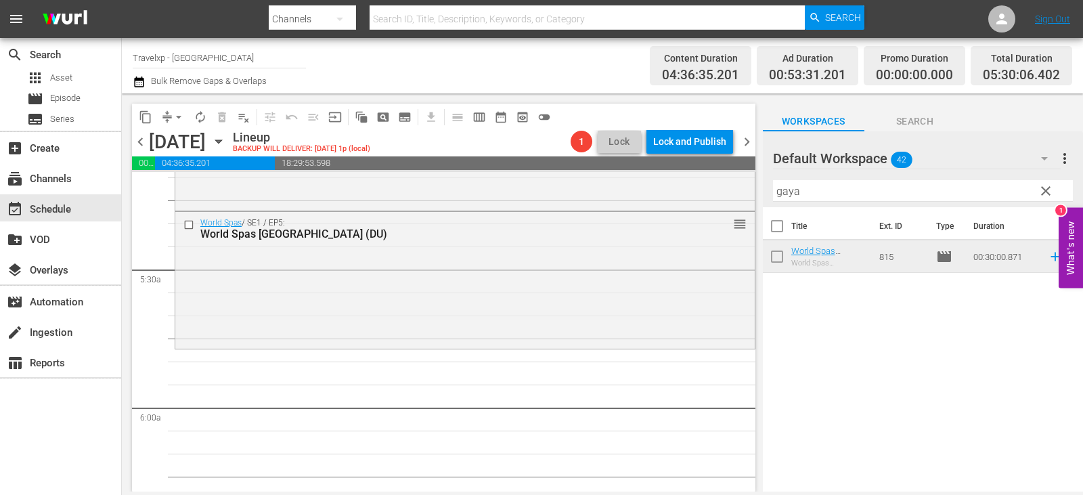
click at [1049, 189] on span "clear" at bounding box center [1046, 191] width 16 height 16
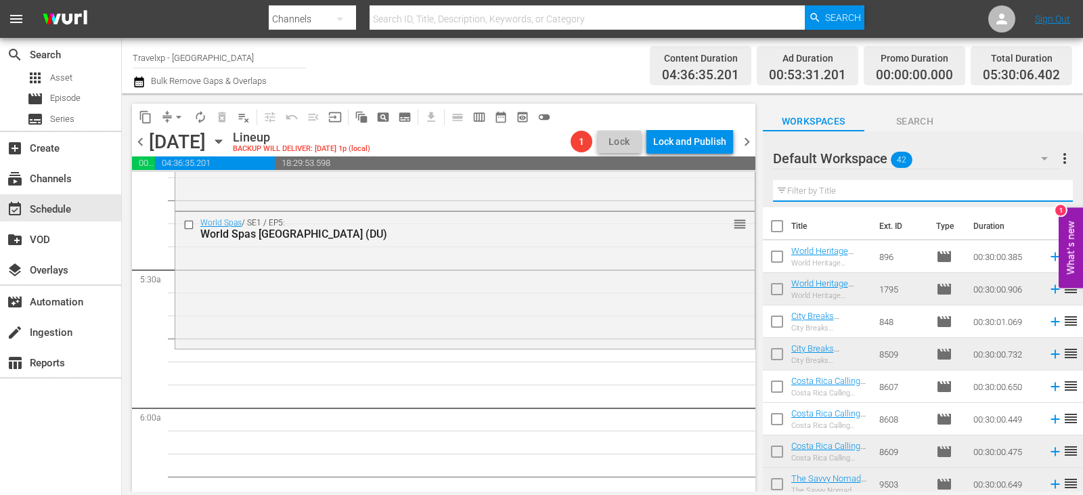
click at [1049, 189] on input "text" at bounding box center [923, 191] width 300 height 22
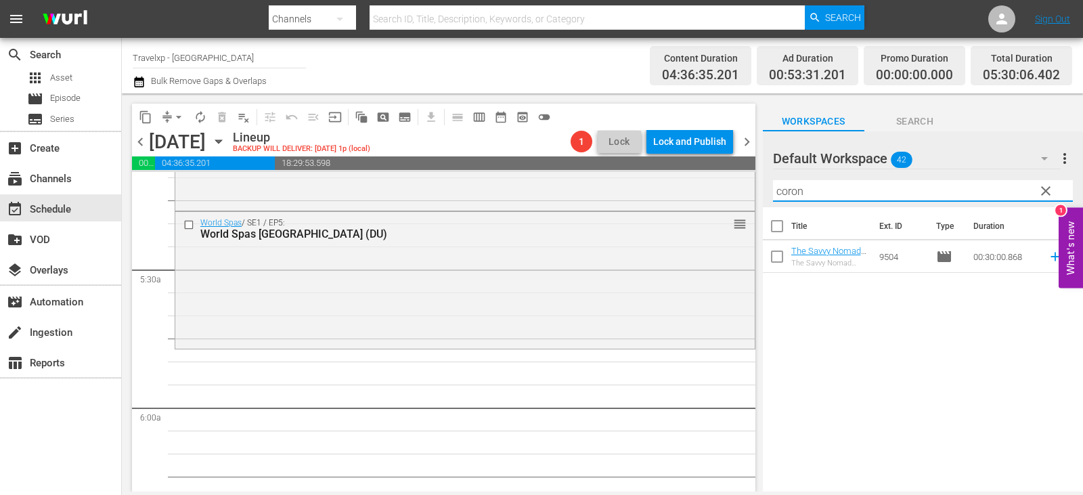
type input "coron"
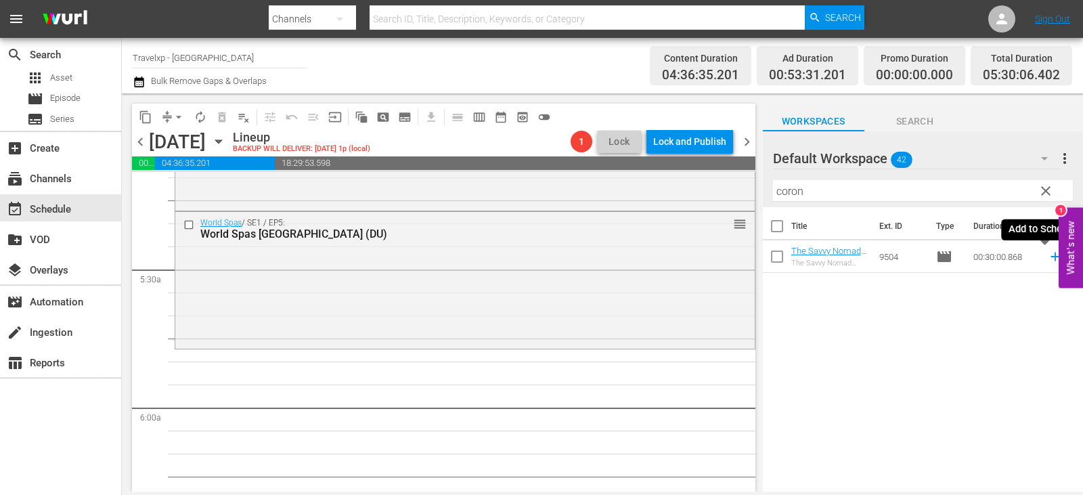
click at [1051, 254] on icon at bounding box center [1055, 256] width 15 height 15
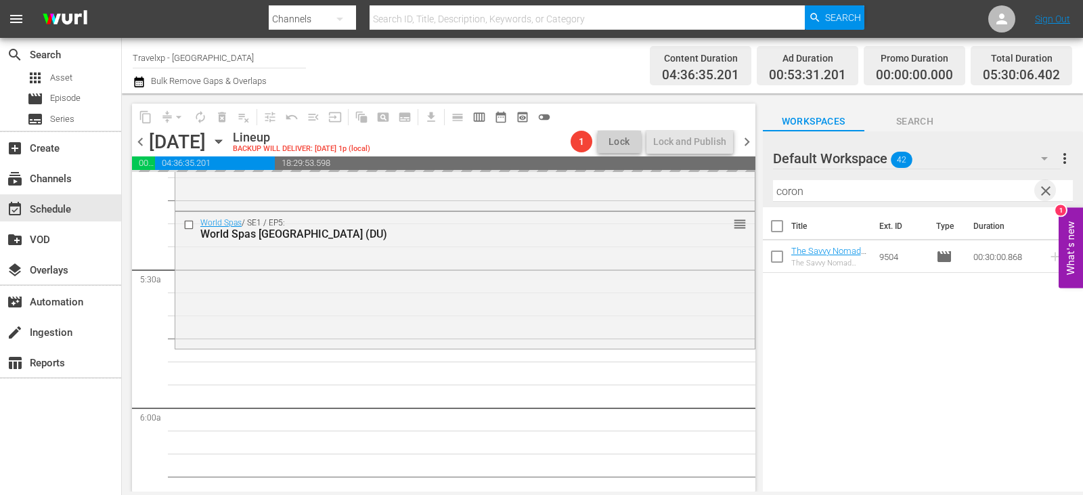
click at [1045, 193] on span "clear" at bounding box center [1046, 191] width 16 height 16
click at [1045, 193] on input "text" at bounding box center [923, 191] width 300 height 22
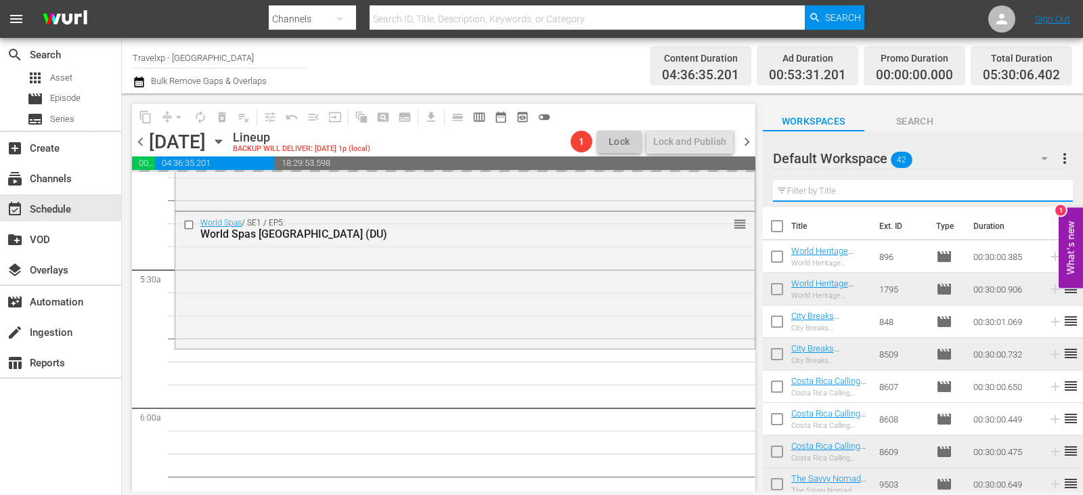
click at [1045, 193] on input "text" at bounding box center [923, 191] width 300 height 22
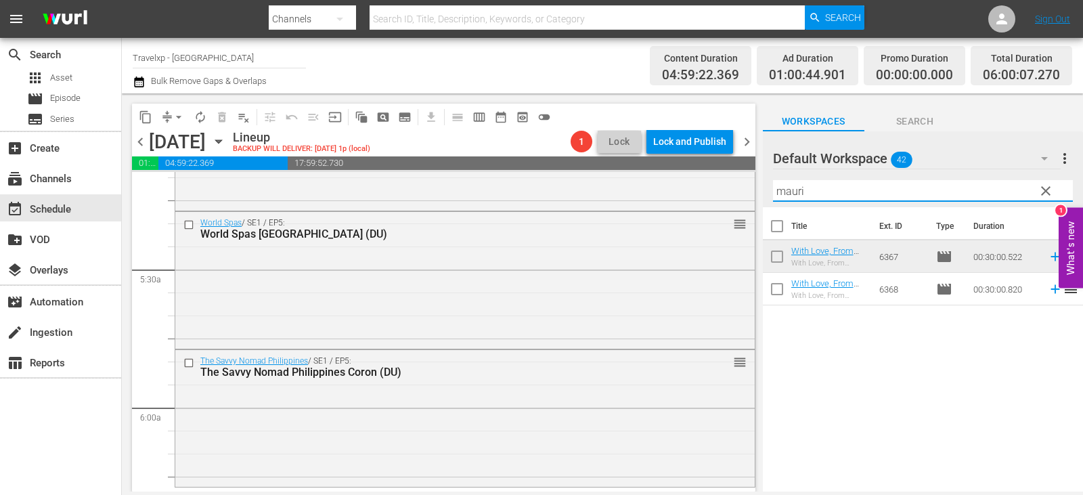
type input "mauri"
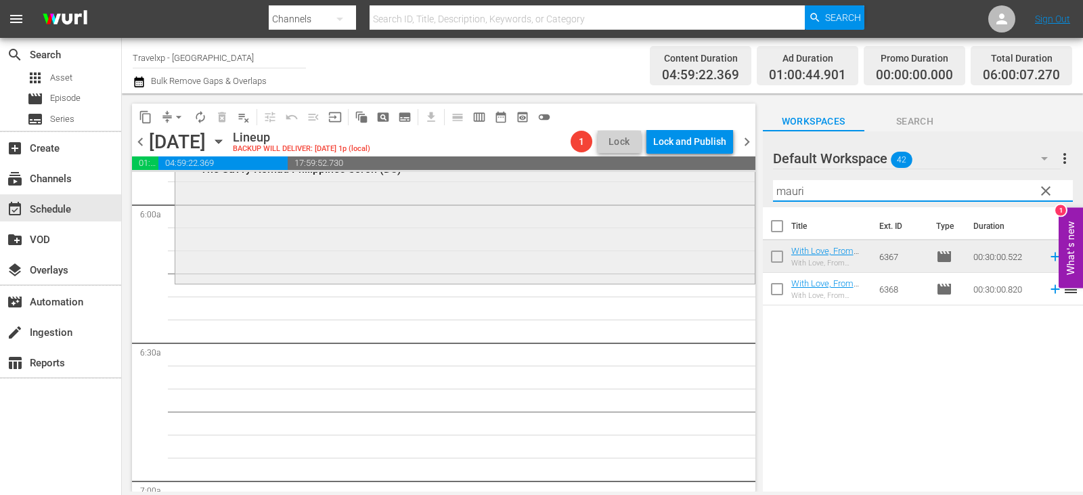
scroll to position [1557, 0]
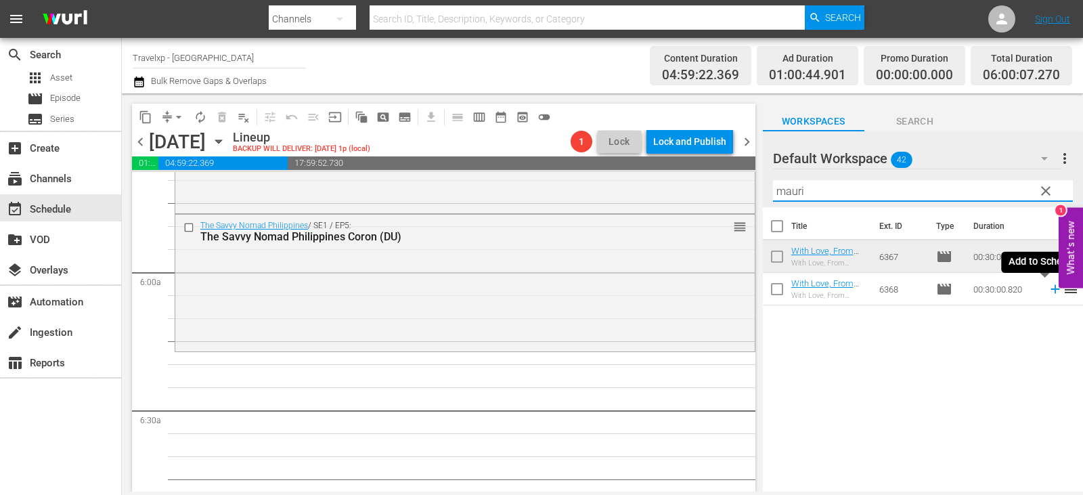
click at [1051, 291] on icon at bounding box center [1055, 289] width 9 height 9
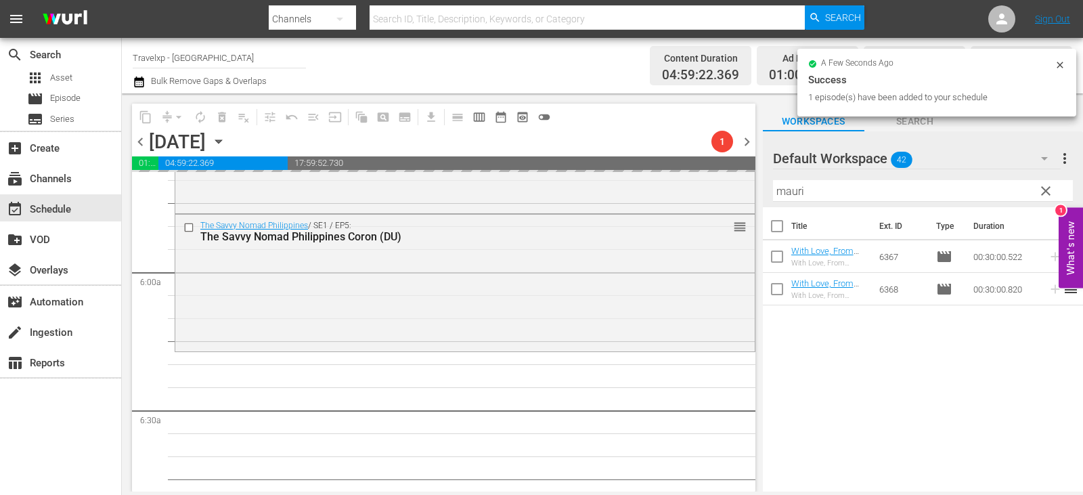
click at [1038, 193] on span "clear" at bounding box center [1046, 191] width 16 height 16
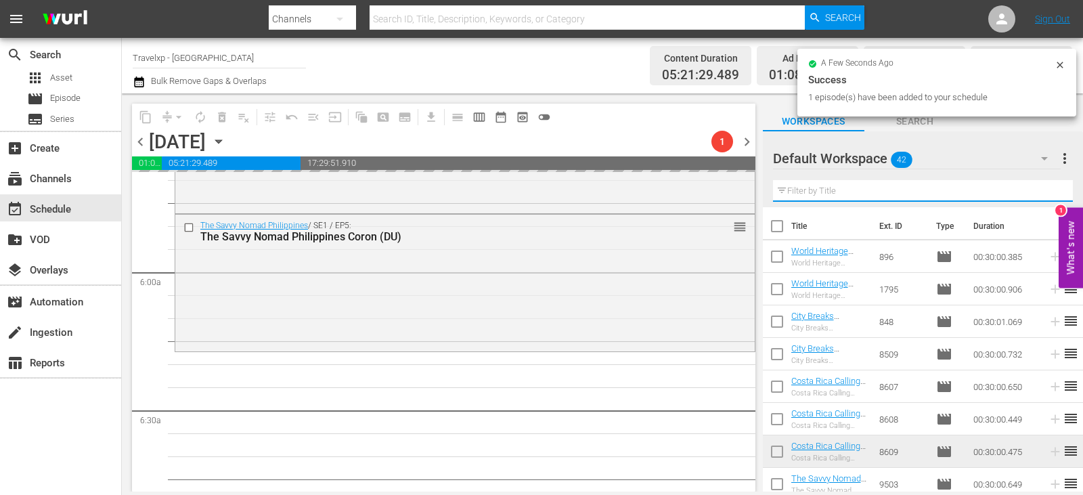
click at [1038, 193] on input "text" at bounding box center [923, 191] width 300 height 22
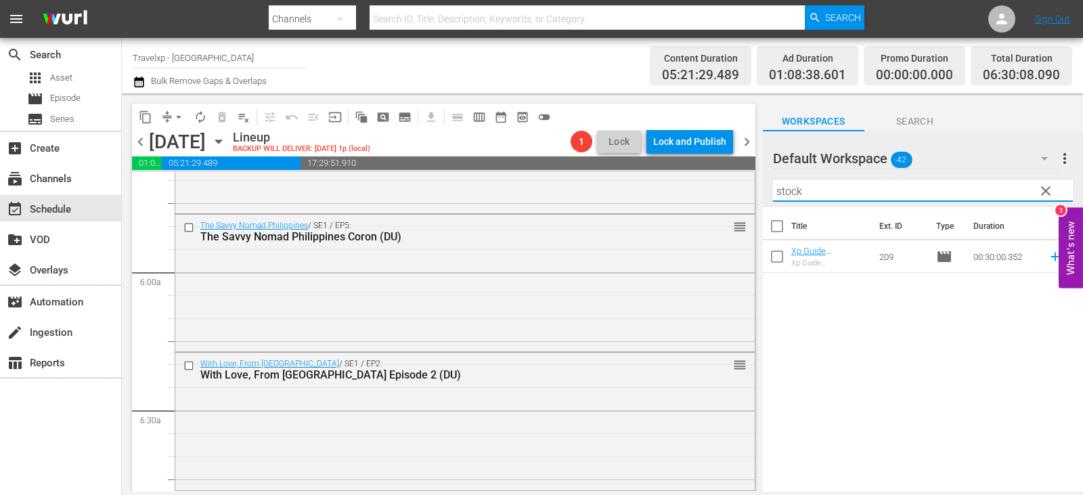
type input "stock"
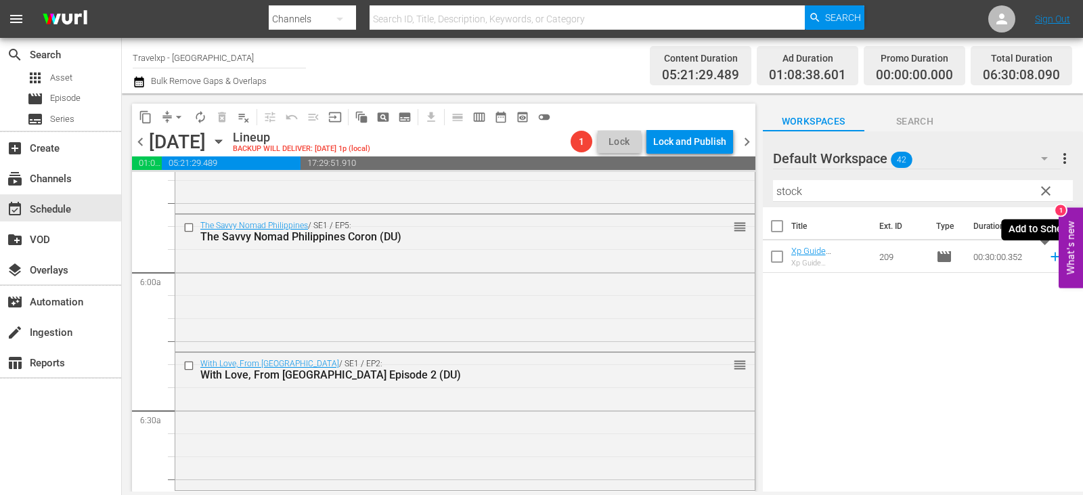
click at [1048, 253] on icon at bounding box center [1055, 256] width 15 height 15
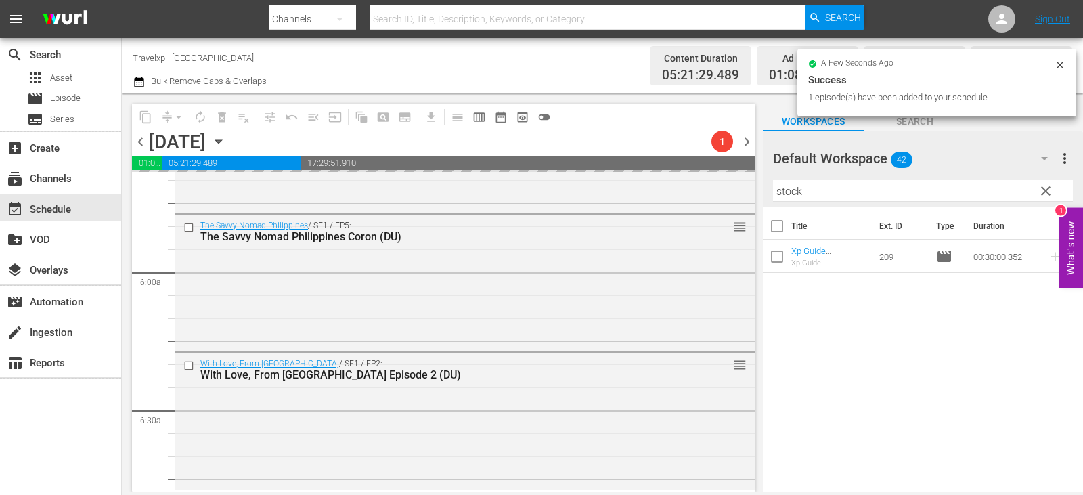
click at [1042, 196] on span "clear" at bounding box center [1046, 191] width 16 height 16
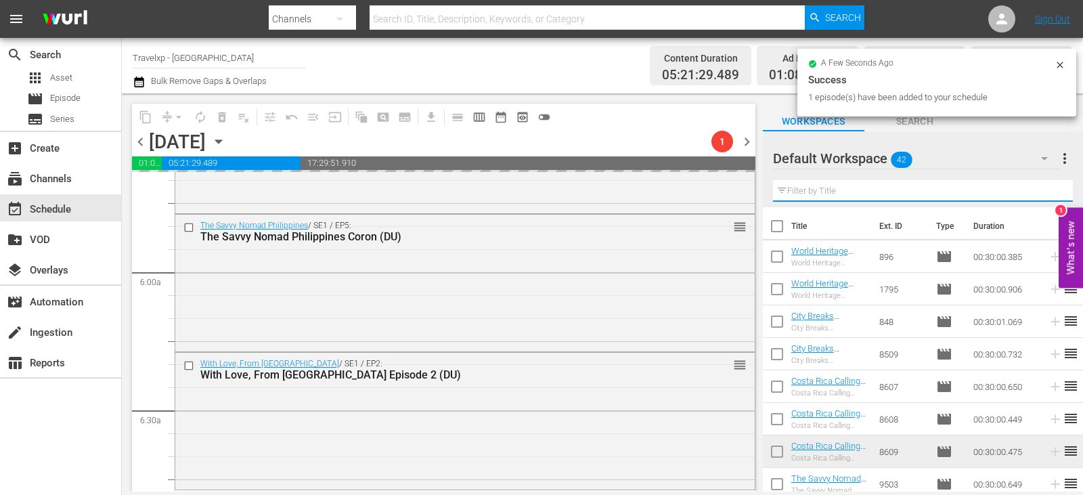
click at [1042, 196] on input "text" at bounding box center [923, 191] width 300 height 22
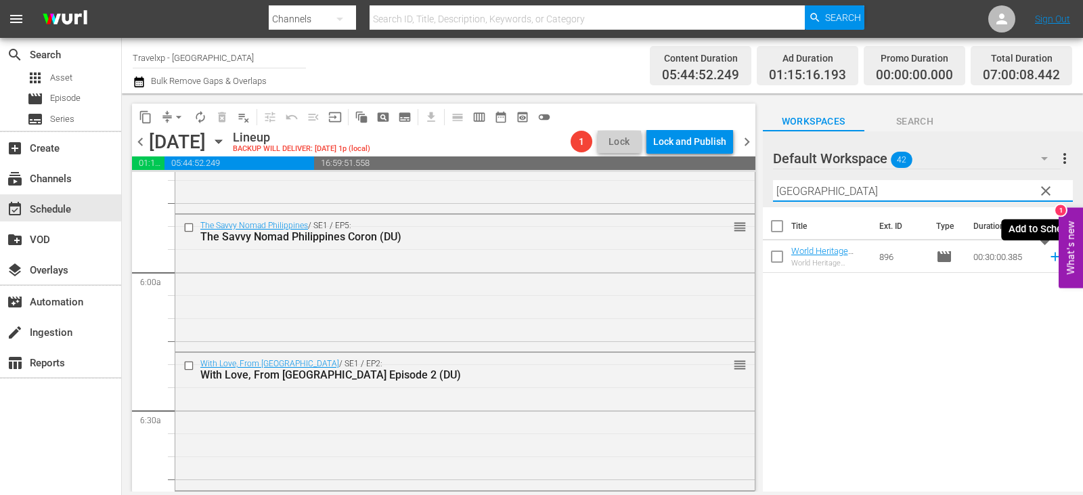
type input "[GEOGRAPHIC_DATA]"
click at [1051, 259] on icon at bounding box center [1055, 257] width 9 height 9
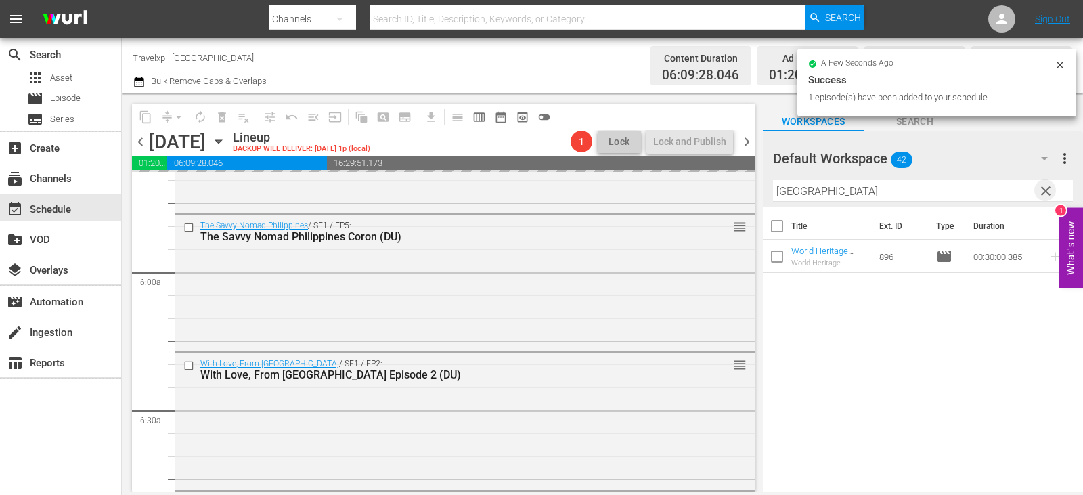
click at [1041, 190] on span "clear" at bounding box center [1046, 191] width 16 height 16
click at [1041, 190] on input "text" at bounding box center [923, 191] width 300 height 22
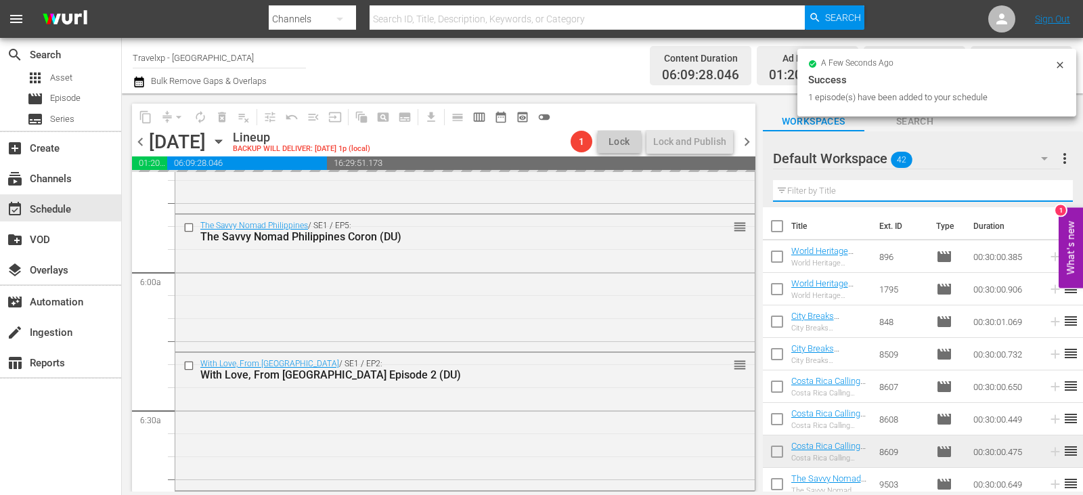
click at [1041, 190] on input "text" at bounding box center [923, 191] width 300 height 22
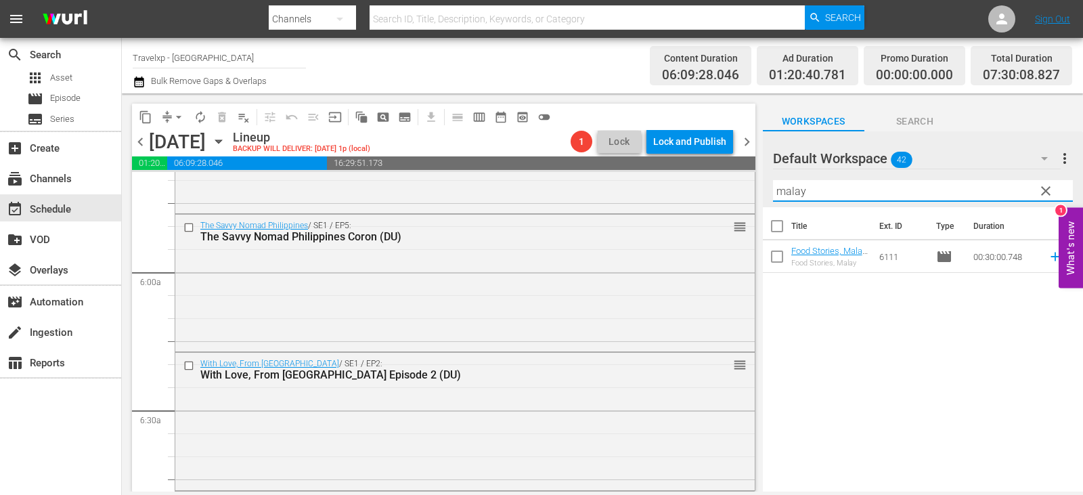
type input "malay"
click at [1048, 263] on icon at bounding box center [1055, 256] width 15 height 15
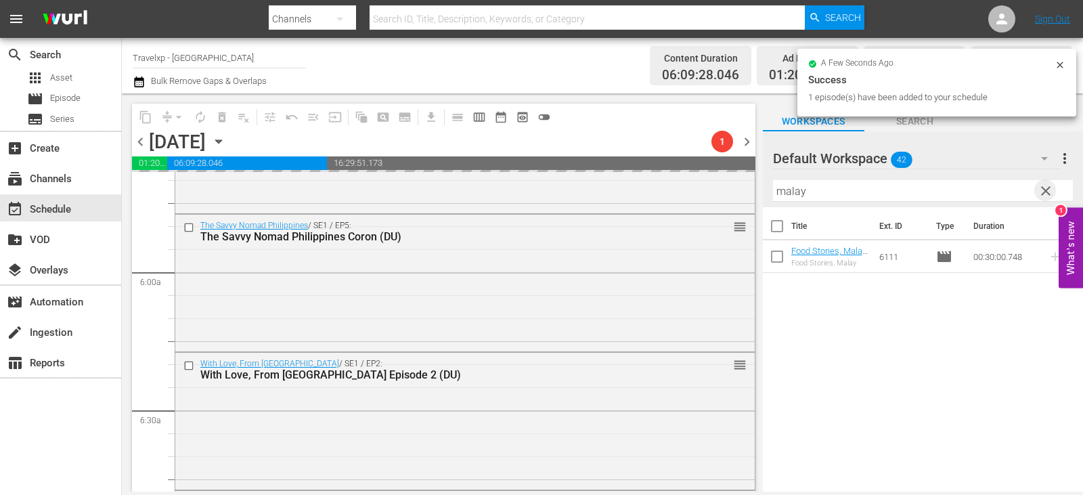
click at [1041, 187] on span "clear" at bounding box center [1046, 191] width 16 height 16
click at [1041, 187] on input "text" at bounding box center [923, 191] width 300 height 22
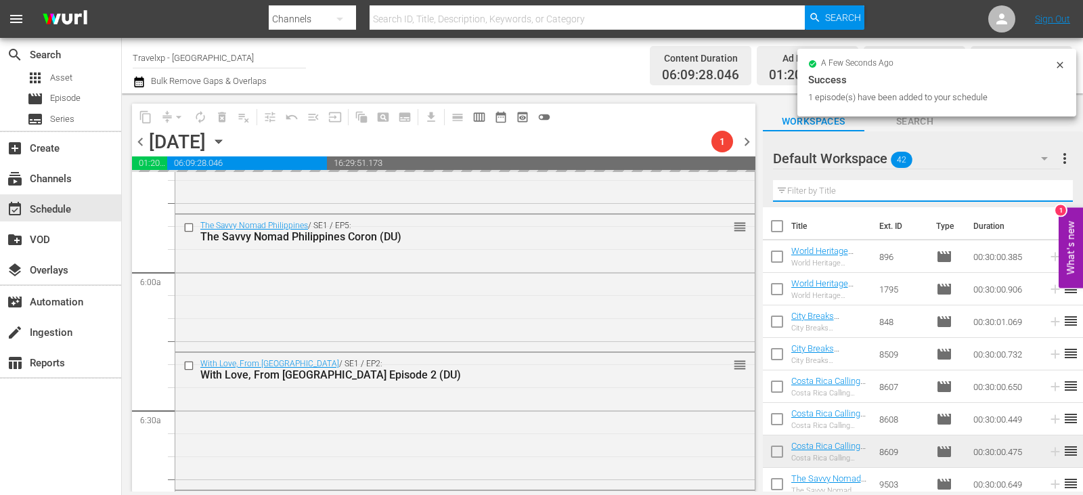
click at [1043, 187] on input "text" at bounding box center [923, 191] width 300 height 22
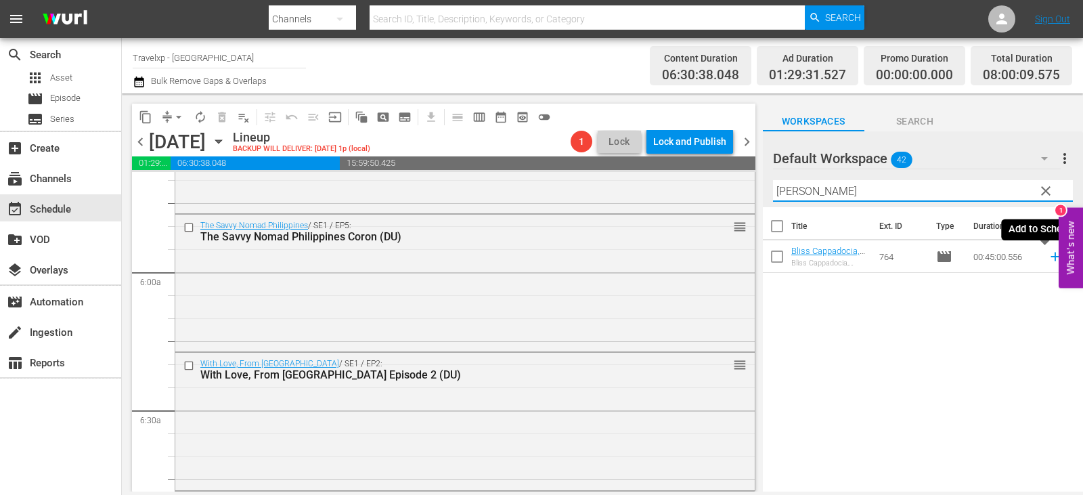
type input "[PERSON_NAME]"
click at [1048, 256] on icon at bounding box center [1055, 256] width 15 height 15
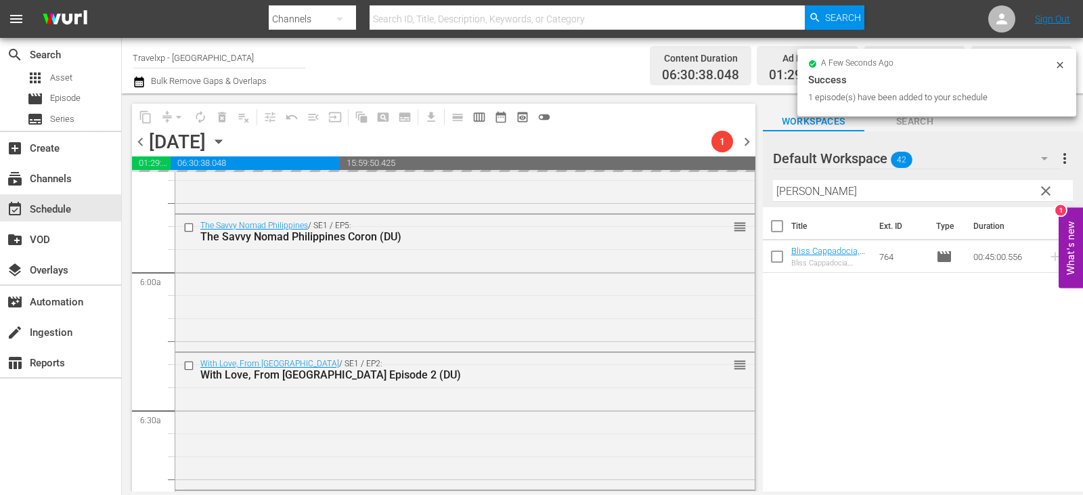
click at [1044, 190] on span "clear" at bounding box center [1046, 191] width 16 height 16
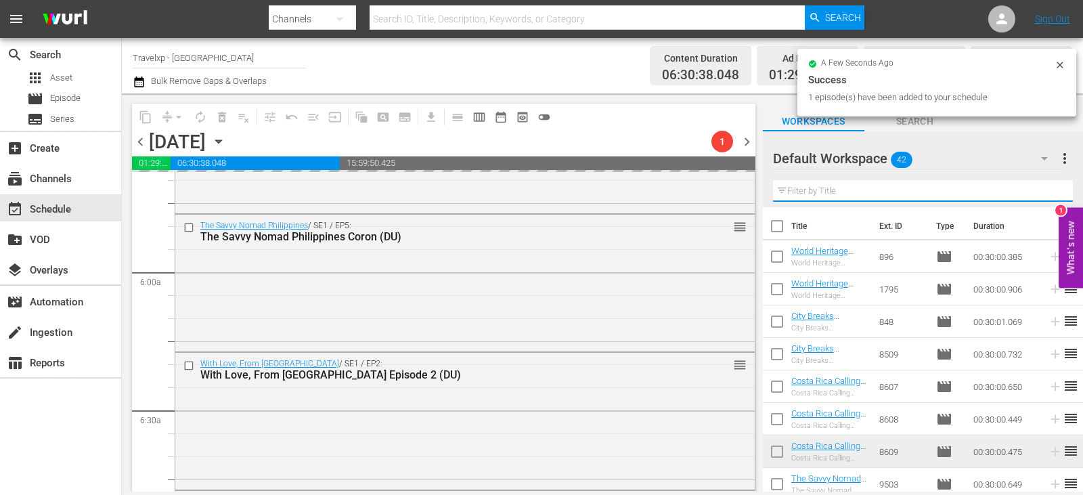
click at [1044, 190] on input "text" at bounding box center [923, 191] width 300 height 22
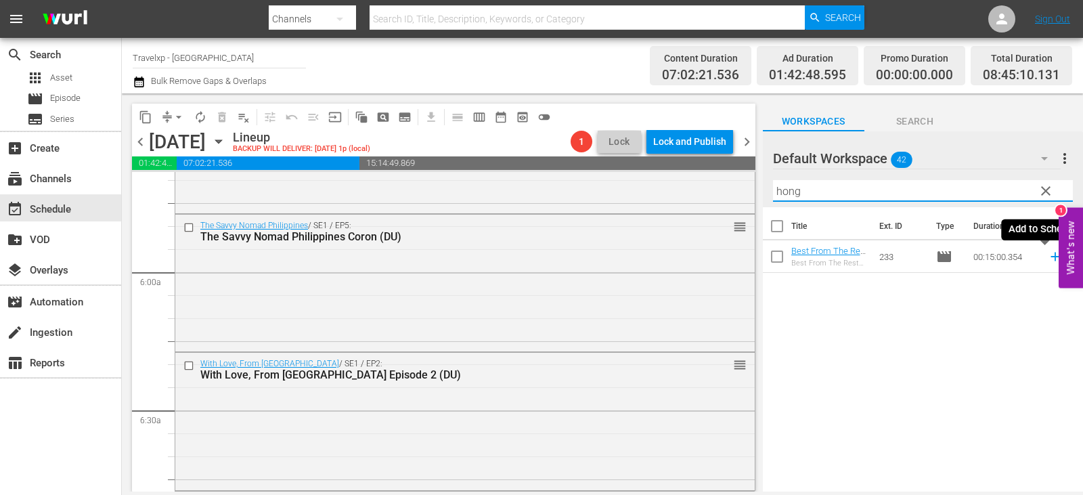
type input "hong"
click at [1048, 258] on icon at bounding box center [1055, 256] width 15 height 15
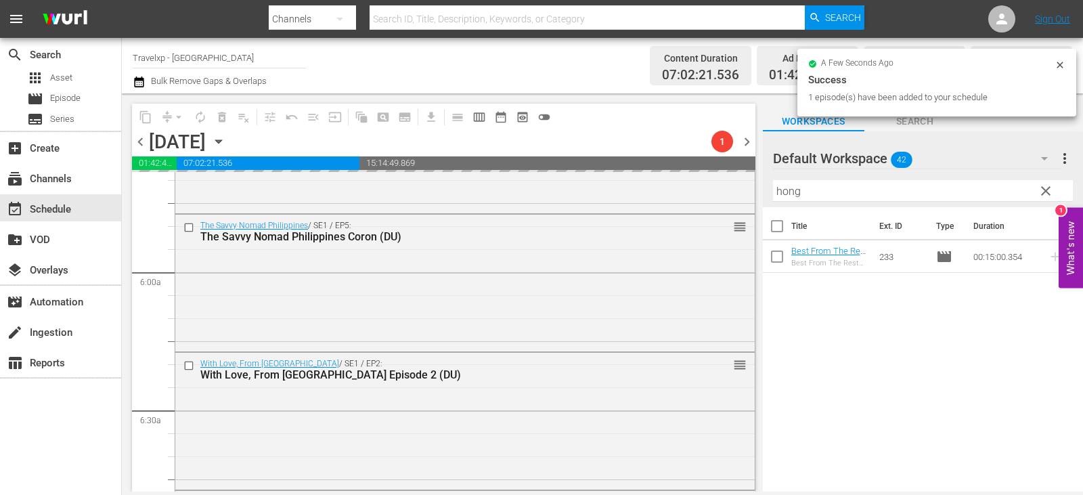
click at [1051, 193] on span "clear" at bounding box center [1046, 191] width 16 height 16
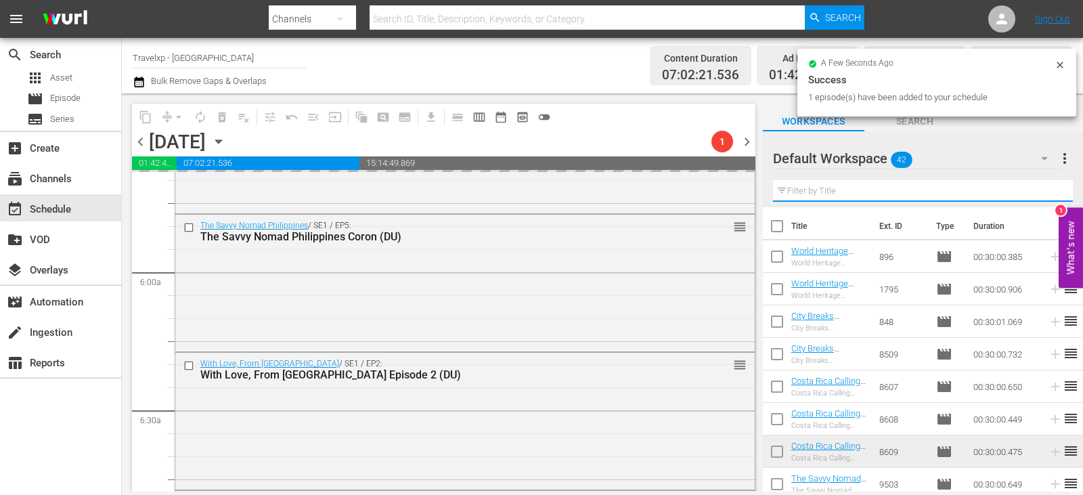
click at [1051, 193] on input "text" at bounding box center [923, 191] width 300 height 22
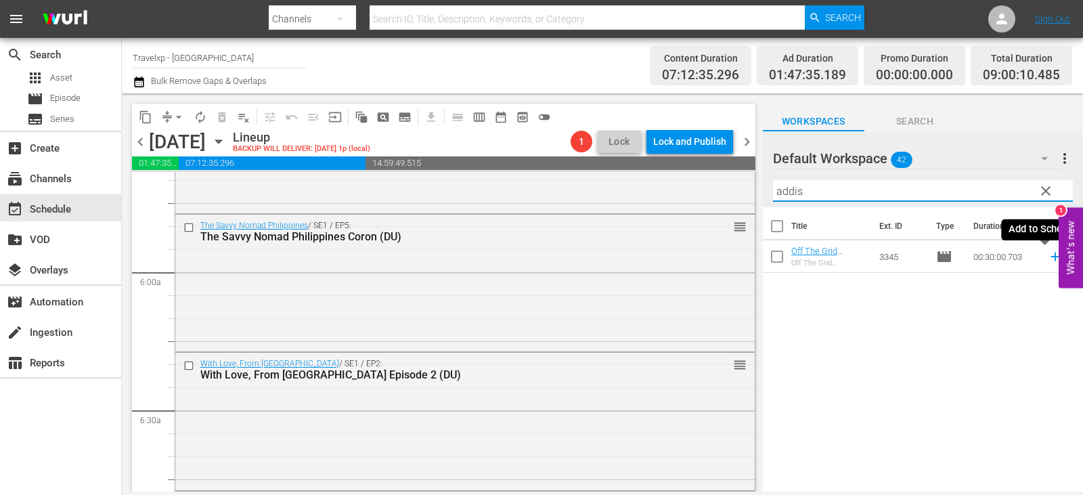
type input "addis"
click at [1048, 255] on icon at bounding box center [1055, 256] width 15 height 15
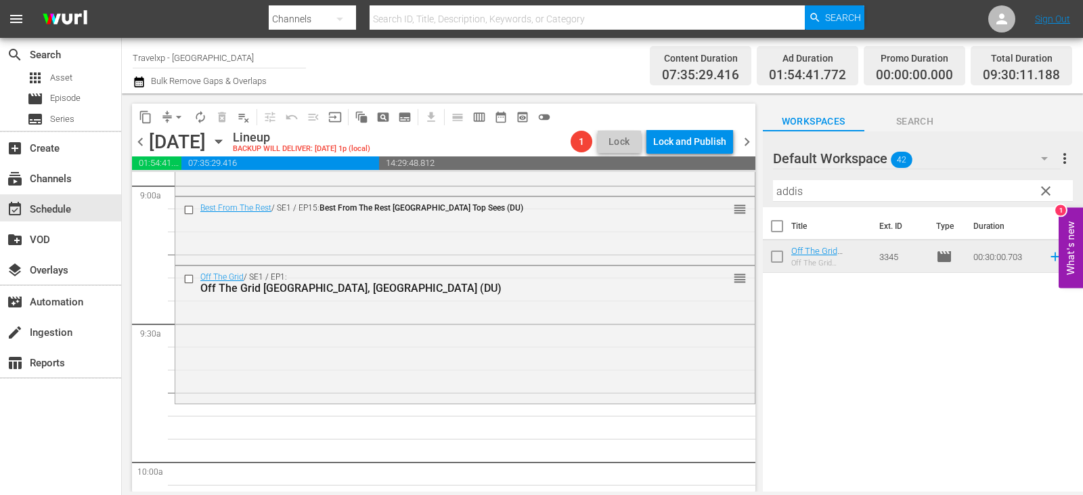
scroll to position [2573, 0]
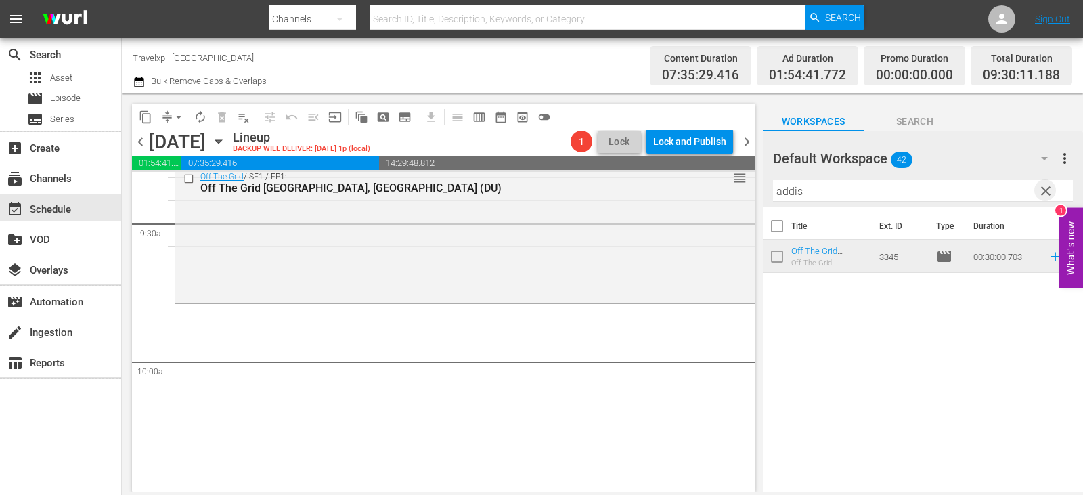
click at [1050, 185] on span "clear" at bounding box center [1046, 191] width 16 height 16
click at [1050, 185] on input "text" at bounding box center [923, 191] width 300 height 22
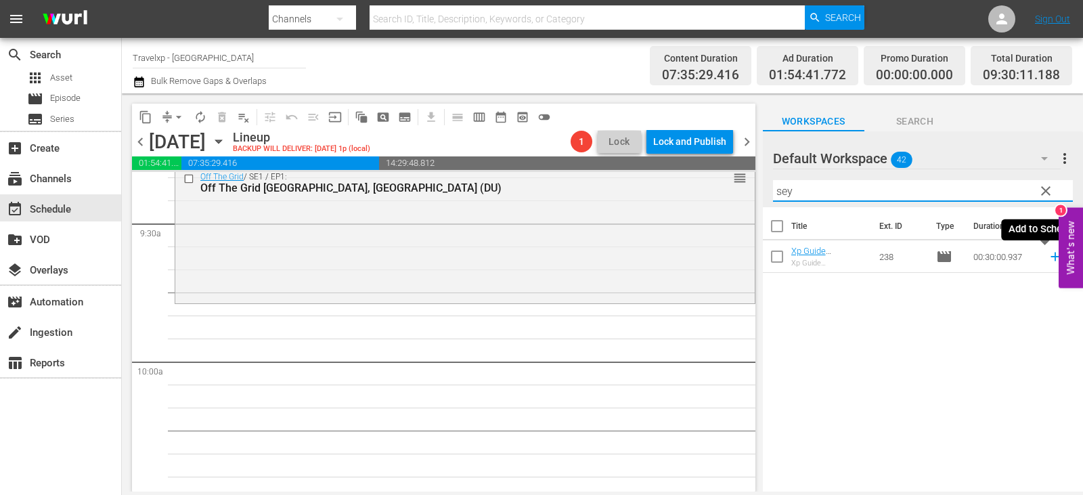
type input "sey"
click at [1048, 257] on icon at bounding box center [1055, 256] width 15 height 15
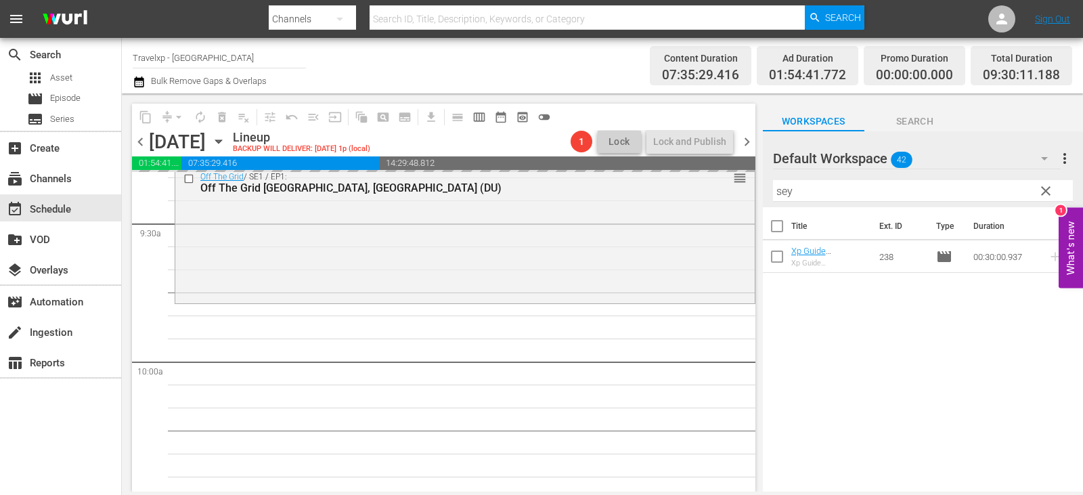
click at [1043, 190] on span "clear" at bounding box center [1046, 191] width 16 height 16
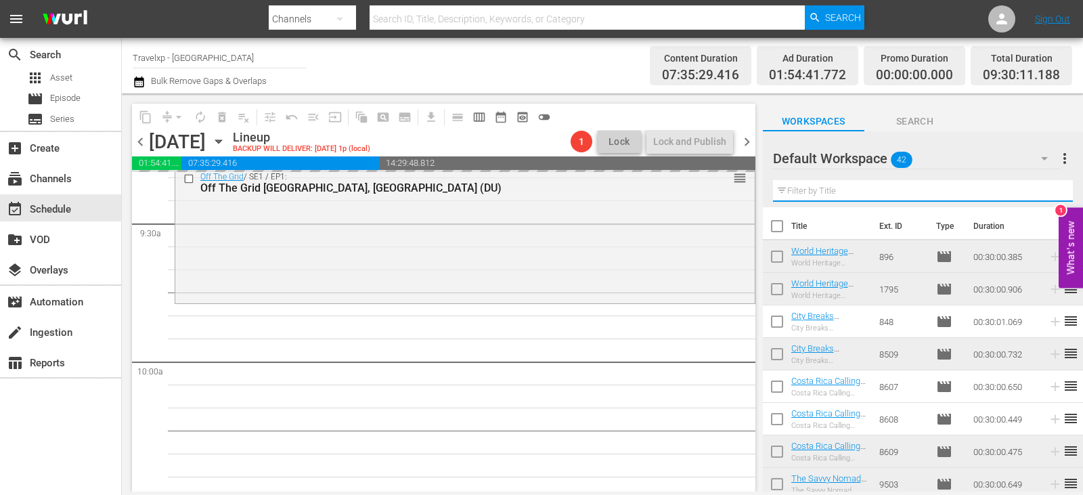
click at [1043, 190] on input "text" at bounding box center [923, 191] width 300 height 22
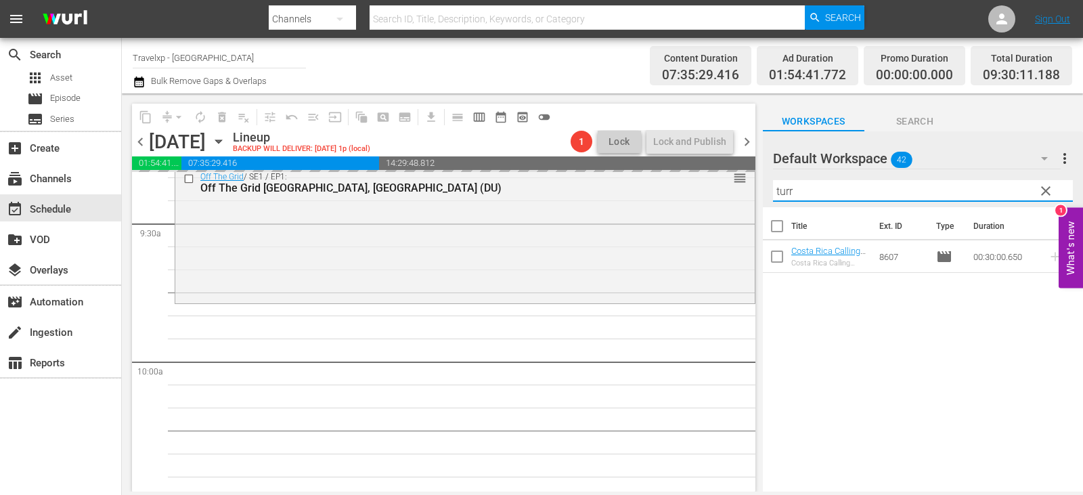
type input "turr"
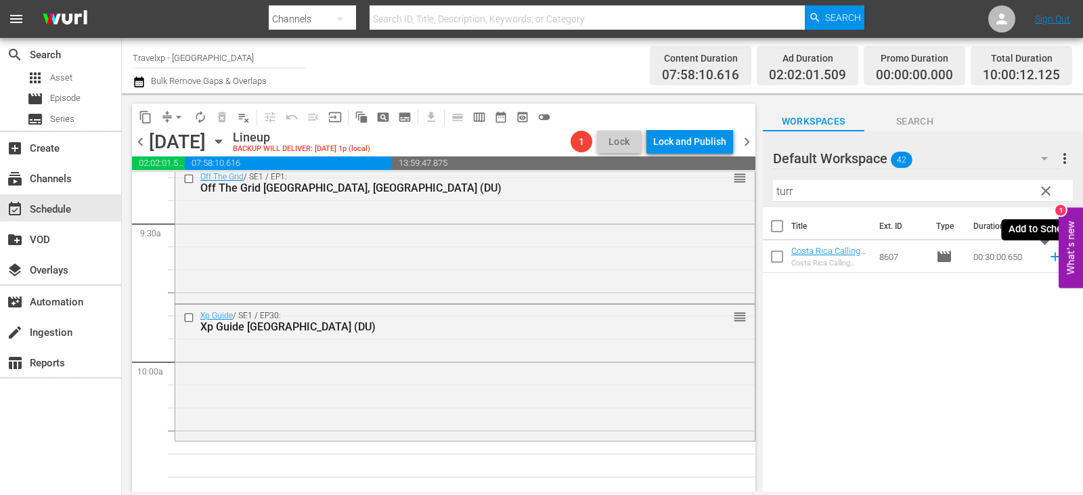
click at [1051, 259] on icon at bounding box center [1055, 257] width 9 height 9
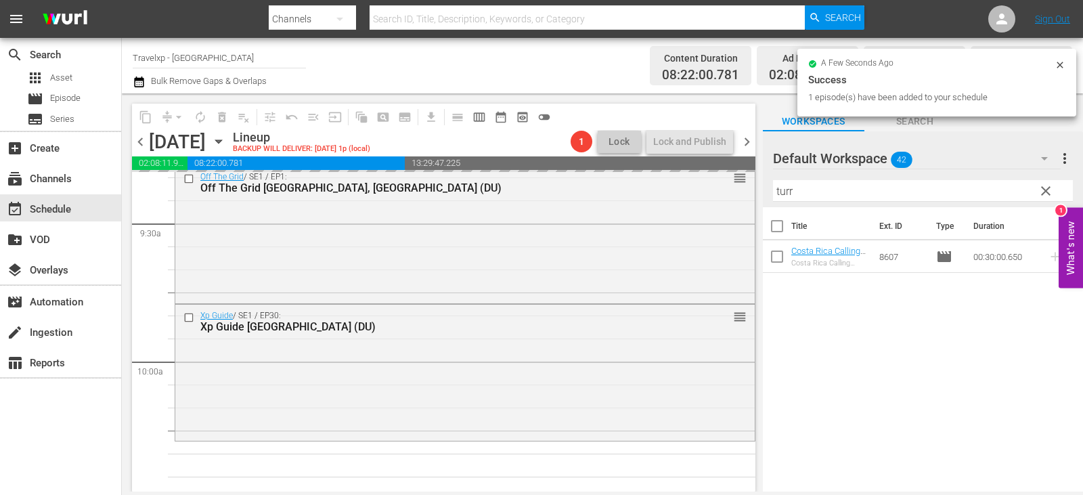
click at [1040, 192] on span "clear" at bounding box center [1046, 191] width 16 height 16
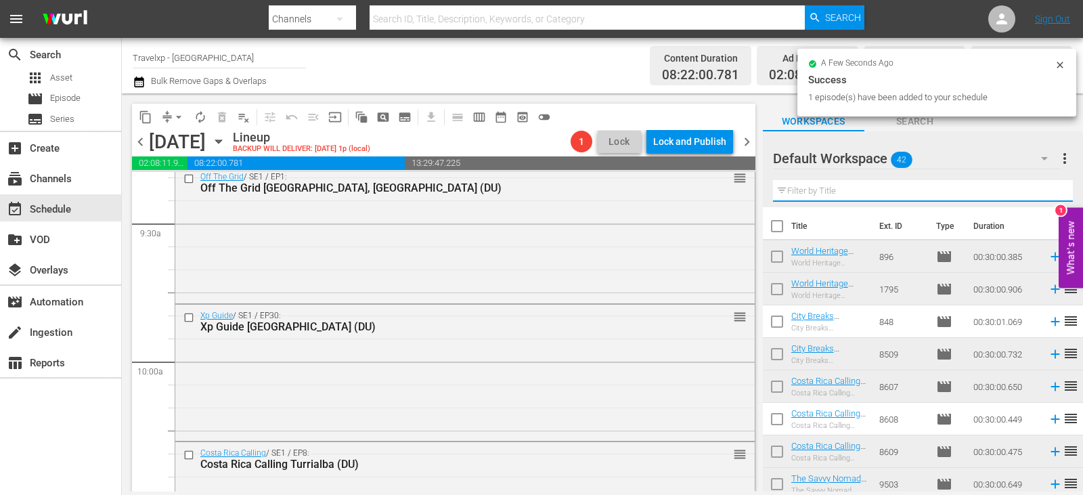
click at [1040, 192] on input "text" at bounding box center [923, 191] width 300 height 22
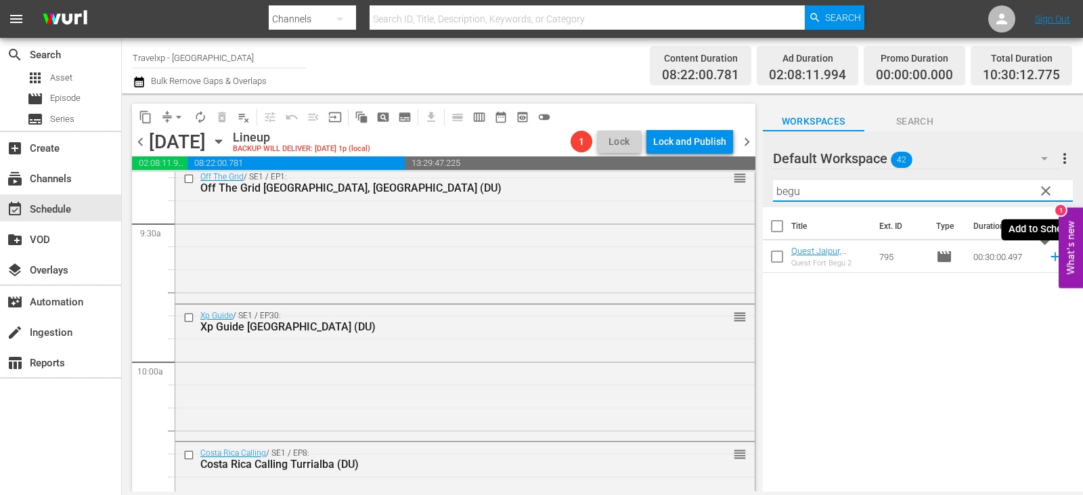
type input "begu"
click at [1051, 257] on icon at bounding box center [1055, 257] width 9 height 9
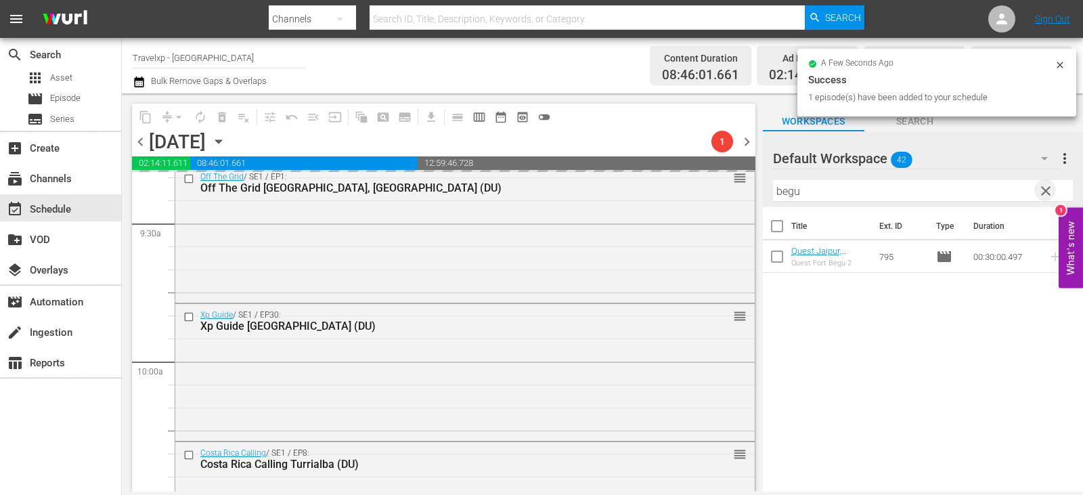
click at [1044, 193] on span "clear" at bounding box center [1046, 191] width 16 height 16
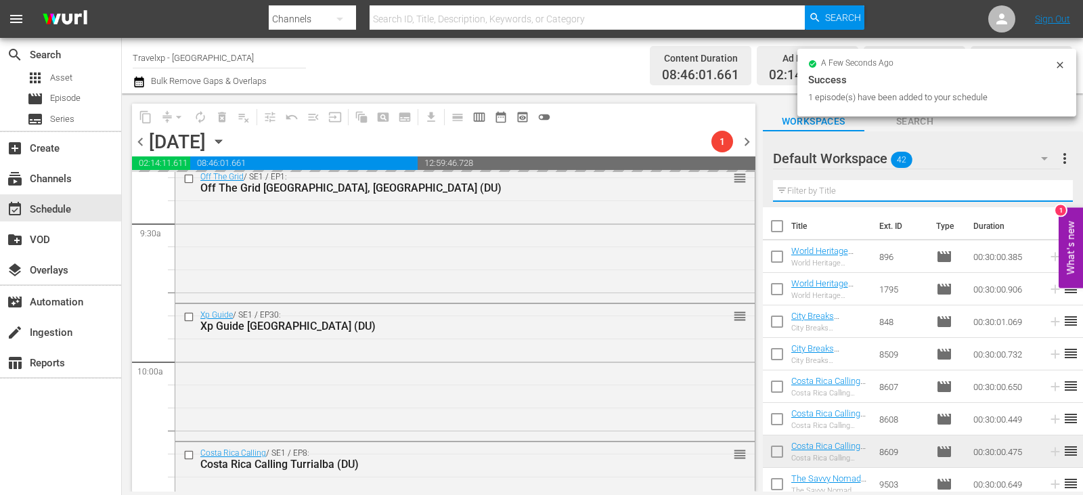
click at [1044, 193] on input "text" at bounding box center [923, 191] width 300 height 22
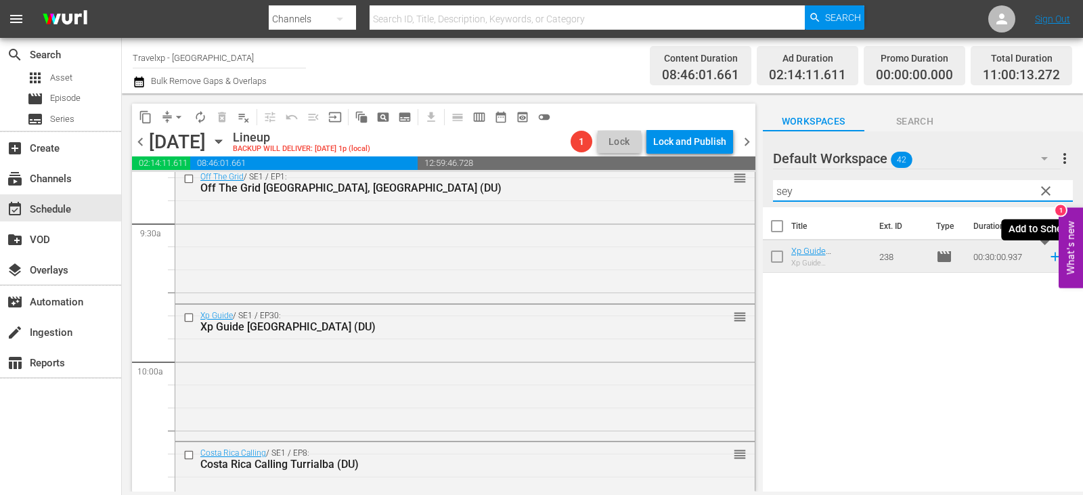
type input "sey"
click at [1048, 259] on icon at bounding box center [1055, 256] width 15 height 15
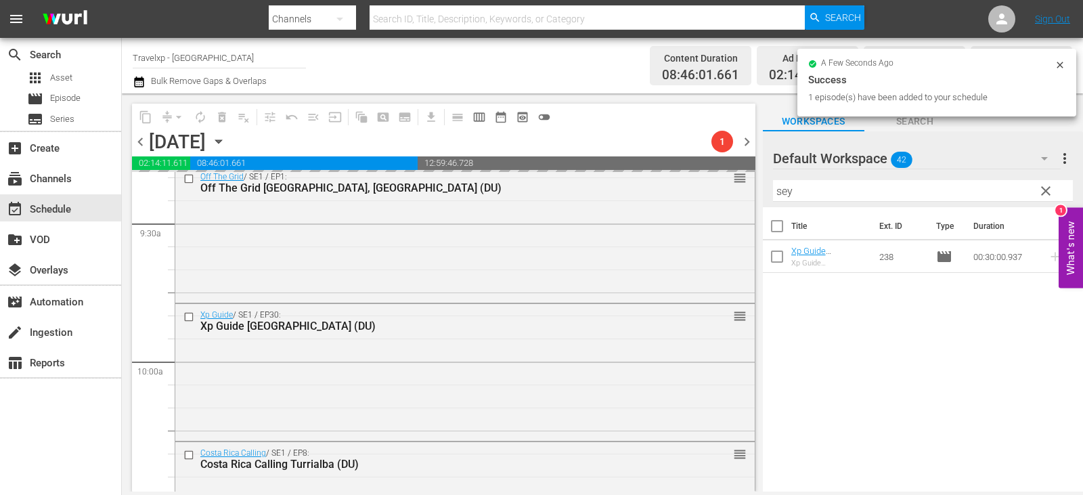
click at [1048, 195] on span "clear" at bounding box center [1046, 191] width 16 height 16
click at [1048, 195] on input "sey" at bounding box center [923, 191] width 300 height 22
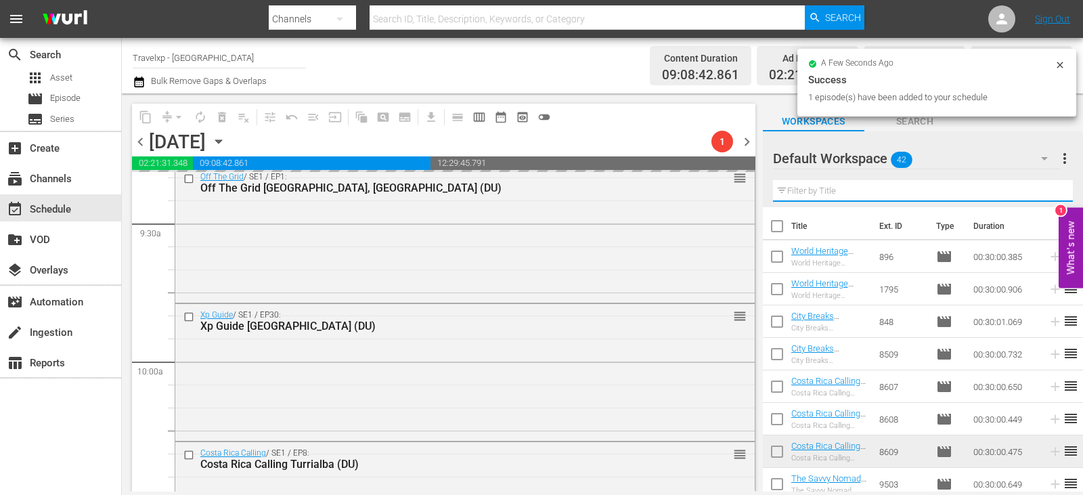
click at [1048, 195] on input "text" at bounding box center [923, 191] width 300 height 22
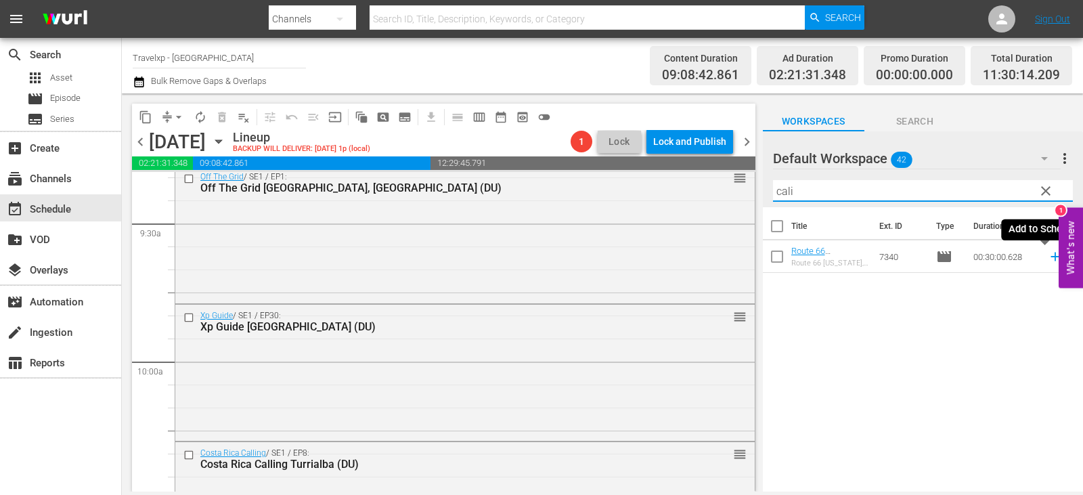
type input "cali"
click at [1048, 255] on icon at bounding box center [1055, 256] width 15 height 15
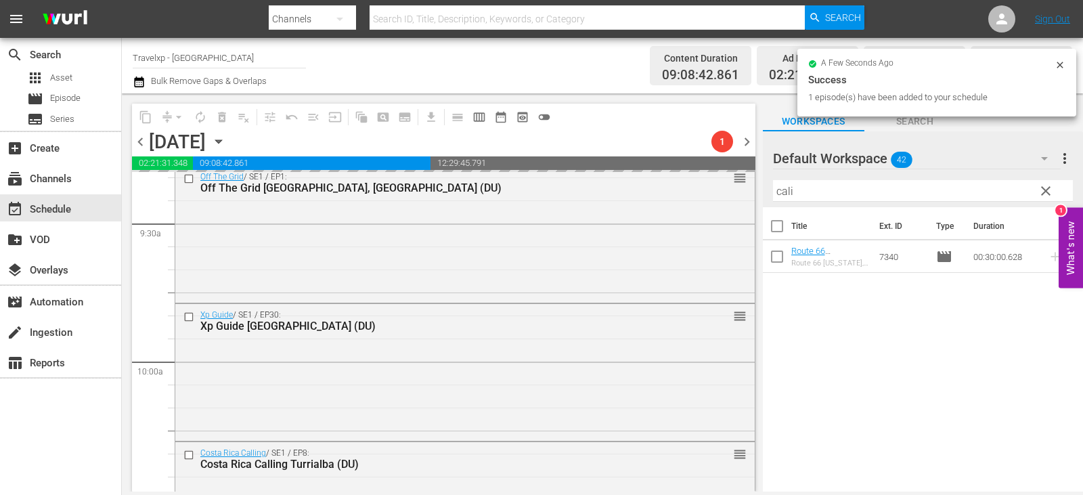
click at [1031, 188] on input "cali" at bounding box center [923, 191] width 300 height 22
click at [1050, 192] on span "clear" at bounding box center [1046, 191] width 16 height 16
click at [1050, 192] on input "cali" at bounding box center [923, 191] width 300 height 22
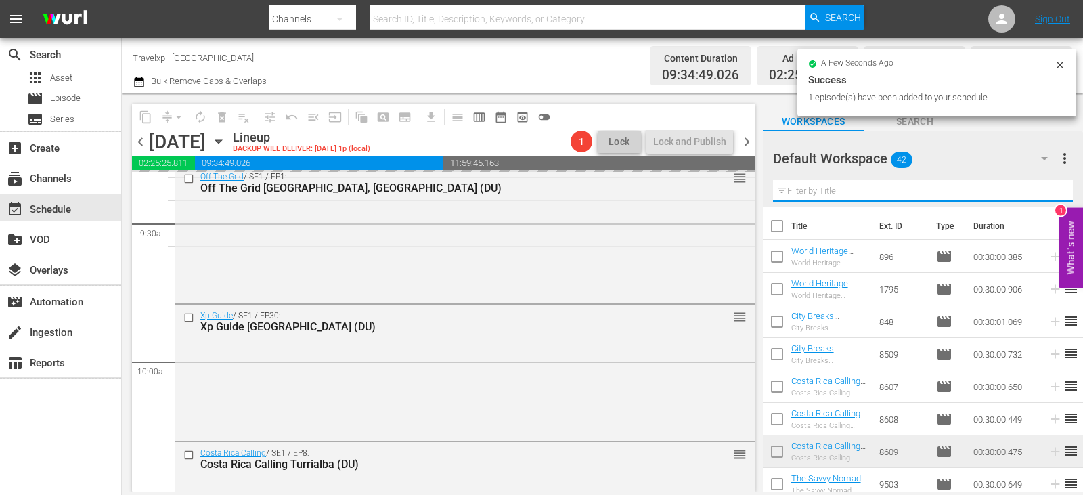
click at [1050, 192] on input "text" at bounding box center [923, 191] width 300 height 22
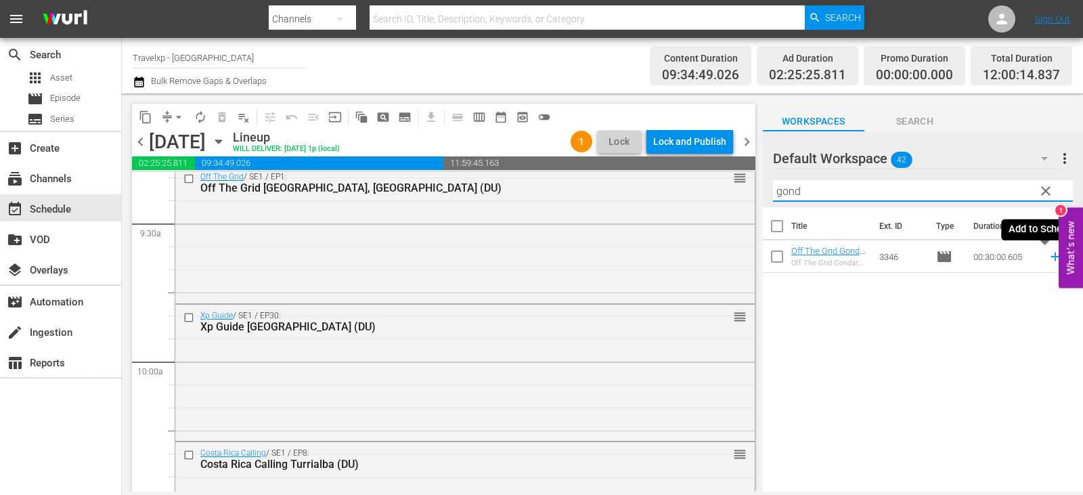
type input "gond"
click at [1048, 259] on icon at bounding box center [1055, 256] width 15 height 15
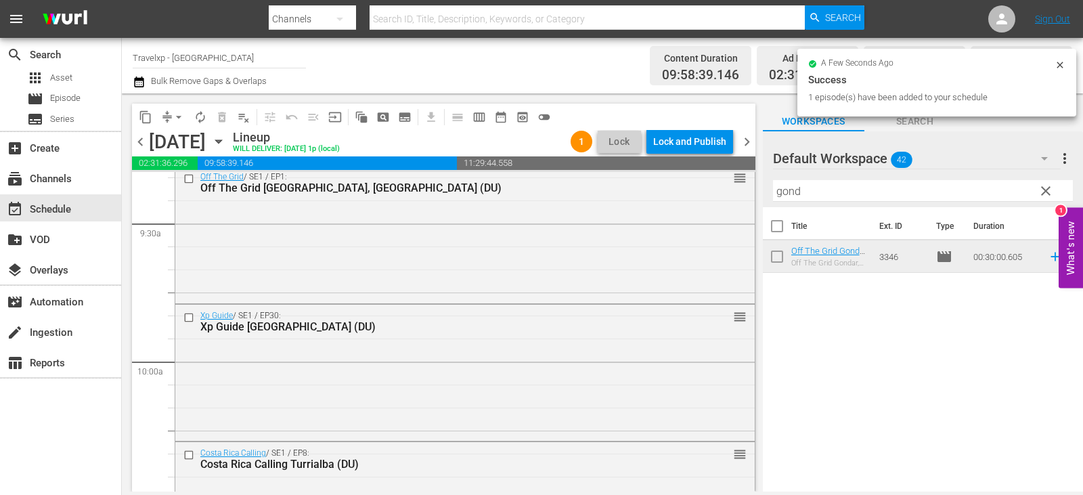
click at [1039, 192] on span "clear" at bounding box center [1046, 191] width 16 height 16
click at [1039, 192] on input "text" at bounding box center [923, 191] width 300 height 22
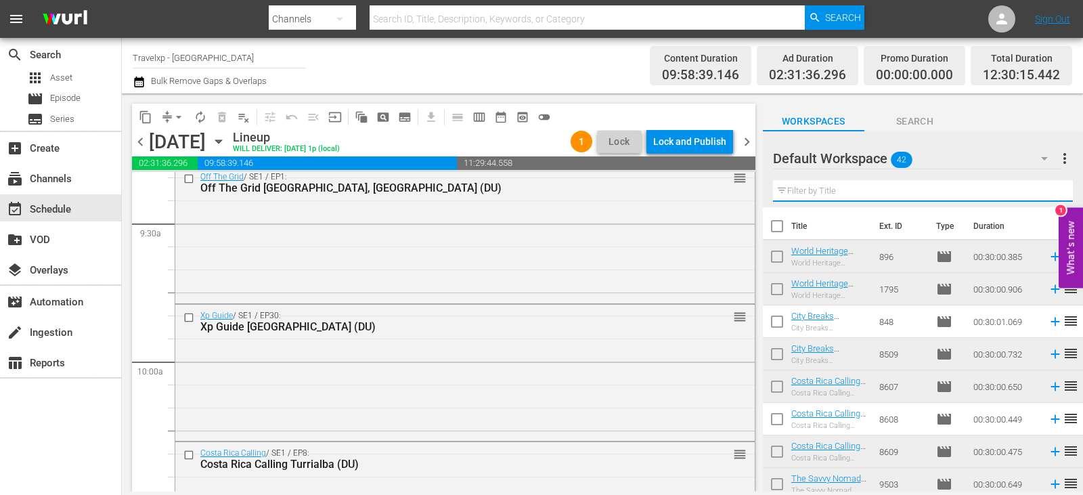
click at [1039, 192] on input "text" at bounding box center [923, 191] width 300 height 22
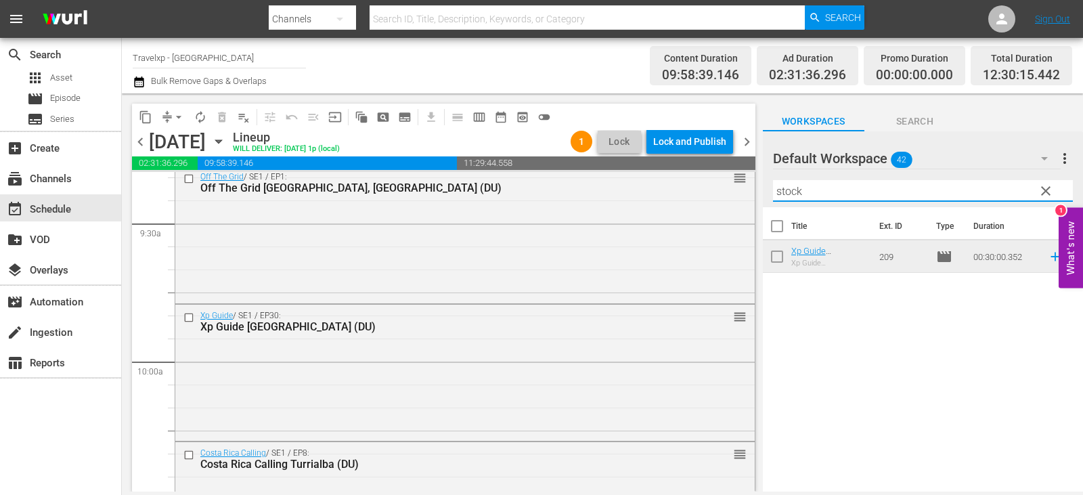
type input "stock"
click at [1051, 257] on icon at bounding box center [1055, 257] width 9 height 9
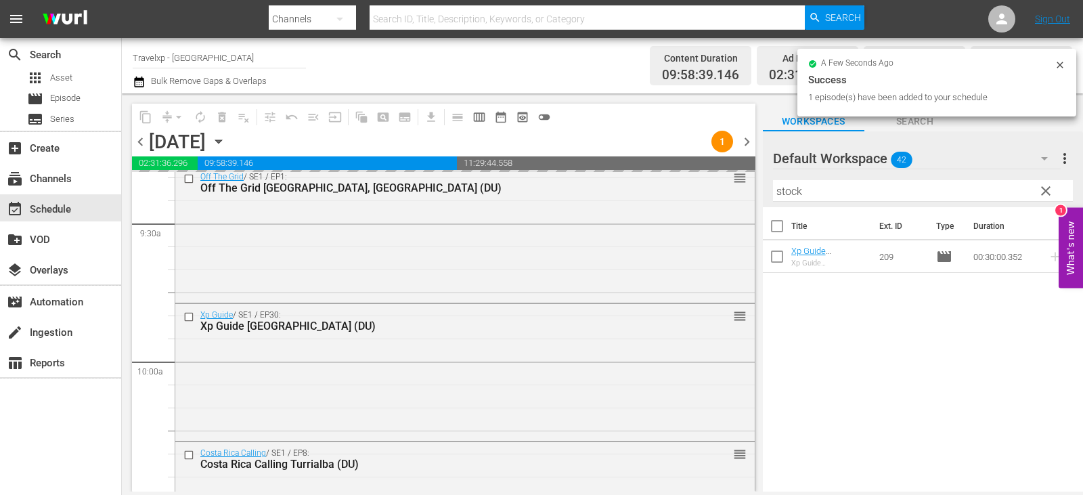
click at [1051, 190] on span "clear" at bounding box center [1046, 191] width 16 height 16
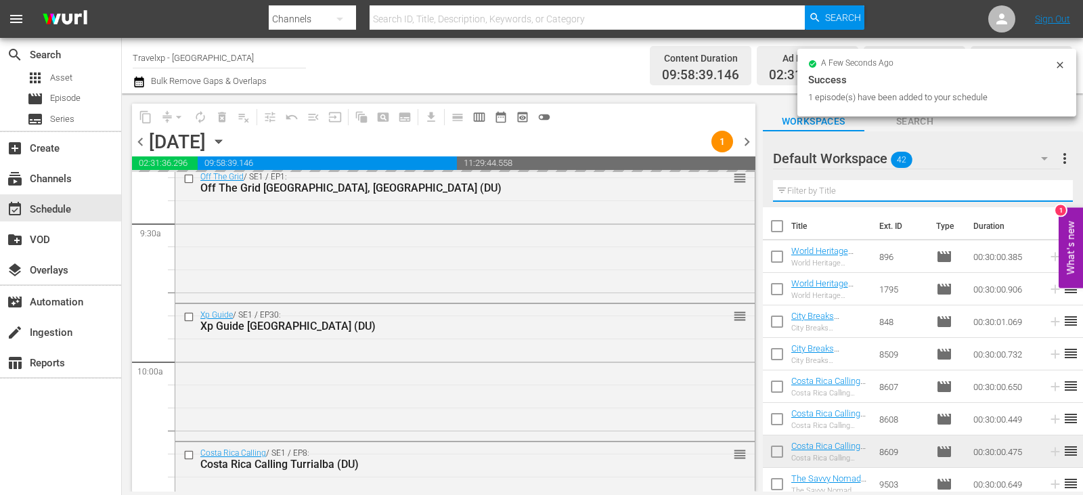
click at [1051, 190] on input "text" at bounding box center [923, 191] width 300 height 22
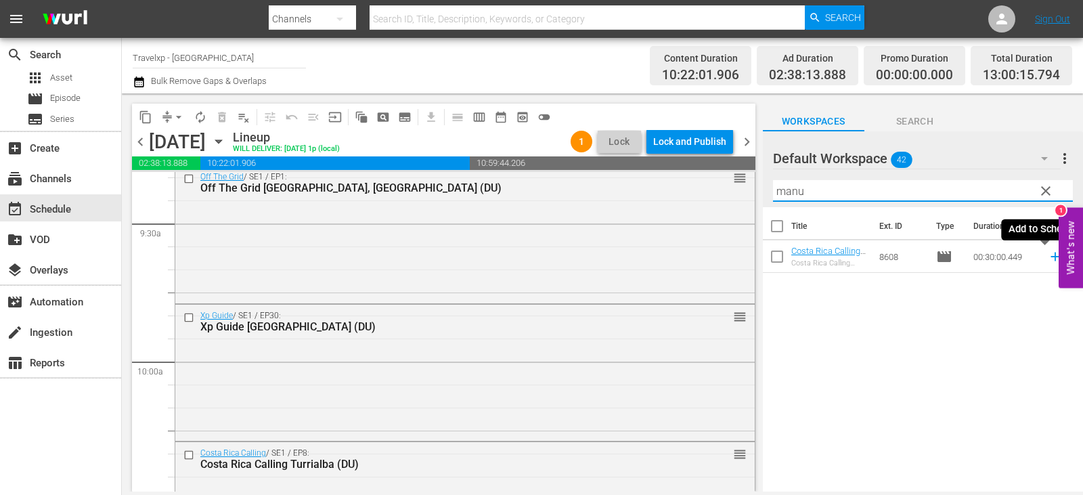
type input "manu"
click at [1048, 255] on icon at bounding box center [1055, 256] width 15 height 15
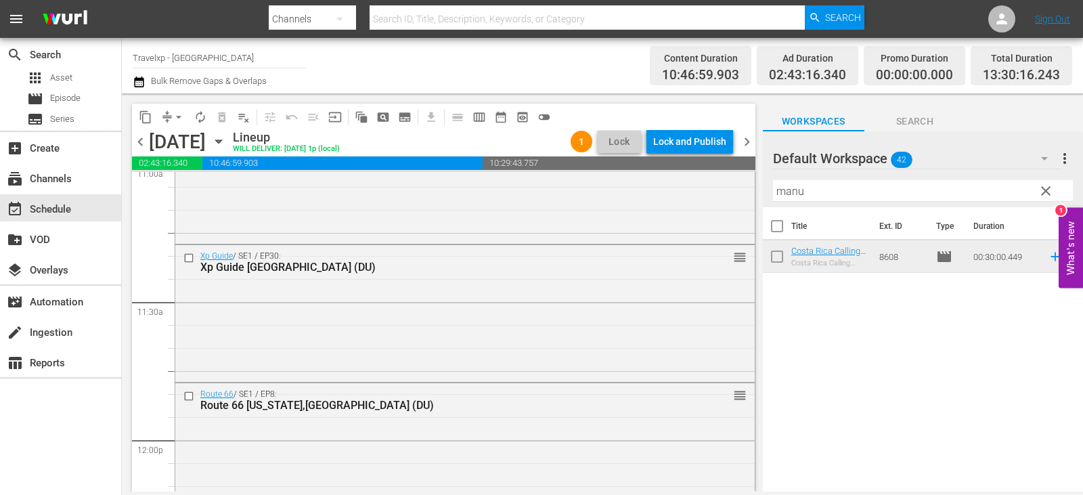
scroll to position [3521, 0]
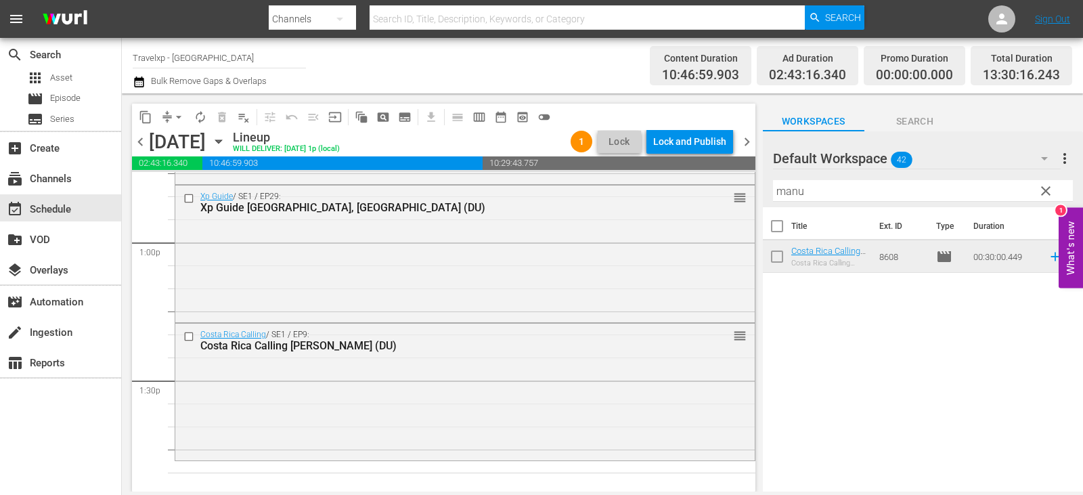
click at [1052, 196] on span "clear" at bounding box center [1046, 191] width 16 height 16
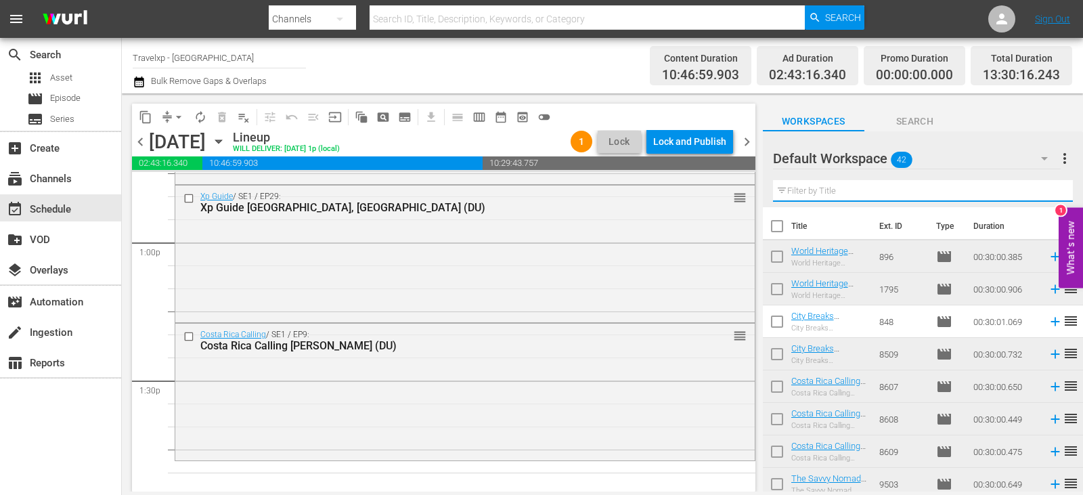
click at [1051, 195] on input "text" at bounding box center [923, 191] width 300 height 22
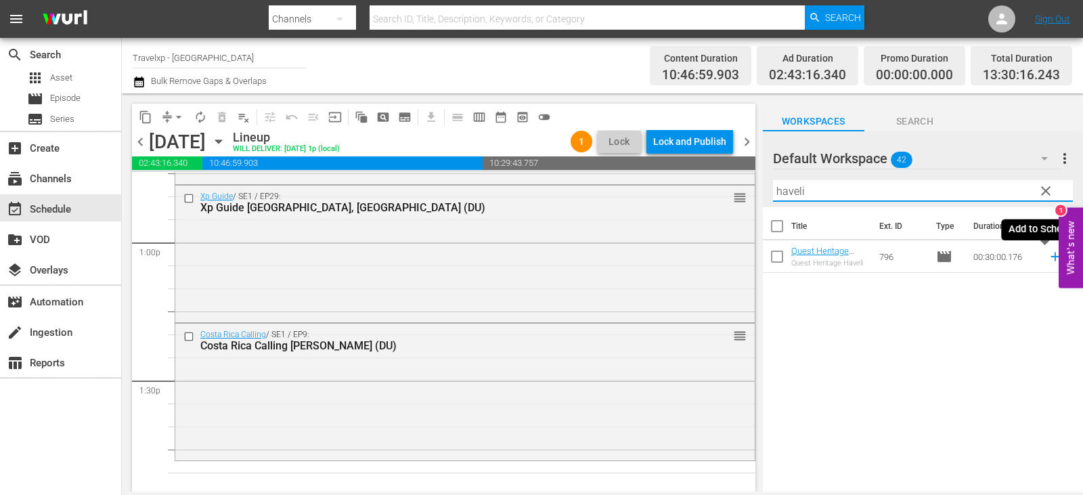
type input "haveli"
click at [1048, 254] on icon at bounding box center [1055, 256] width 15 height 15
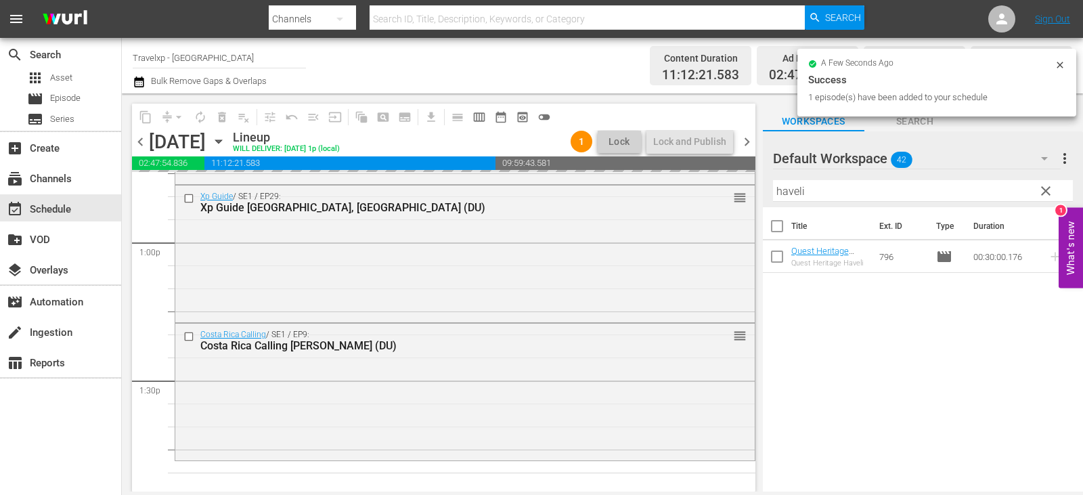
click at [1046, 192] on span "clear" at bounding box center [1046, 191] width 16 height 16
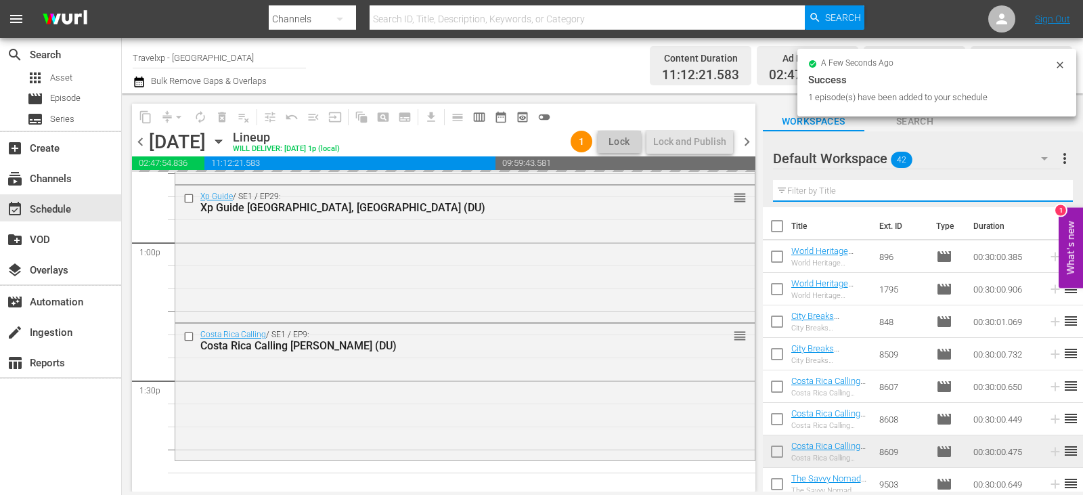
click at [1046, 192] on input "text" at bounding box center [923, 191] width 300 height 22
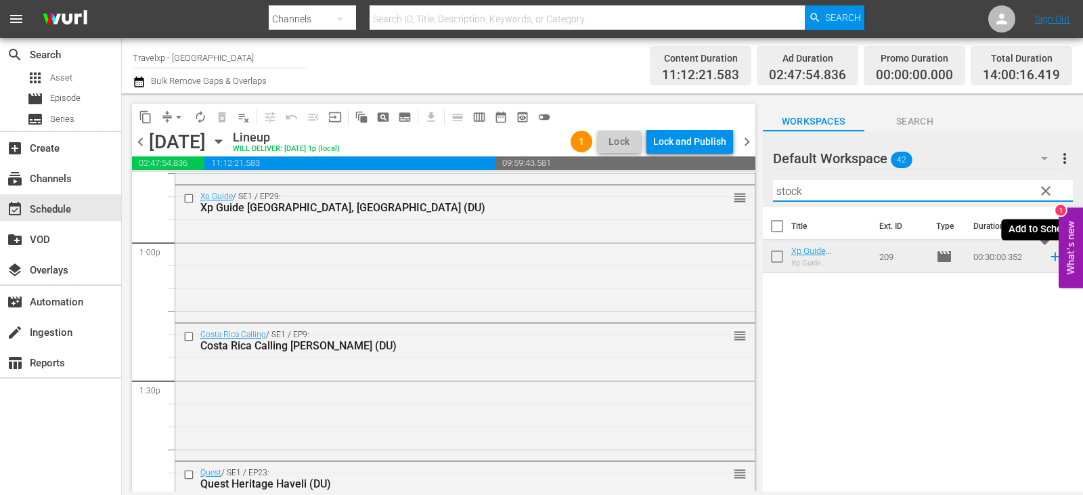
type input "stock"
click at [1048, 259] on icon at bounding box center [1055, 256] width 15 height 15
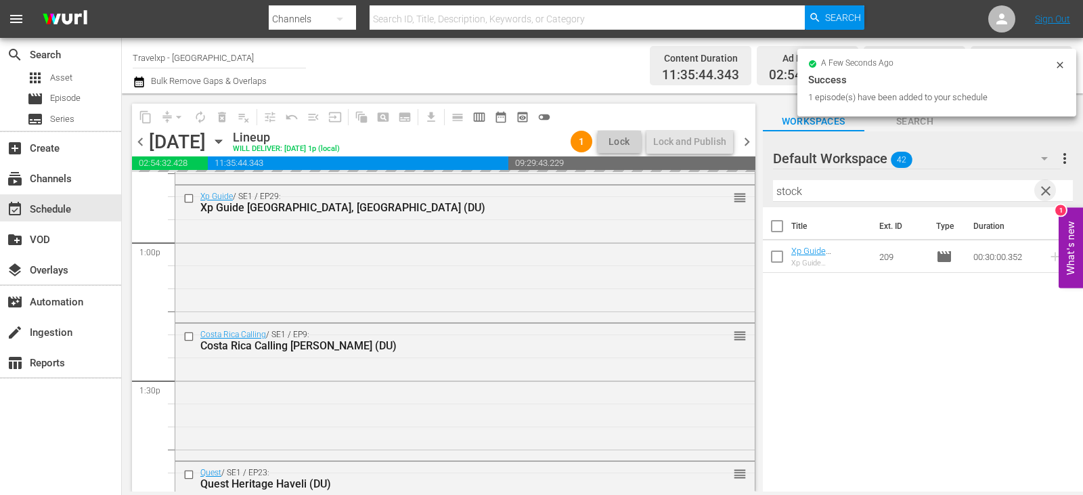
click at [1048, 193] on span "clear" at bounding box center [1046, 191] width 16 height 16
click at [1048, 193] on input "text" at bounding box center [923, 191] width 300 height 22
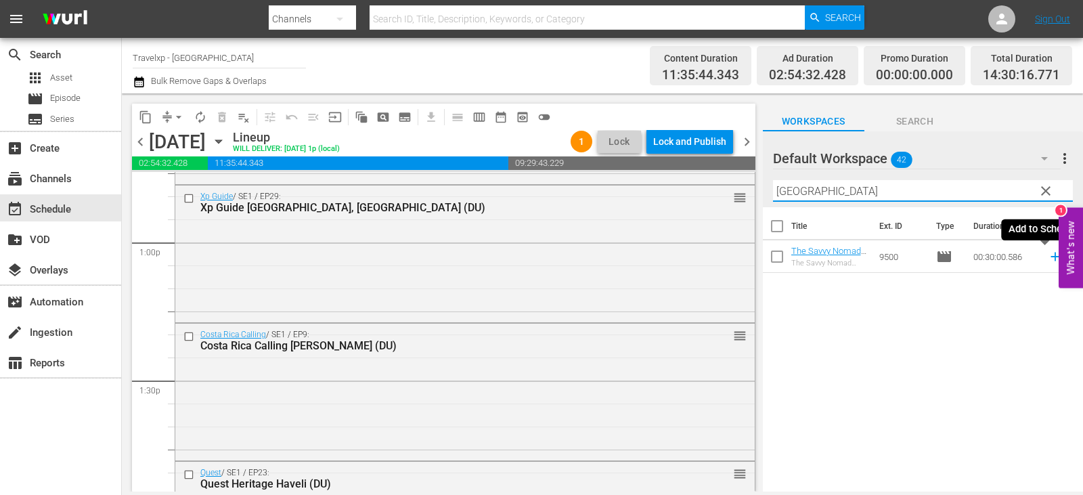
type input "[GEOGRAPHIC_DATA]"
click at [1051, 257] on icon at bounding box center [1055, 256] width 15 height 15
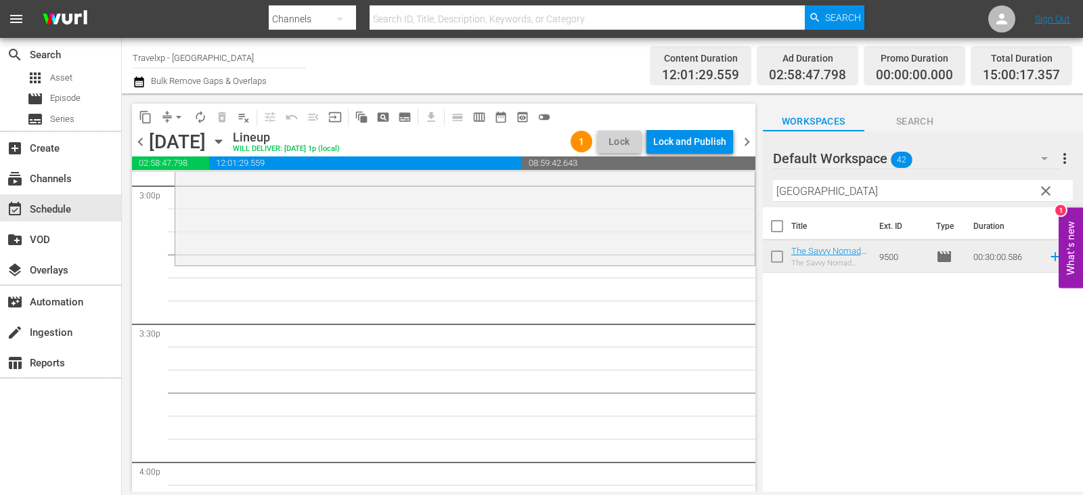
scroll to position [4063, 0]
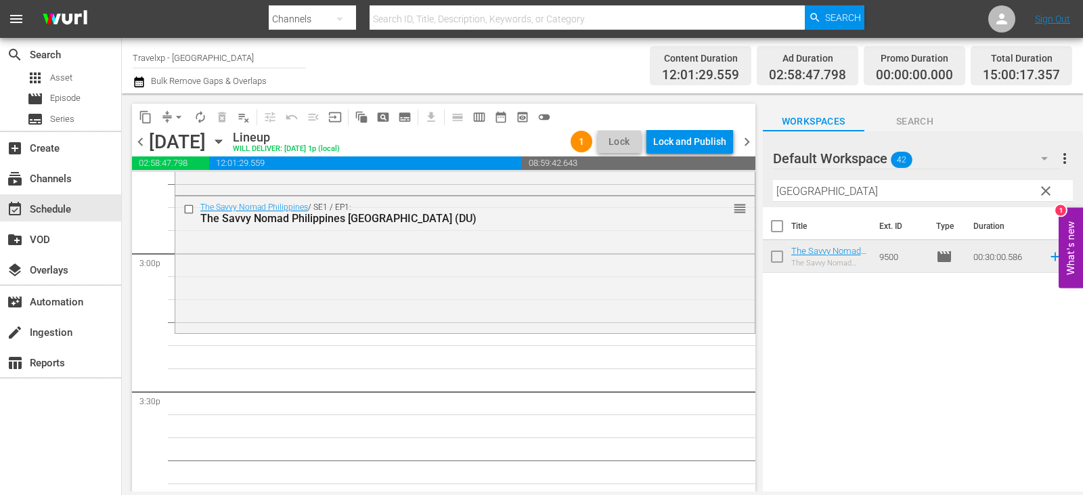
click at [1048, 180] on button "clear" at bounding box center [1046, 190] width 22 height 22
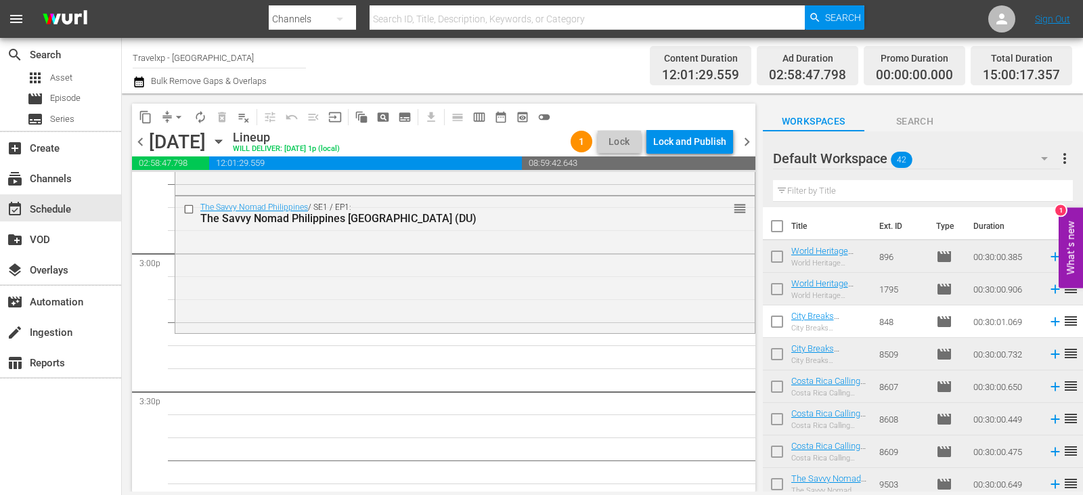
click at [1044, 192] on input "text" at bounding box center [923, 191] width 300 height 22
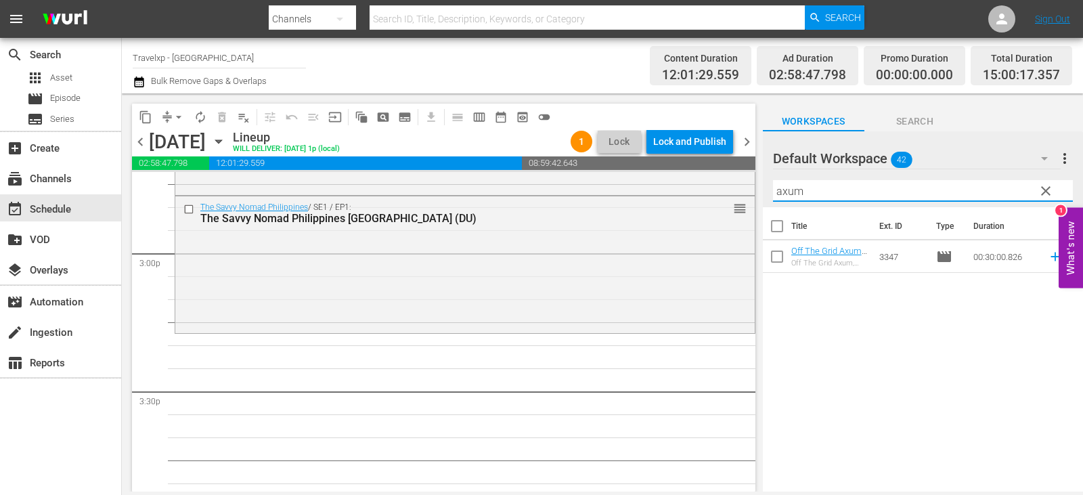
type input "axum"
click at [1063, 259] on span "reorder" at bounding box center [1071, 256] width 16 height 16
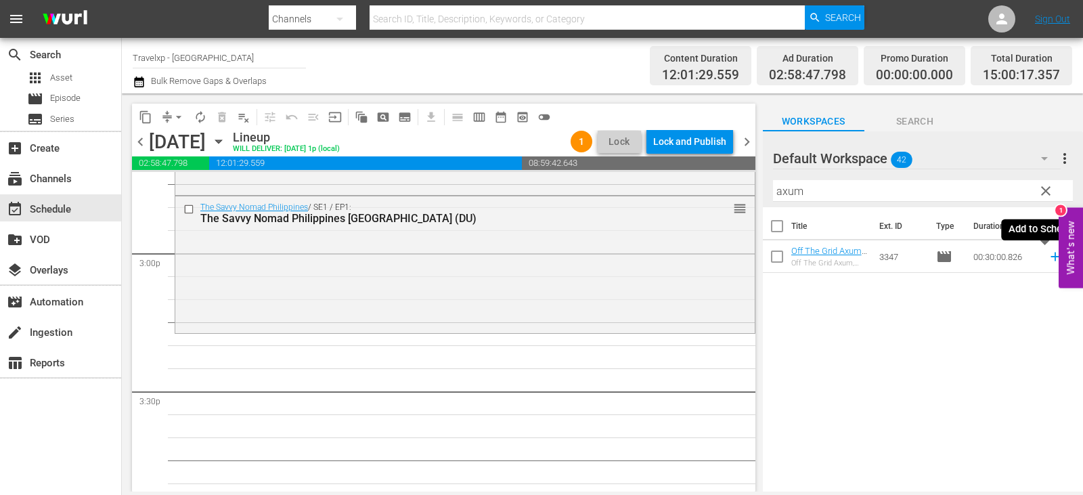
click at [1048, 255] on icon at bounding box center [1055, 256] width 15 height 15
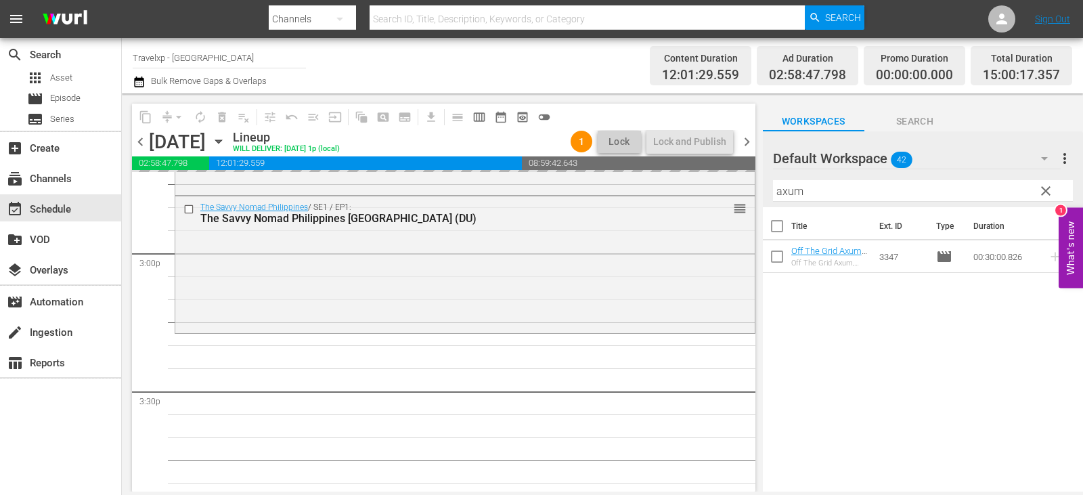
click at [1055, 189] on button "clear" at bounding box center [1046, 190] width 22 height 22
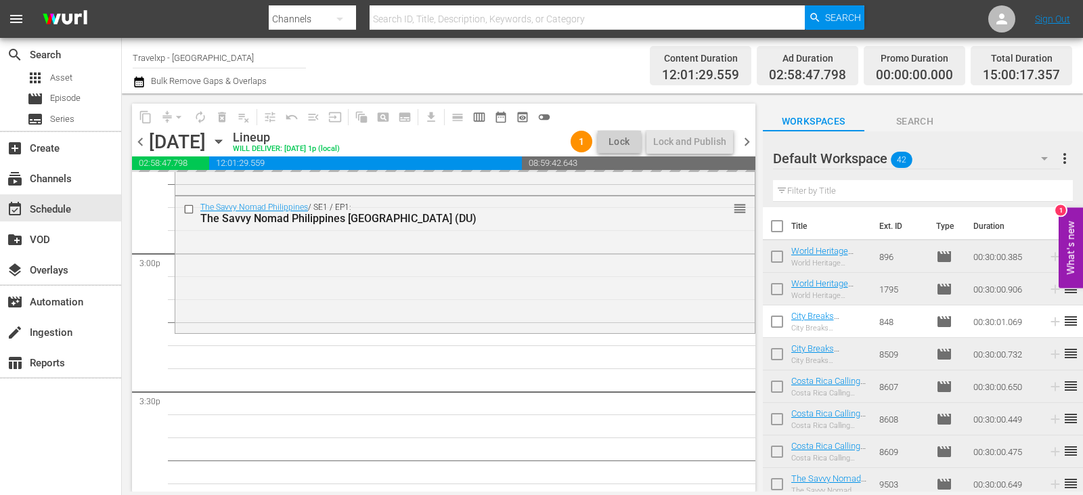
click at [1055, 189] on input "text" at bounding box center [923, 191] width 300 height 22
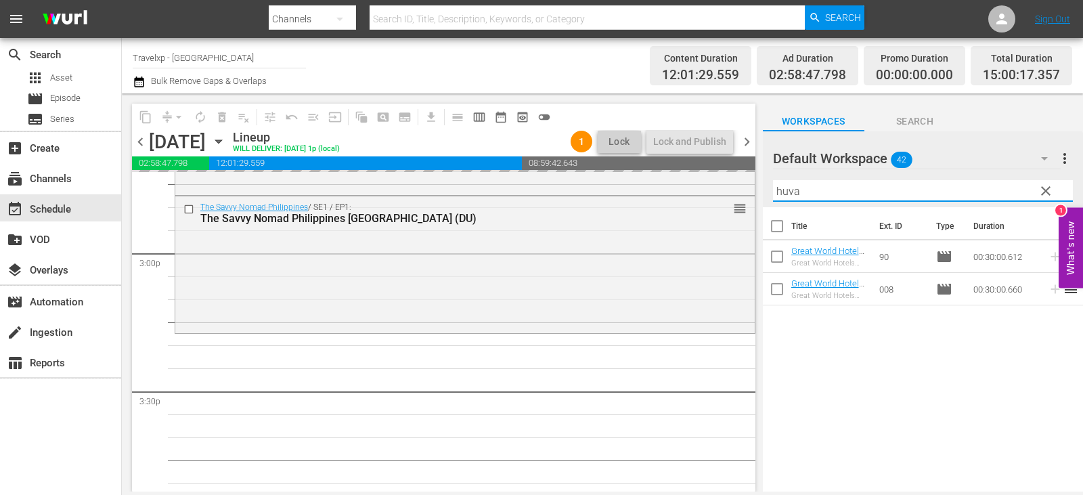
type input "huva"
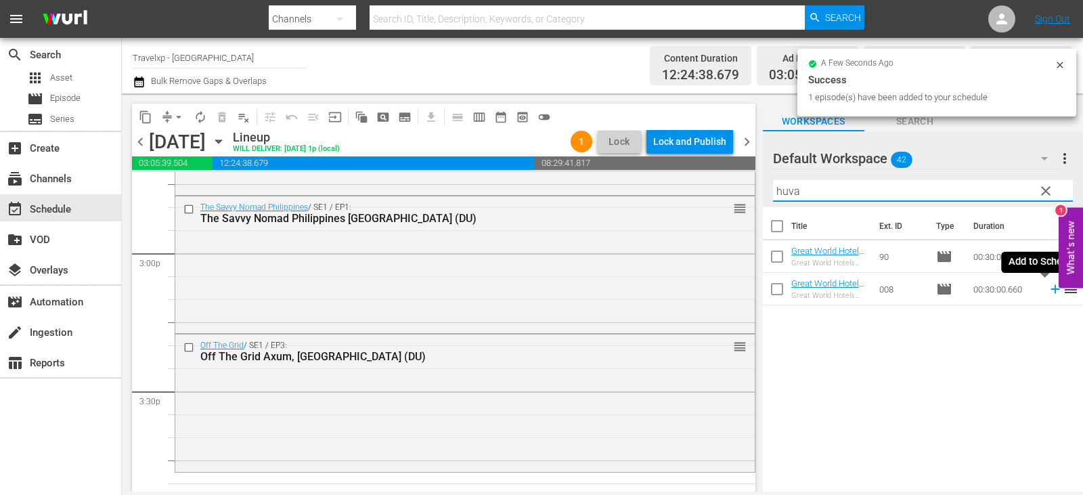
click at [1048, 291] on icon at bounding box center [1055, 289] width 15 height 15
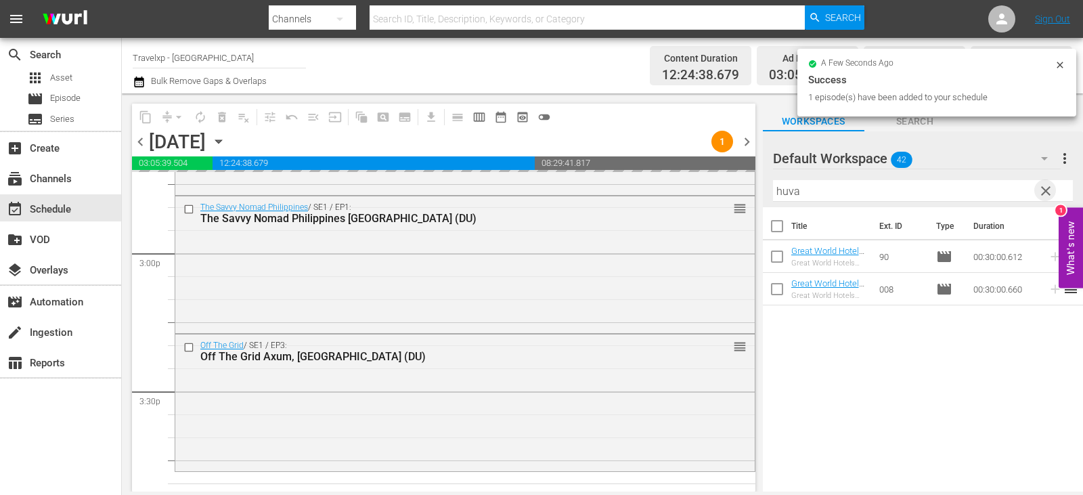
click at [1048, 199] on span "clear" at bounding box center [1046, 191] width 16 height 16
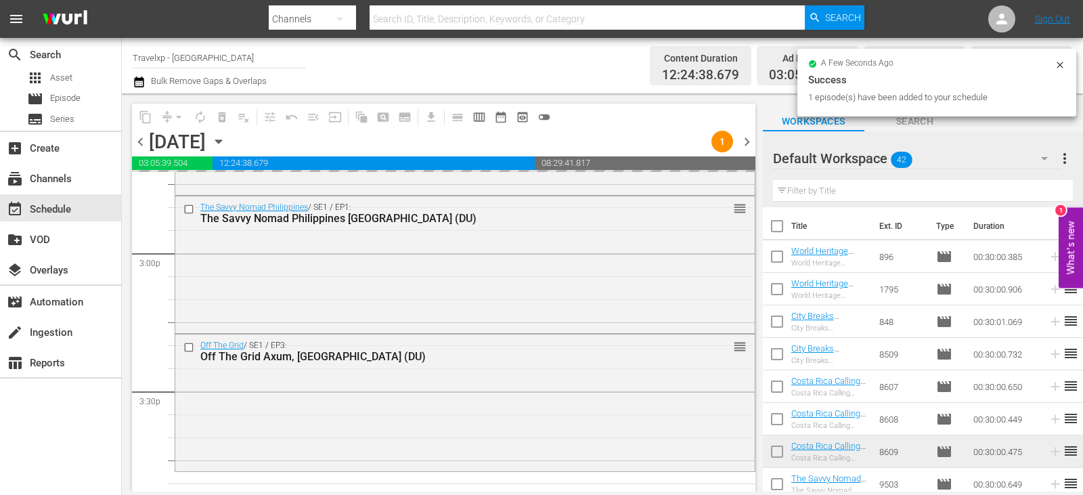
click at [1048, 199] on input "text" at bounding box center [923, 191] width 300 height 22
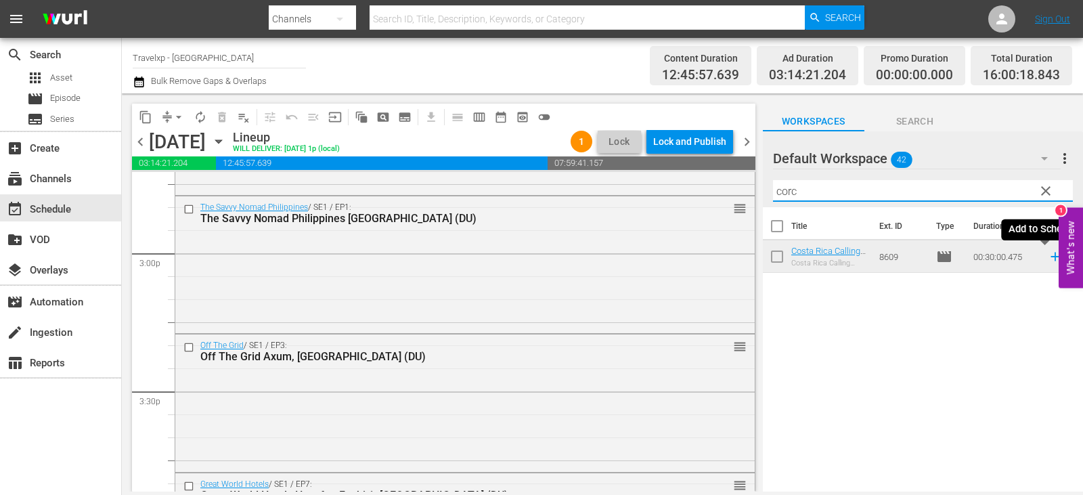
type input "corc"
click at [1048, 256] on icon at bounding box center [1055, 256] width 15 height 15
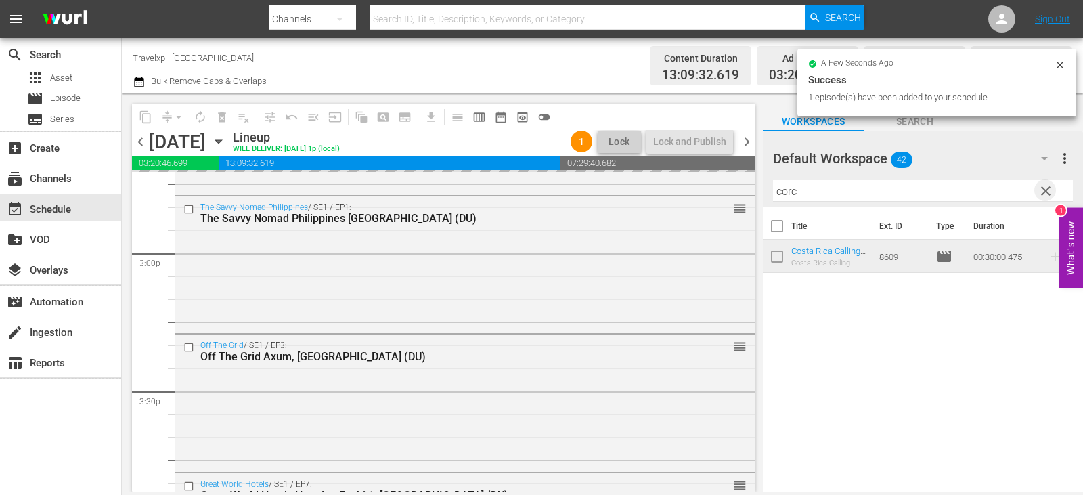
click at [1039, 189] on span "clear" at bounding box center [1046, 191] width 16 height 16
click at [1039, 189] on input "text" at bounding box center [923, 191] width 300 height 22
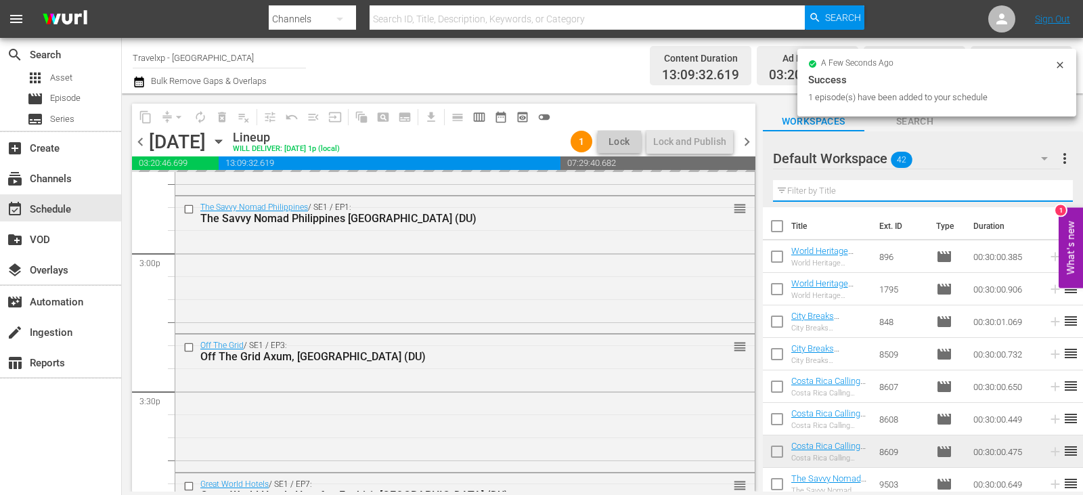
click at [1039, 189] on input "text" at bounding box center [923, 191] width 300 height 22
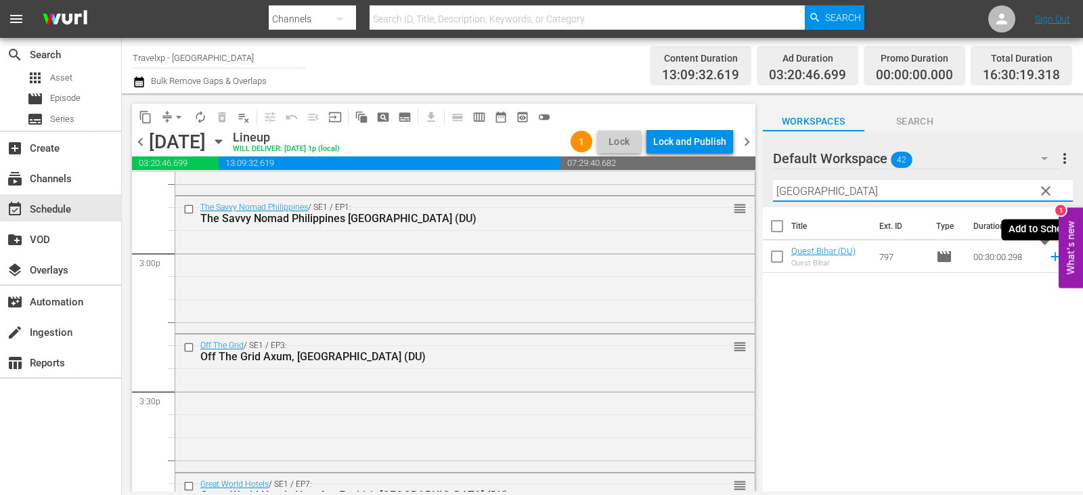
type input "[GEOGRAPHIC_DATA]"
click at [1049, 254] on icon at bounding box center [1055, 256] width 15 height 15
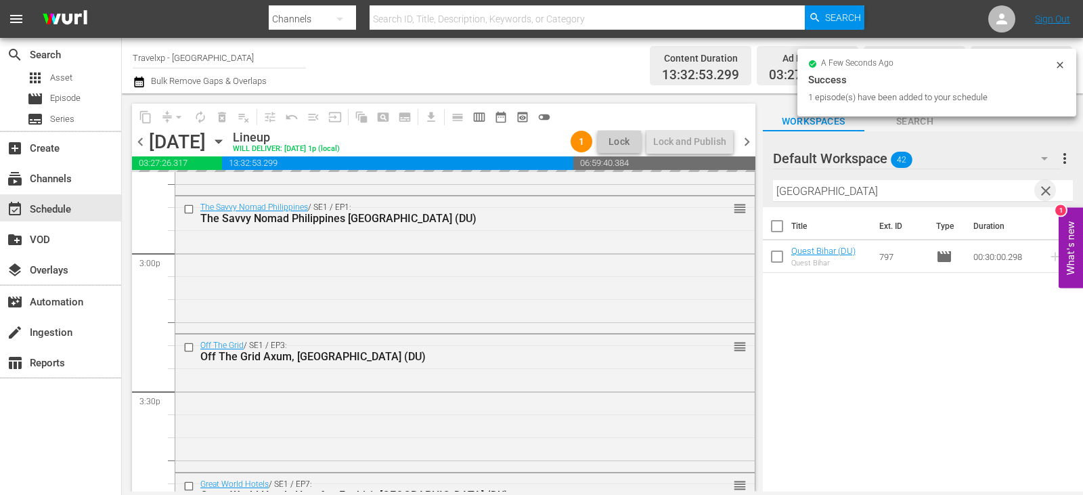
click at [1052, 194] on span "clear" at bounding box center [1046, 191] width 16 height 16
click at [1052, 194] on input "text" at bounding box center [923, 191] width 300 height 22
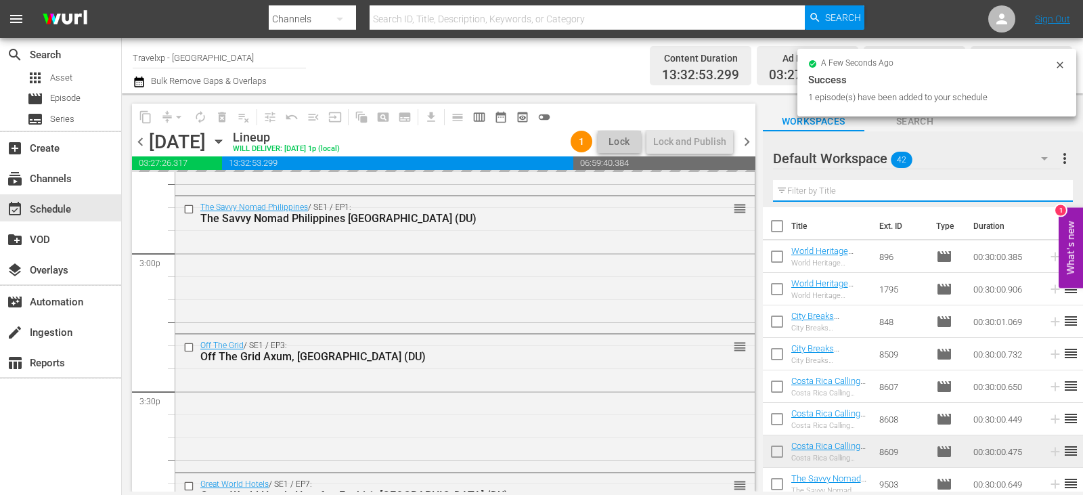
click at [1052, 194] on input "text" at bounding box center [923, 191] width 300 height 22
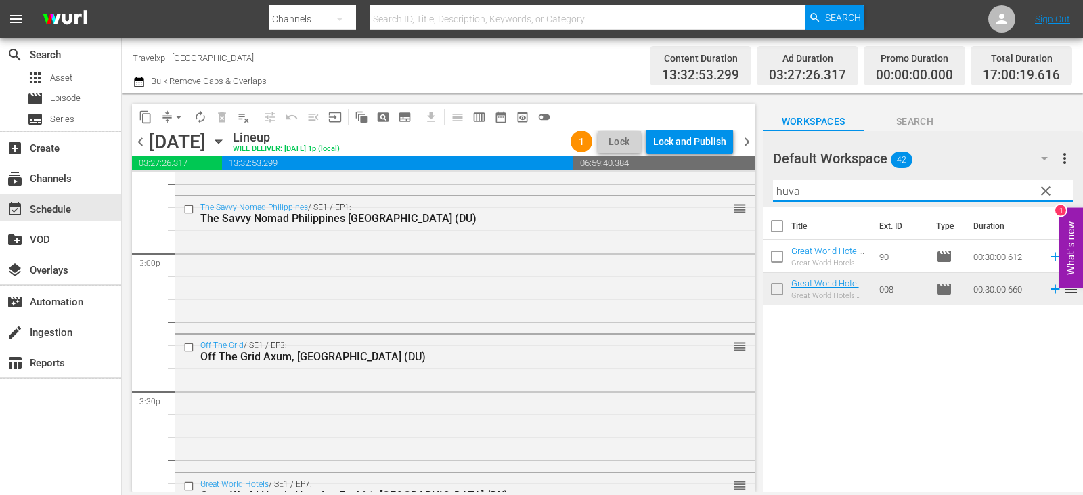
type input "huva"
click at [1048, 288] on icon at bounding box center [1055, 289] width 15 height 15
click at [1048, 190] on span "clear" at bounding box center [1046, 191] width 16 height 16
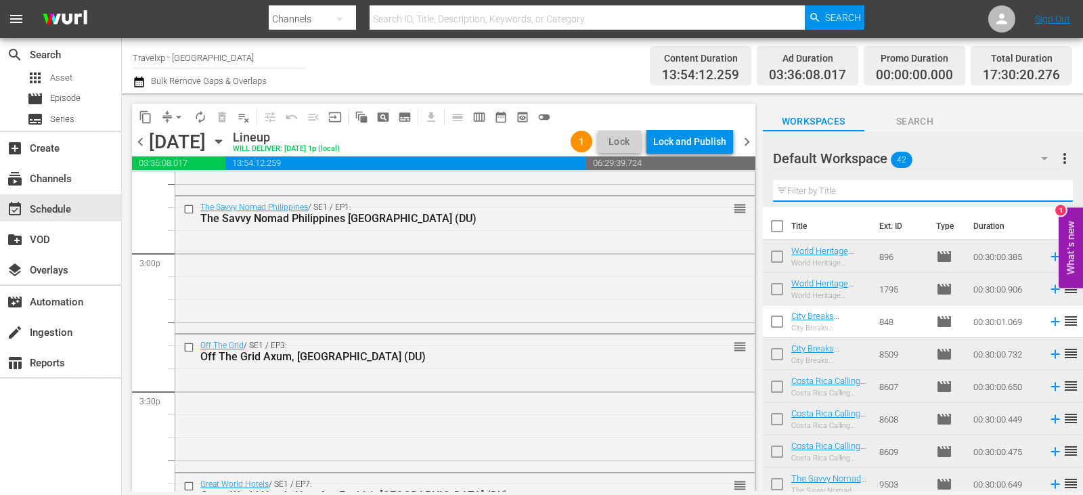
click at [1048, 190] on input "text" at bounding box center [923, 191] width 300 height 22
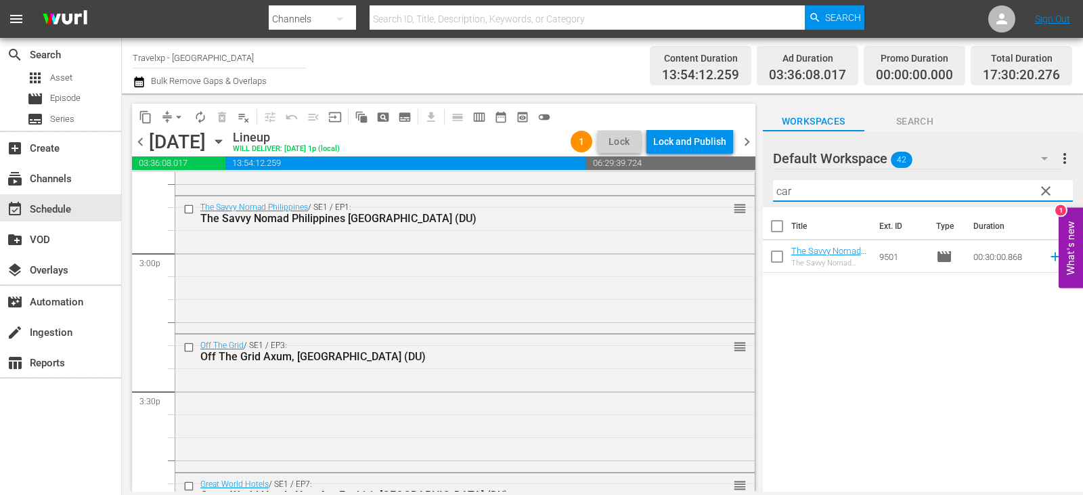
type input "car"
click at [1048, 259] on icon at bounding box center [1055, 256] width 15 height 15
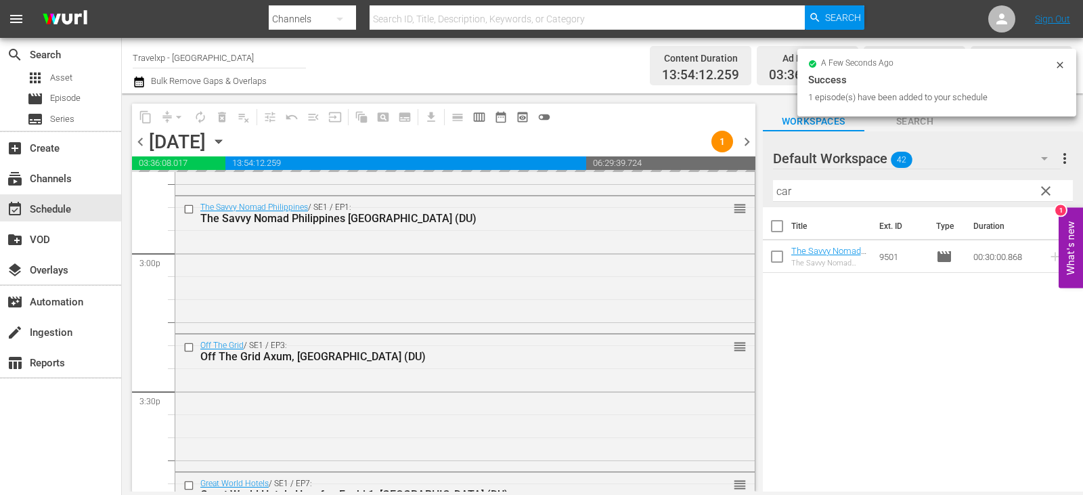
click at [1051, 190] on span "clear" at bounding box center [1046, 191] width 16 height 16
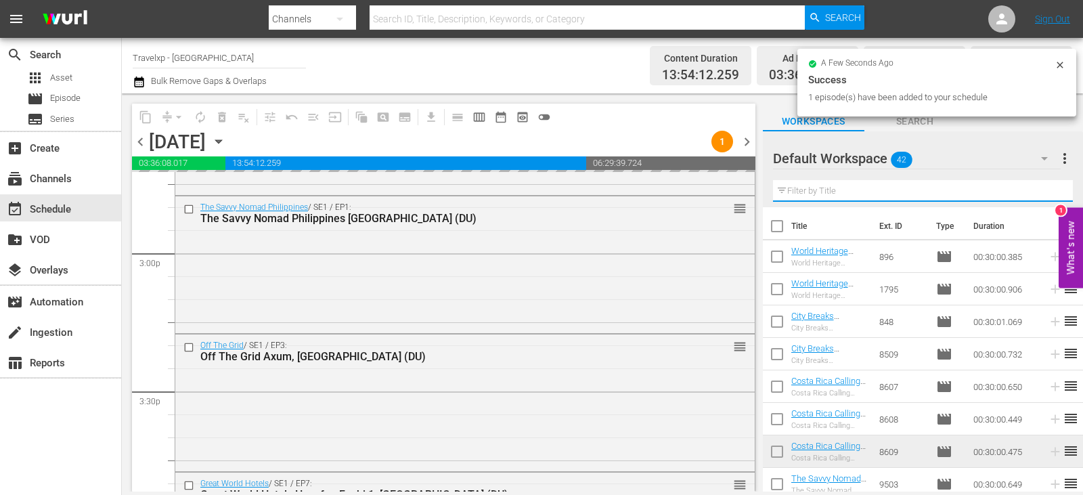
click at [1051, 190] on input "text" at bounding box center [923, 191] width 300 height 22
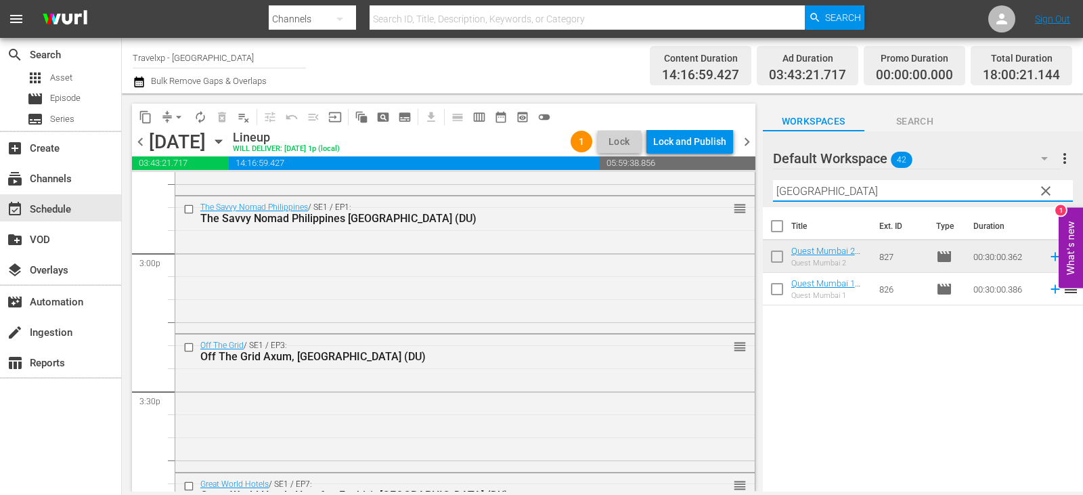
type input "[GEOGRAPHIC_DATA]"
click at [1051, 290] on icon at bounding box center [1055, 289] width 9 height 9
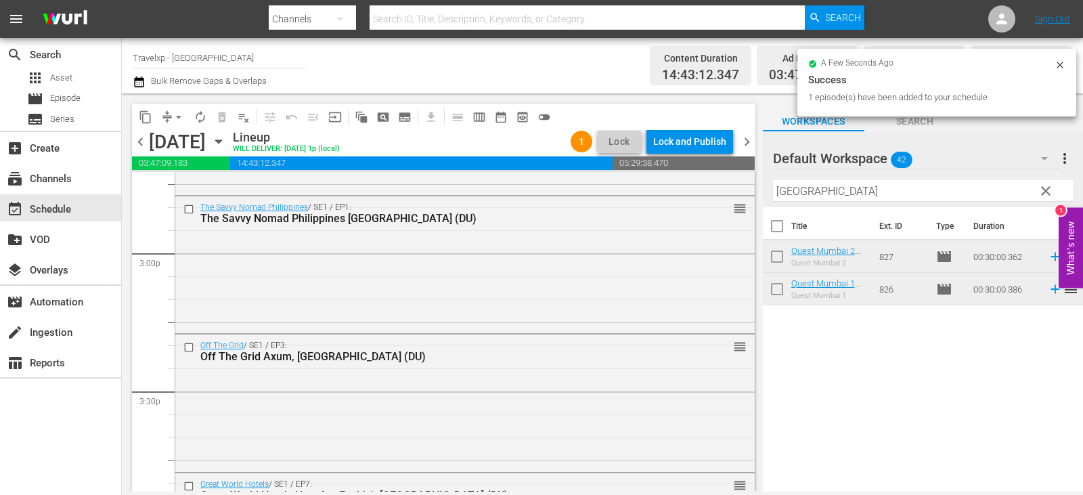
click at [1050, 190] on span "clear" at bounding box center [1046, 191] width 16 height 16
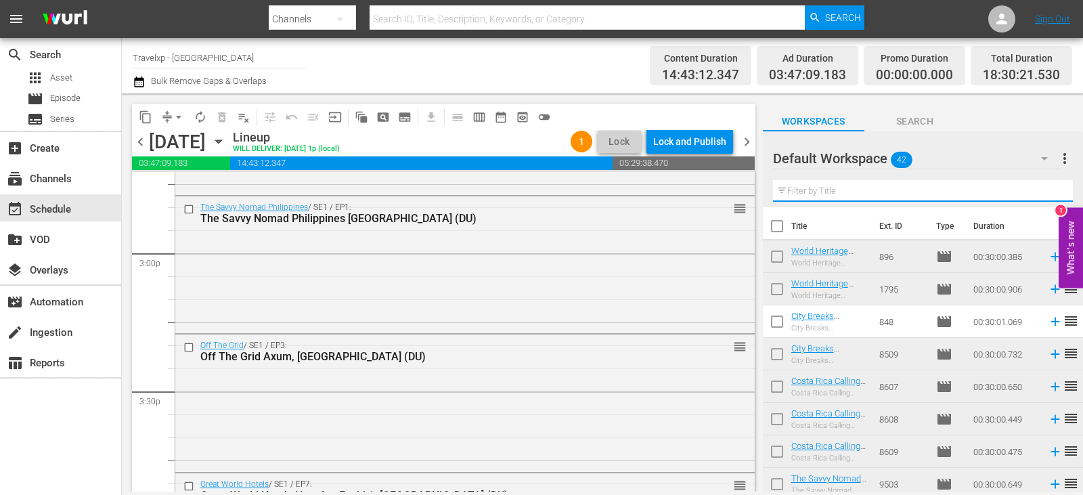
click at [1050, 190] on input "text" at bounding box center [923, 191] width 300 height 22
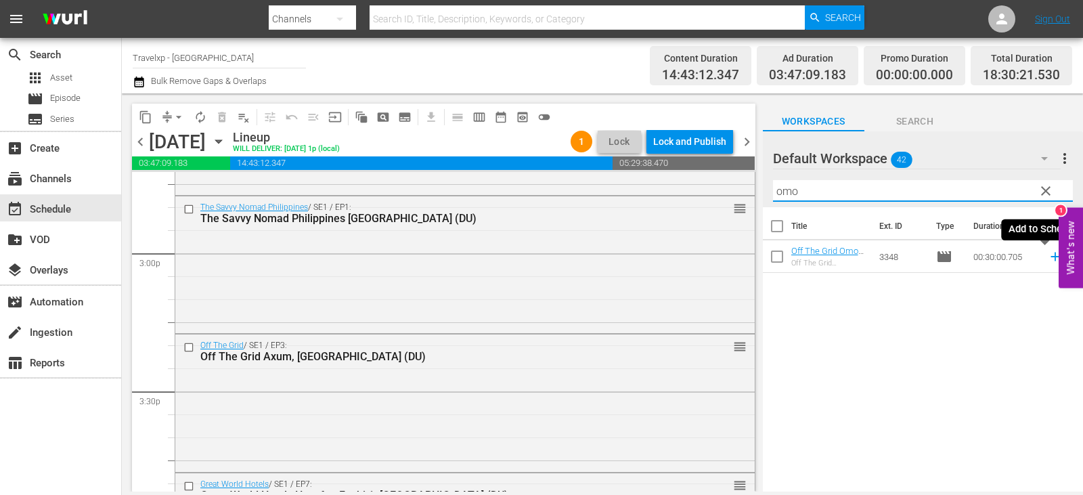
type input "omo"
click at [1050, 258] on icon at bounding box center [1055, 256] width 15 height 15
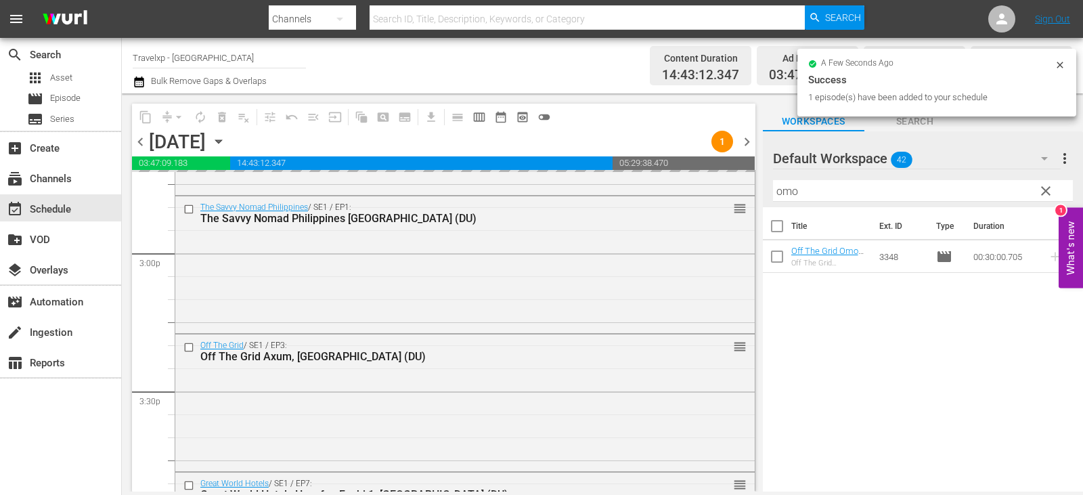
click at [1050, 193] on span "clear" at bounding box center [1046, 191] width 16 height 16
click at [1050, 193] on input "omo" at bounding box center [923, 191] width 300 height 22
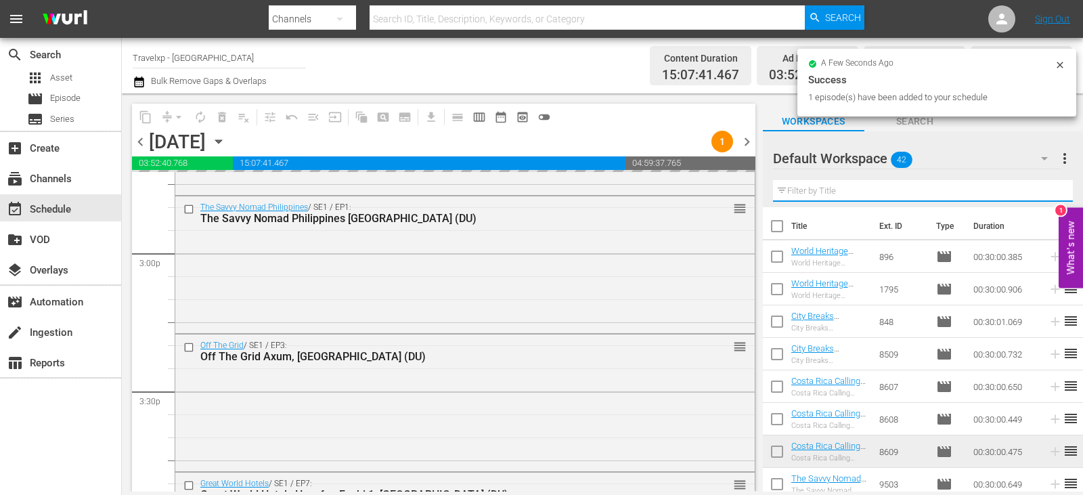
click at [1050, 193] on input "text" at bounding box center [923, 191] width 300 height 22
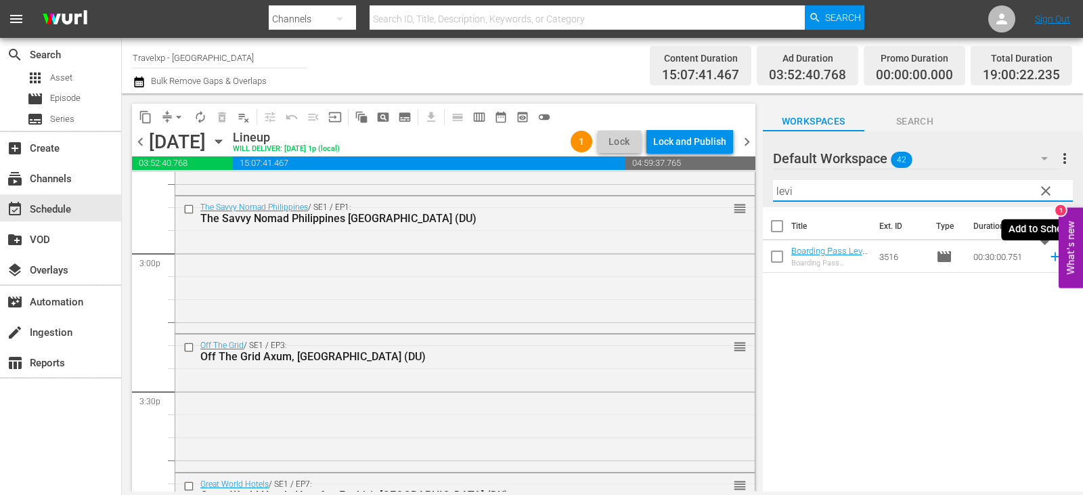
type input "levi"
click at [1048, 257] on icon at bounding box center [1055, 256] width 15 height 15
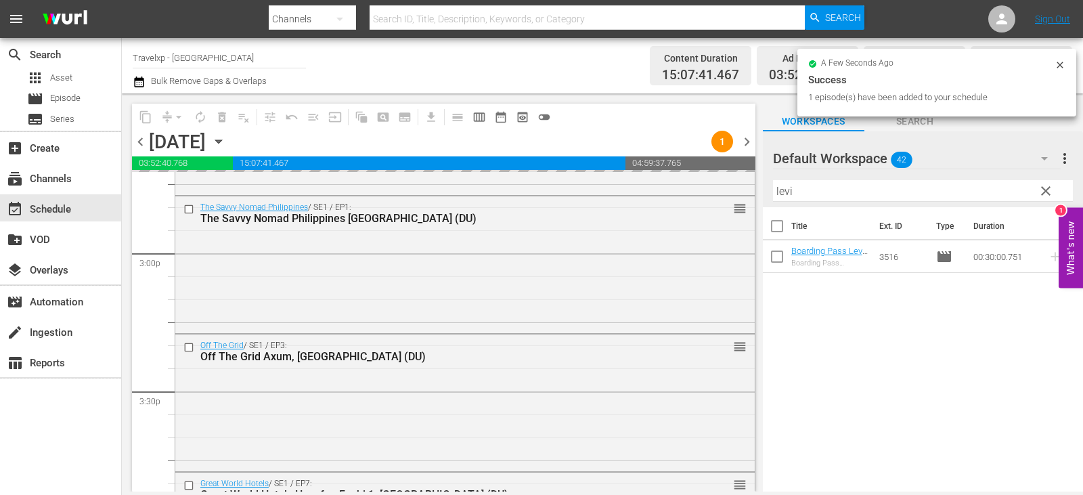
click at [1043, 196] on span "clear" at bounding box center [1046, 191] width 16 height 16
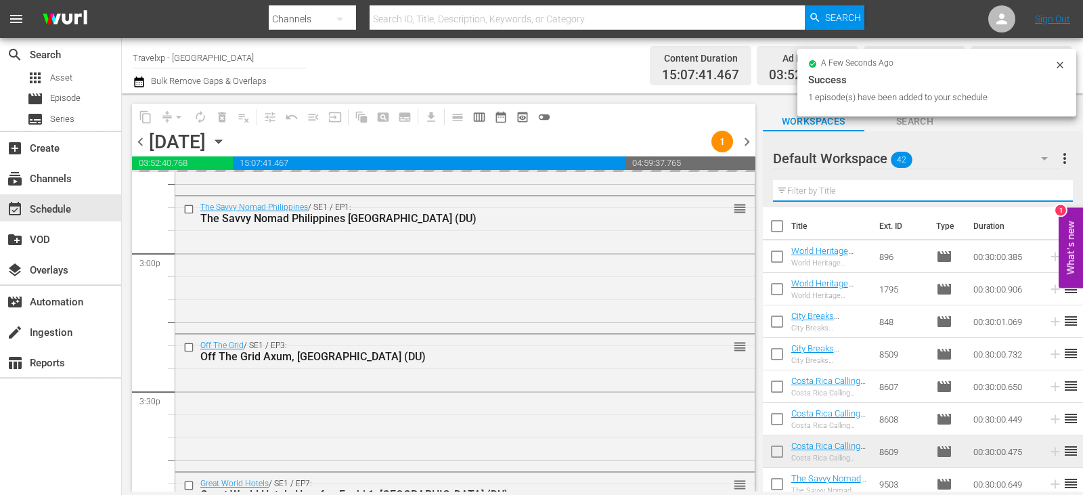
click at [1043, 196] on input "text" at bounding box center [923, 191] width 300 height 22
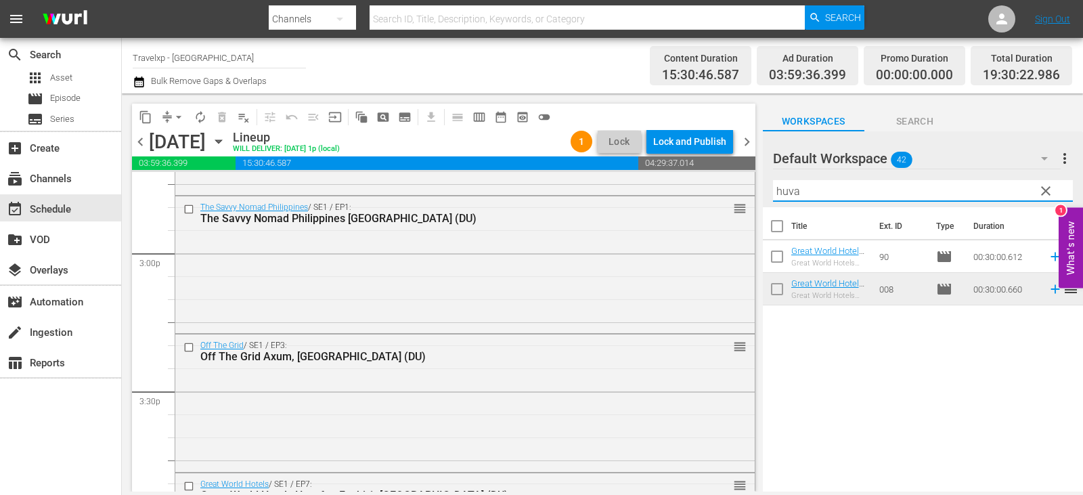
type input "huva"
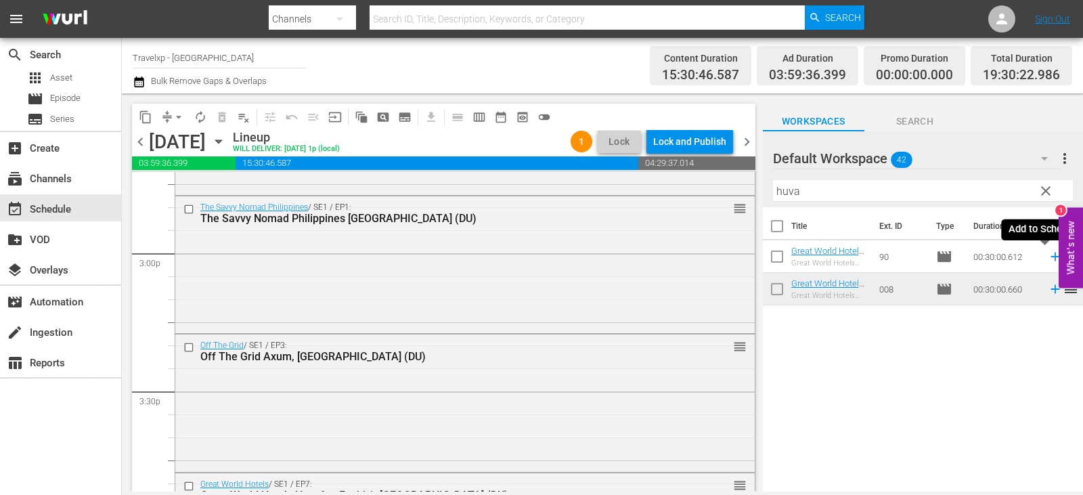
click at [1048, 259] on icon at bounding box center [1055, 256] width 15 height 15
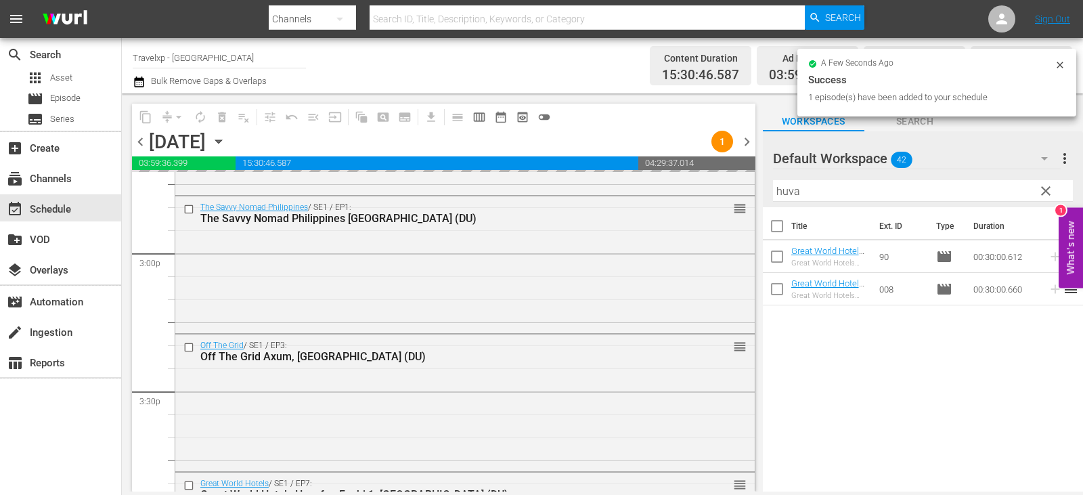
click at [1049, 183] on button "clear" at bounding box center [1046, 190] width 22 height 22
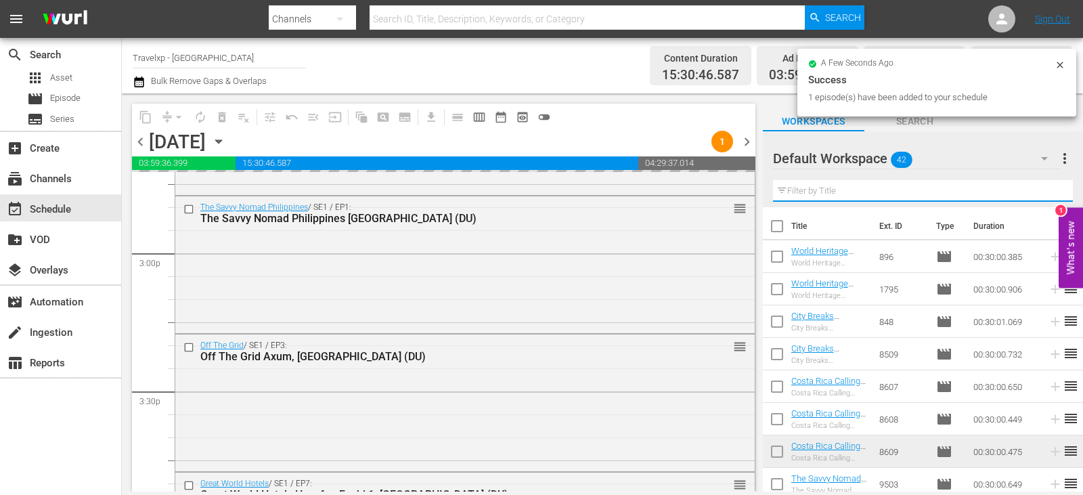
click at [1046, 191] on input "text" at bounding box center [923, 191] width 300 height 22
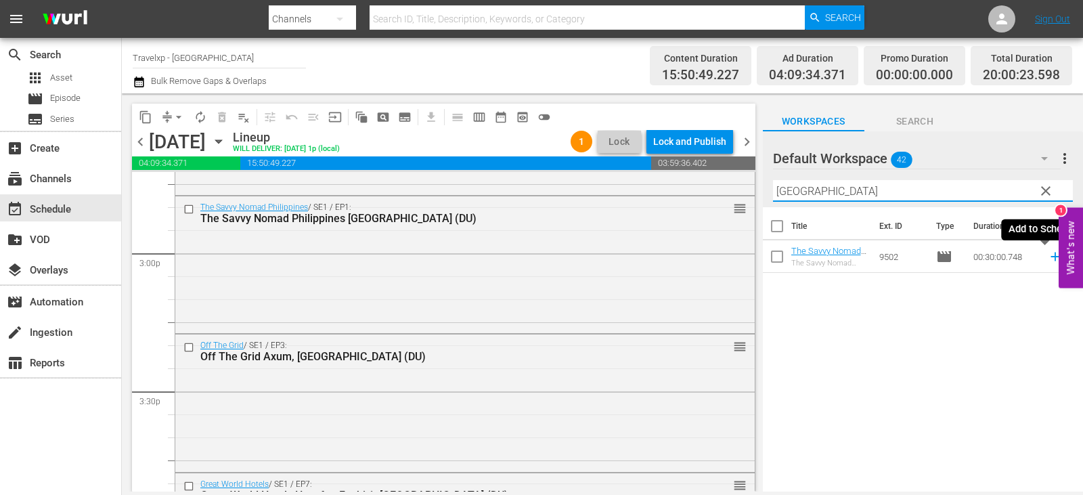
type input "cebu"
click at [1048, 255] on icon at bounding box center [1055, 256] width 15 height 15
